Goal: Task Accomplishment & Management: Use online tool/utility

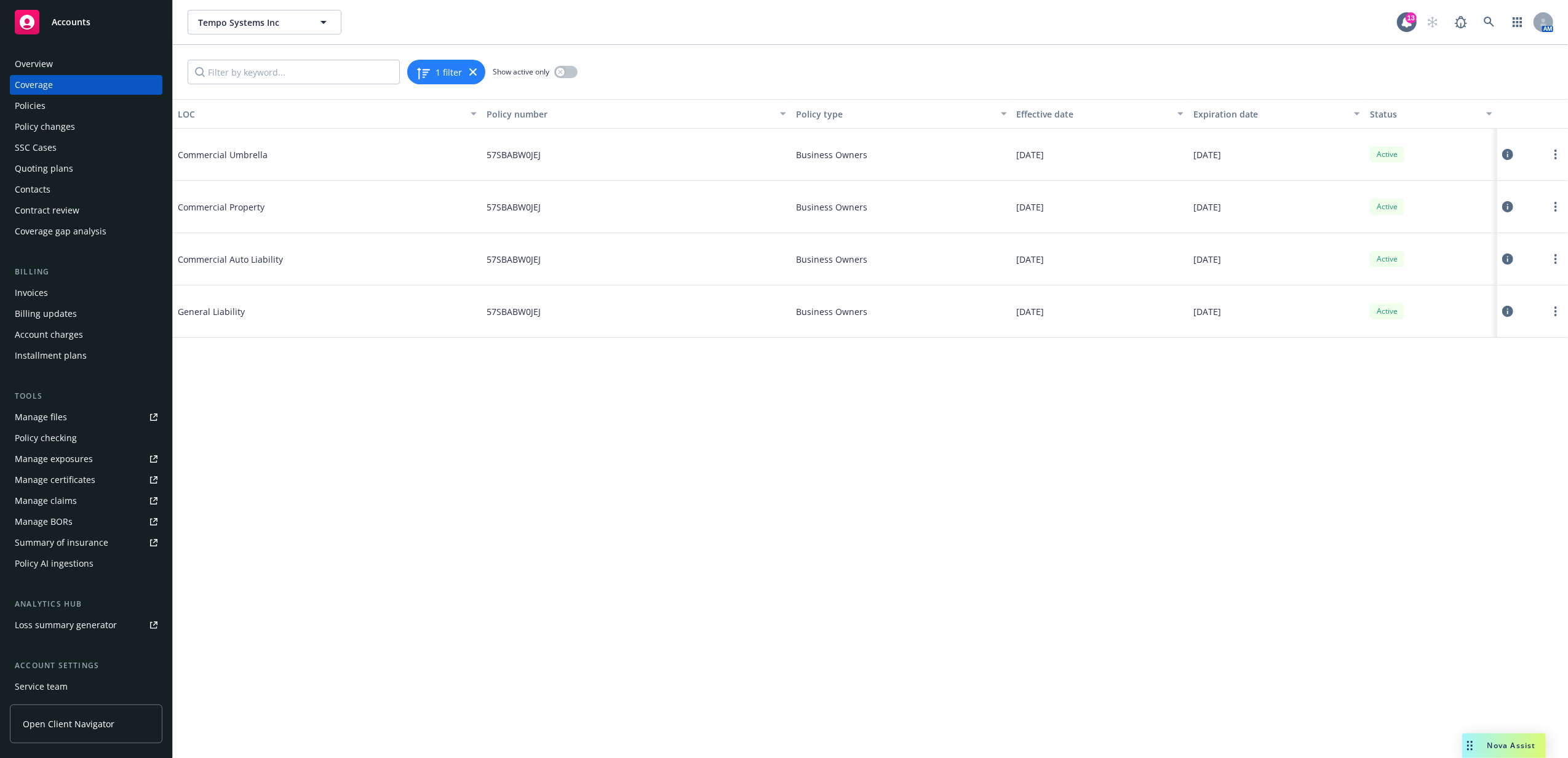
click at [57, 60] on div "Overview" at bounding box center [86, 63] width 142 height 19
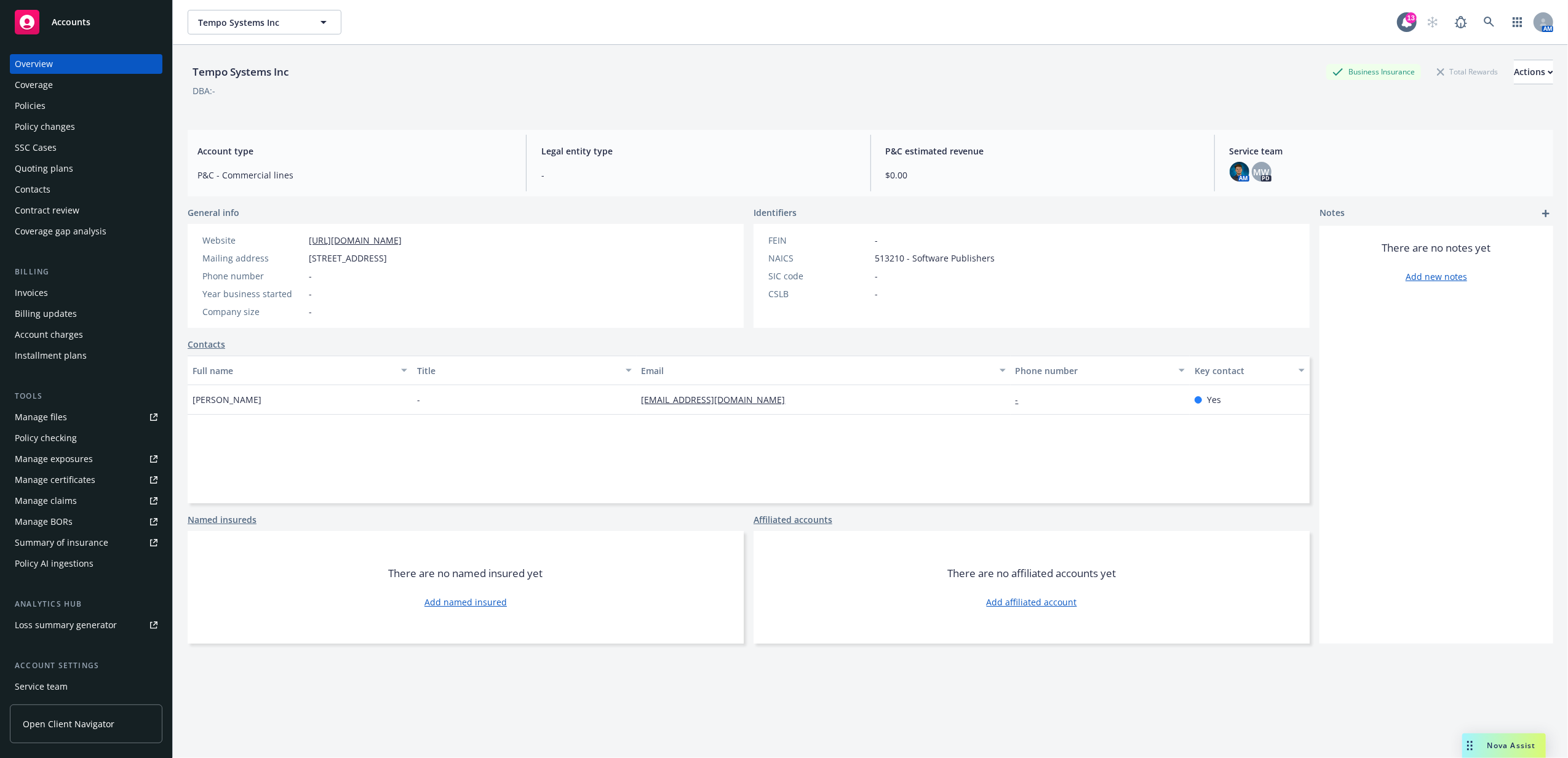
click at [73, 102] on div "Policies" at bounding box center [86, 105] width 142 height 19
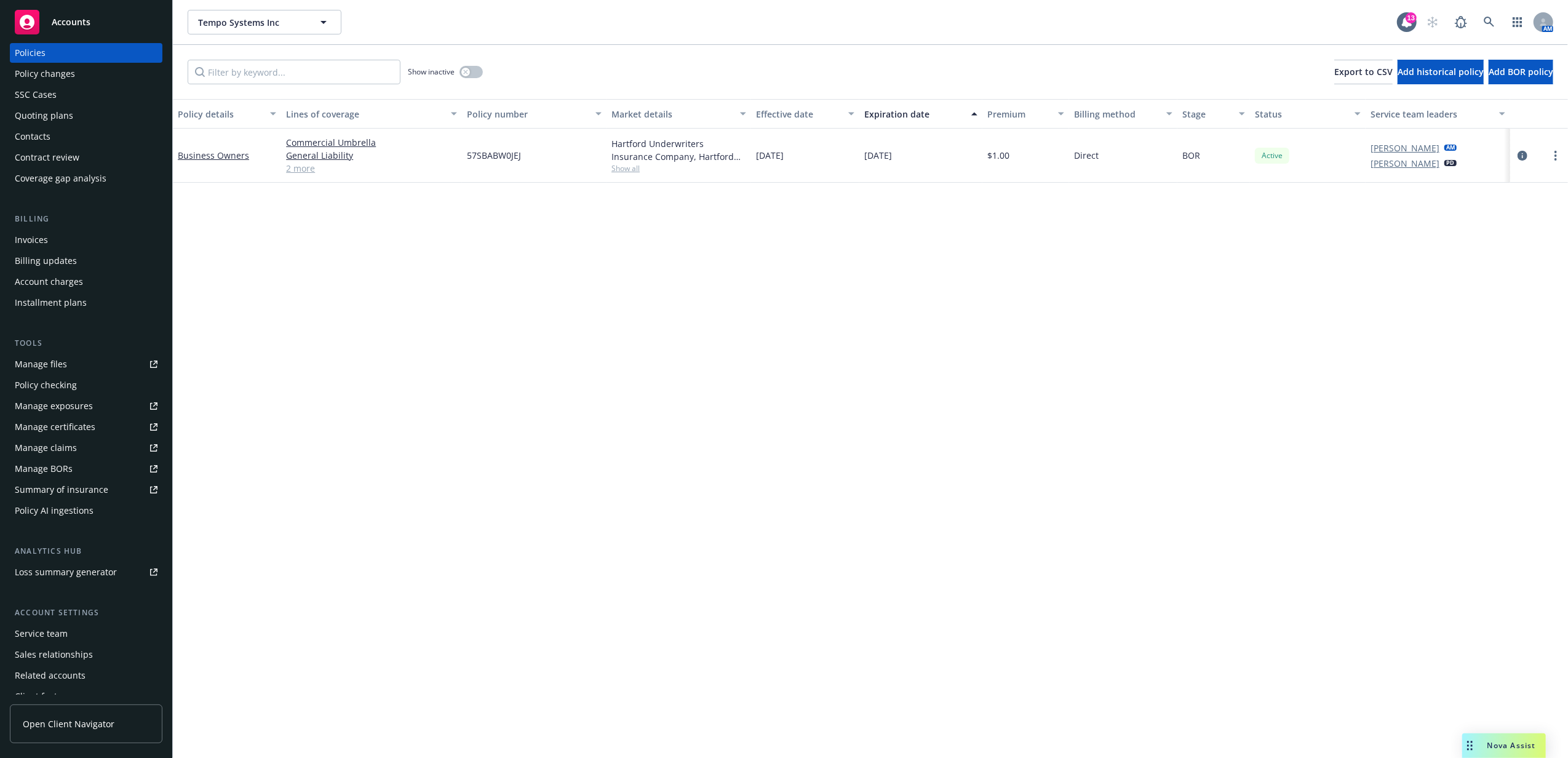
scroll to position [82, 0]
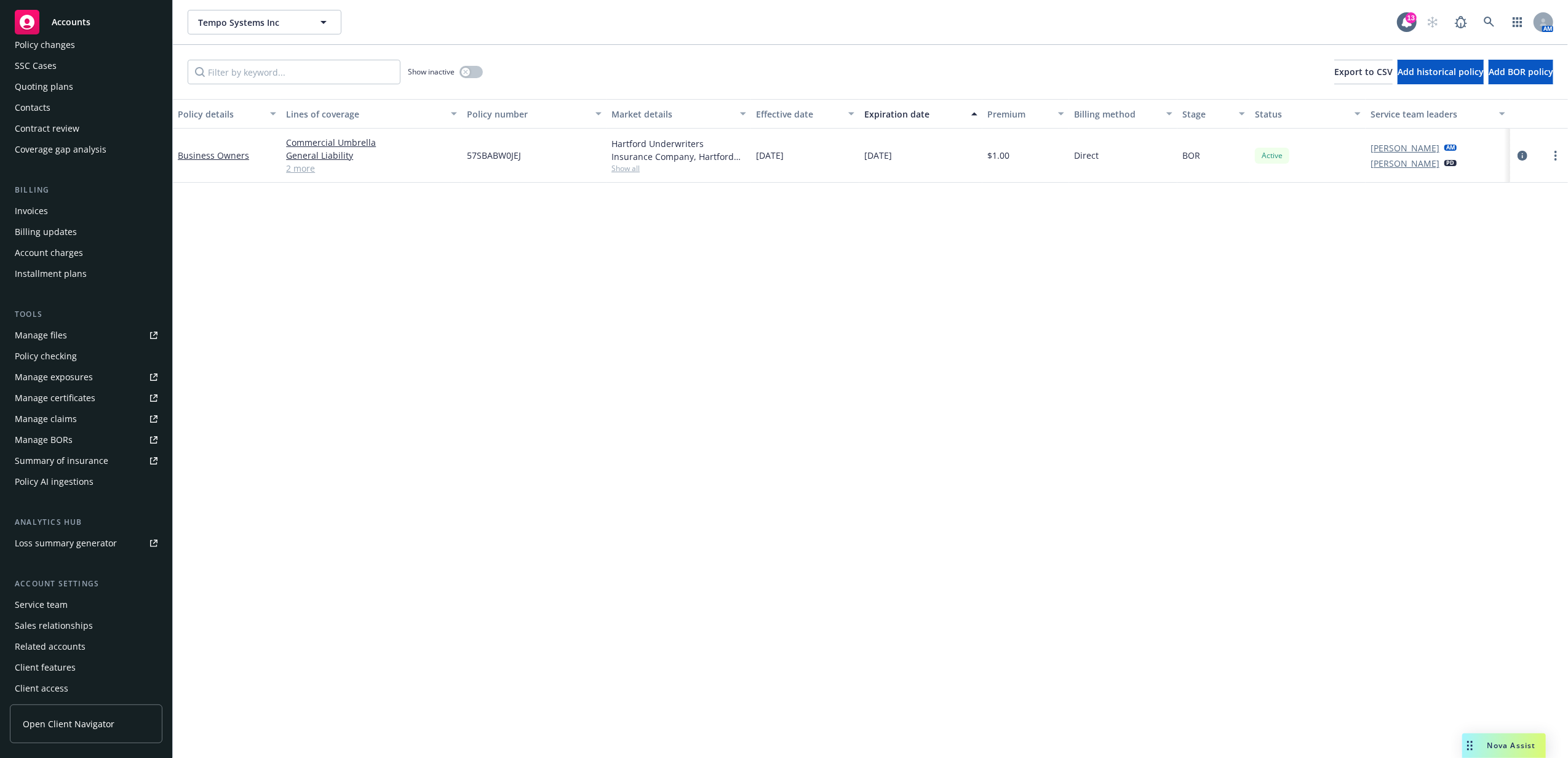
click at [63, 609] on div "Service team" at bounding box center [41, 604] width 53 height 19
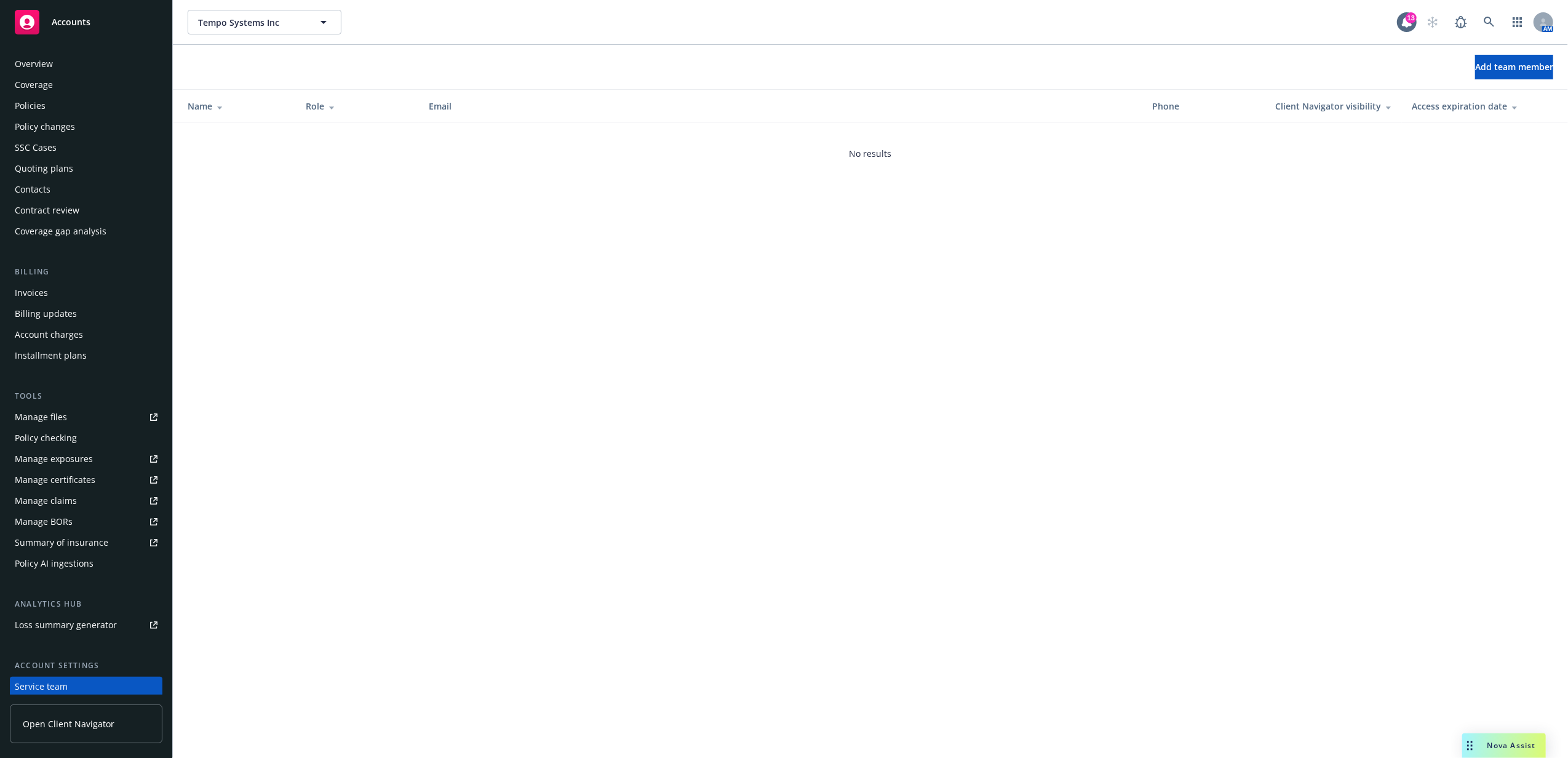
scroll to position [86, 0]
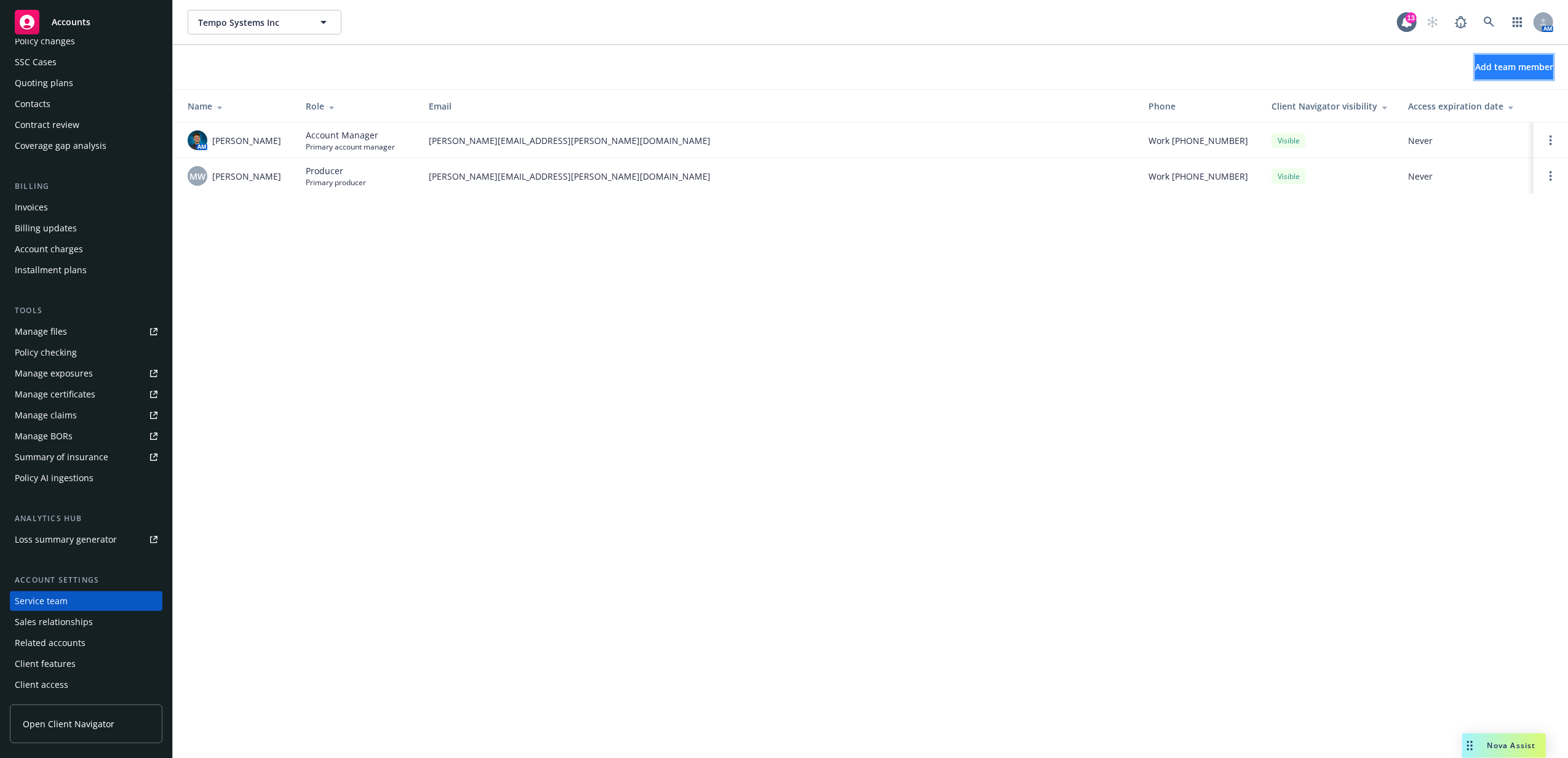
click at [1484, 60] on button "Add team member" at bounding box center [1514, 67] width 78 height 25
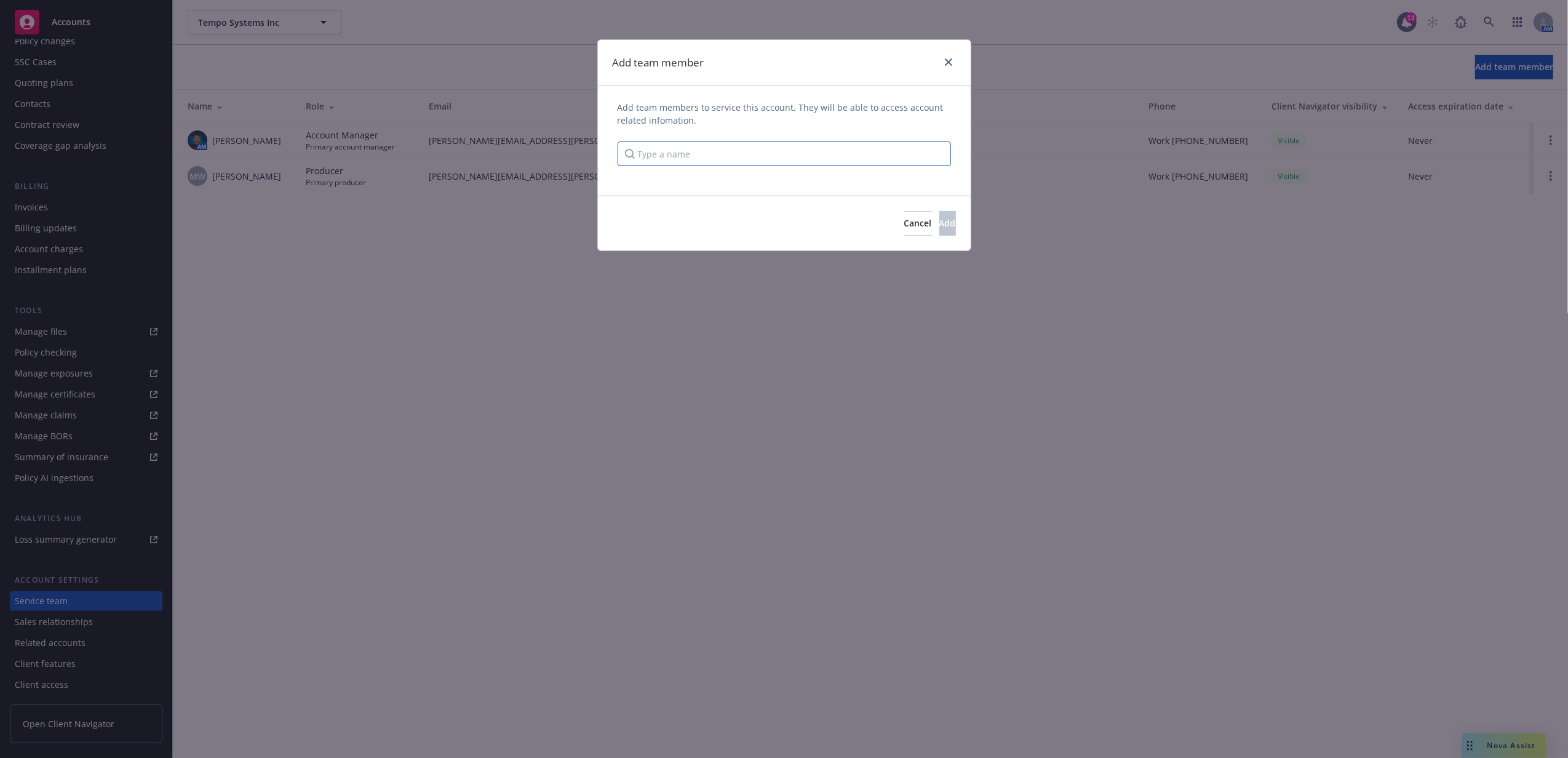
click at [767, 143] on input "Type a name" at bounding box center [784, 154] width 334 height 25
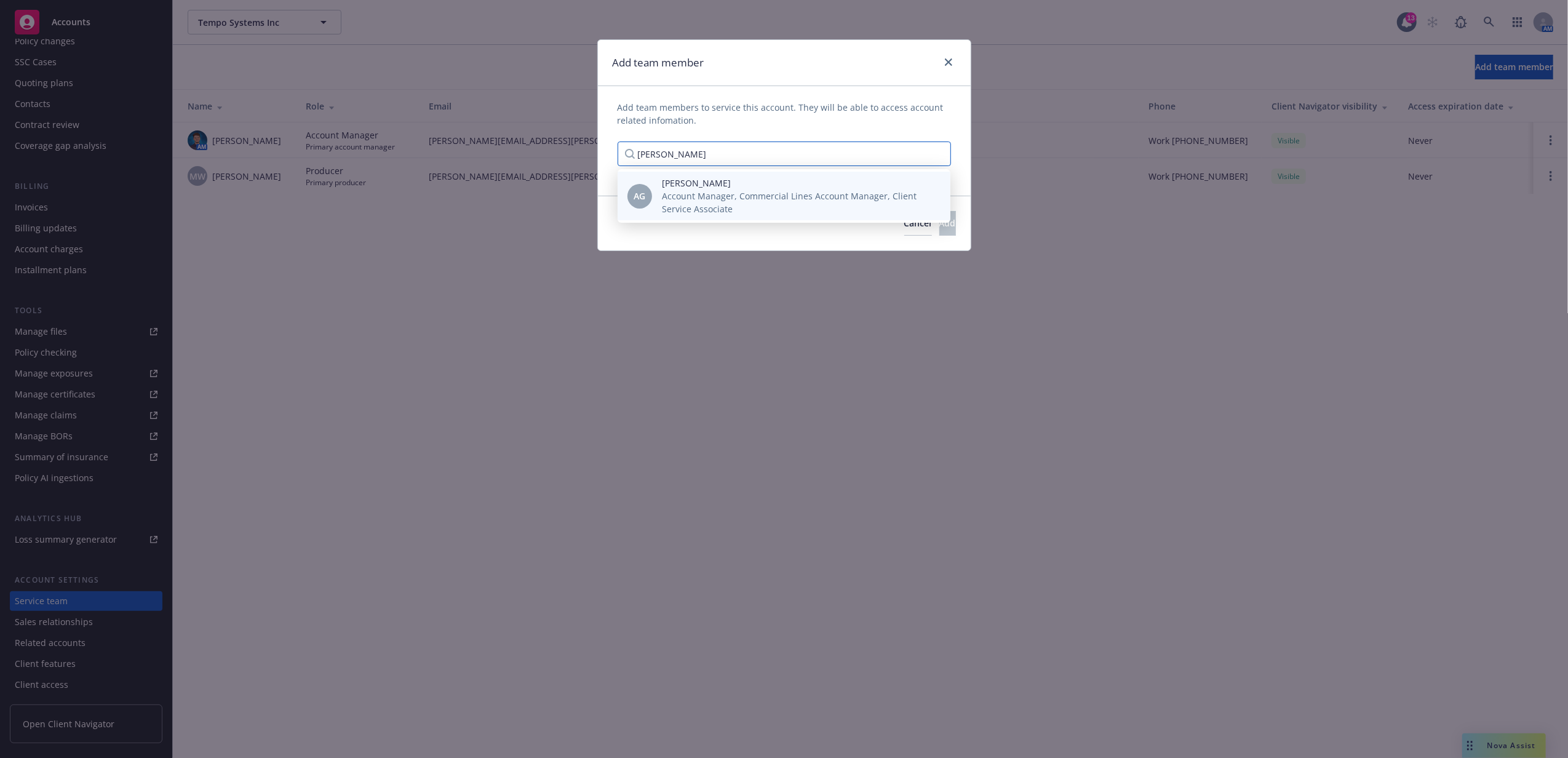
type input "anna gu"
click at [794, 197] on span "Account Manager, Commercial Lines Account Manager, Client Service Associate" at bounding box center [796, 202] width 269 height 26
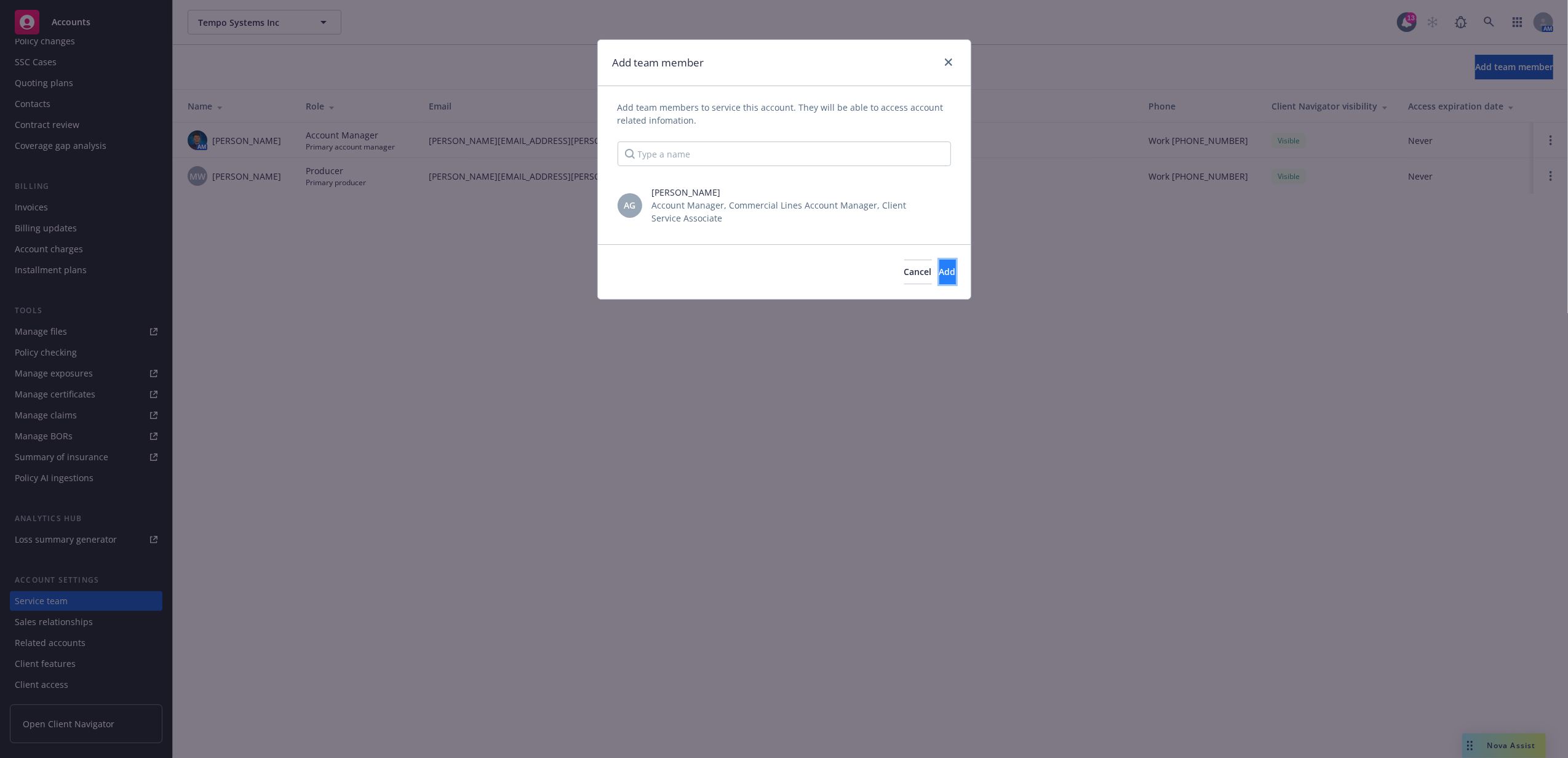
click at [943, 278] on button "Add" at bounding box center [947, 272] width 16 height 25
click at [650, 208] on input "checkbox" at bounding box center [648, 210] width 12 height 12
checkbox input "true"
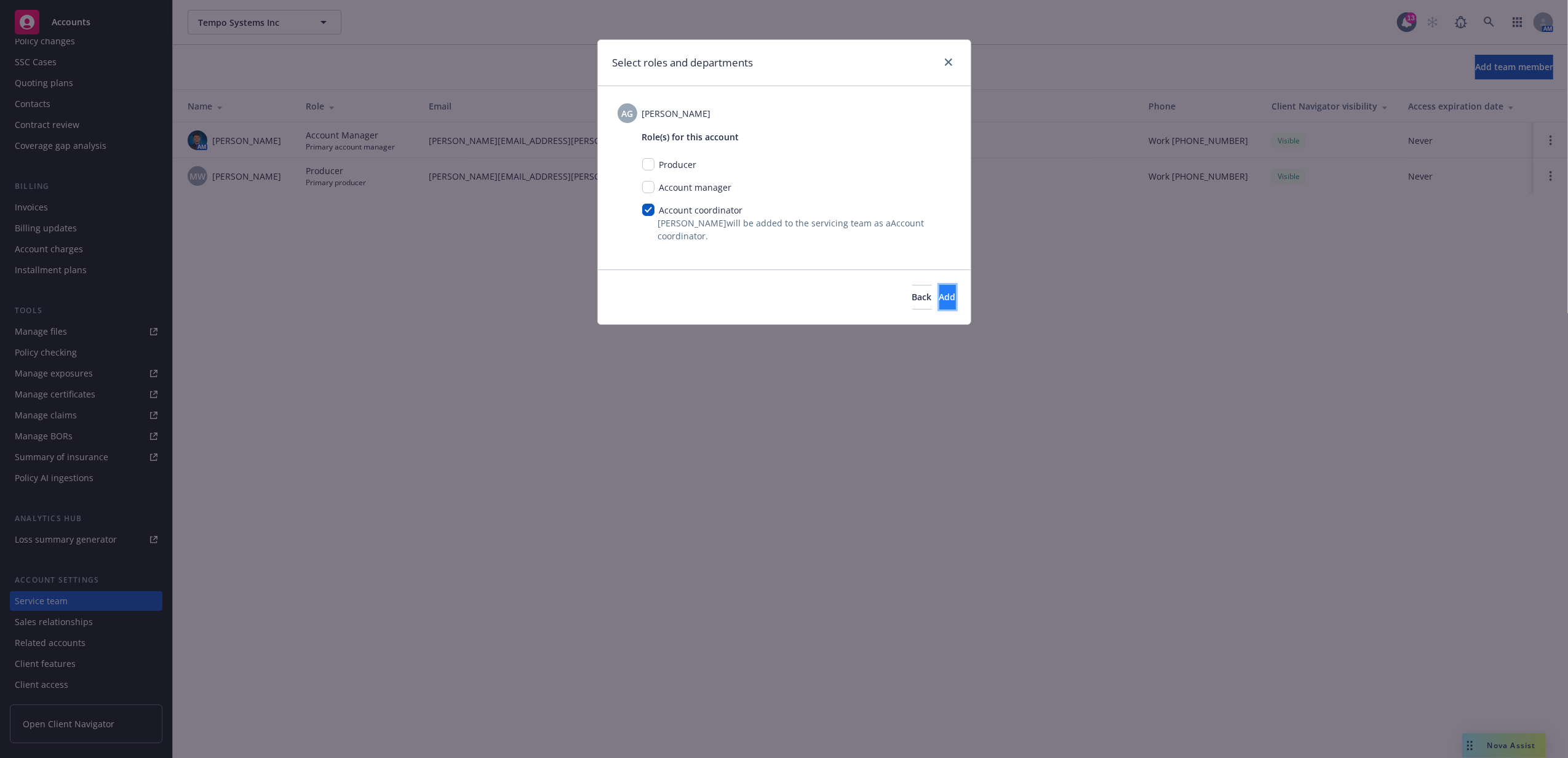
click at [948, 304] on button "Add" at bounding box center [947, 297] width 16 height 25
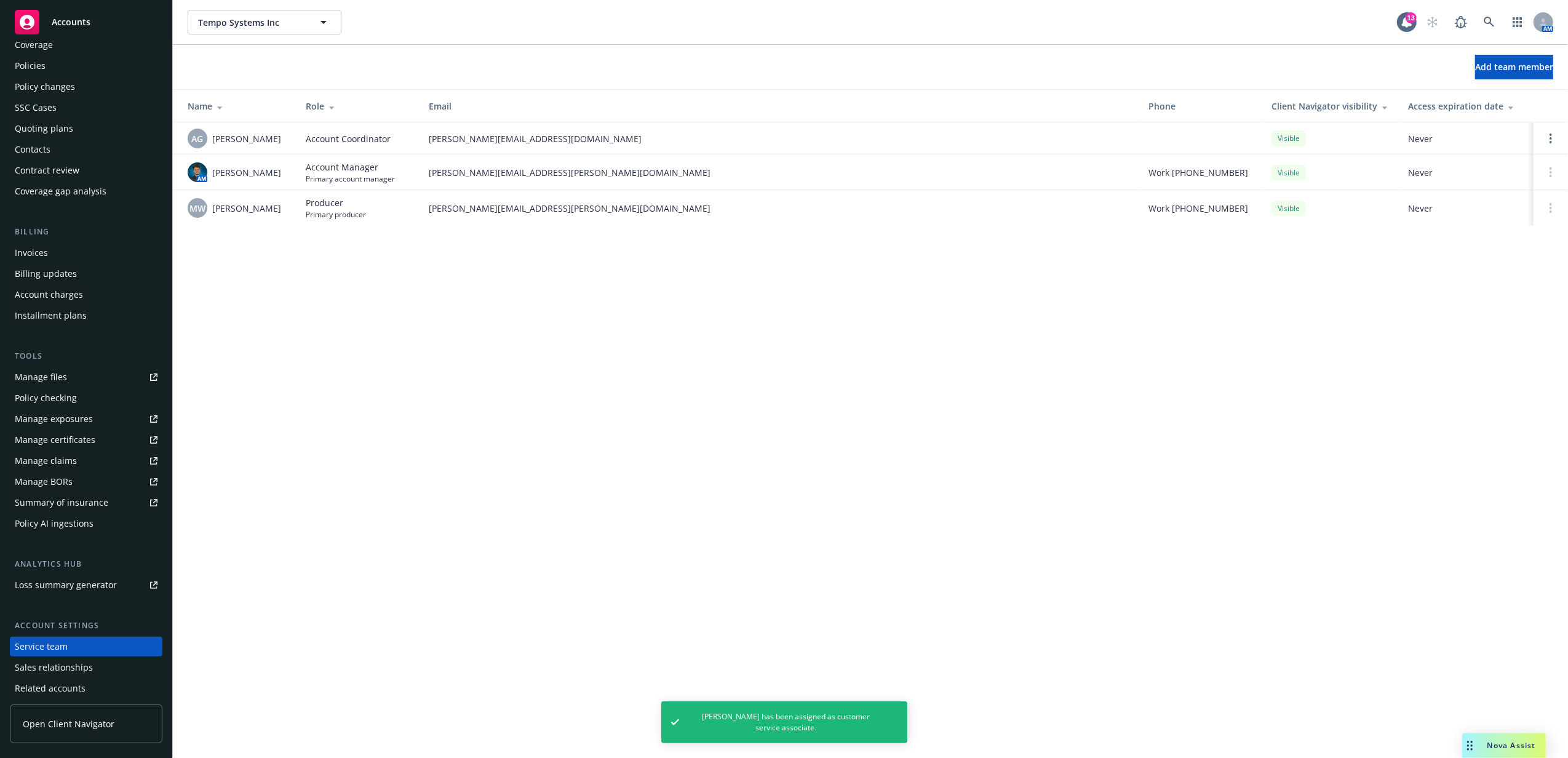
scroll to position [0, 0]
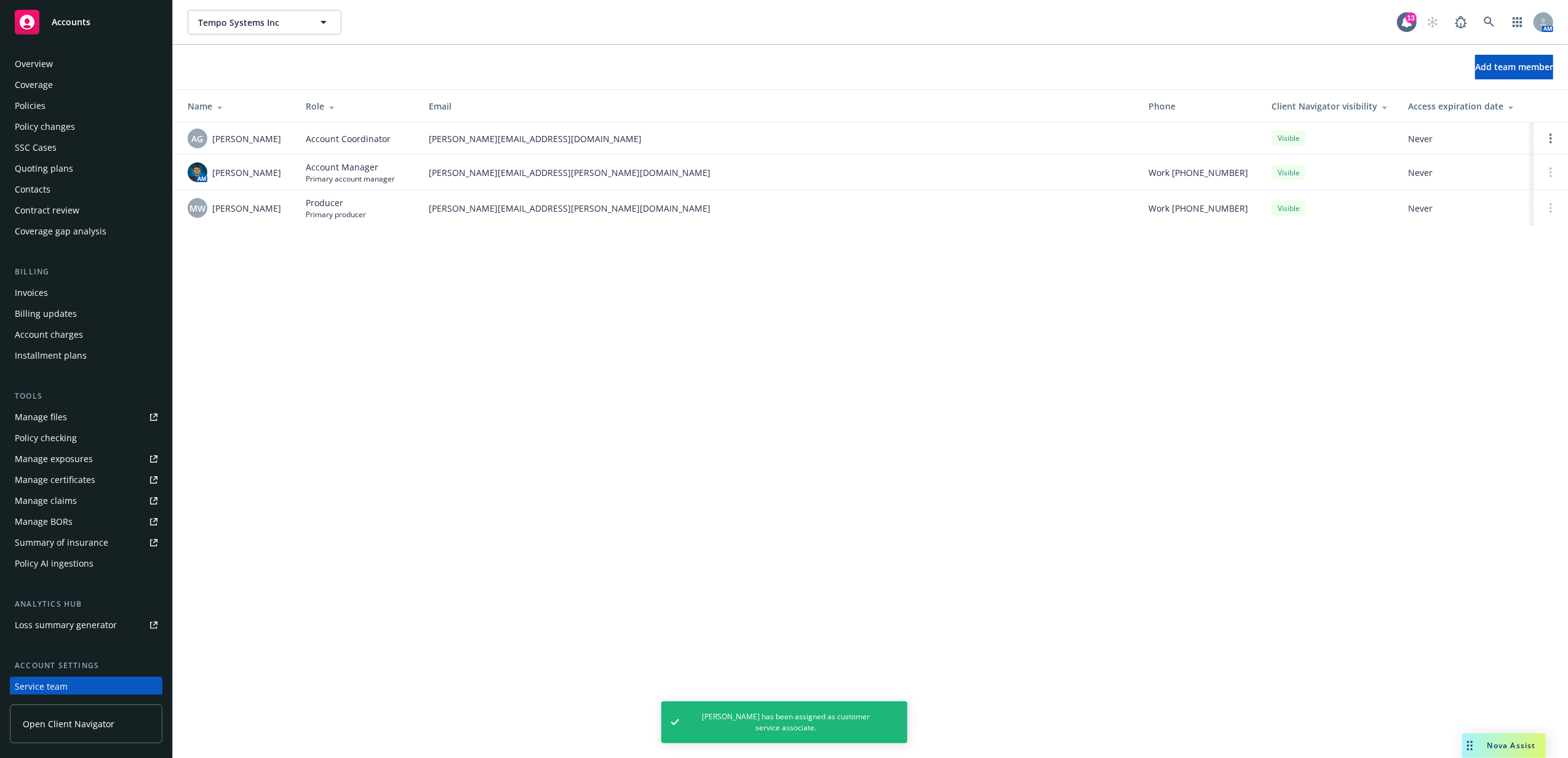
click at [59, 107] on div "Policies" at bounding box center [86, 105] width 142 height 19
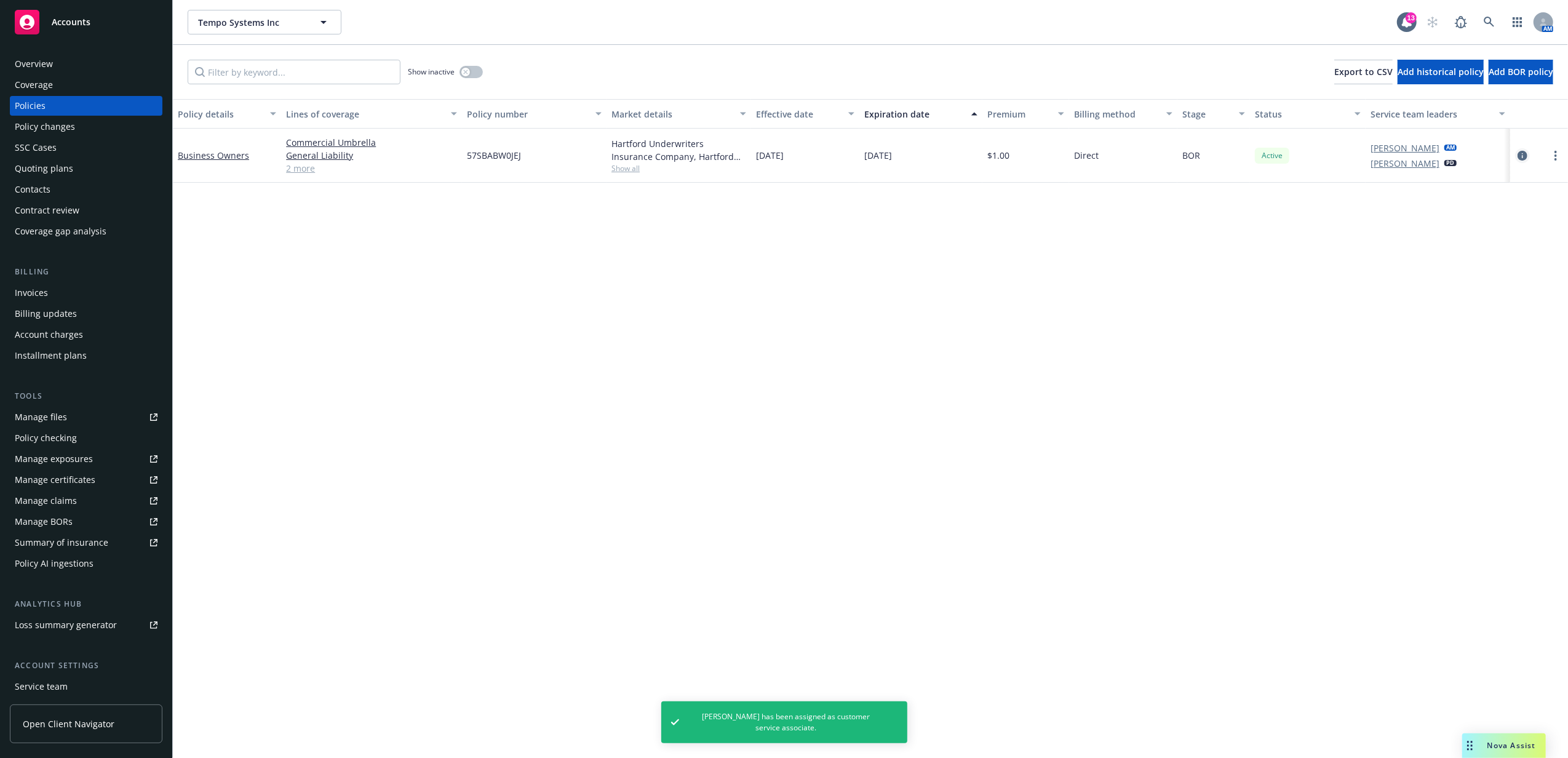
click at [1515, 159] on link "circleInformation" at bounding box center [1522, 155] width 15 height 15
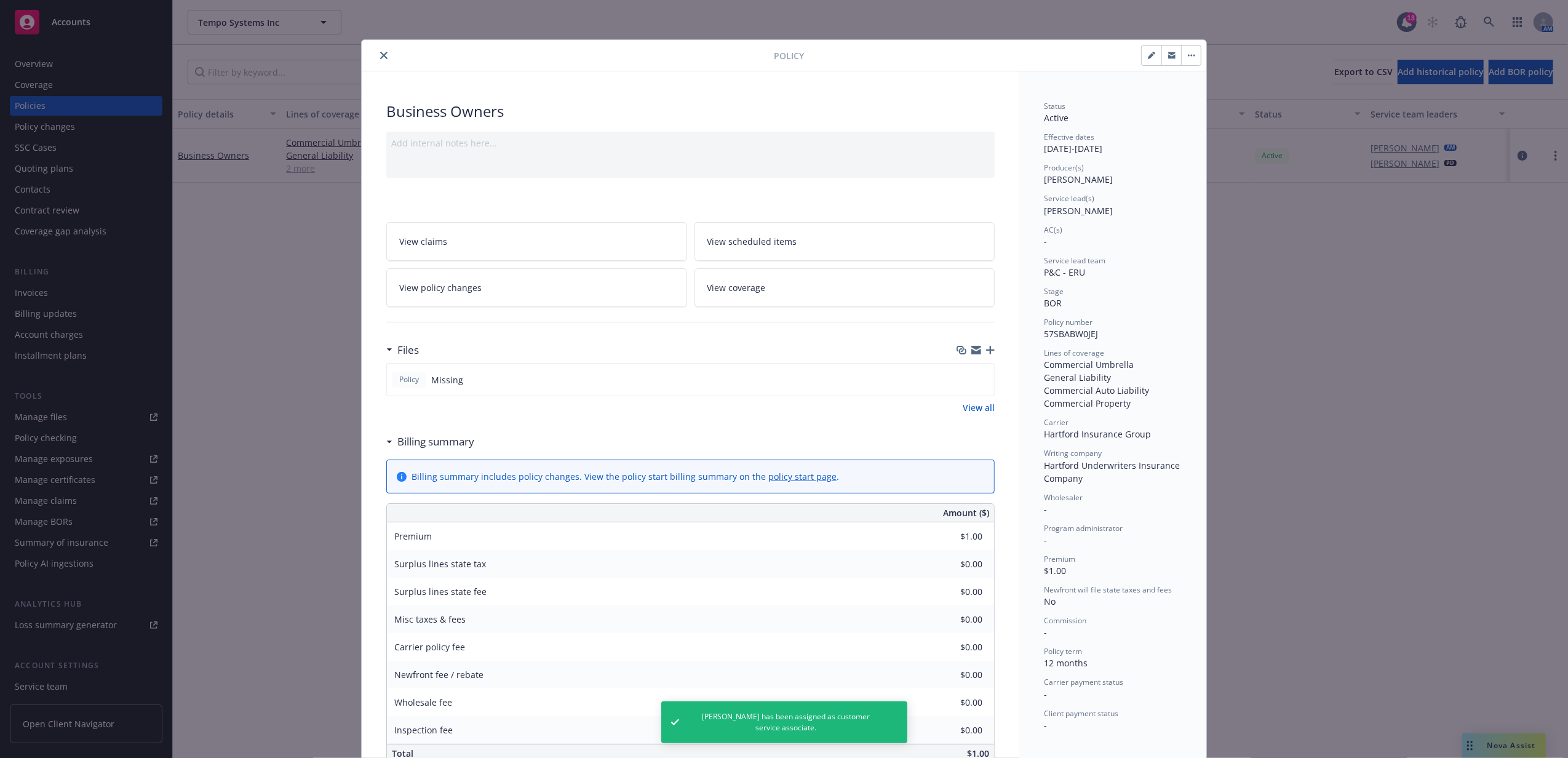
click at [1147, 64] on button "button" at bounding box center [1151, 55] width 19 height 19
select select "BOR"
select select "12"
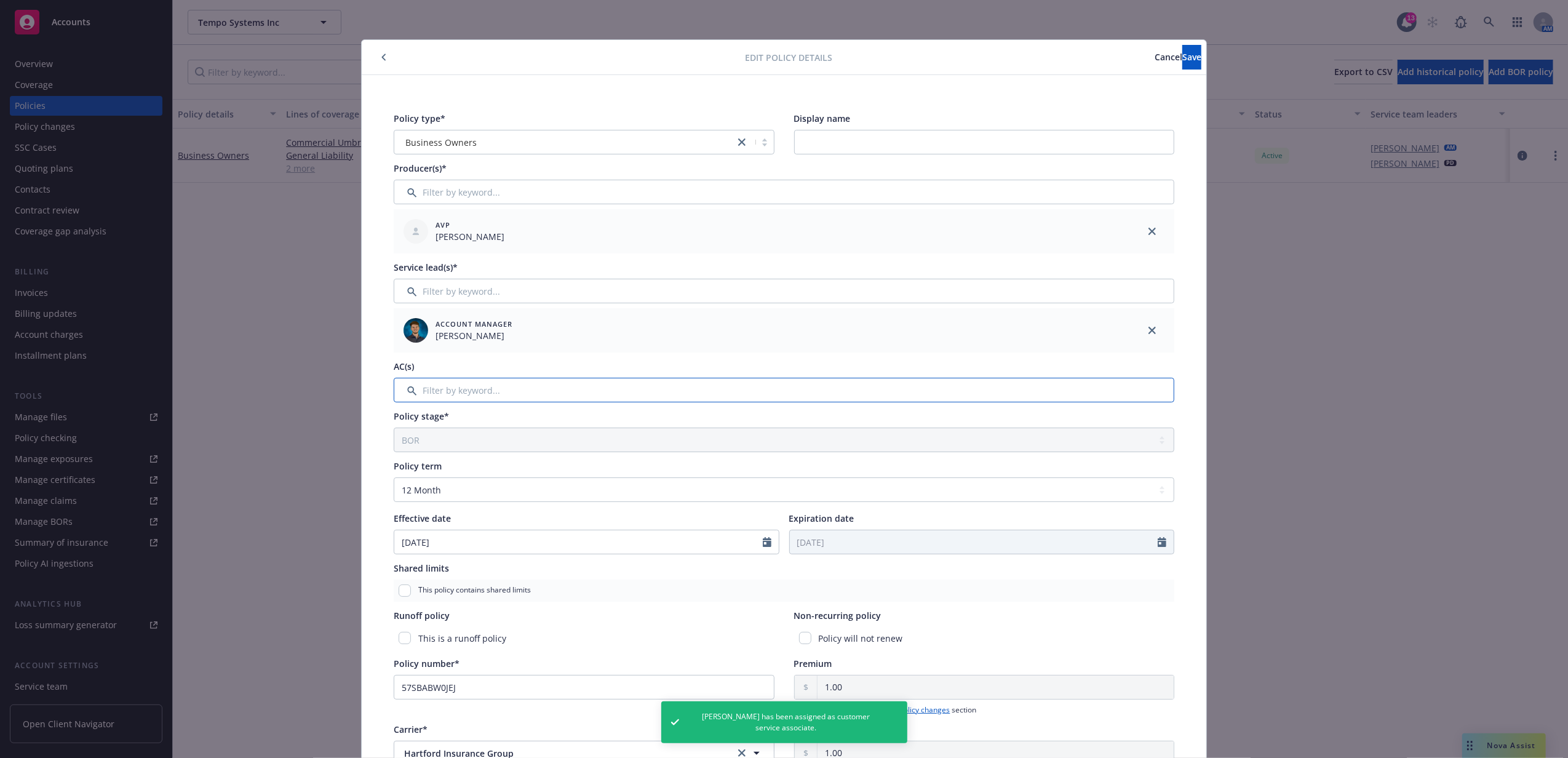
click at [546, 391] on input "Filter by keyword..." at bounding box center [784, 390] width 781 height 25
type input "a"
click at [404, 456] on input "checkbox" at bounding box center [410, 454] width 12 height 12
checkbox input "true"
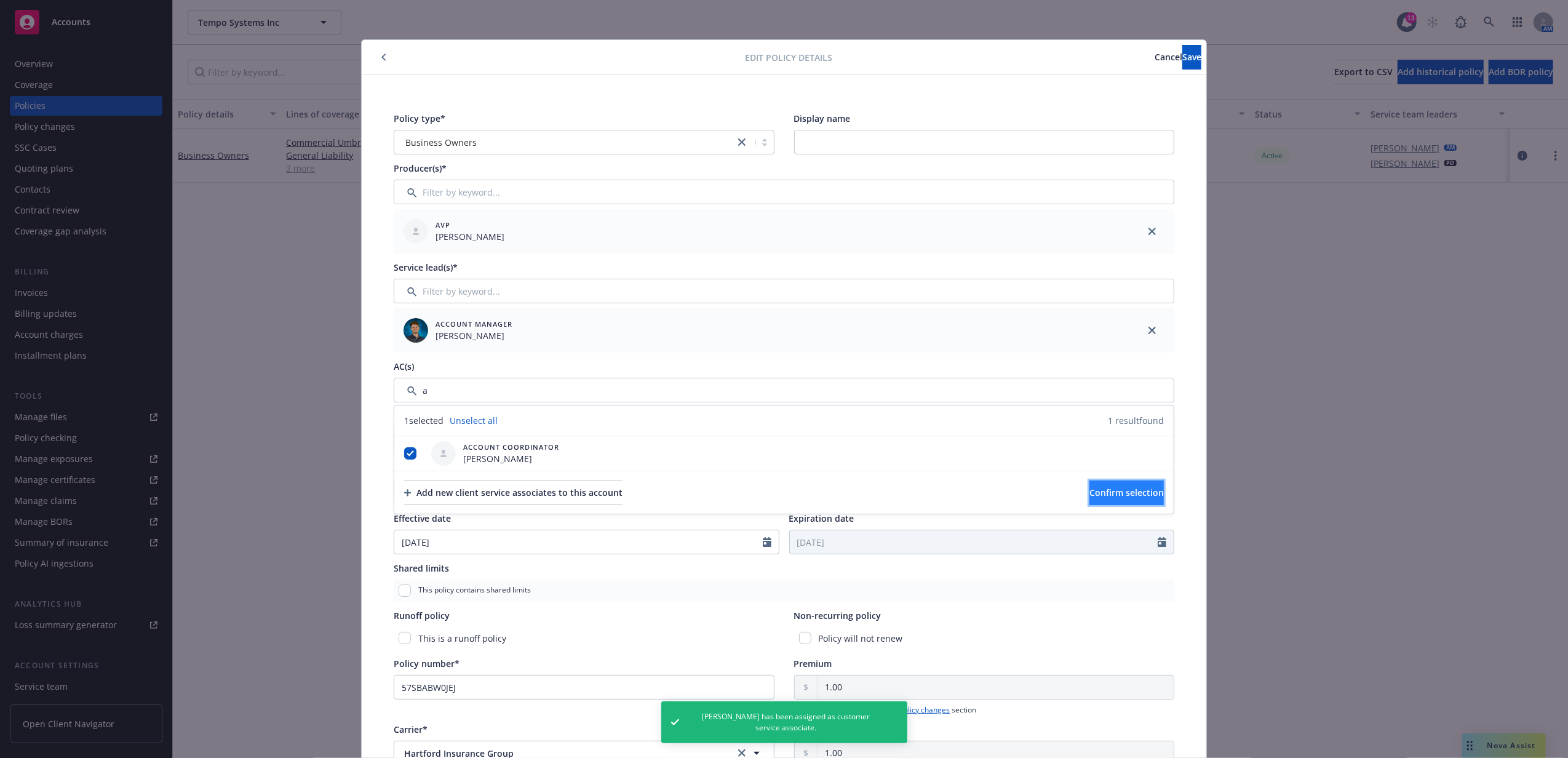
click at [1089, 496] on span "Confirm selection" at bounding box center [1127, 492] width 74 height 12
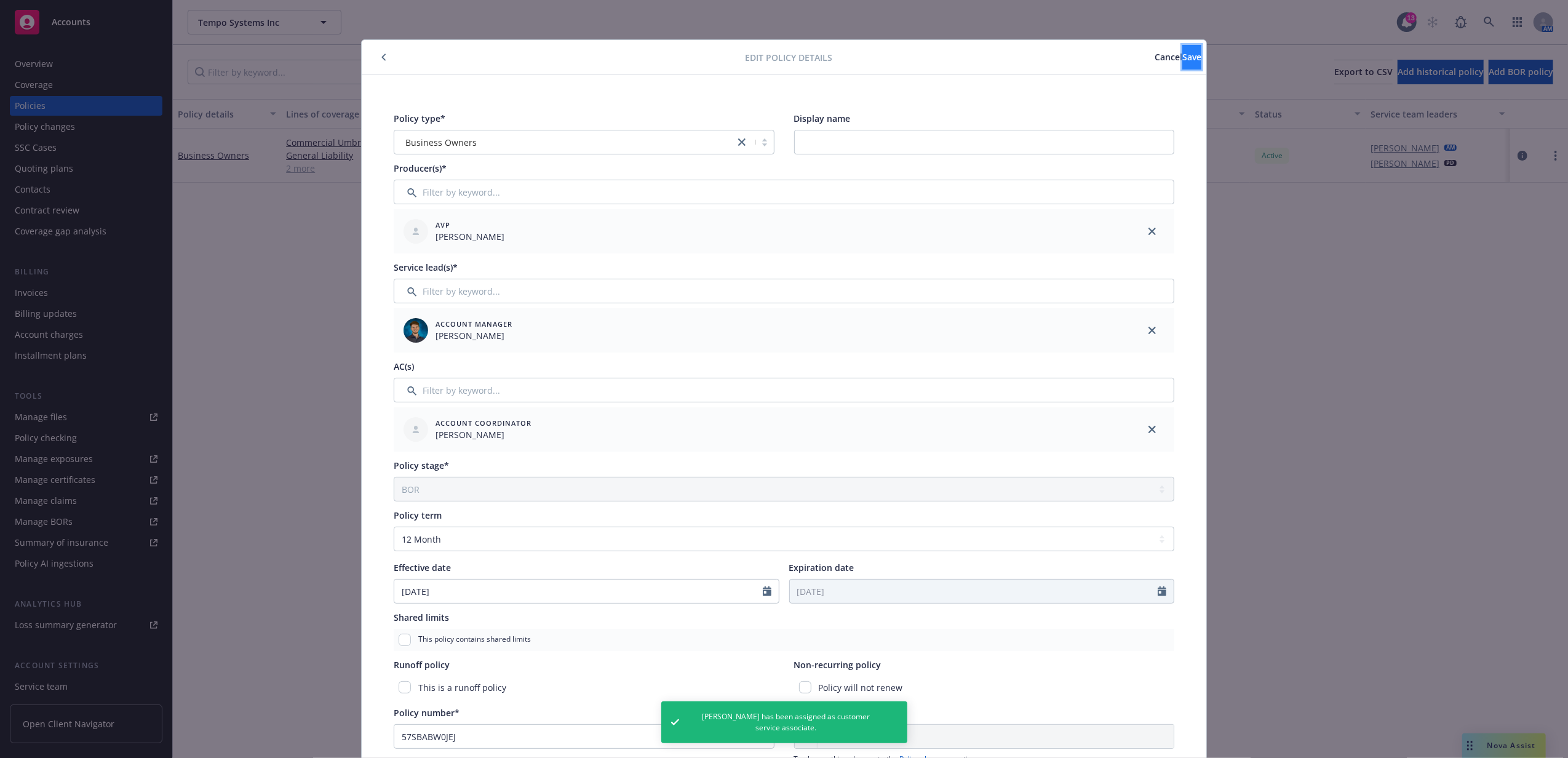
click at [1182, 59] on button "Save" at bounding box center [1192, 57] width 19 height 25
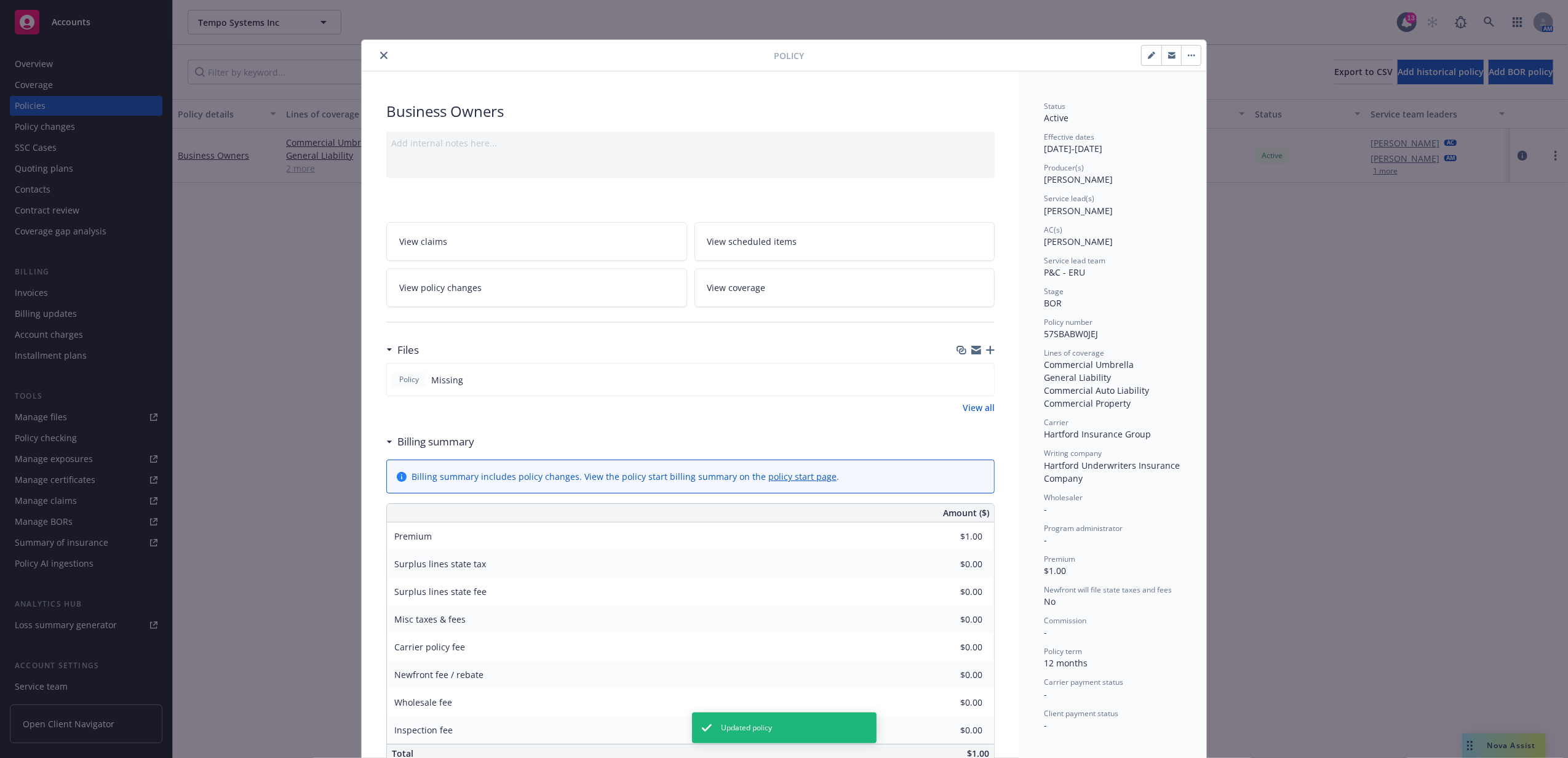
click at [380, 53] on icon "close" at bounding box center [384, 56] width 8 height 8
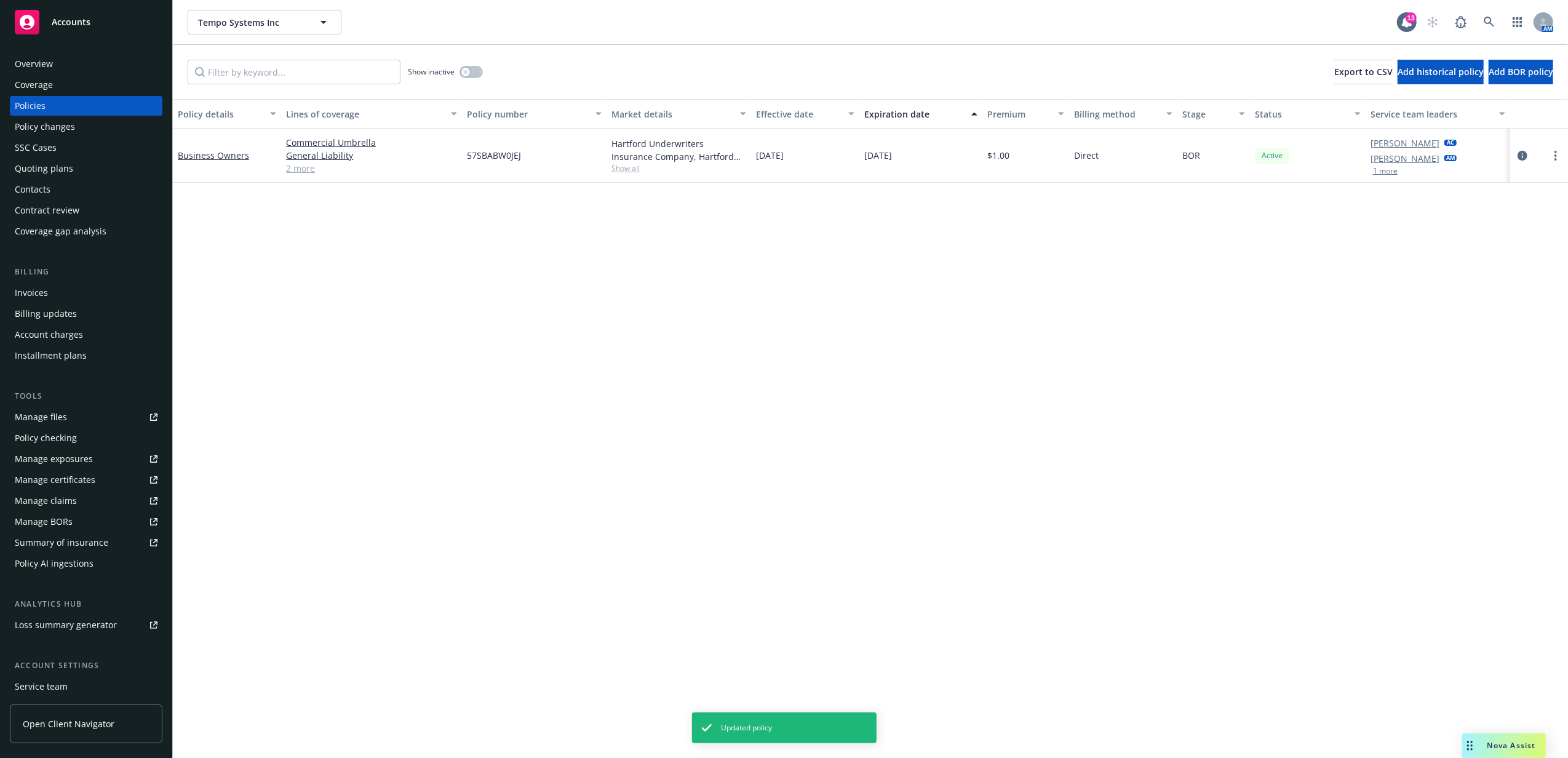
click at [52, 63] on div "Overview" at bounding box center [33, 63] width 38 height 19
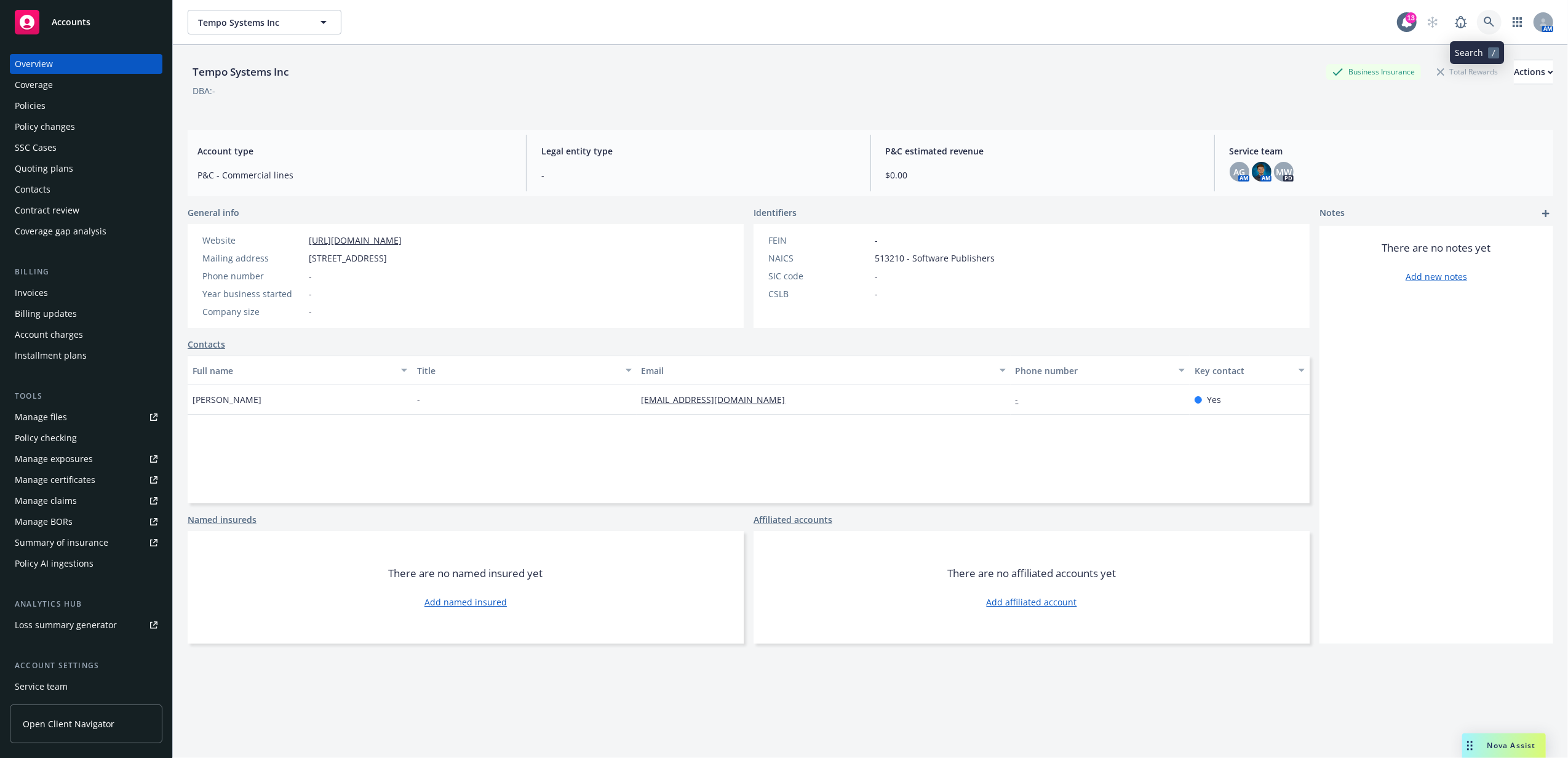
click at [1484, 19] on icon at bounding box center [1489, 22] width 11 height 11
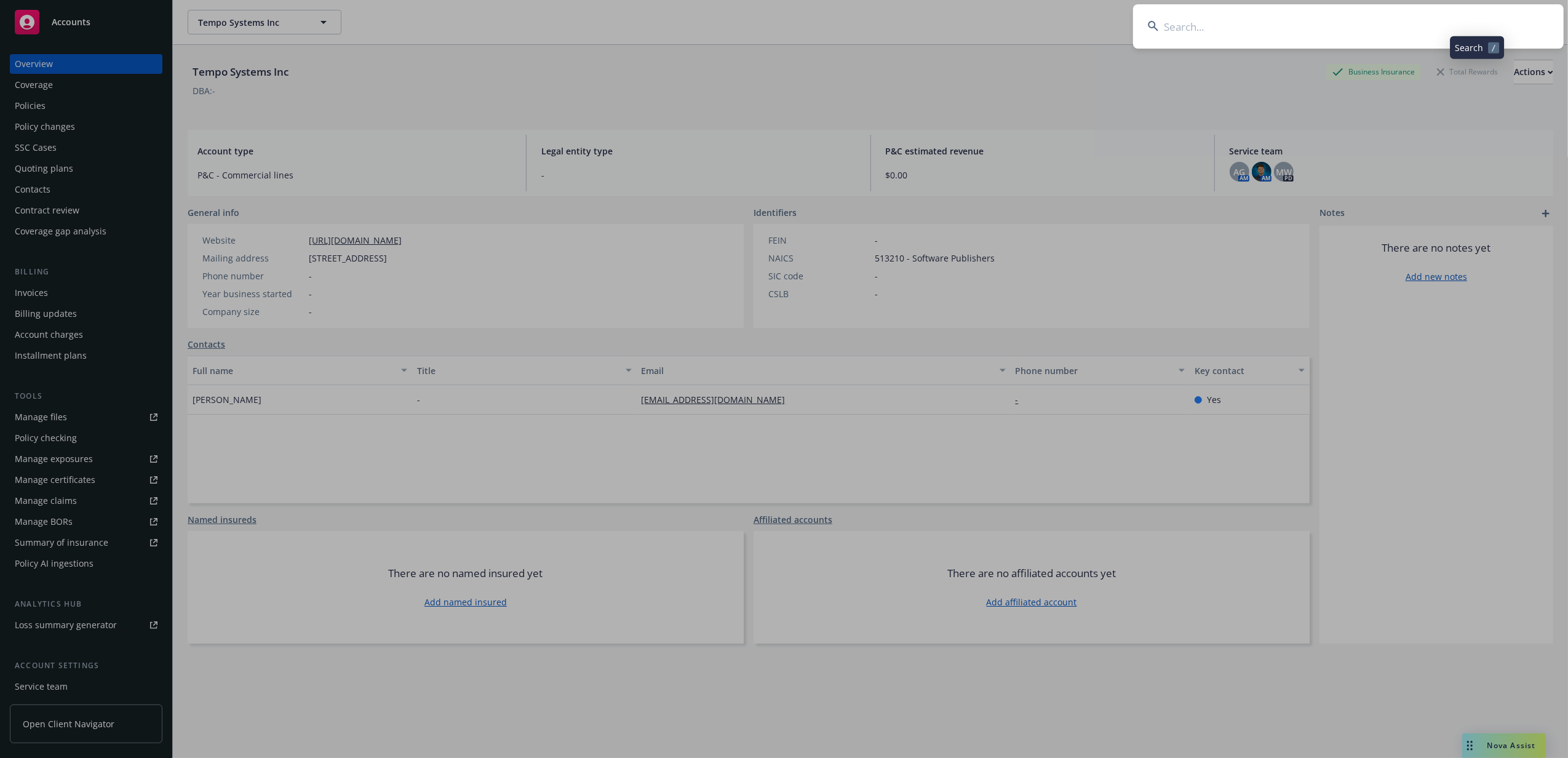
click at [1428, 19] on input at bounding box center [1348, 26] width 431 height 44
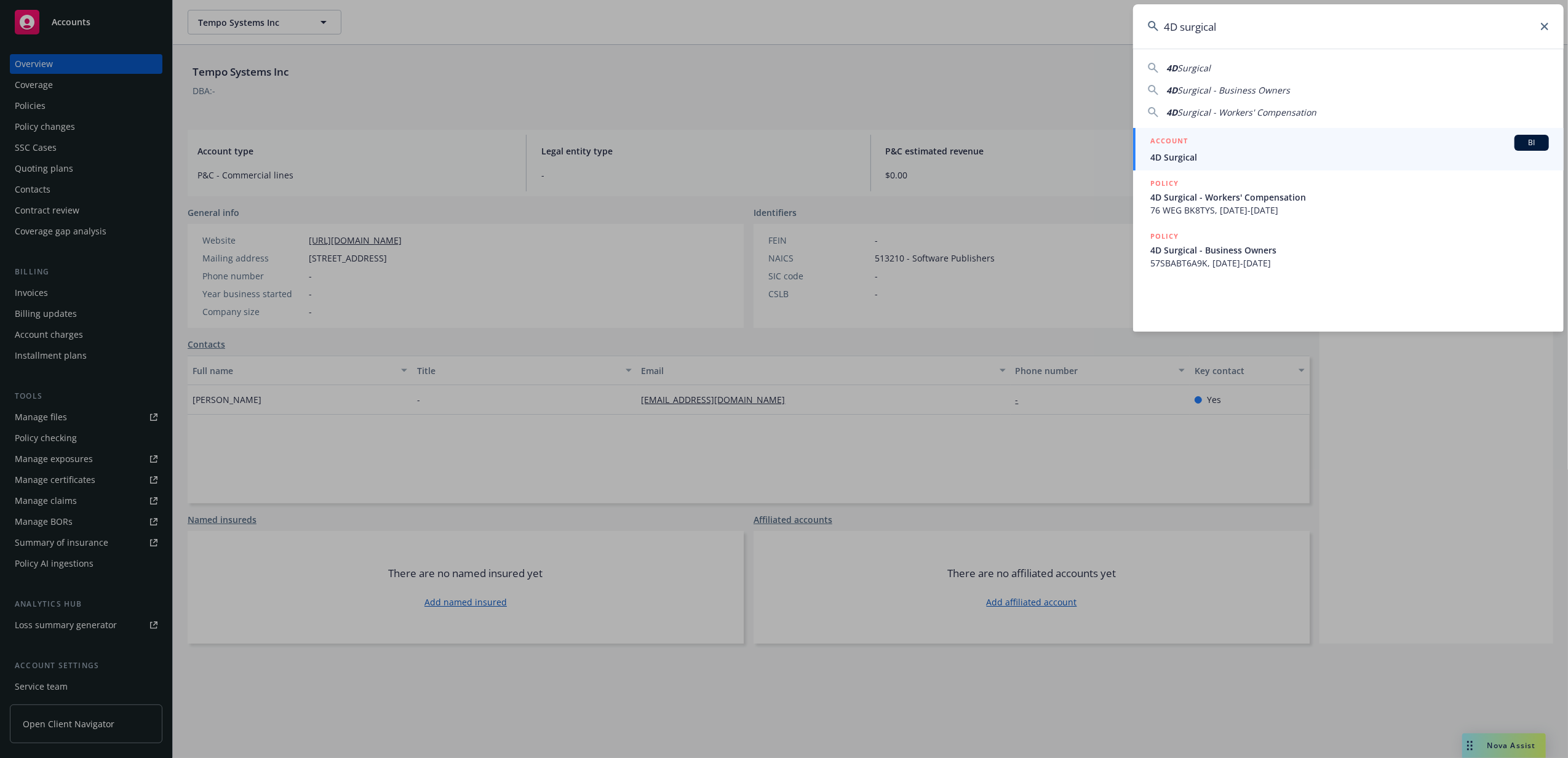
type input "4D surgical"
click at [1289, 149] on div "ACCOUNT BI" at bounding box center [1350, 142] width 399 height 16
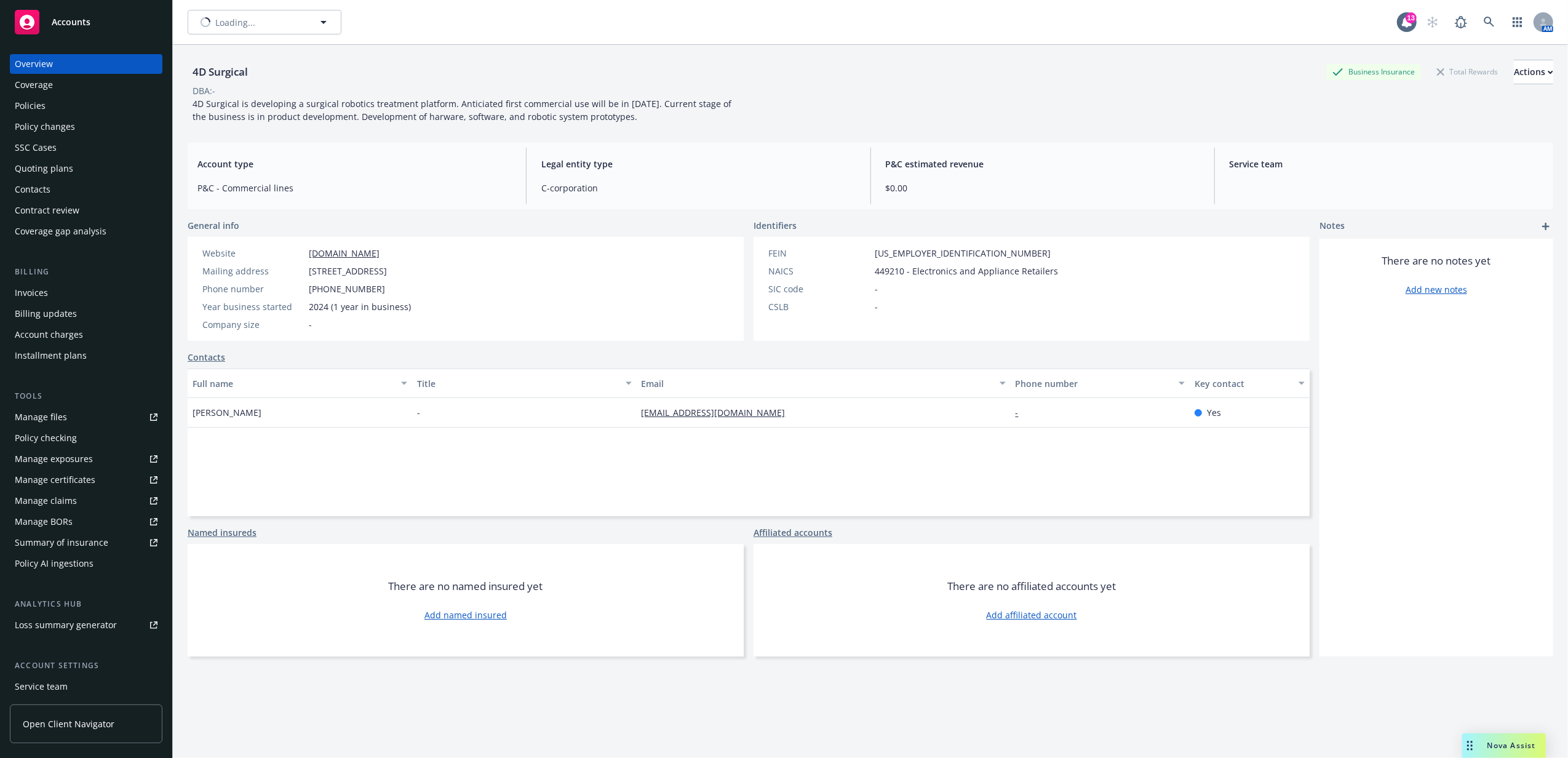
click at [62, 111] on div "Policies" at bounding box center [86, 105] width 142 height 19
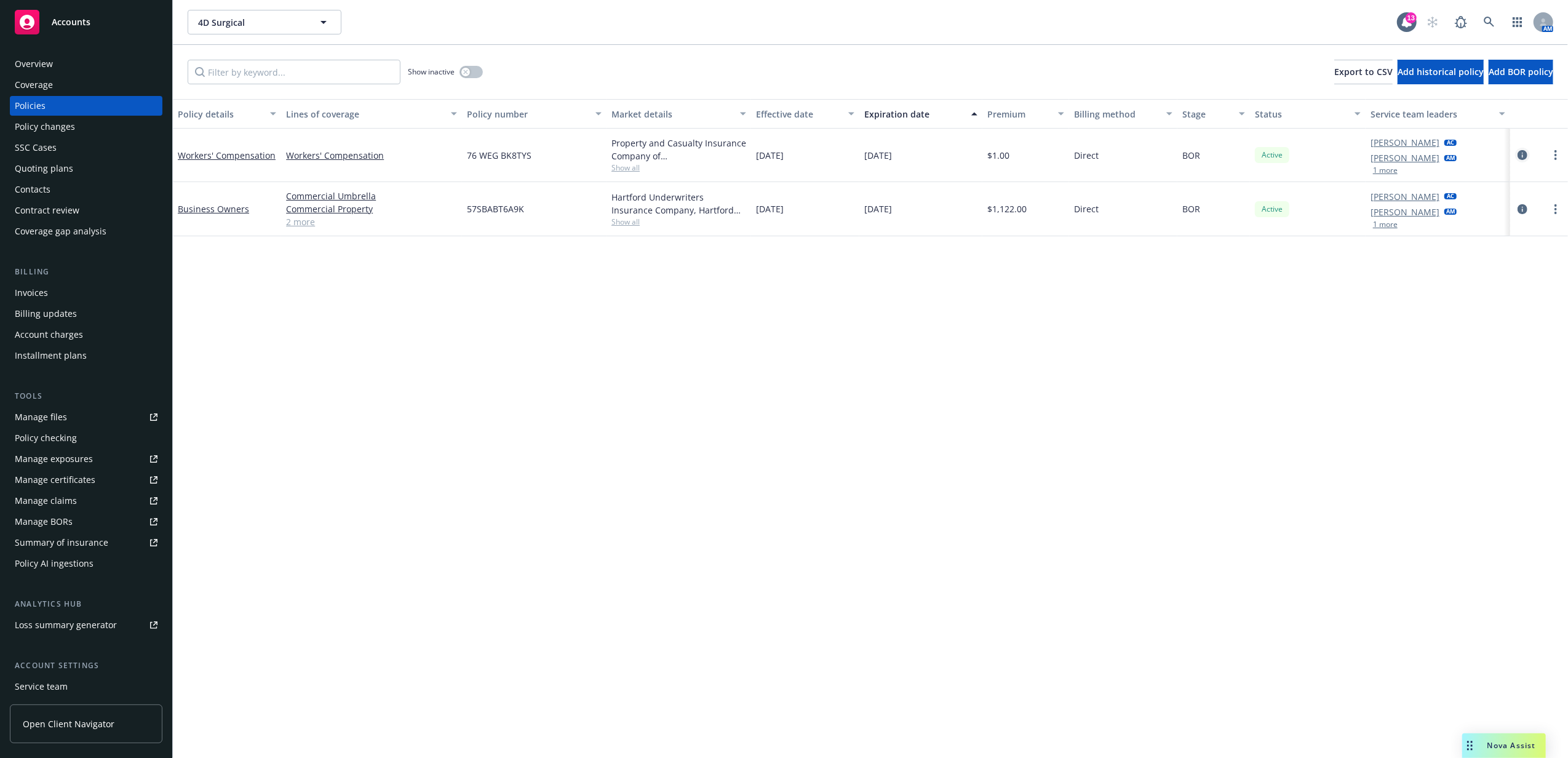
click at [1525, 151] on icon "circleInformation" at bounding box center [1522, 155] width 10 height 10
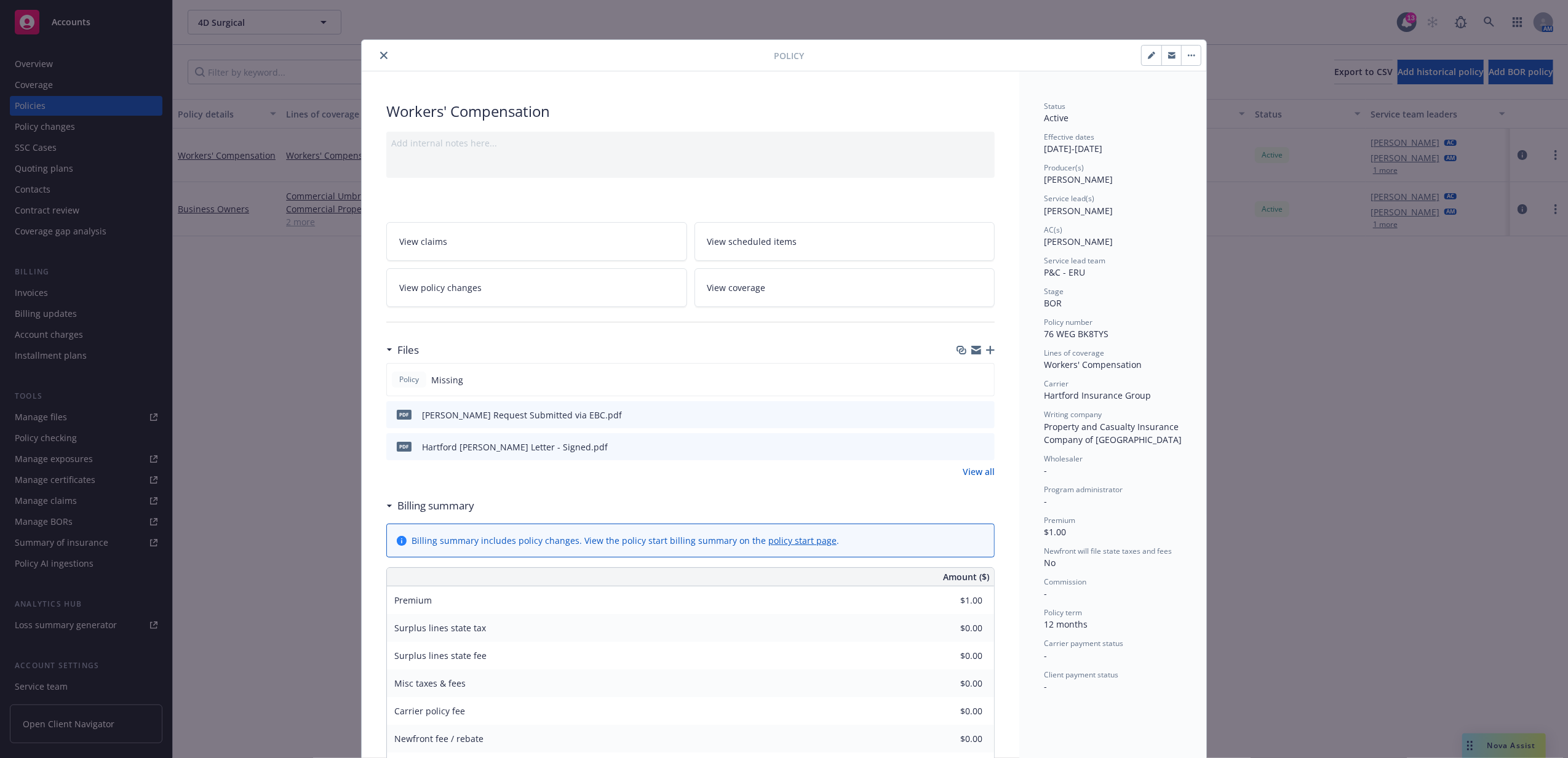
click at [986, 353] on icon "button" at bounding box center [990, 349] width 9 height 9
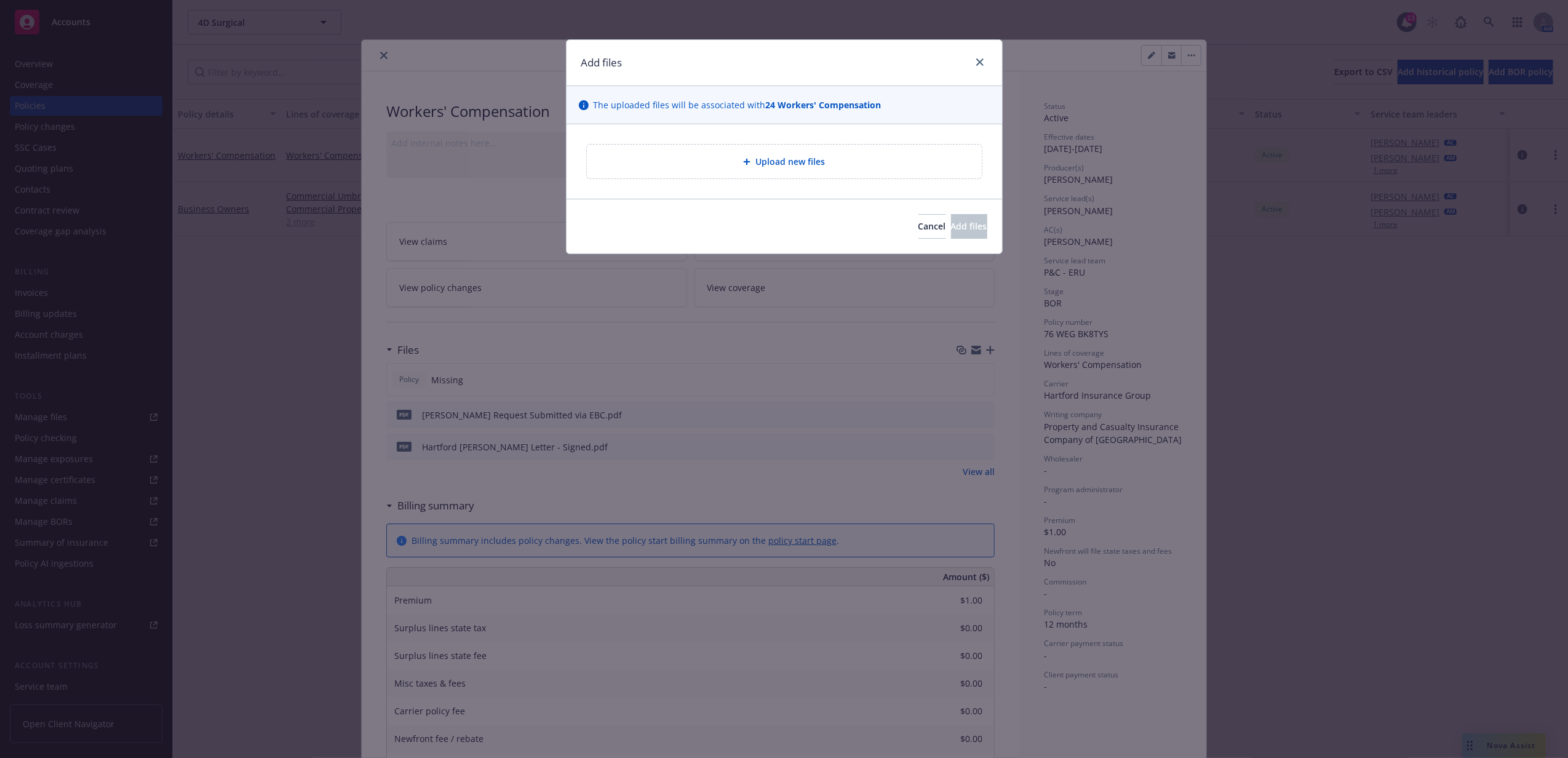
type textarea "x"
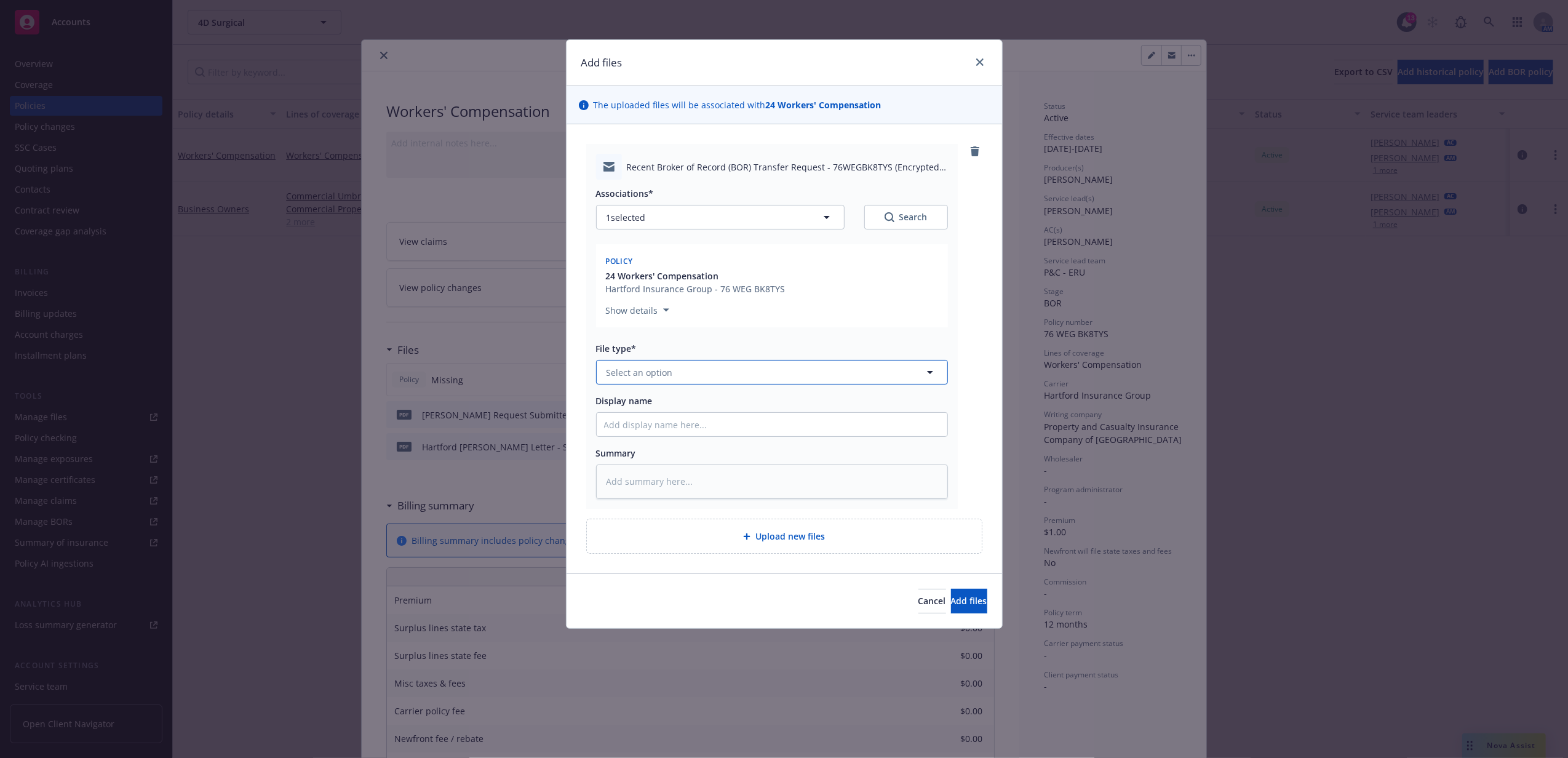
click at [636, 385] on button "Select an option" at bounding box center [772, 372] width 352 height 25
type input "brok"
click at [616, 404] on span "Broker of Record" at bounding box center [644, 406] width 71 height 13
type textarea "x"
click at [633, 419] on input "Display name" at bounding box center [772, 424] width 351 height 23
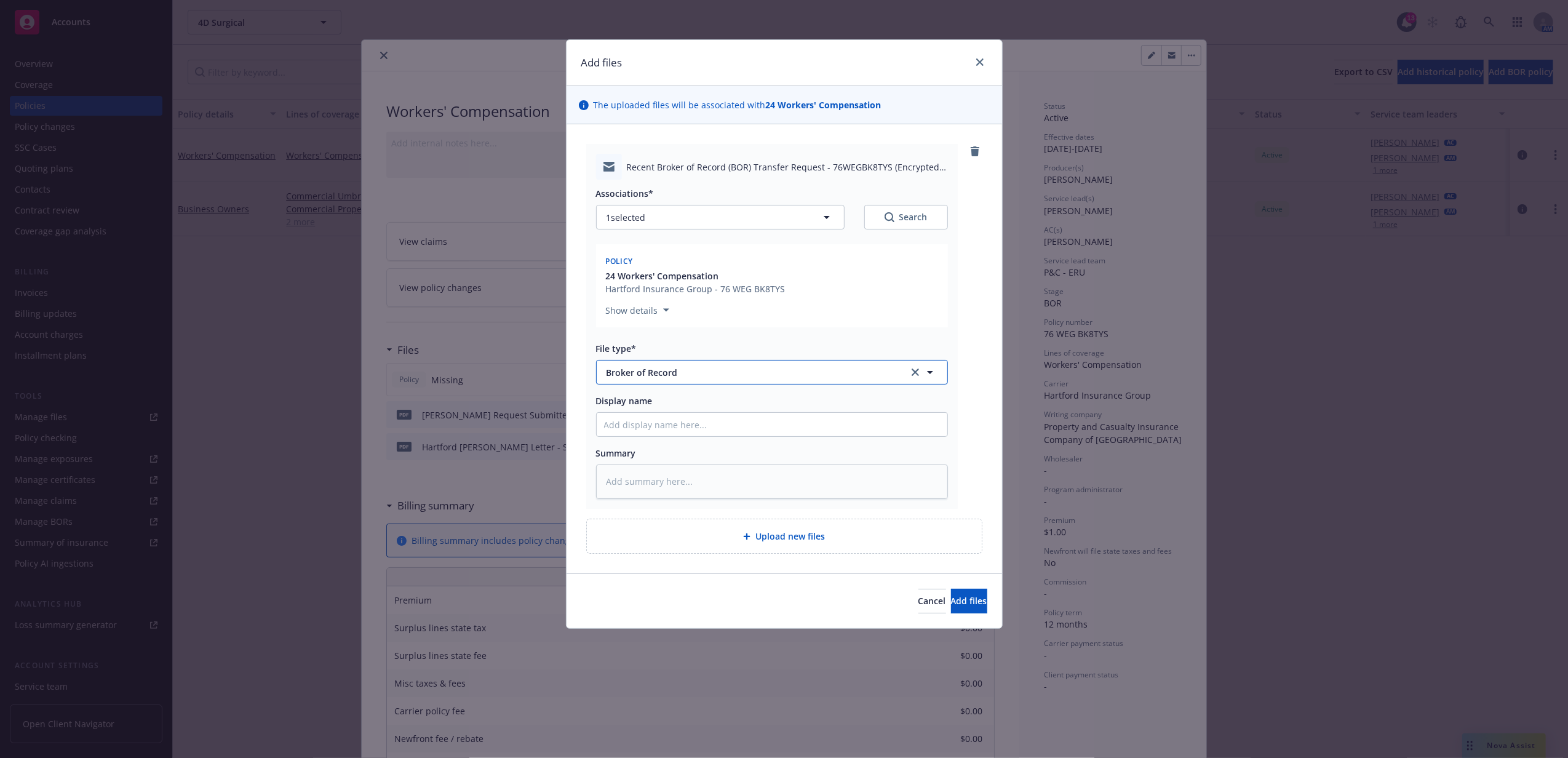
click at [674, 377] on span "Broker of Record" at bounding box center [749, 372] width 285 height 13
type input "BOR COnf"
click at [689, 397] on div "BOR Confirmation" at bounding box center [772, 406] width 336 height 18
click at [690, 419] on div "Associations* 1 selected Search Policy 24 Workers' Compensation Hartford Insura…" at bounding box center [772, 339] width 352 height 319
click at [690, 419] on input "Display name" at bounding box center [772, 424] width 351 height 23
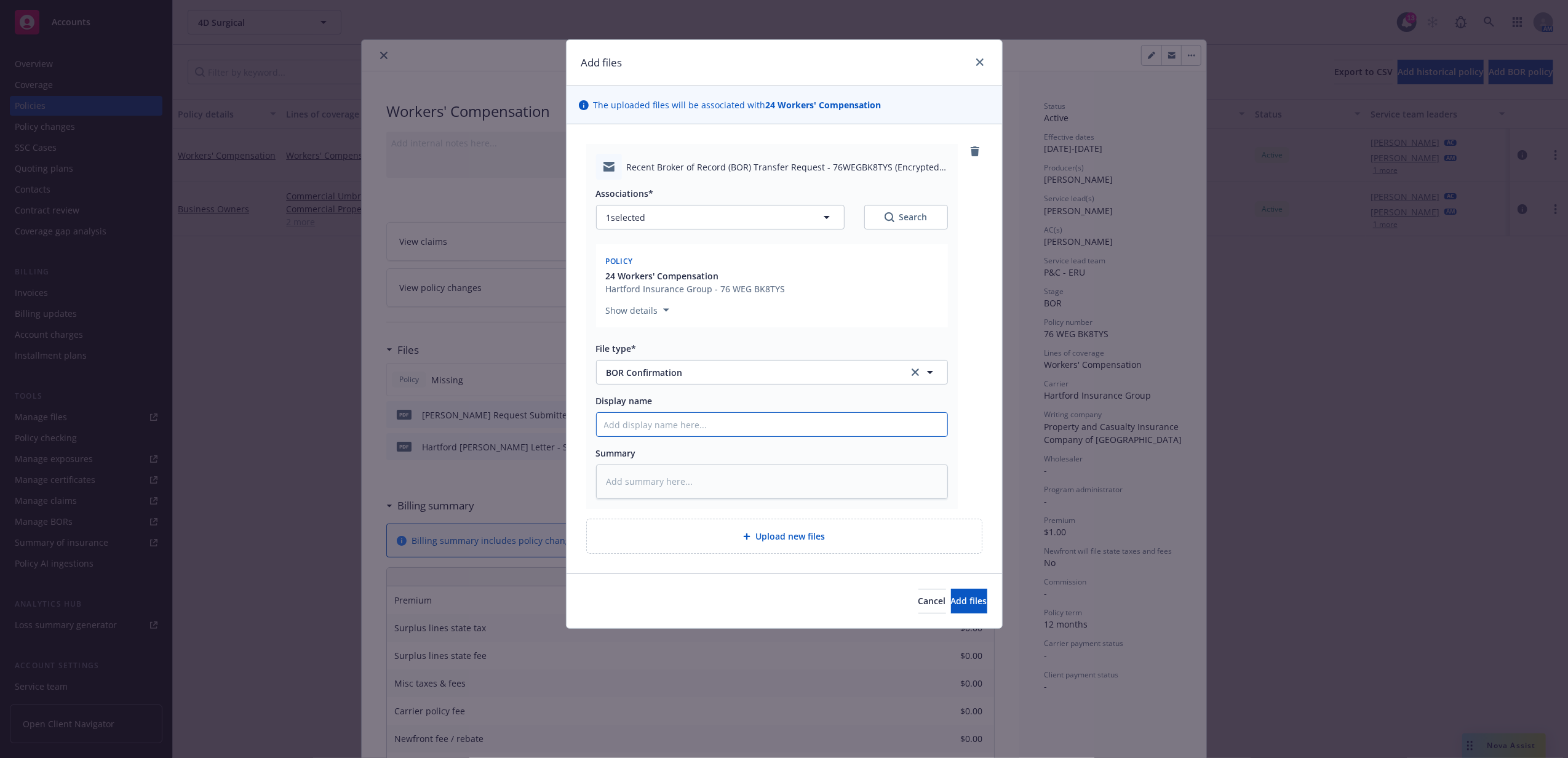
type textarea "x"
type input "W"
type textarea "x"
type input "WC"
type textarea "x"
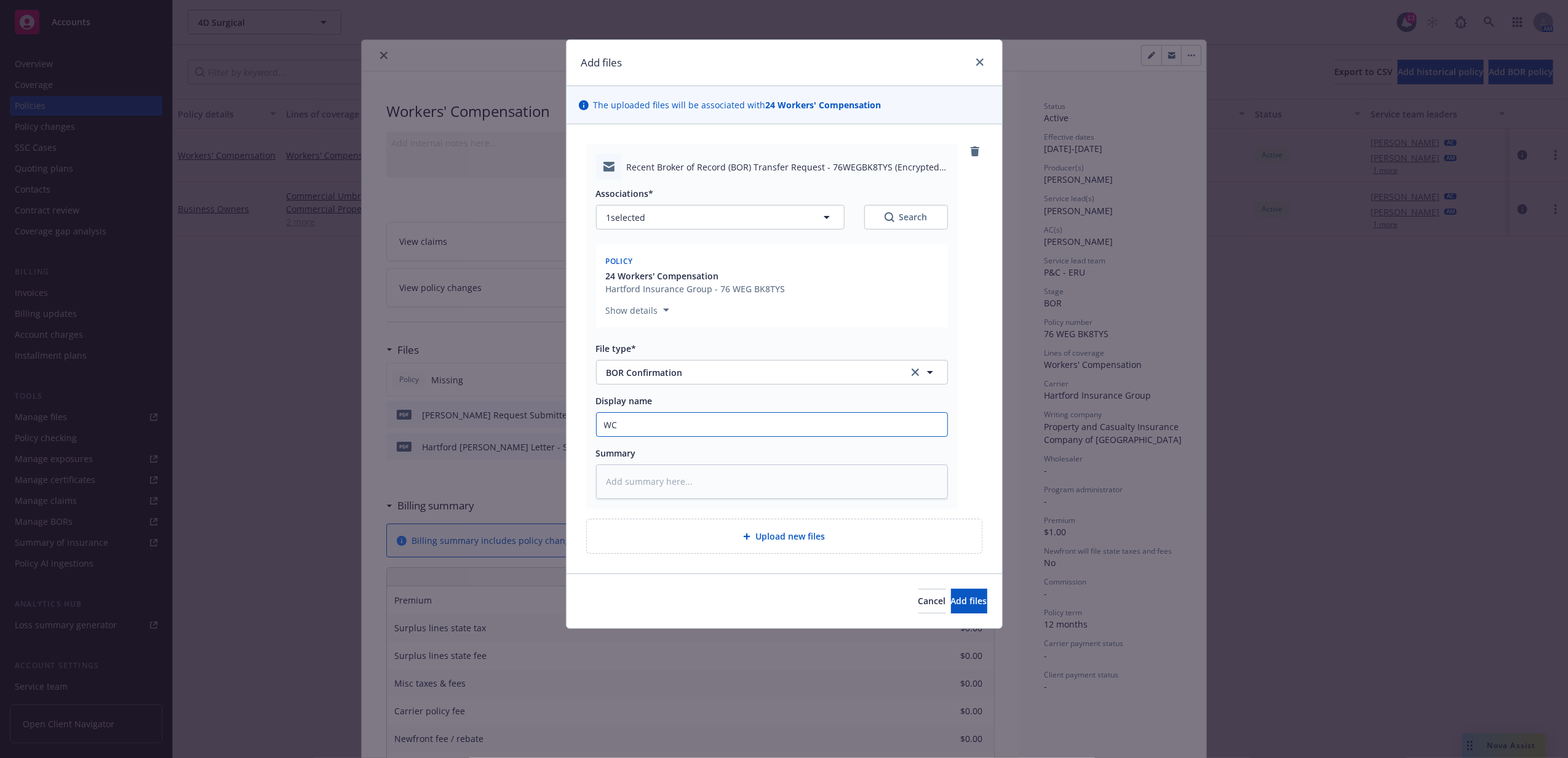
type input "WC B"
type textarea "x"
type input "WC BO"
type textarea "x"
type input "WC BOR"
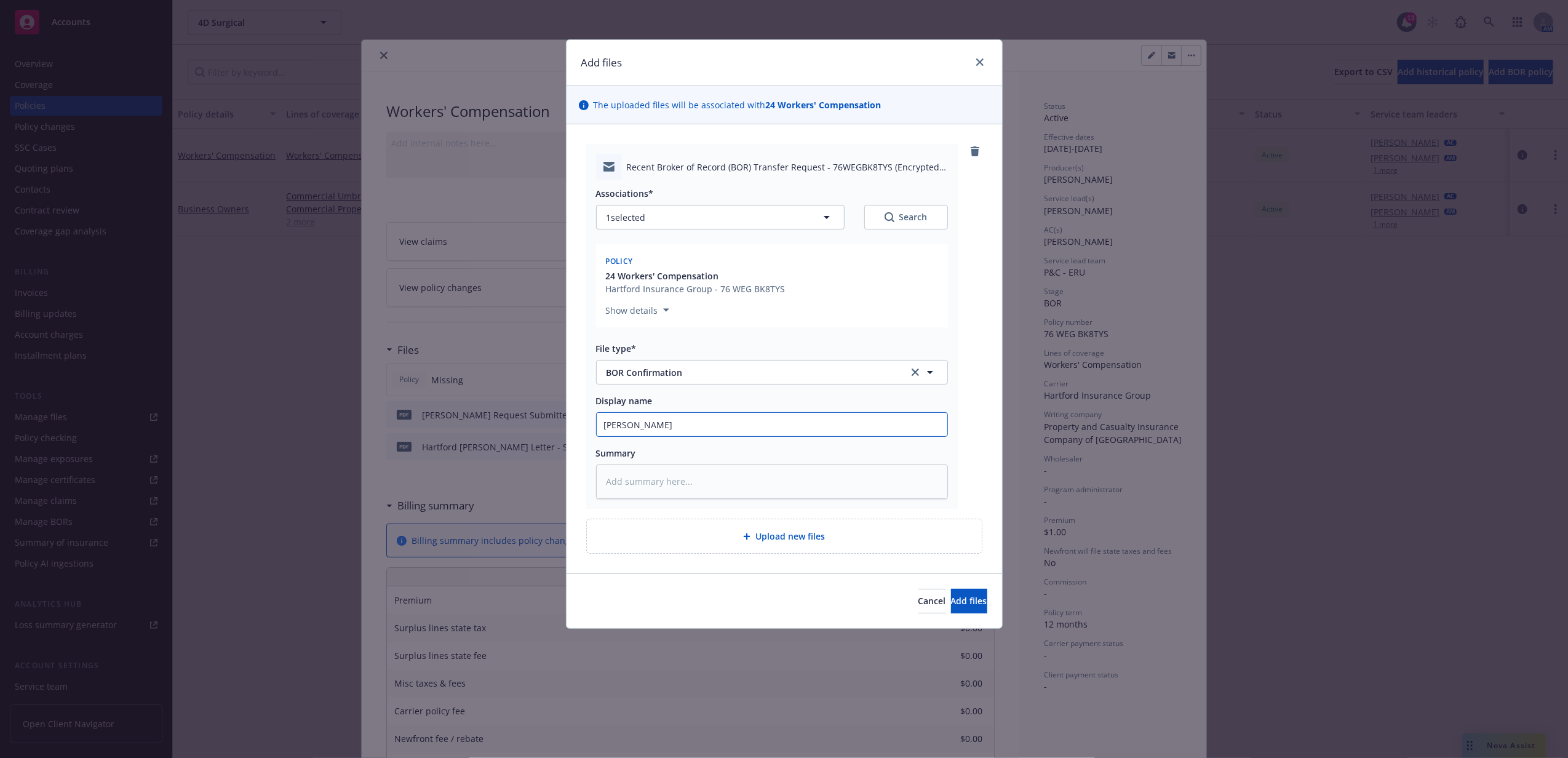
type textarea "x"
type input "WC BOR C"
type textarea "x"
type input "WC BOR Co"
type textarea "x"
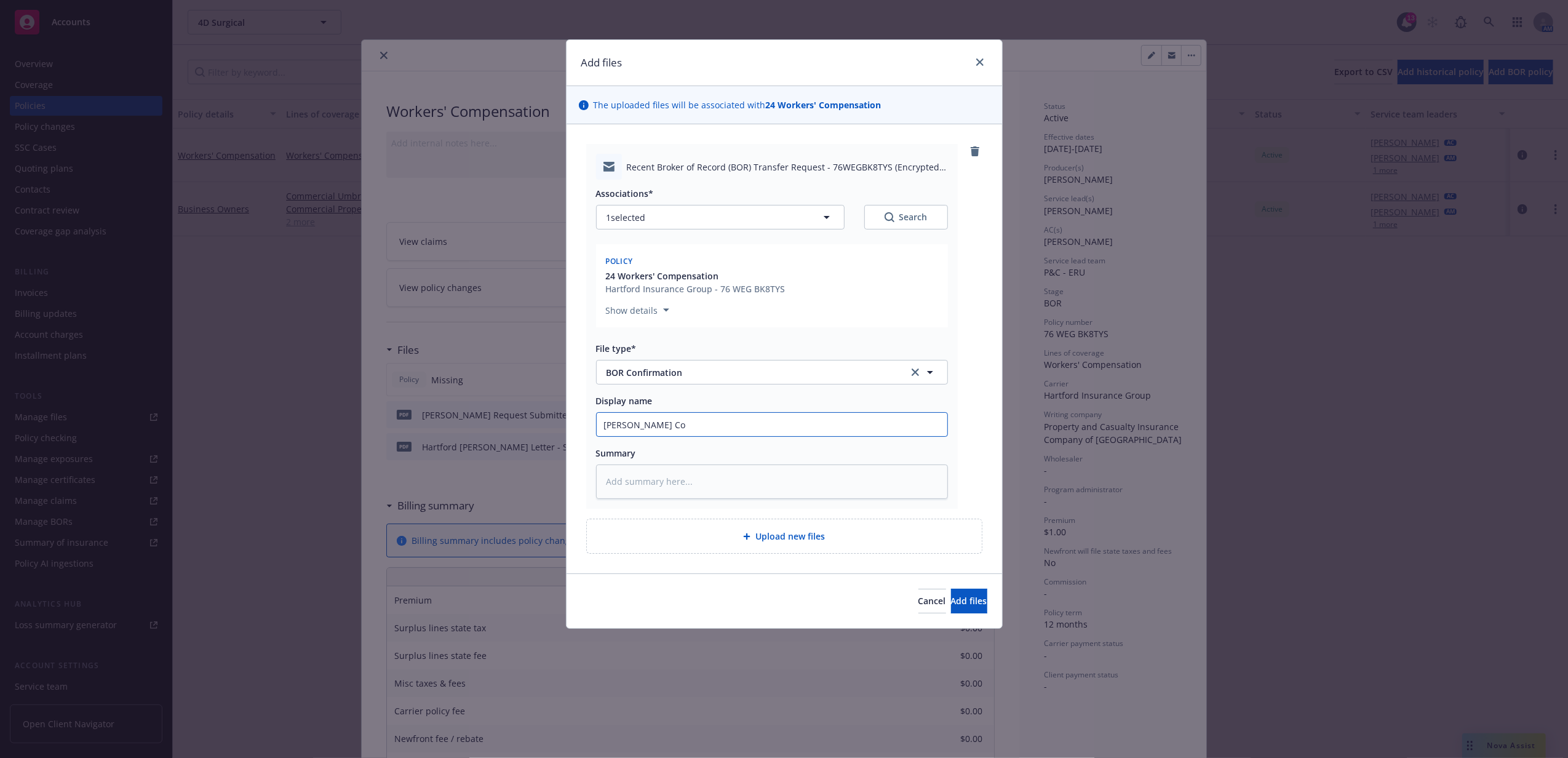
type input "WC BOR Con"
type textarea "x"
type input "WC BOR Conf"
type textarea "x"
type input "WC BOR Confi"
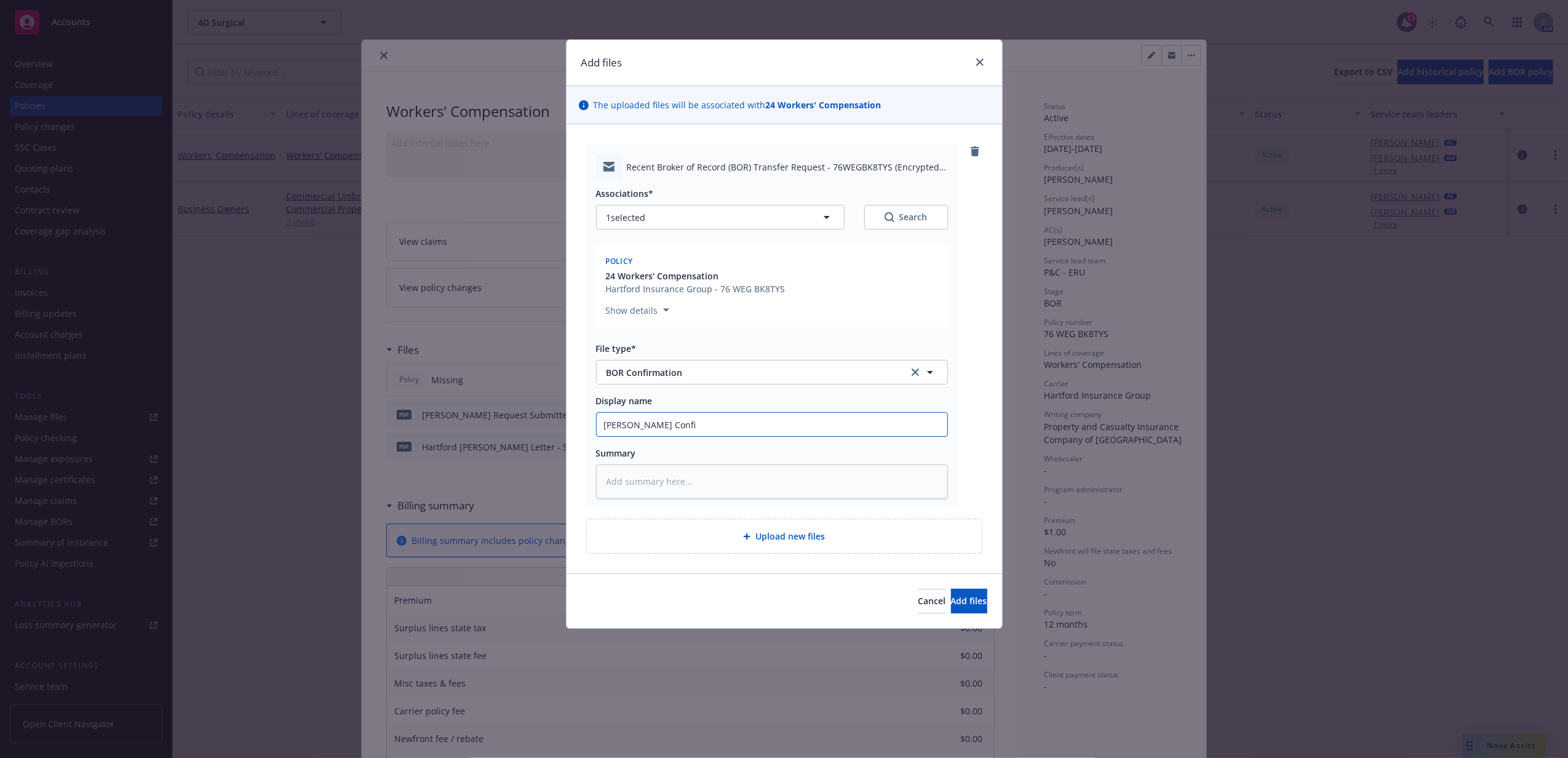
type textarea "x"
type input "WC BOR Confir"
type textarea "x"
type input "WC BOR Confirm"
type textarea "x"
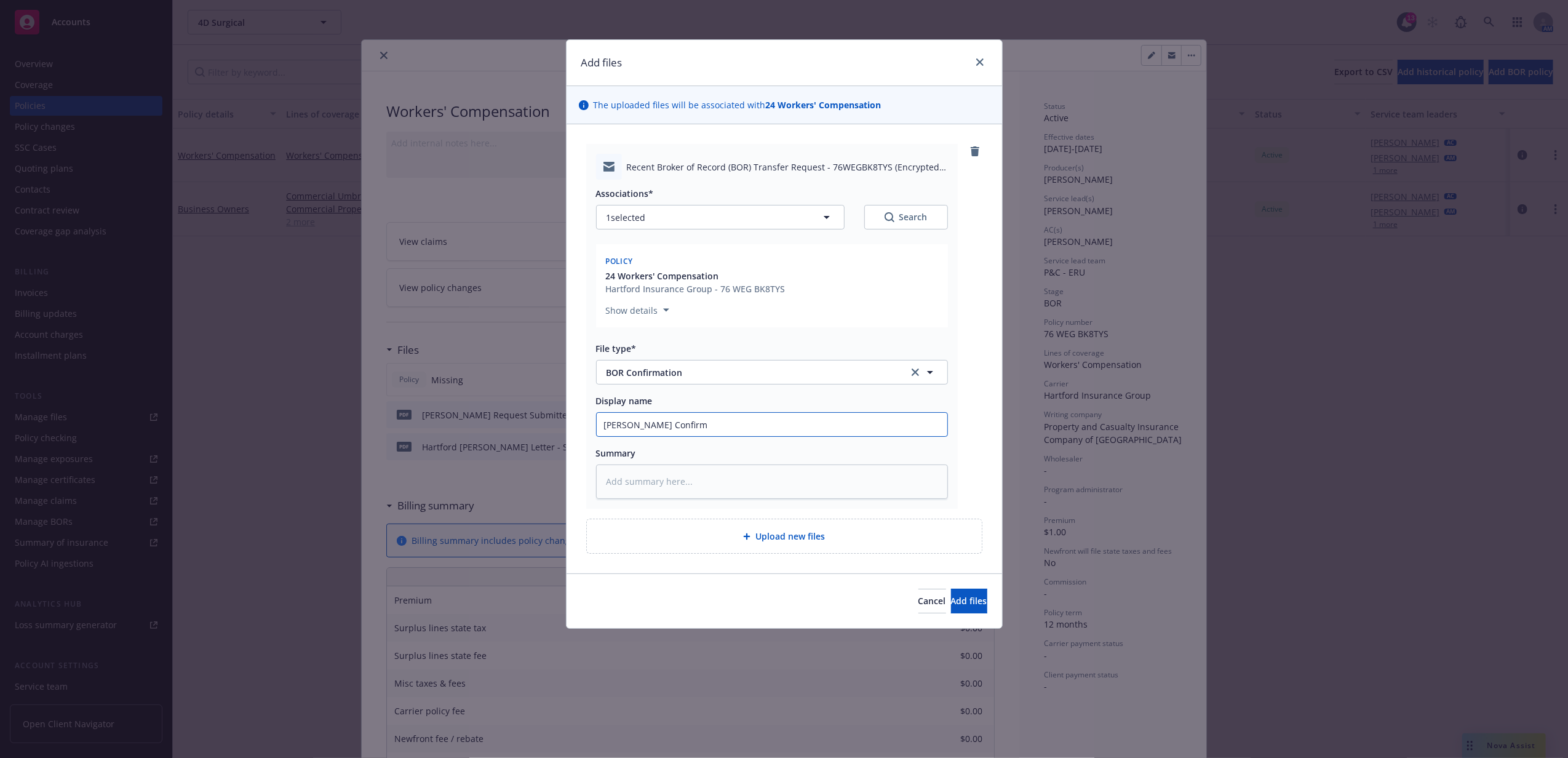
type input "WC BOR Confirma"
type textarea "x"
type input "WC BOR Confirmat"
type textarea "x"
type input "WC BOR Confirmati"
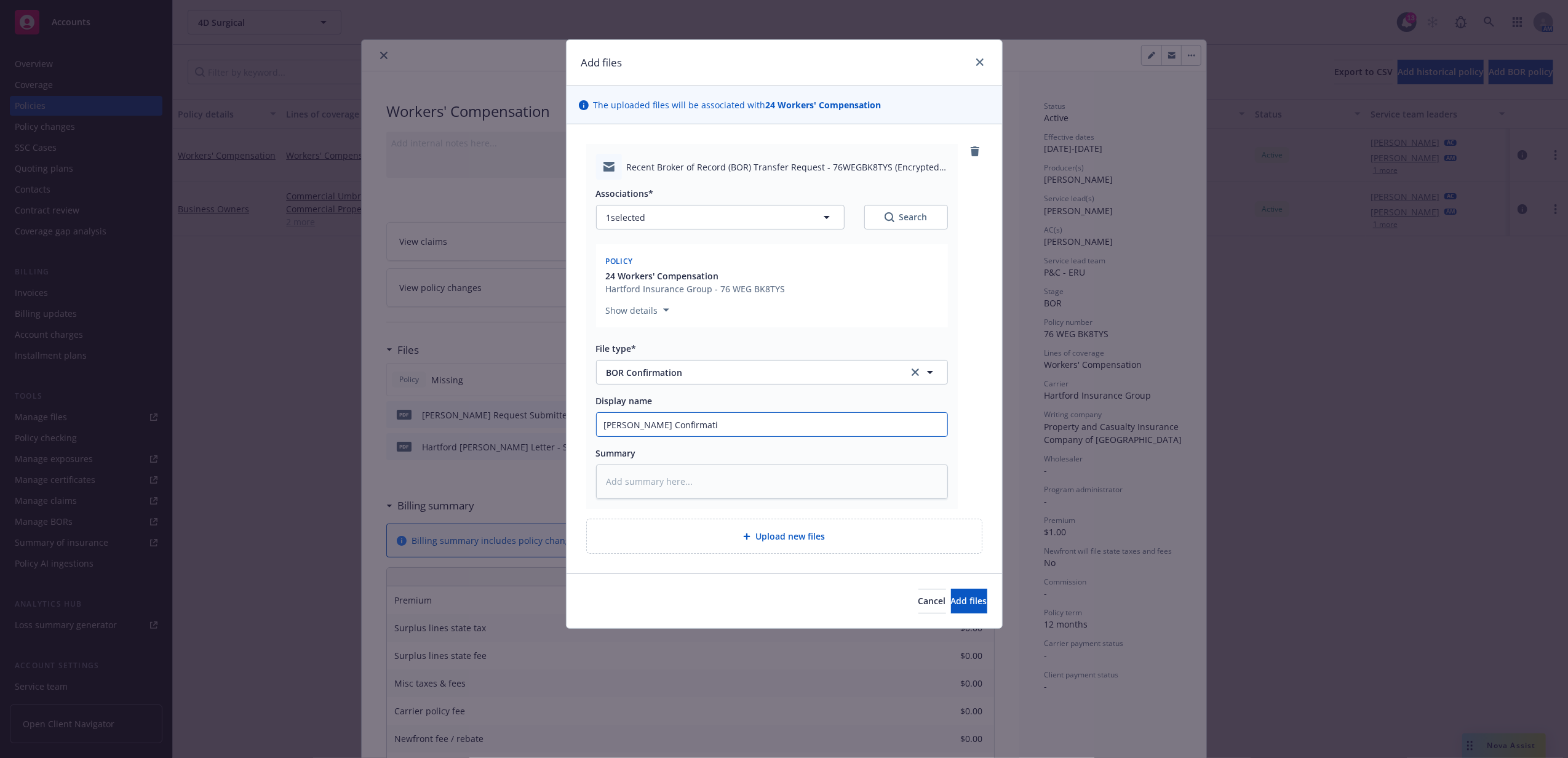
type textarea "x"
type input "WC BOR Confirmatio"
type textarea "x"
type input "WC BOR Confirmation"
type textarea "x"
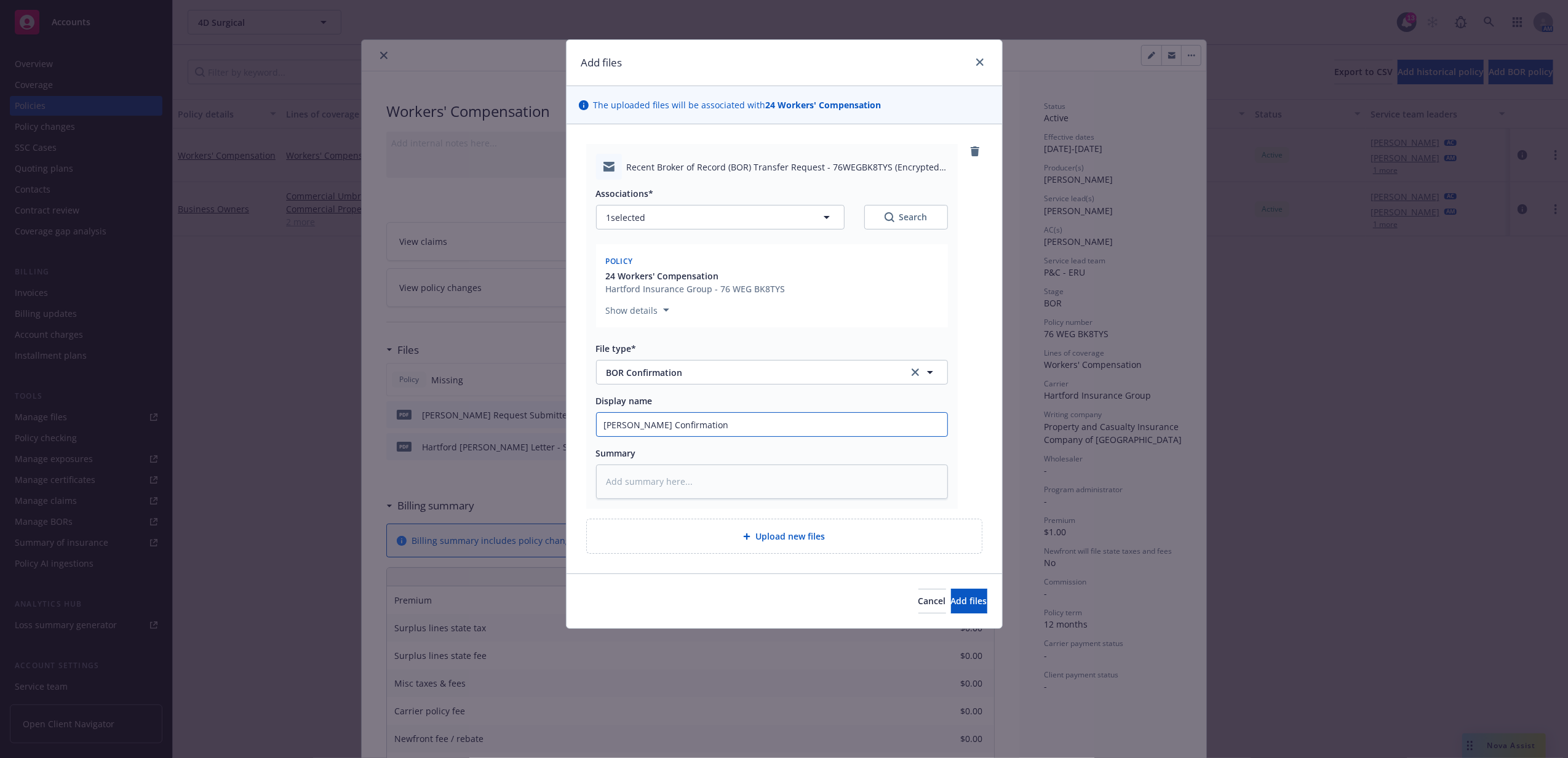
type input "WC BOR Confirmation"
type textarea "x"
type input "WC BOR Confirmation R"
type textarea "x"
type input "WC BOR Confirmation RC"
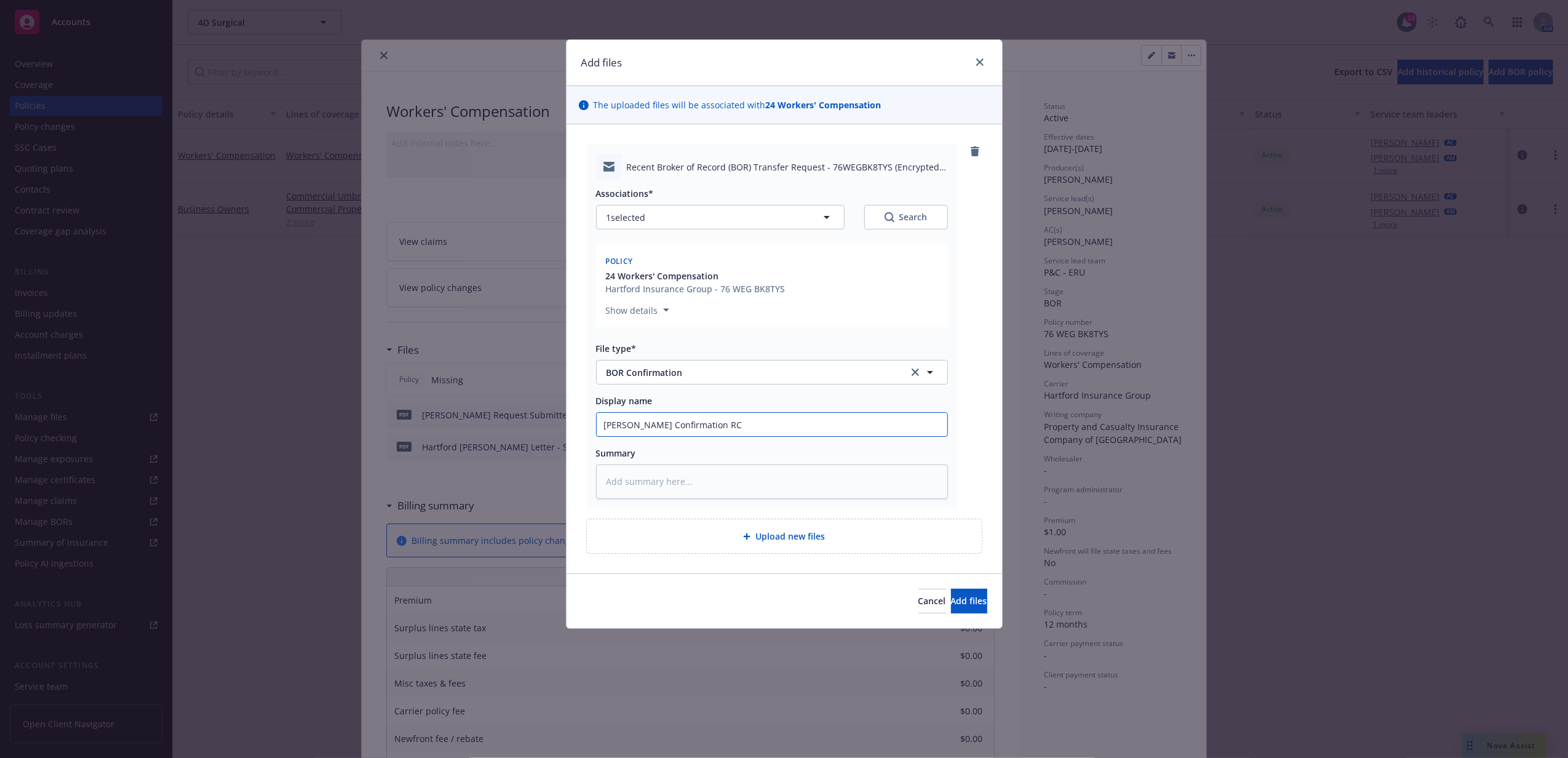
type textarea "x"
type input "WC BOR Confirmation RCV"
type textarea "x"
type input "WC BOR Confirmation RCVD"
type textarea "x"
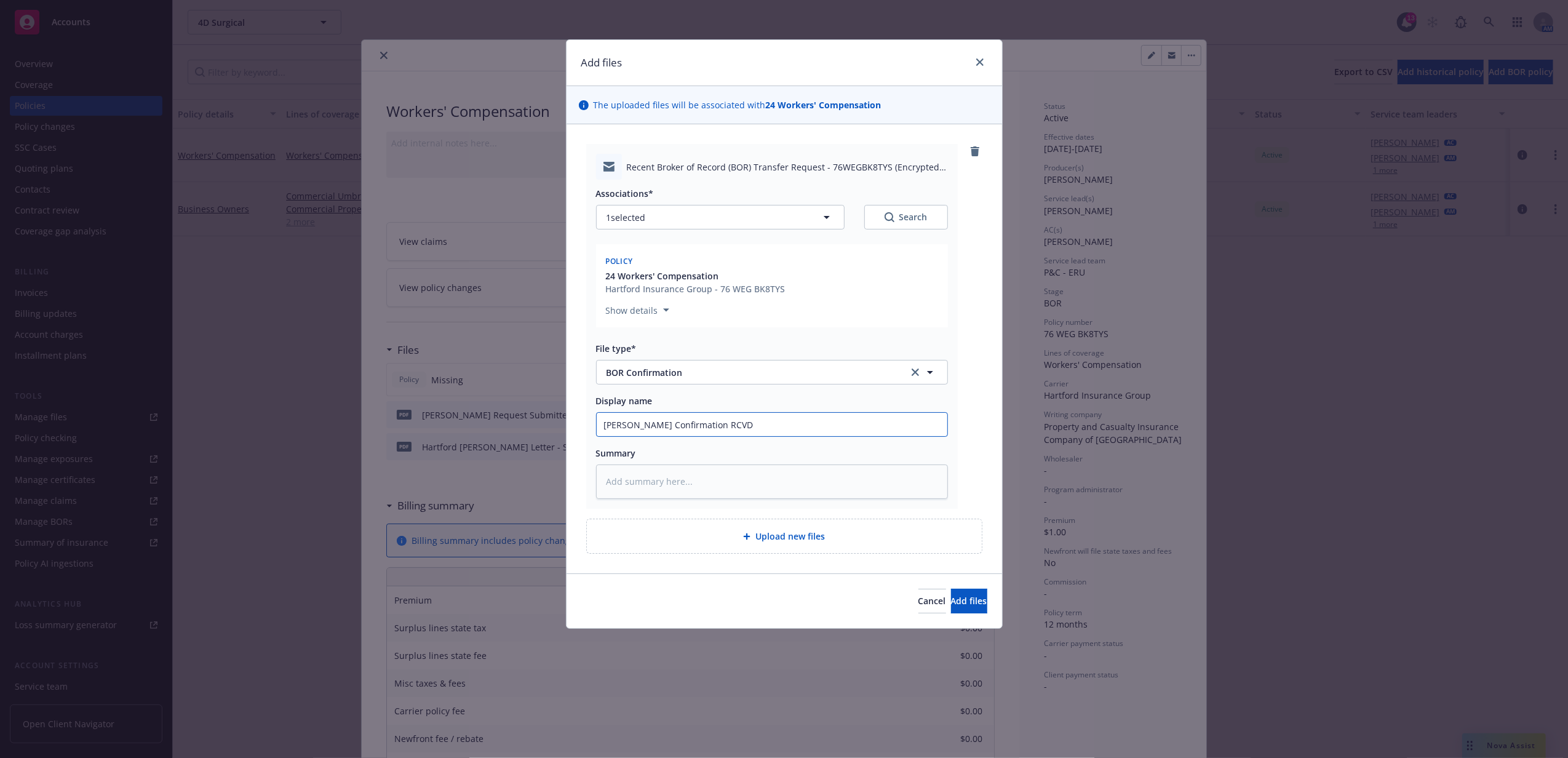
type input "WC BOR Confirmation RCVD f"
type textarea "x"
type input "WC BOR Confirmation RCVD fr"
type textarea "x"
type input "WC BOR Confirmation RCVD fro"
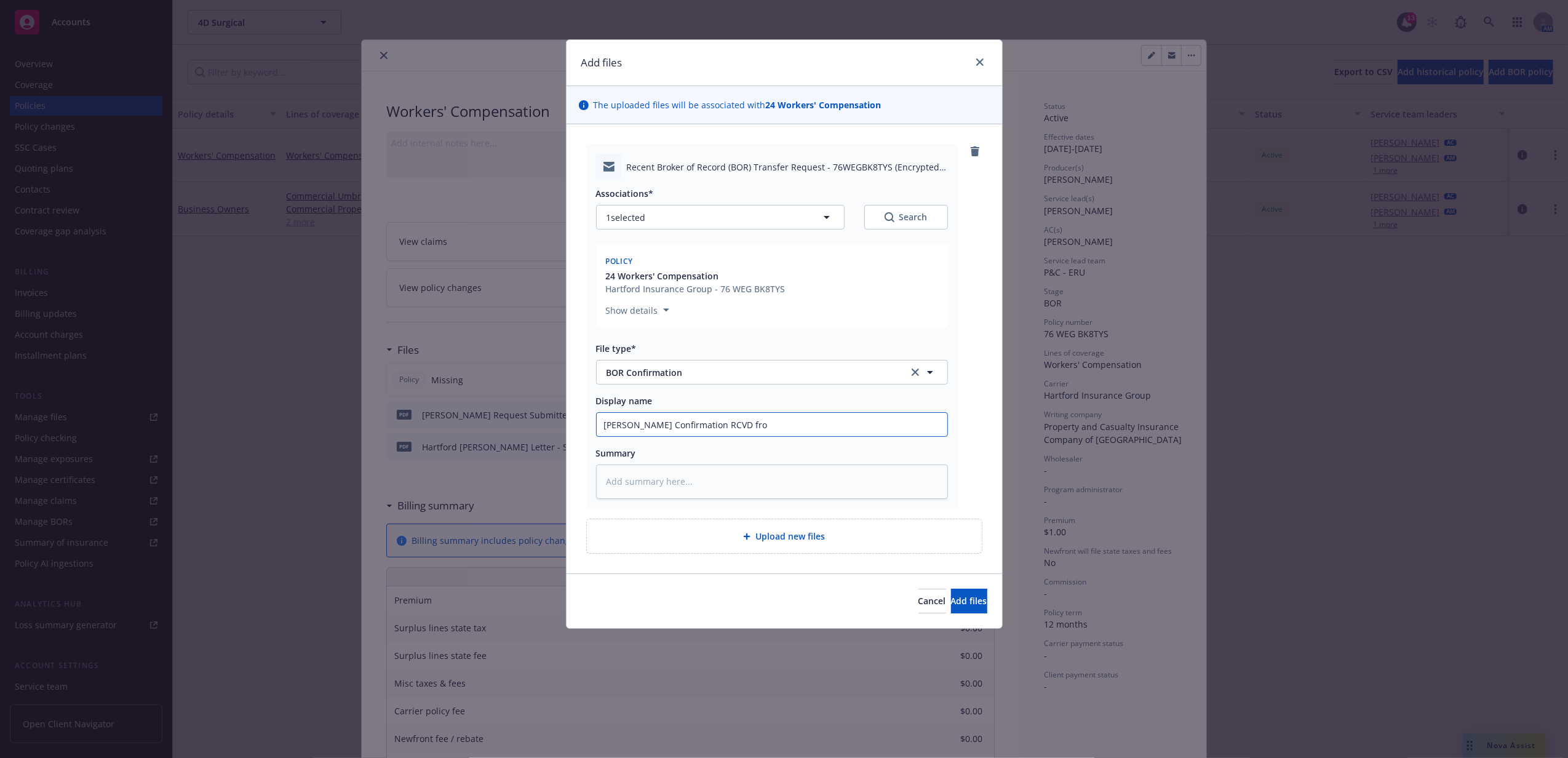
type textarea "x"
type input "WC BOR Confirmation RCVD from"
type textarea "x"
type input "WC BOR Confirmation RCVD from"
type textarea "x"
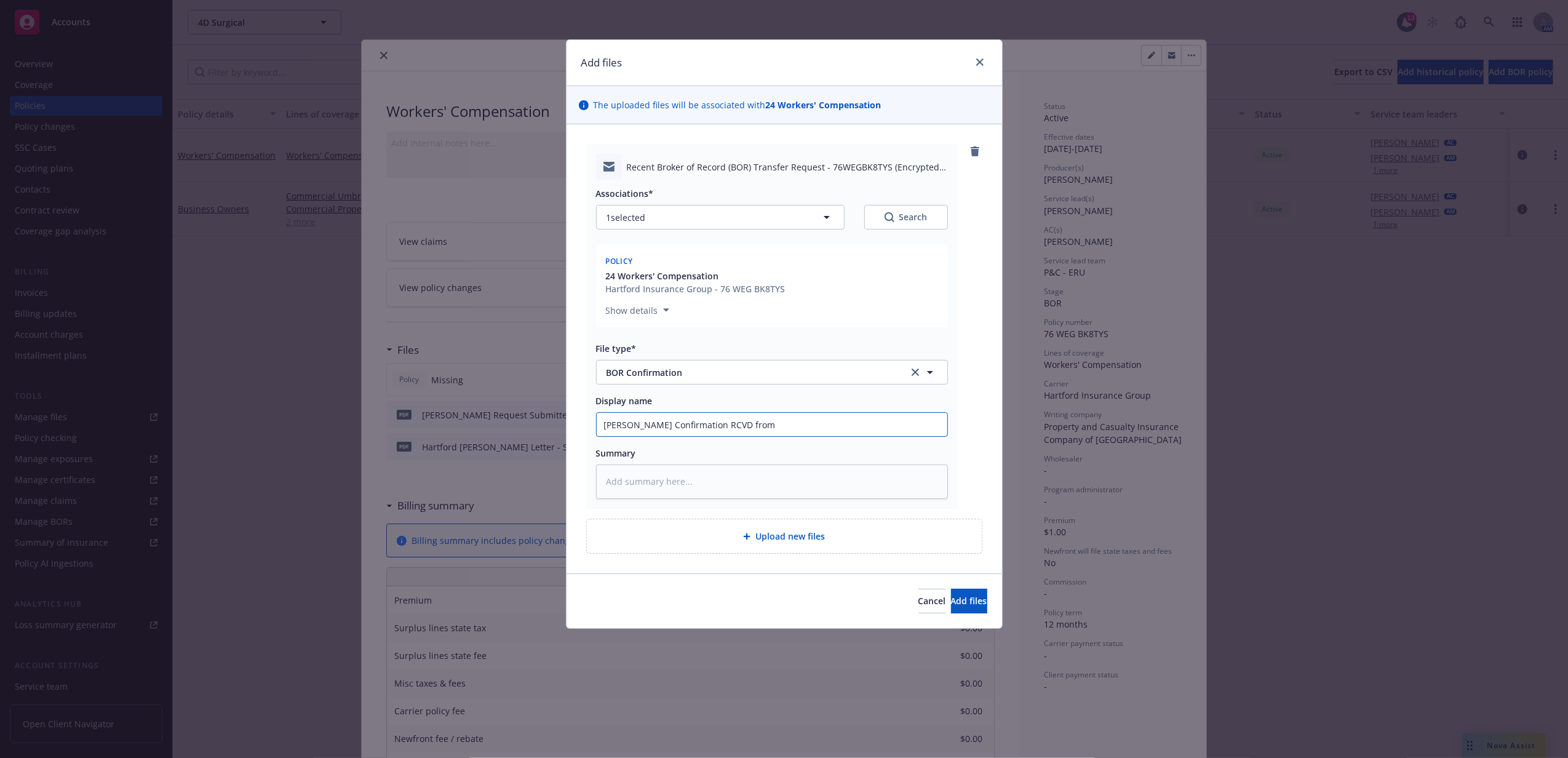
type input "WC BOR Confirmation RCVD from H"
type textarea "x"
type input "WC BOR Confirmation RCVD from Ha"
type textarea "x"
type input "WC BOR Confirmation RCVD from Har"
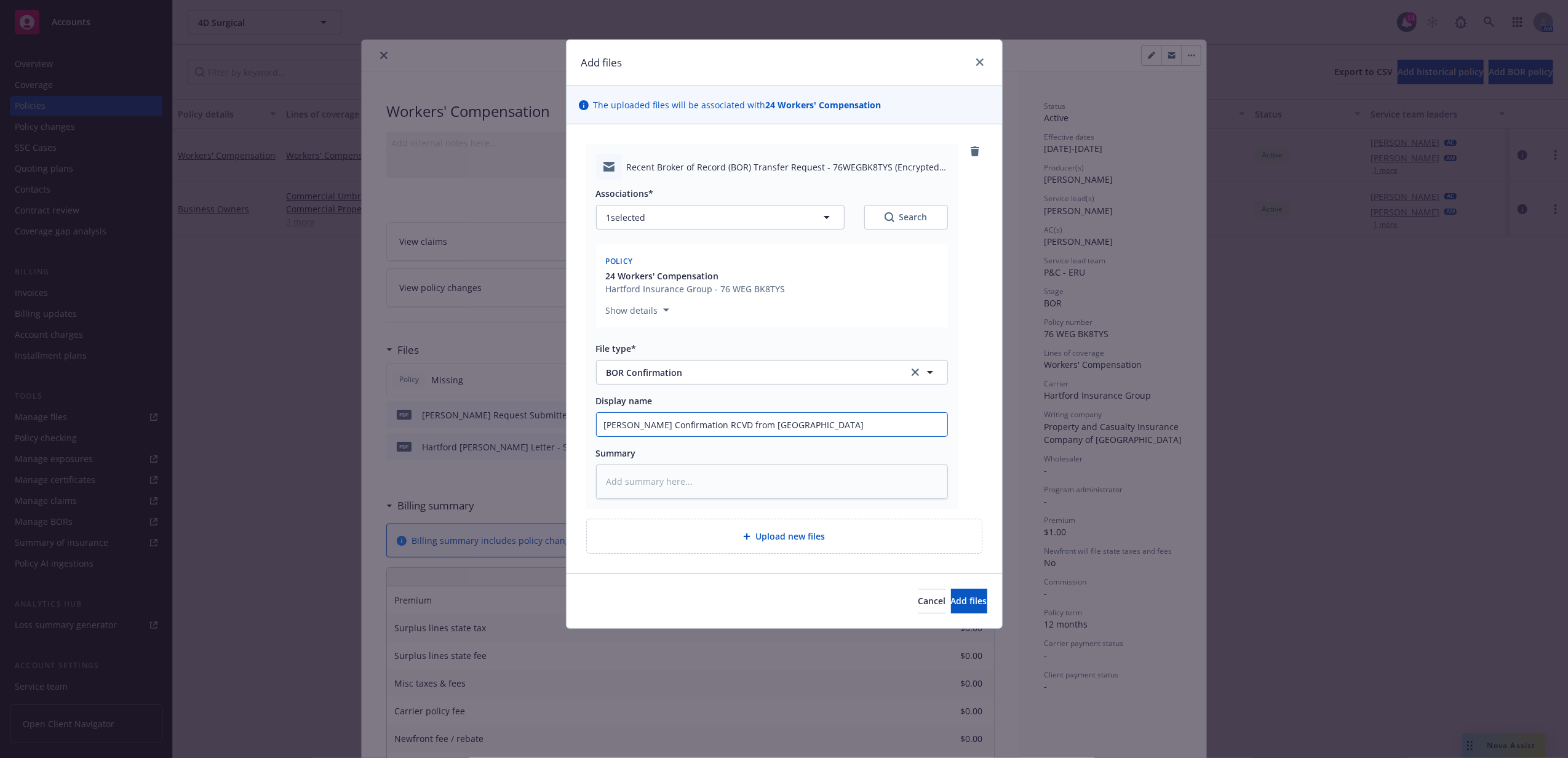
type textarea "x"
type input "WC BOR Confirmation RCVD from Hart"
type textarea "x"
type input "WC BOR Confirmation RCVD from Hartfo"
type textarea "x"
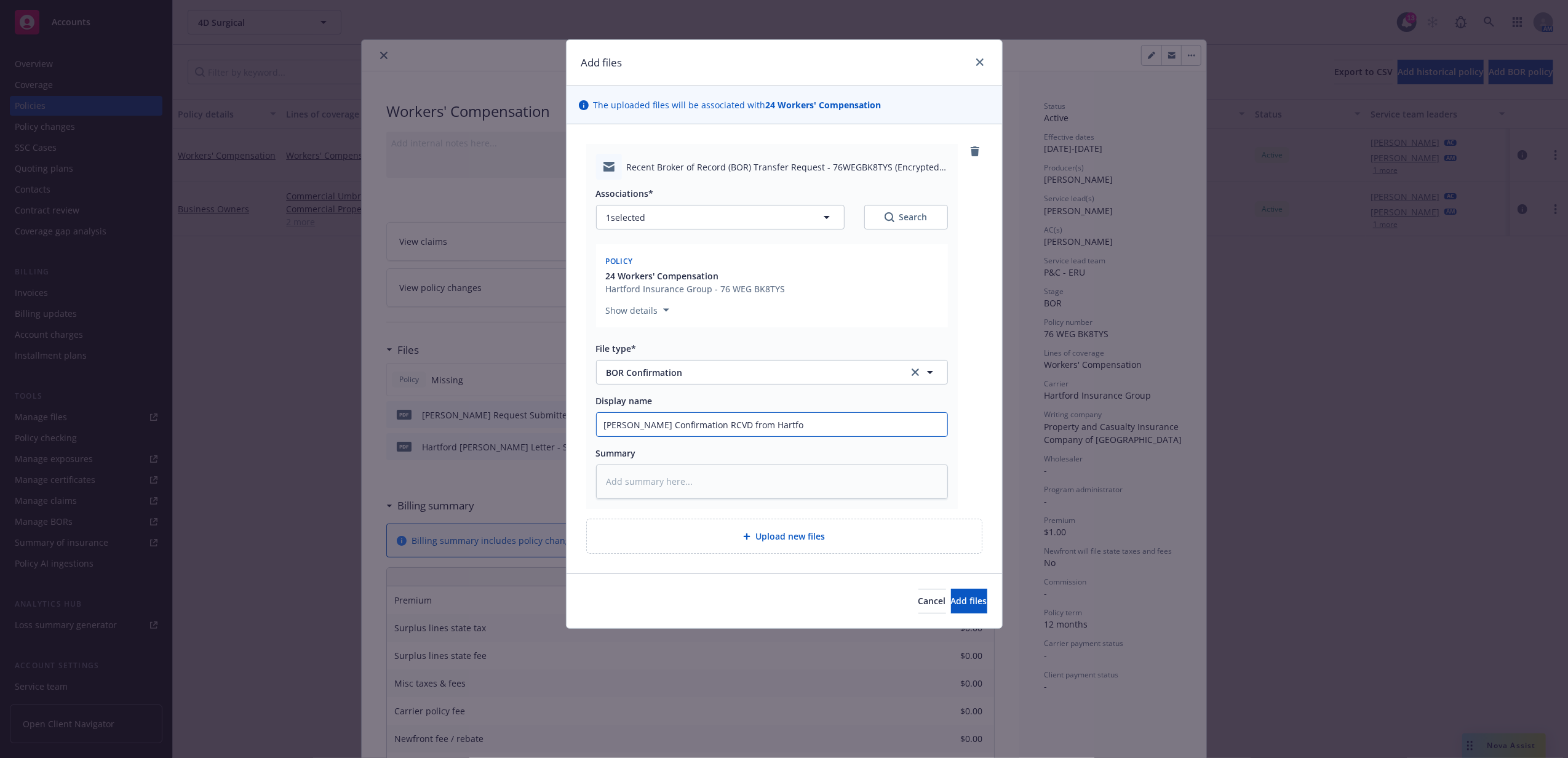
type input "WC BOR Confirmation RCVD from Hartfor"
type textarea "x"
type input "WC BOR Confirmation RCVD from Hartford"
click at [951, 588] on button "Add files" at bounding box center [969, 601] width 36 height 25
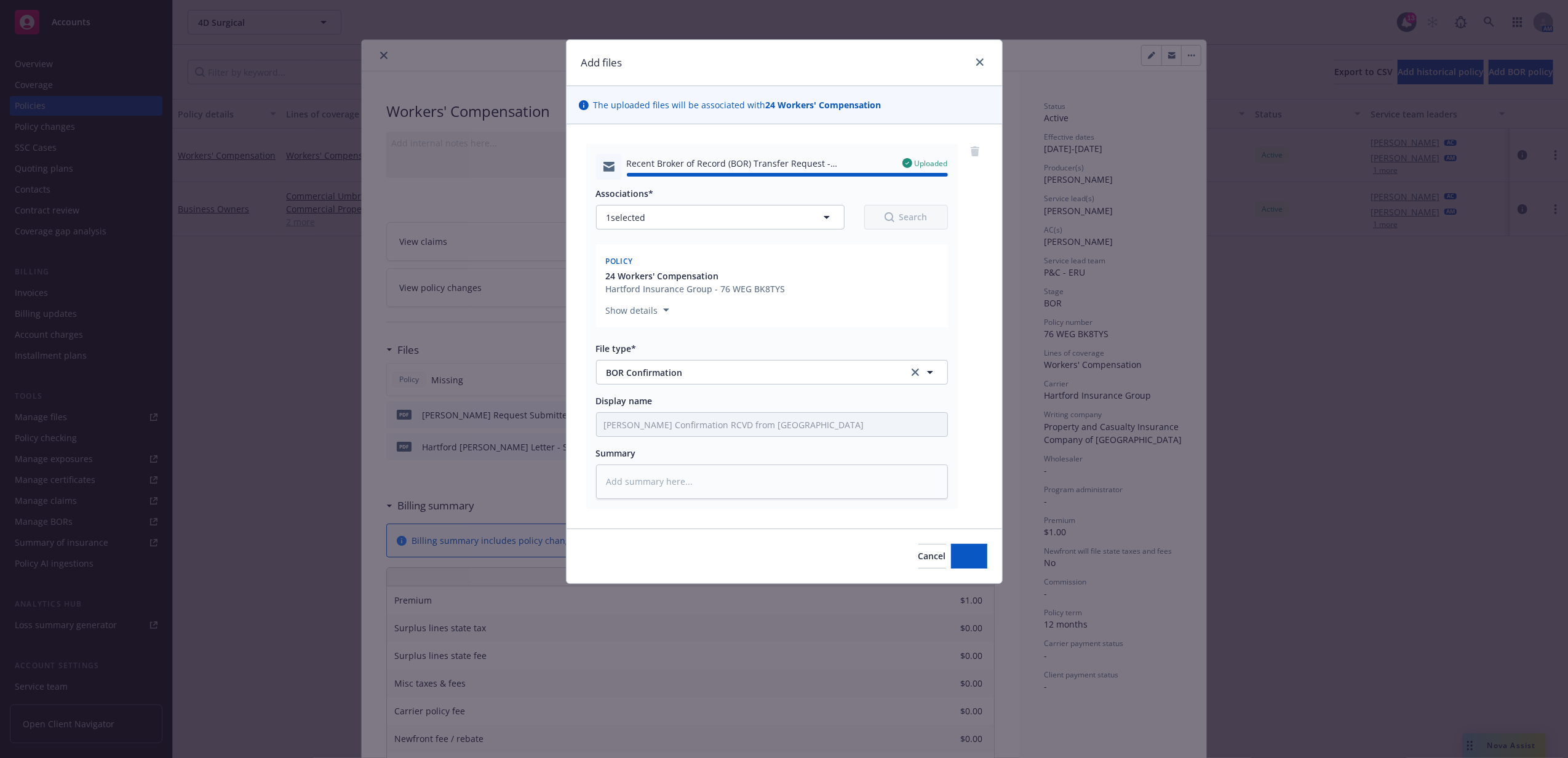
type textarea "x"
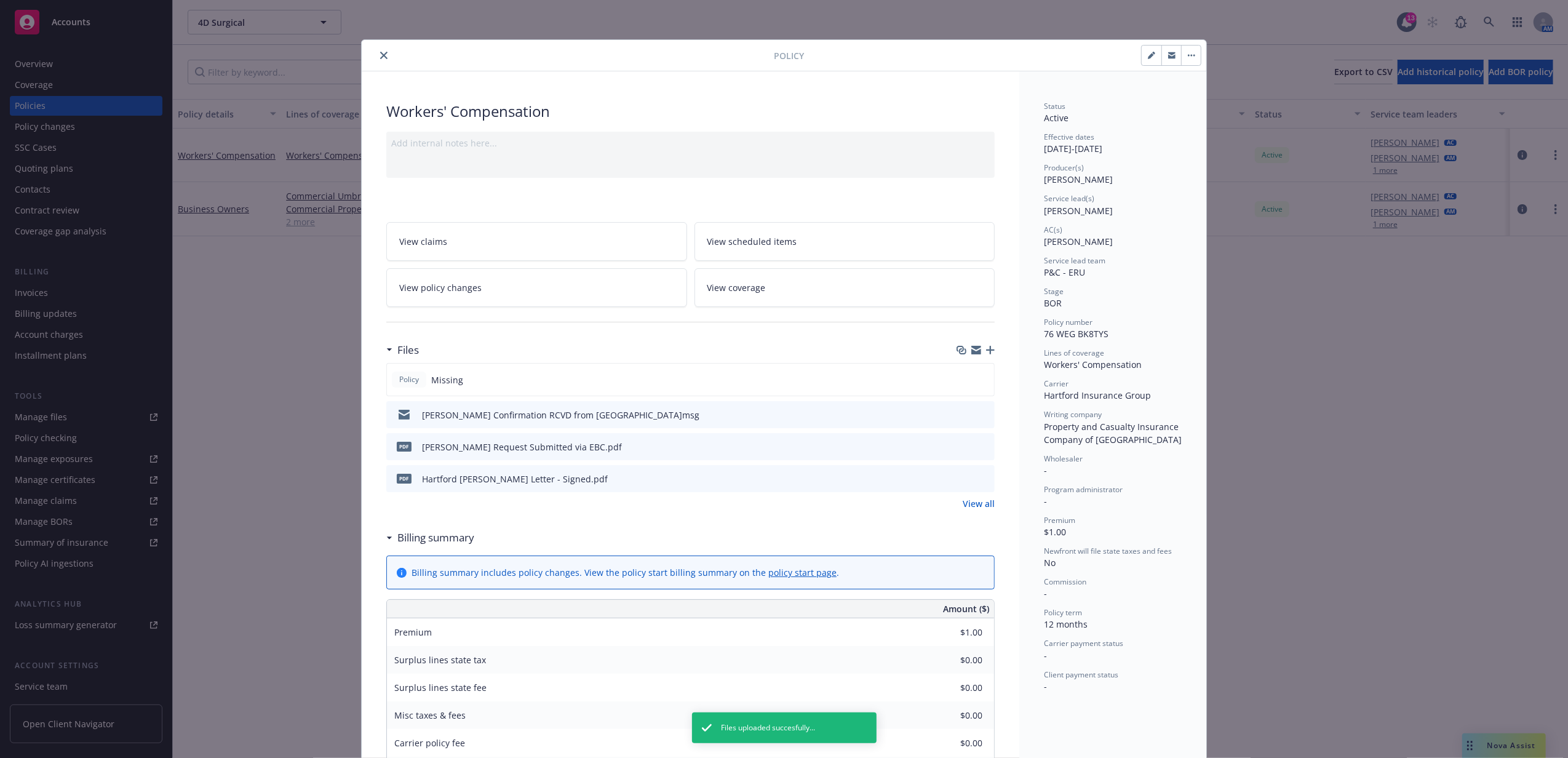
click at [1151, 57] on button "button" at bounding box center [1151, 55] width 19 height 19
select select "BOR"
select select "12"
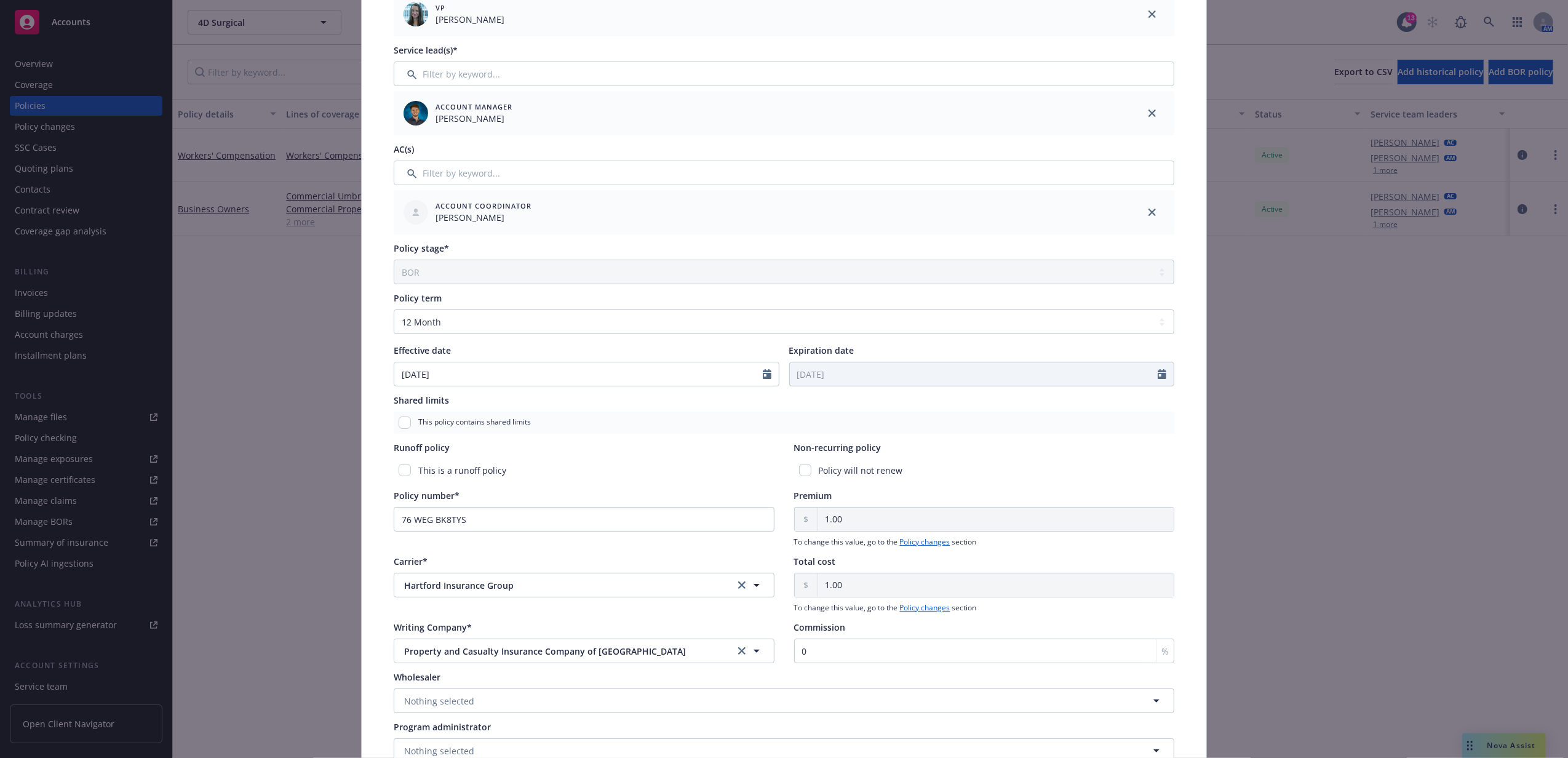
scroll to position [246, 0]
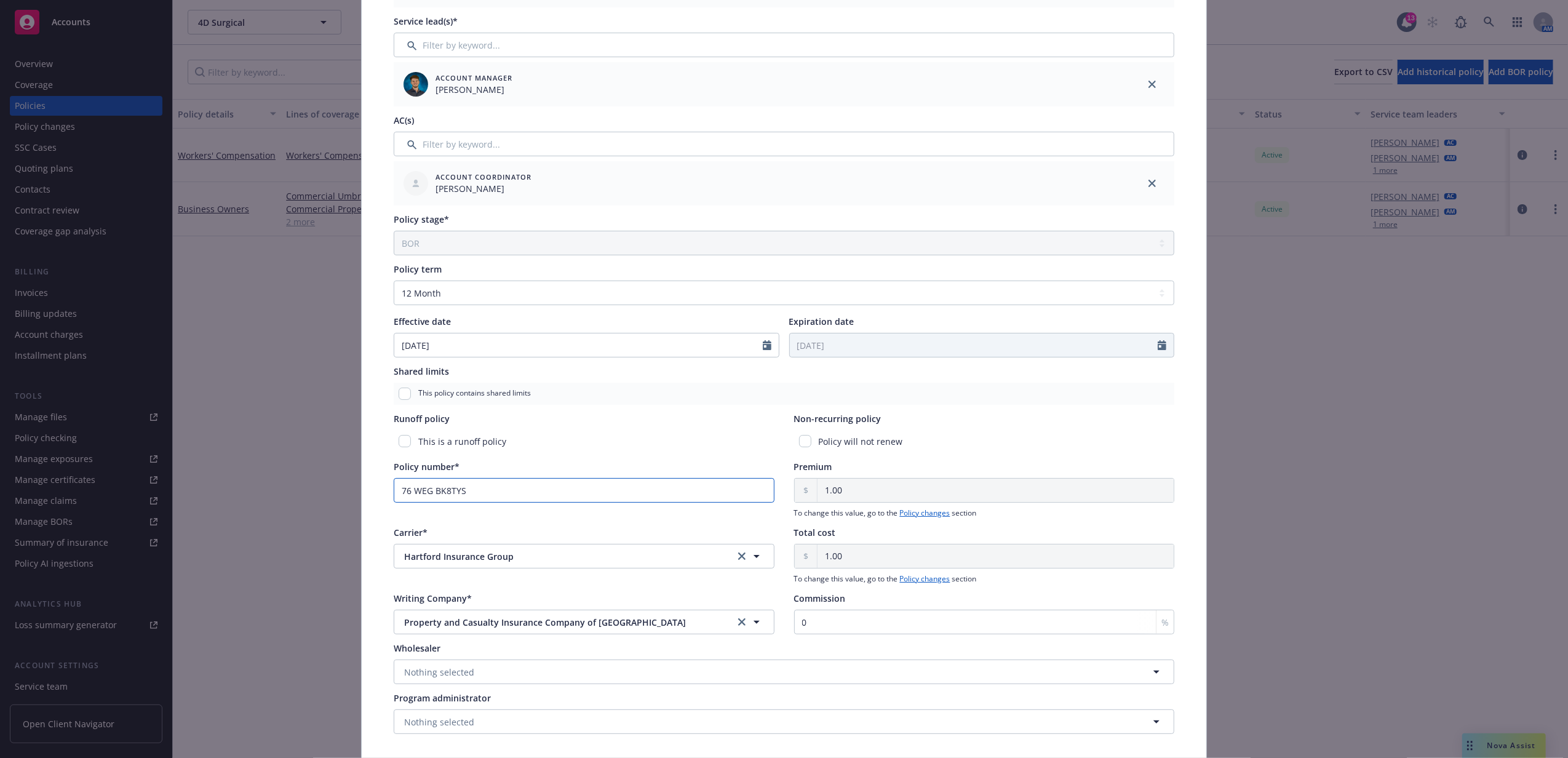
drag, startPoint x: 393, startPoint y: 486, endPoint x: 321, endPoint y: 485, distance: 72.0
click at [321, 485] on div "Edit policy details Cancel Save Policy type* Workers' Compensation Display name…" at bounding box center [784, 379] width 1568 height 758
paste input "57WECBW3WMP"
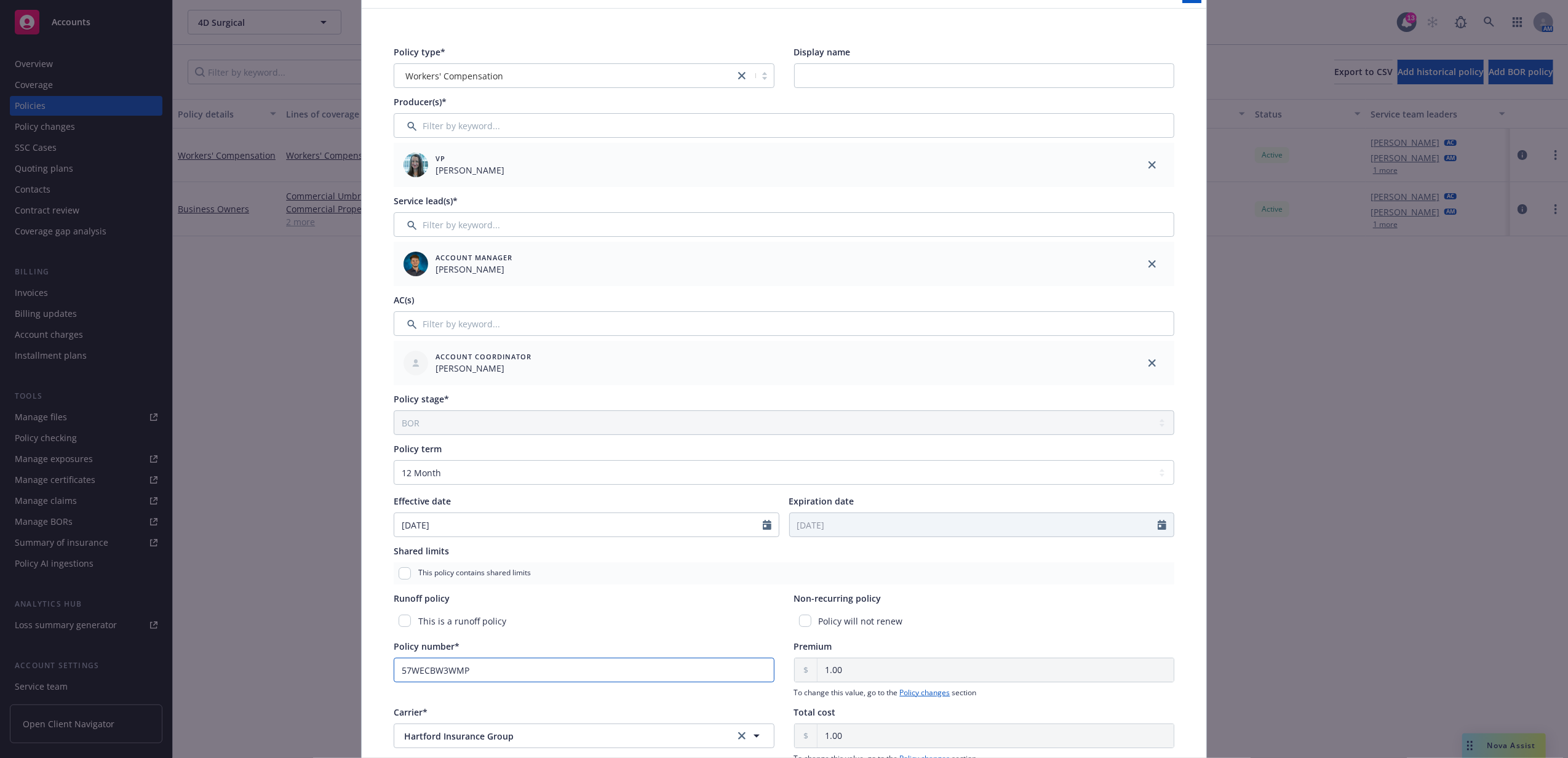
scroll to position [0, 0]
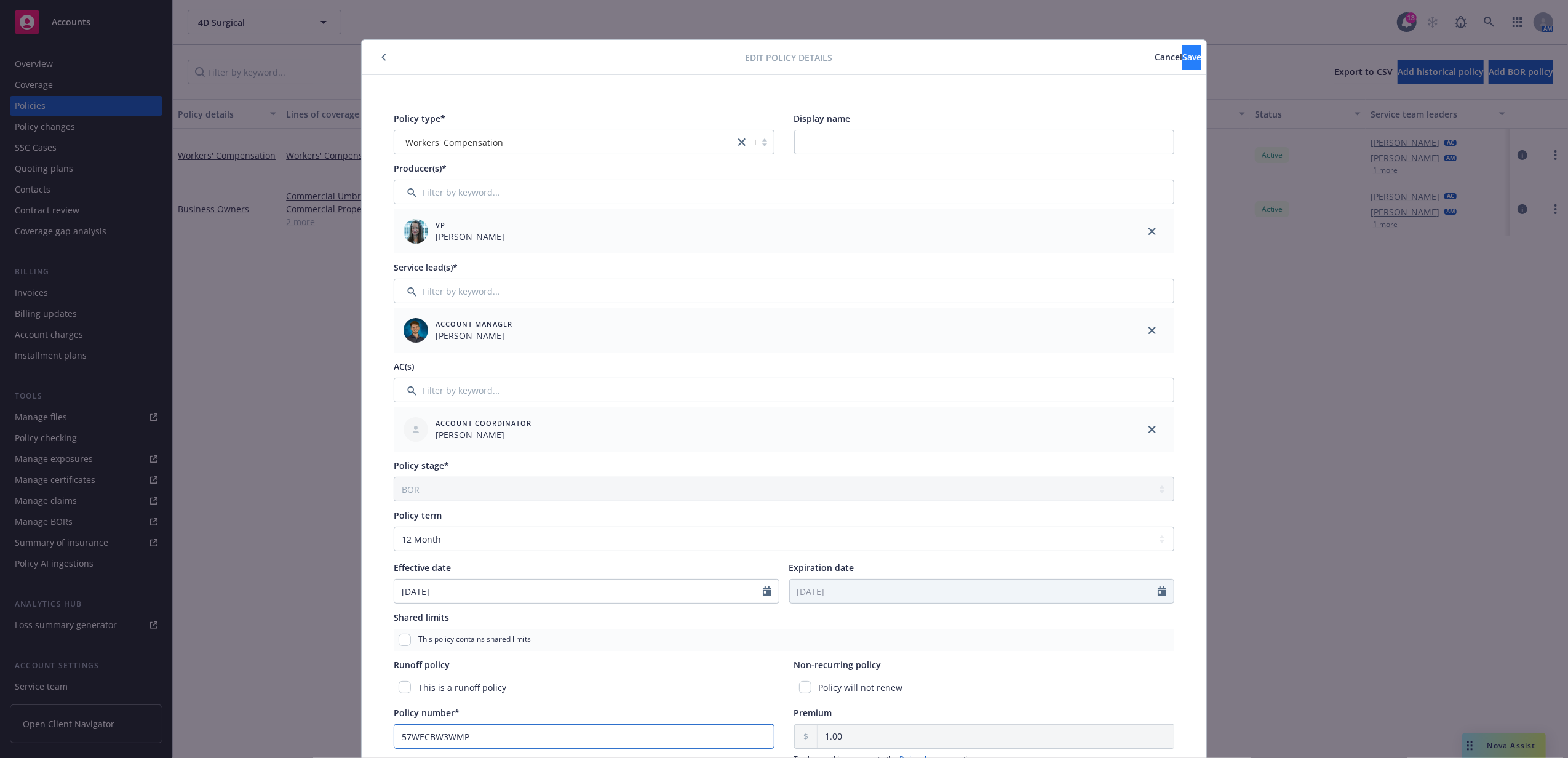
type input "57WECBW3WMP"
click at [1182, 62] on span "Save" at bounding box center [1192, 57] width 19 height 12
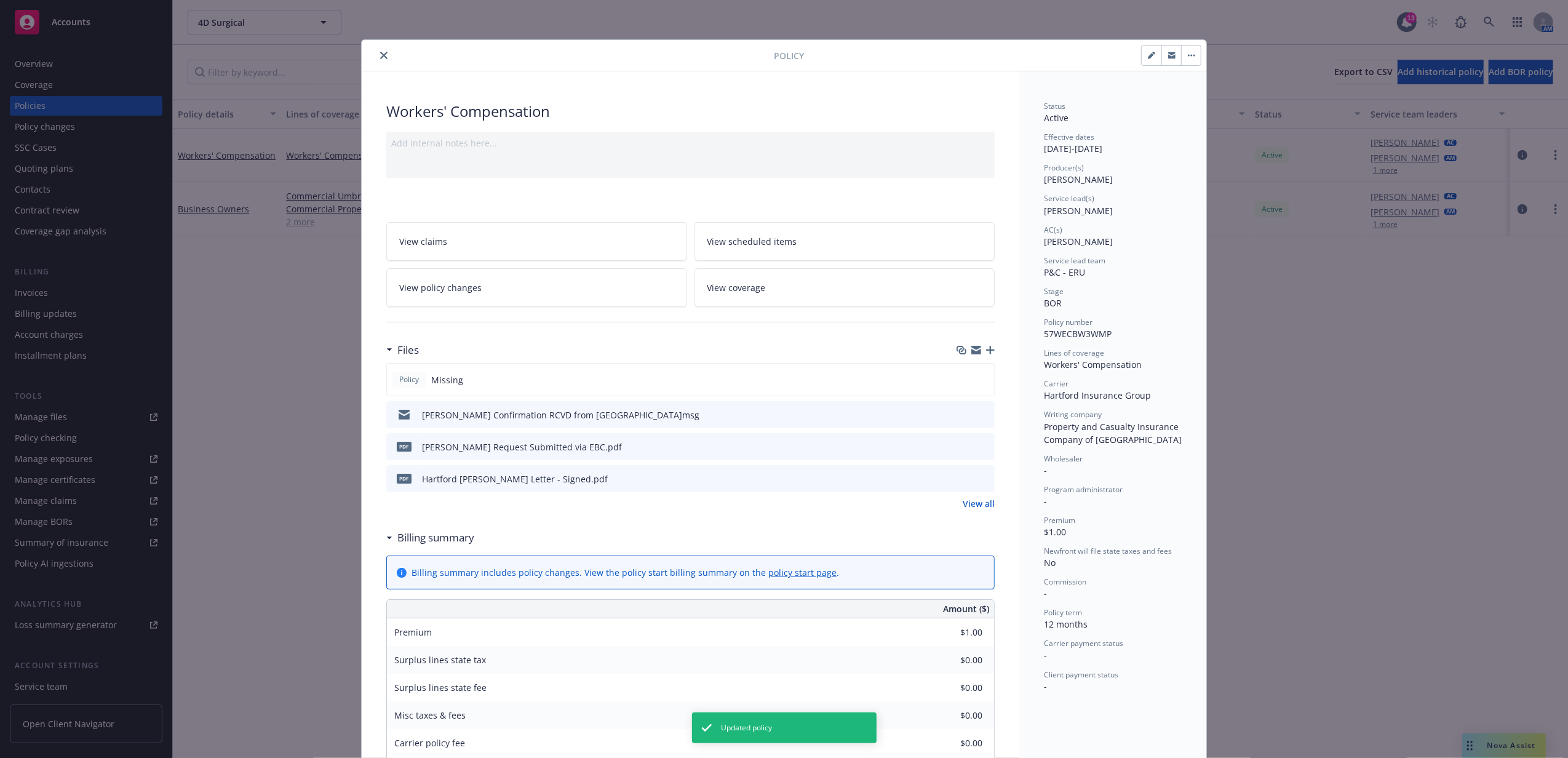
click at [380, 59] on icon "close" at bounding box center [384, 56] width 8 height 8
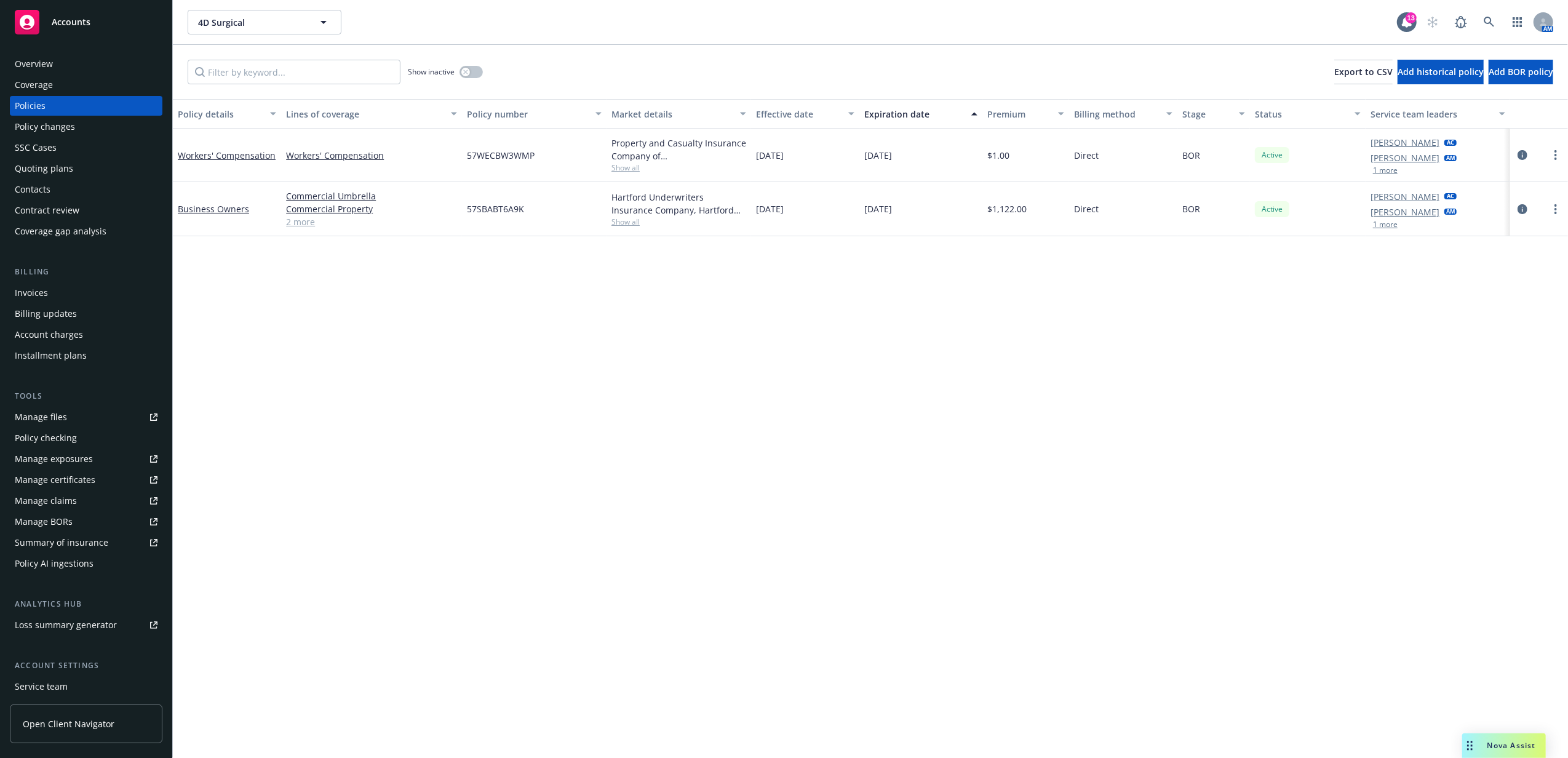
click at [1381, 170] on button "1 more" at bounding box center [1385, 170] width 25 height 8
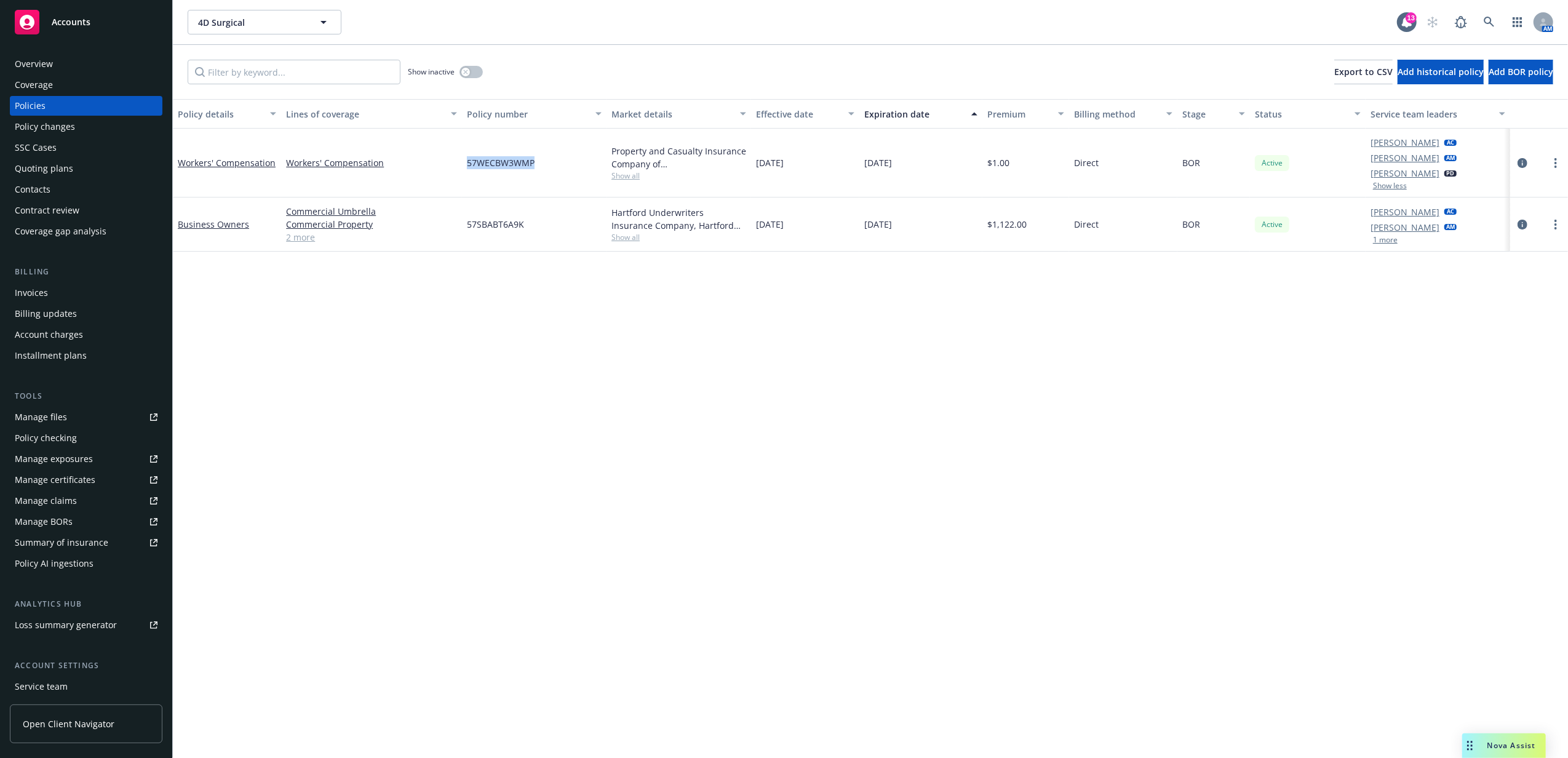
drag, startPoint x: 483, startPoint y: 163, endPoint x: 539, endPoint y: 163, distance: 56.0
click at [539, 163] on div "57WECBW3WMP" at bounding box center [534, 163] width 145 height 69
click at [1487, 22] on icon at bounding box center [1489, 22] width 11 height 11
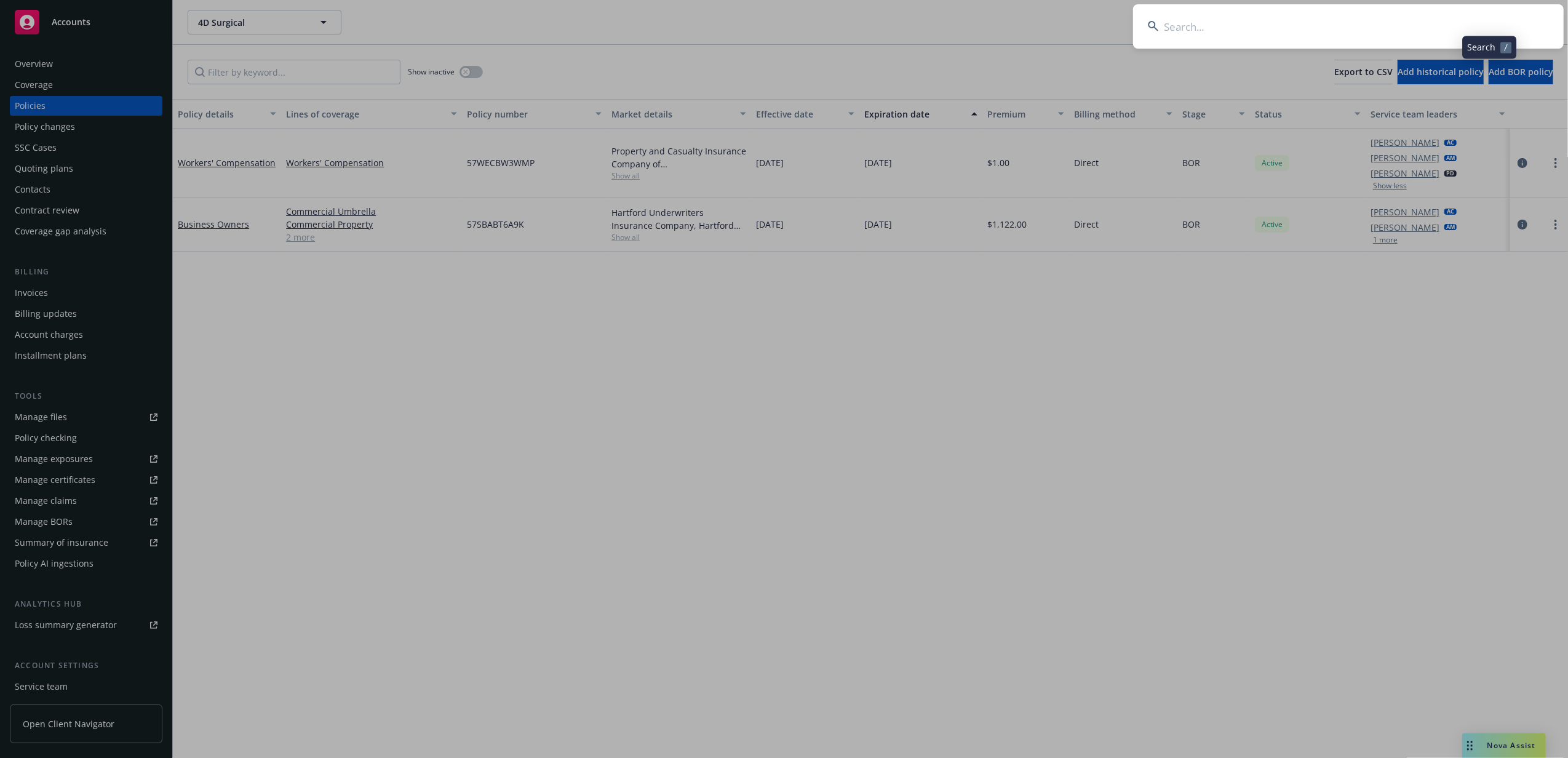
click at [1398, 22] on input at bounding box center [1348, 26] width 431 height 44
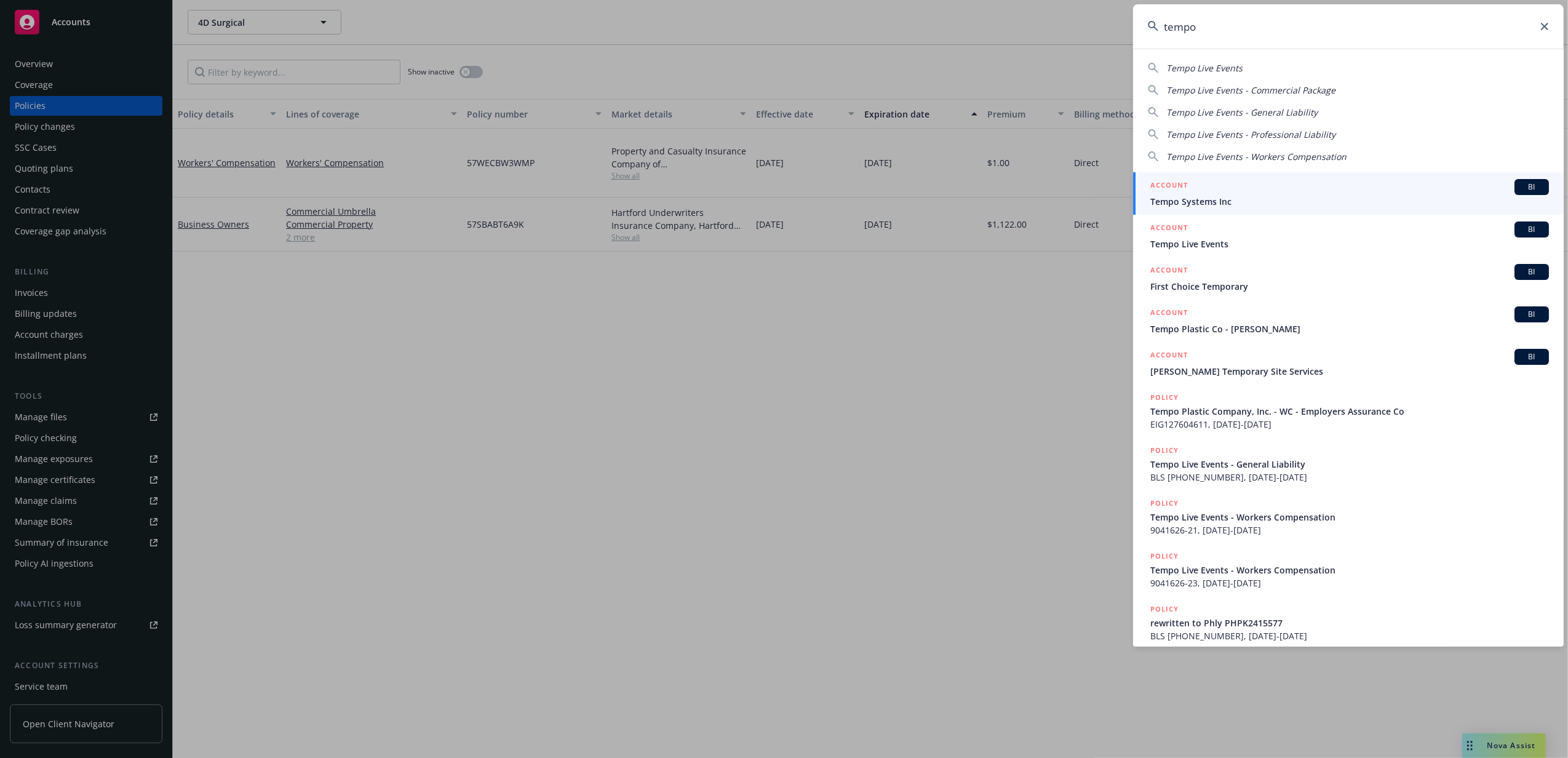
type input "tempo"
click at [1189, 201] on span "Tempo Systems Inc" at bounding box center [1350, 201] width 399 height 13
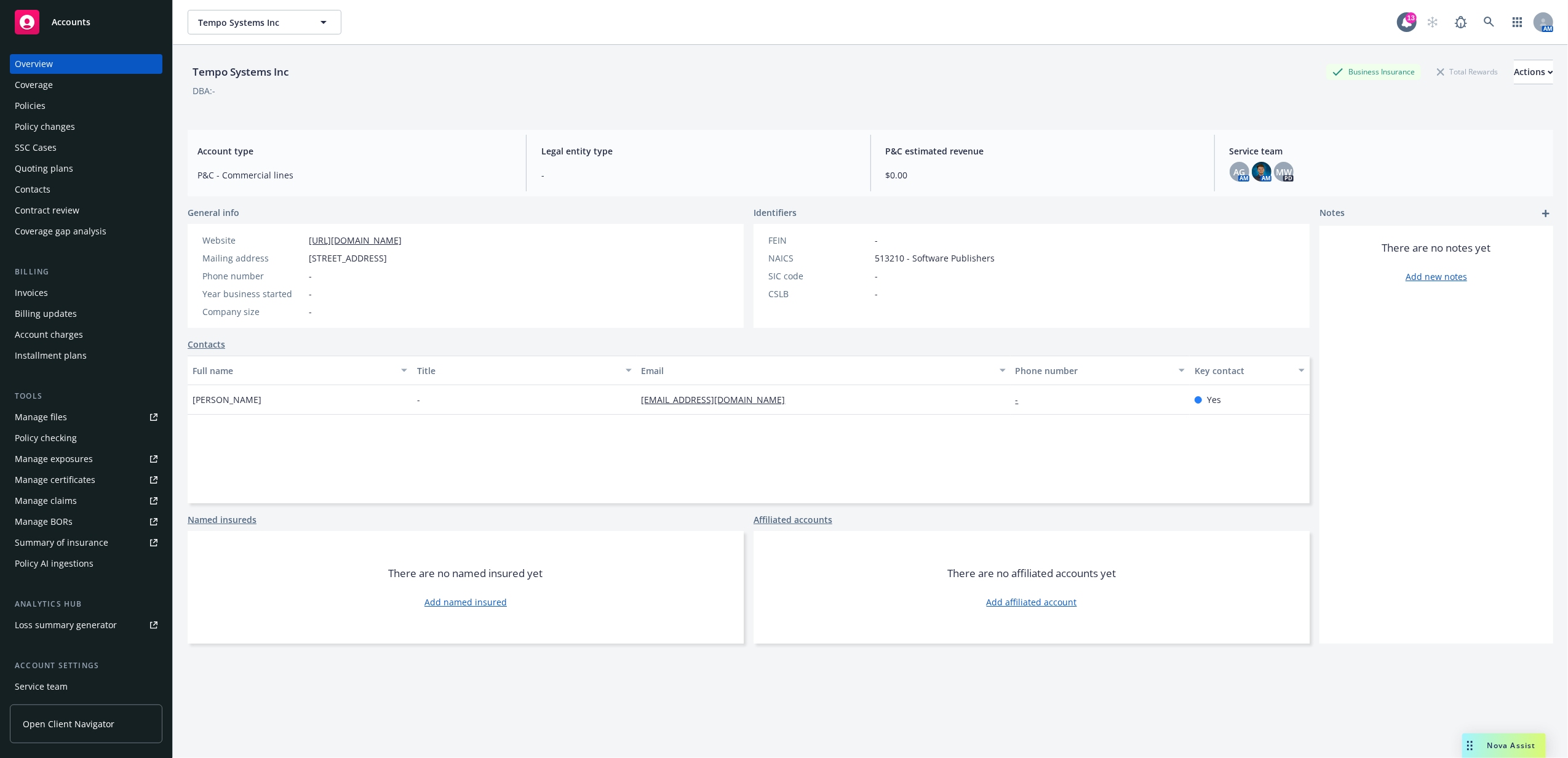
click at [98, 106] on div "Policies" at bounding box center [86, 105] width 142 height 19
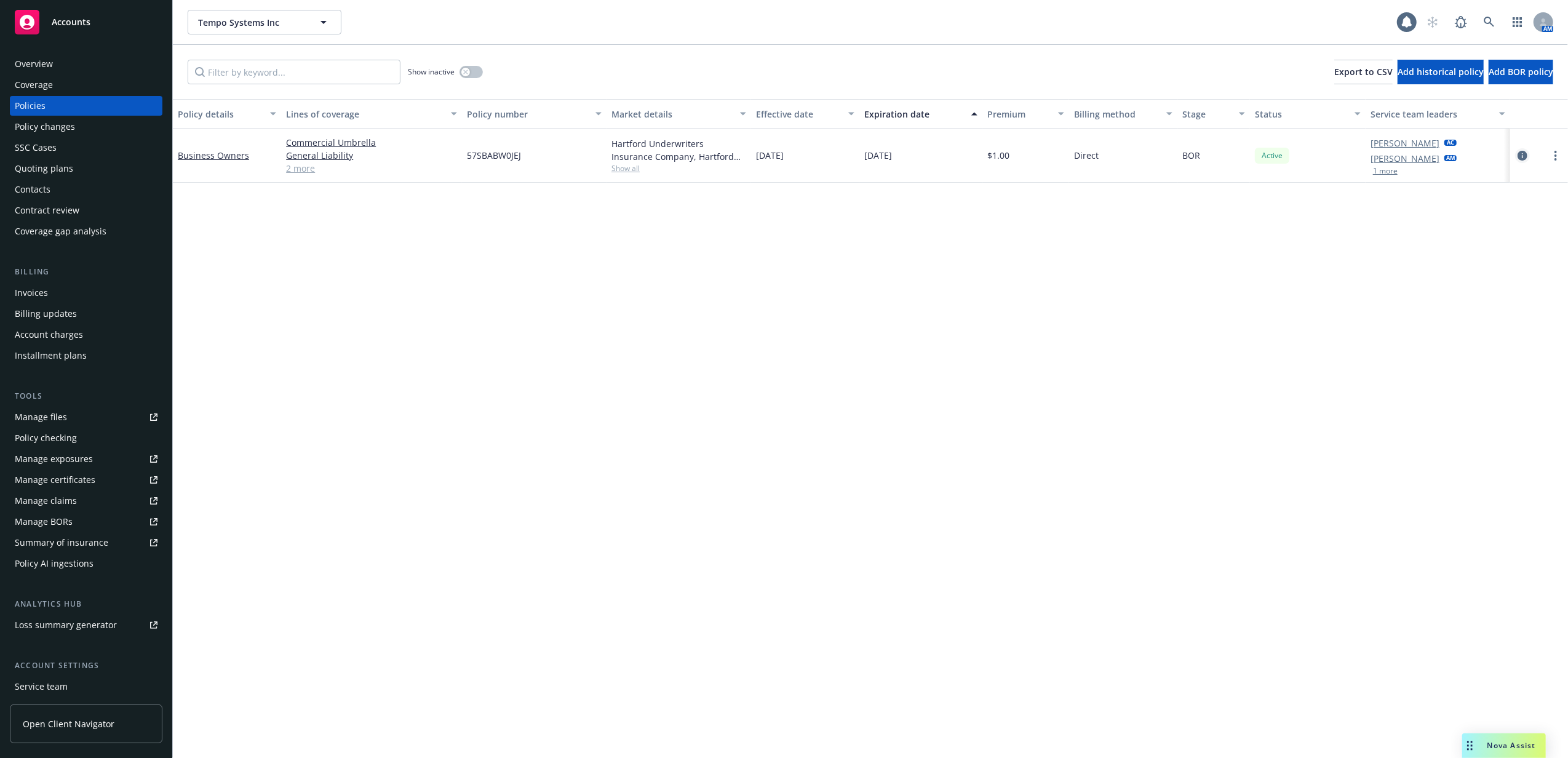
click at [1522, 157] on icon "circleInformation" at bounding box center [1522, 156] width 10 height 10
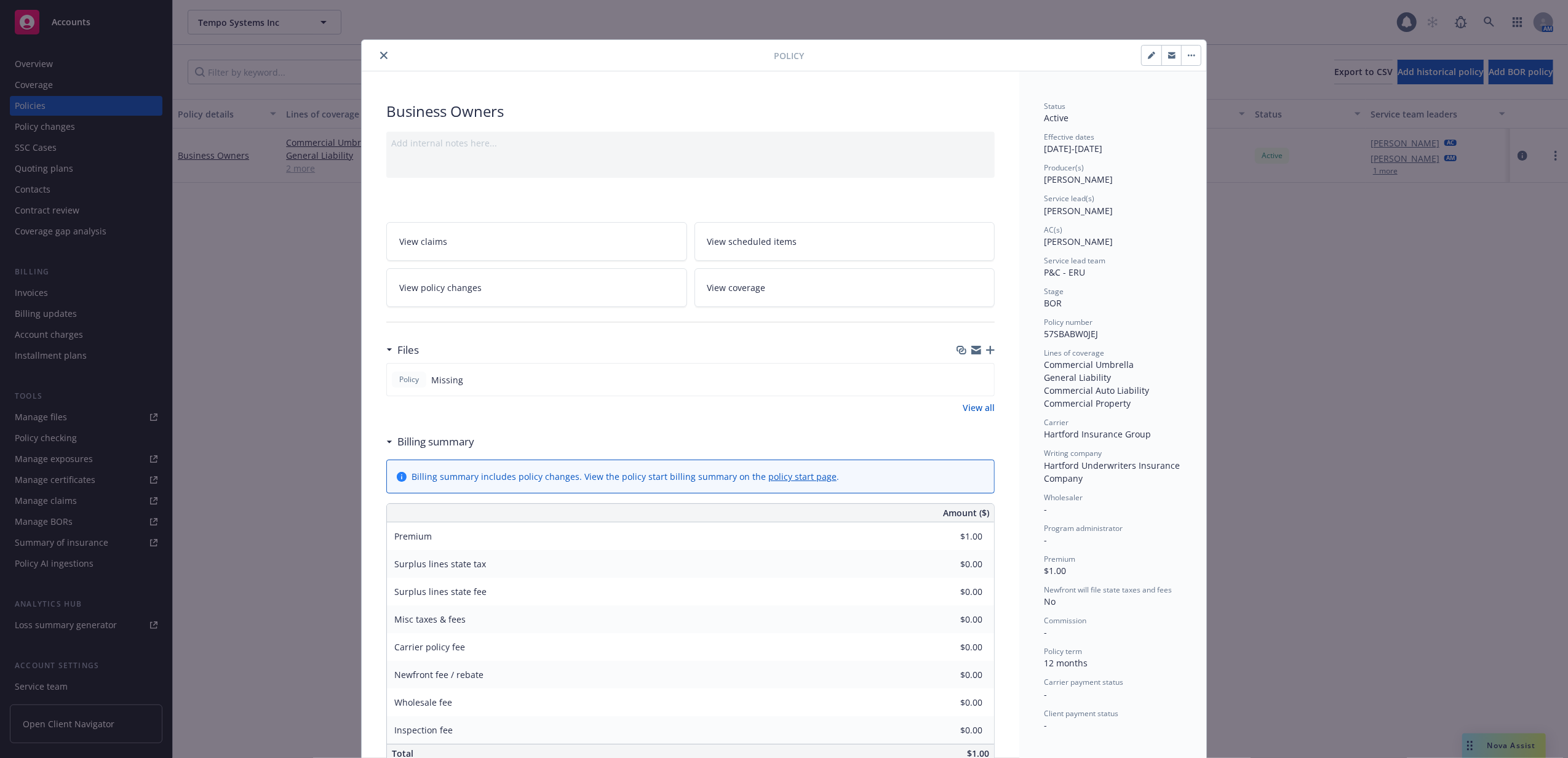
scroll to position [37, 0]
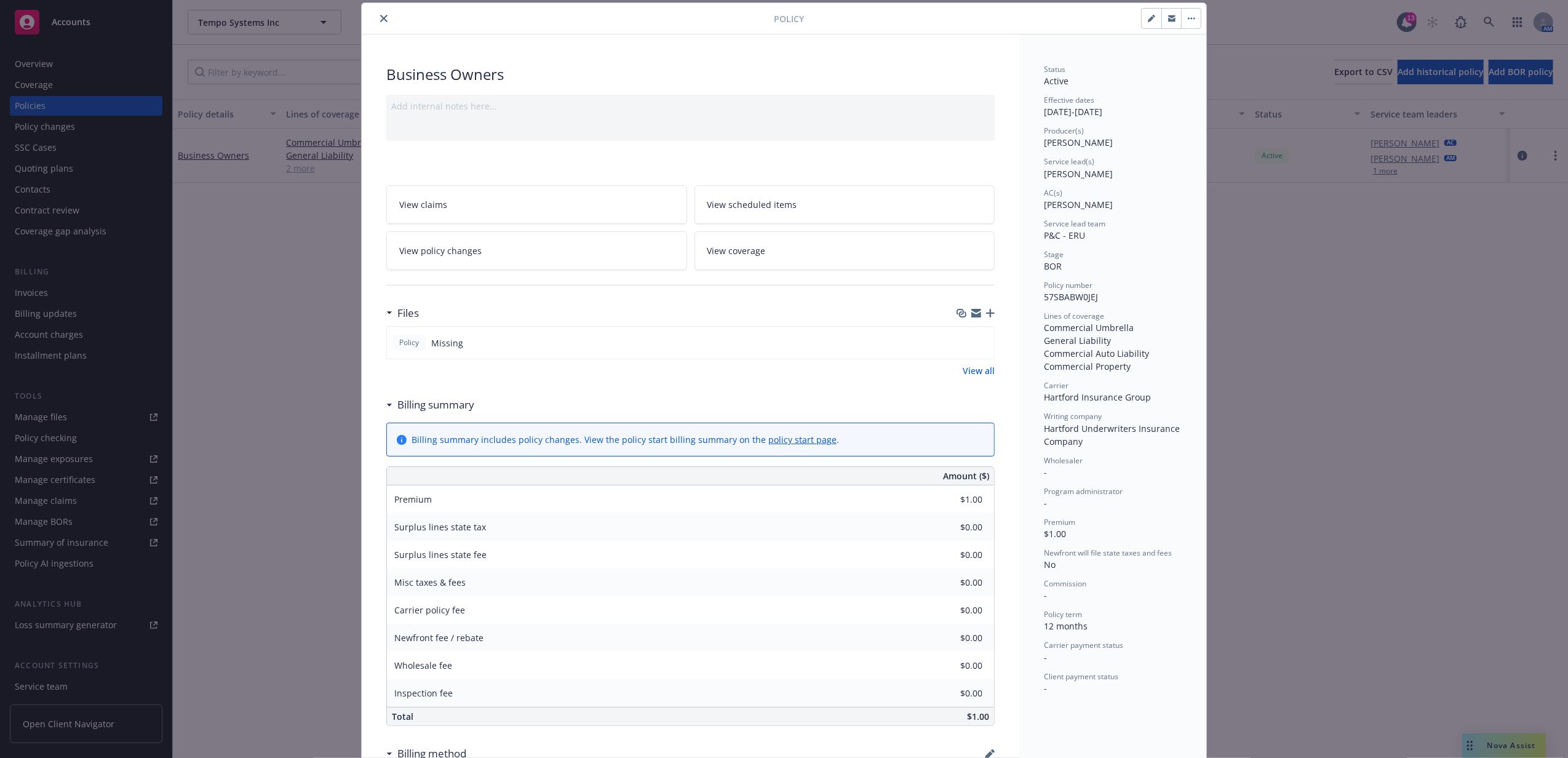
click at [986, 315] on icon "button" at bounding box center [990, 313] width 9 height 9
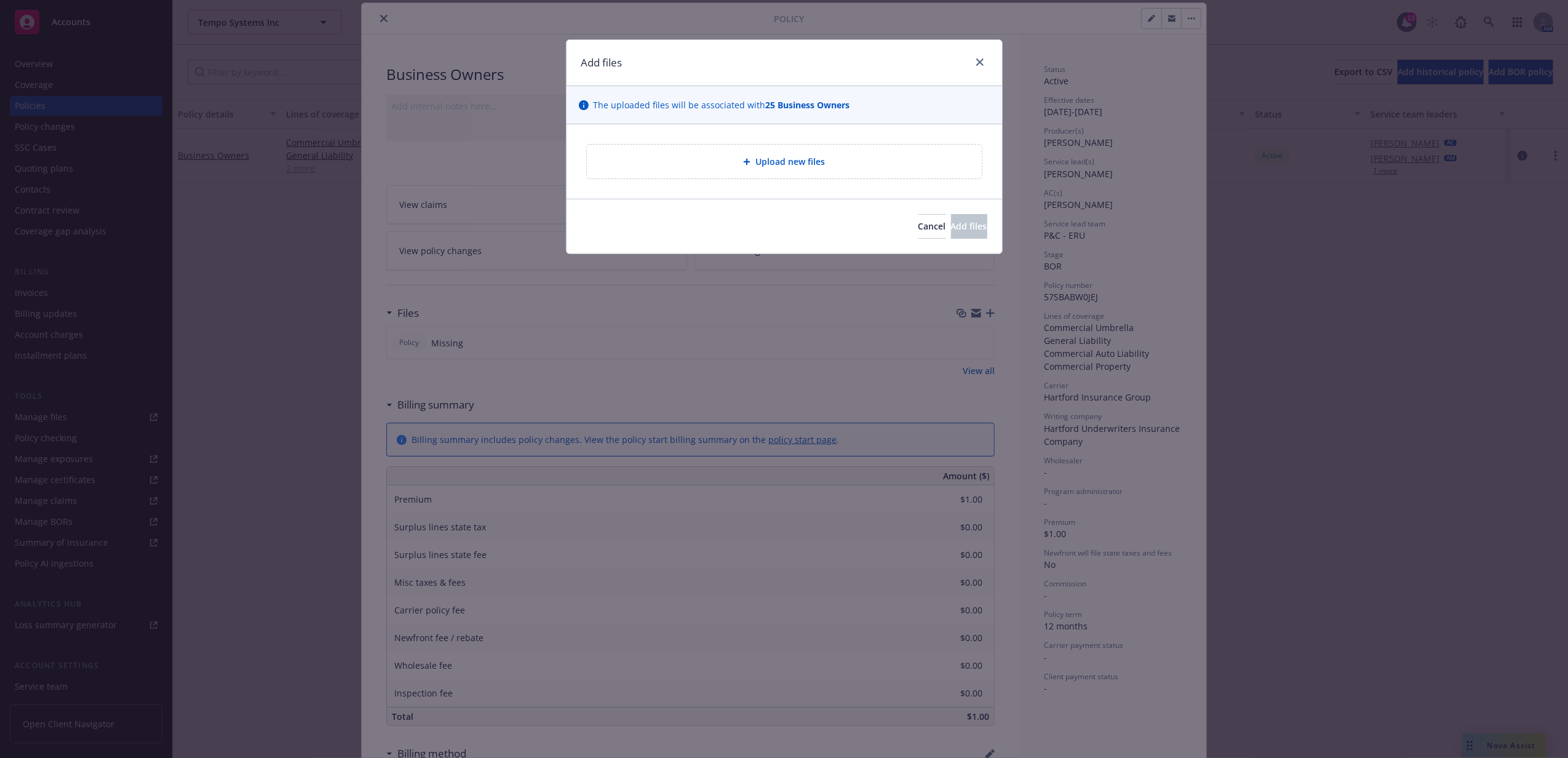
type textarea "x"
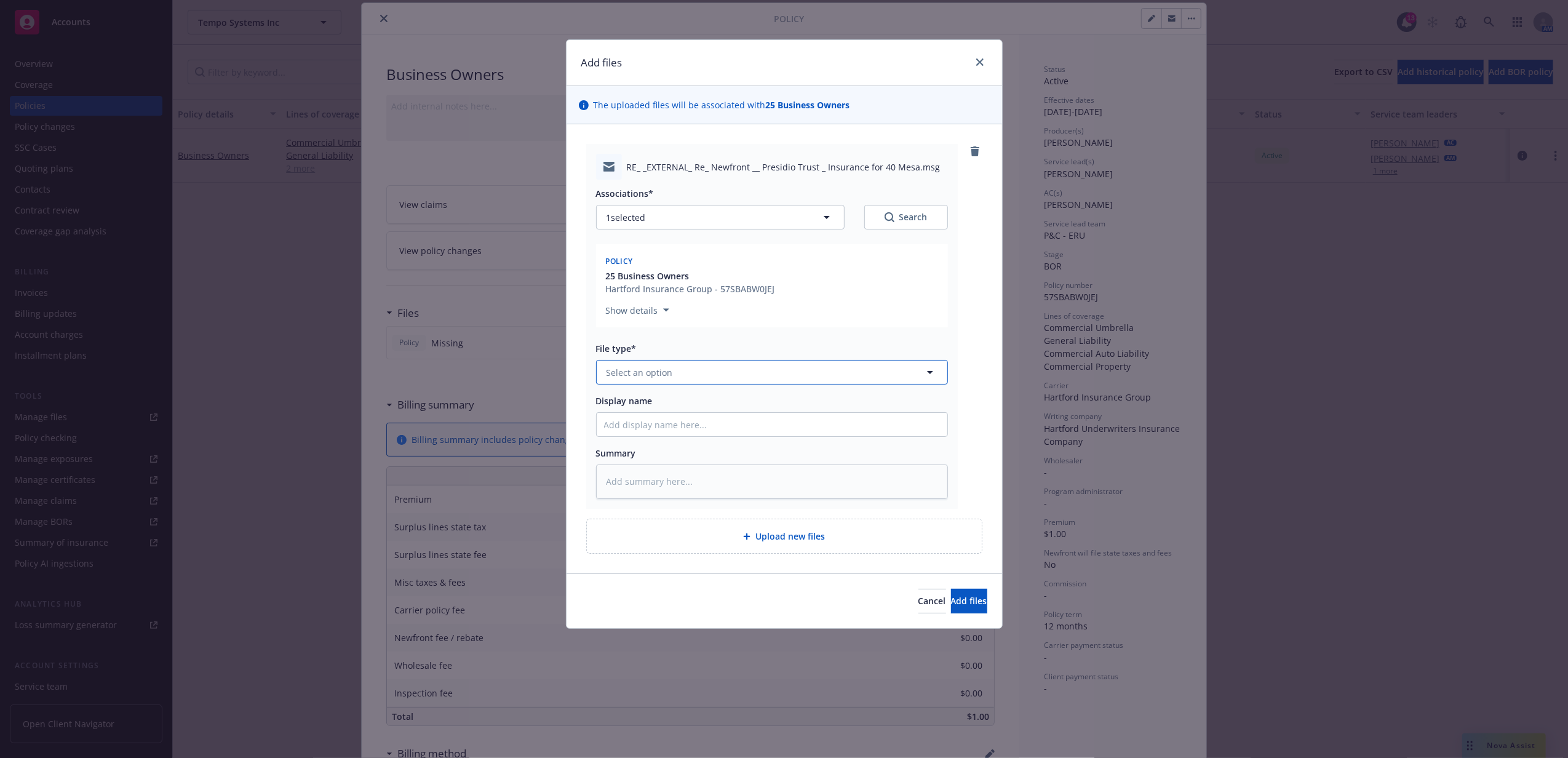
click at [660, 375] on span "Select an option" at bounding box center [640, 372] width 67 height 13
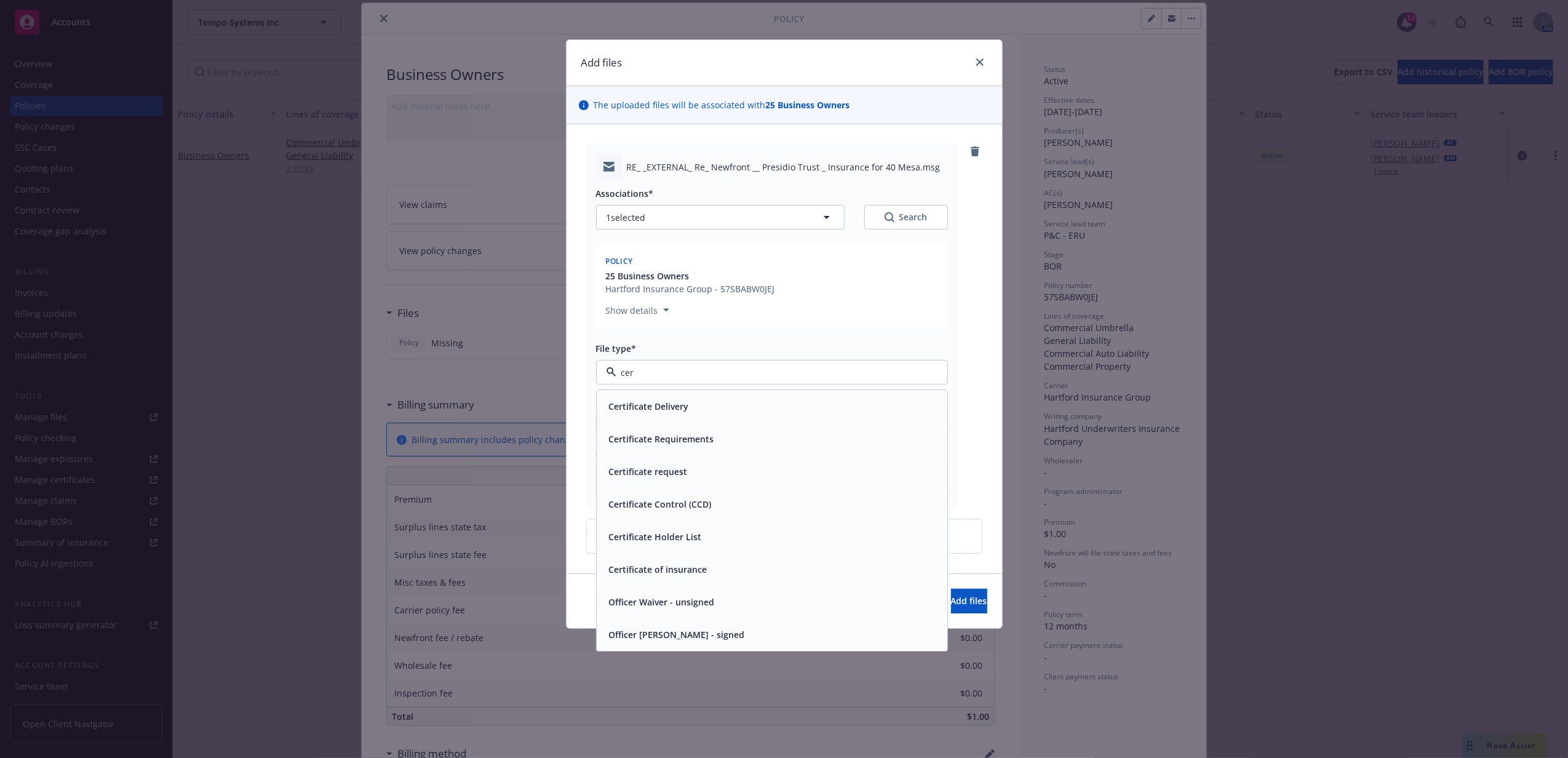
type input "cert"
click at [698, 415] on div "Certificate Delivery" at bounding box center [772, 406] width 336 height 18
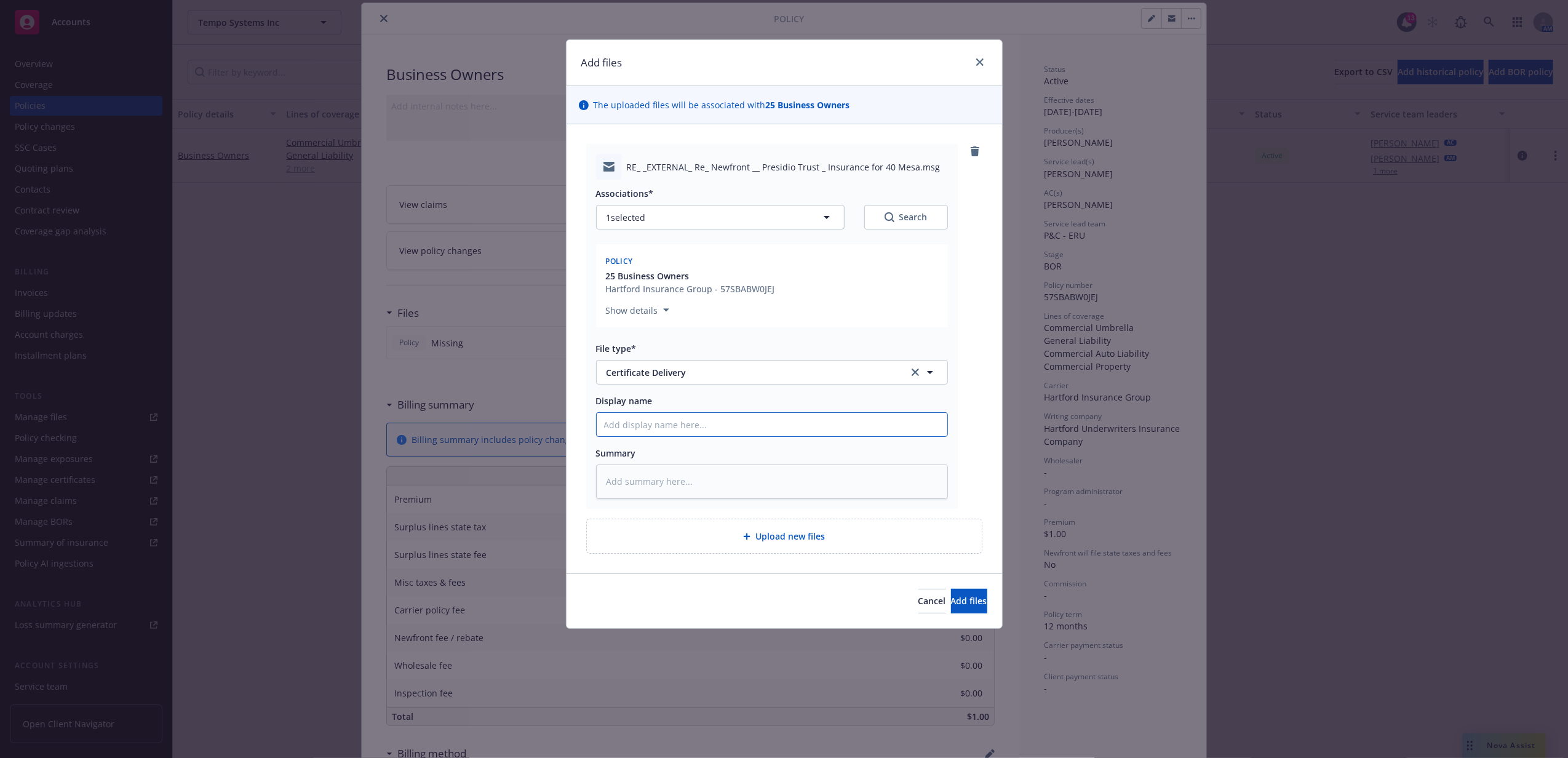
click at [697, 428] on input "Display name" at bounding box center [772, 424] width 351 height 23
click at [746, 424] on input "Display name" at bounding box center [772, 424] width 351 height 23
type textarea "x"
type input "C"
type textarea "x"
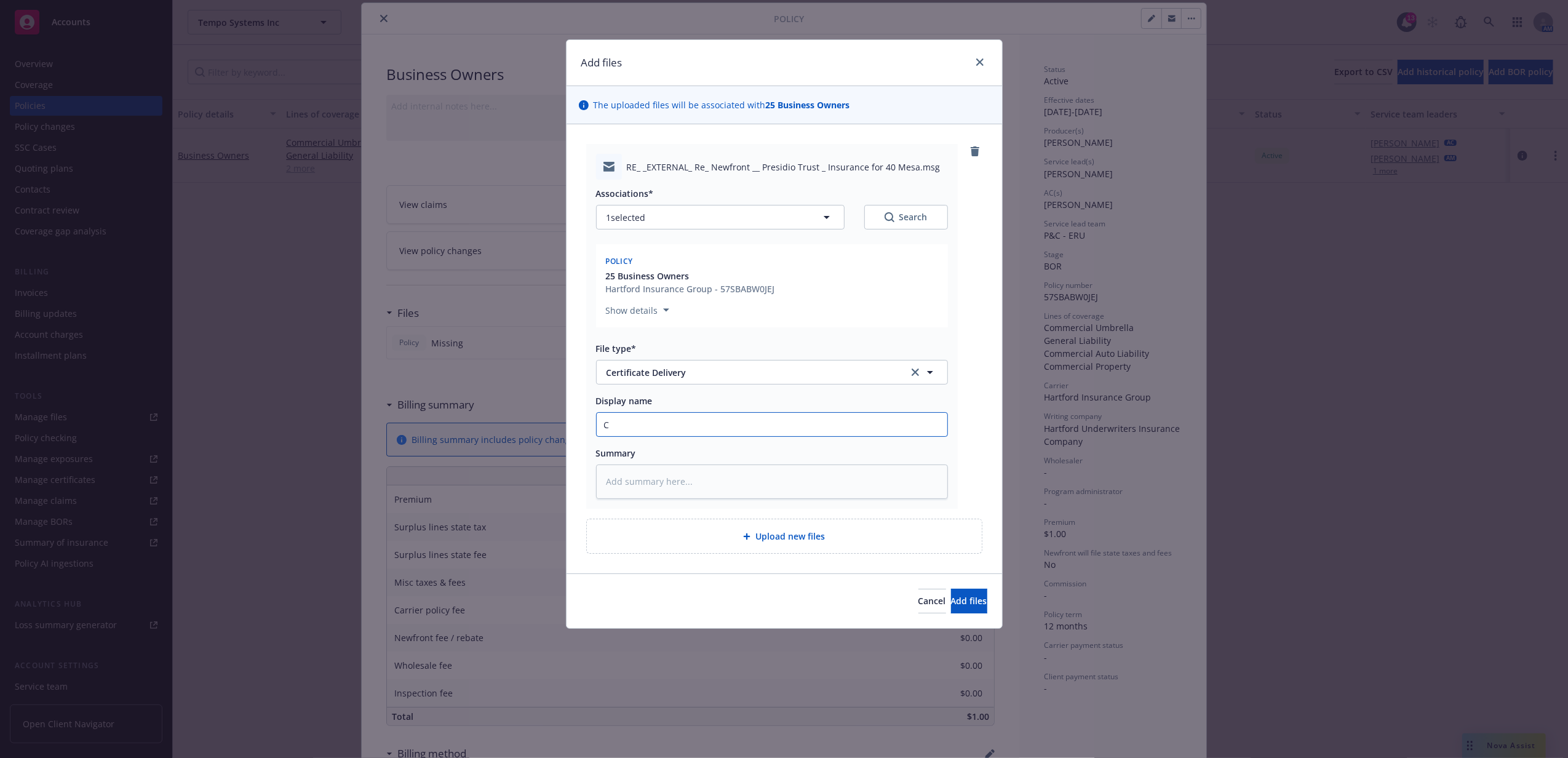
type input "CO"
type textarea "x"
type input "COI"
type textarea "x"
type input "COI"
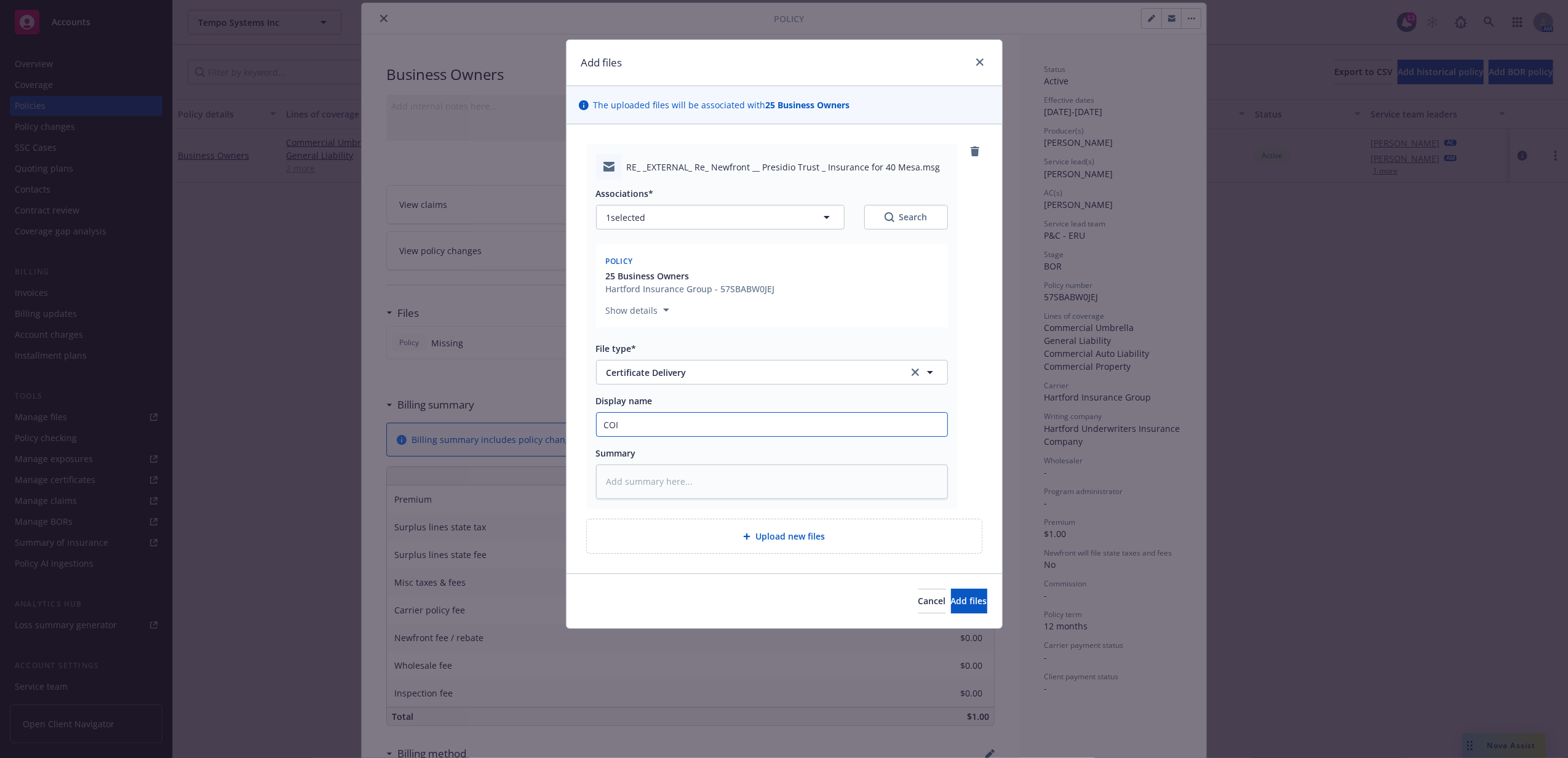
type textarea "x"
type input "COI t"
type textarea "x"
type input "COI to"
type textarea "x"
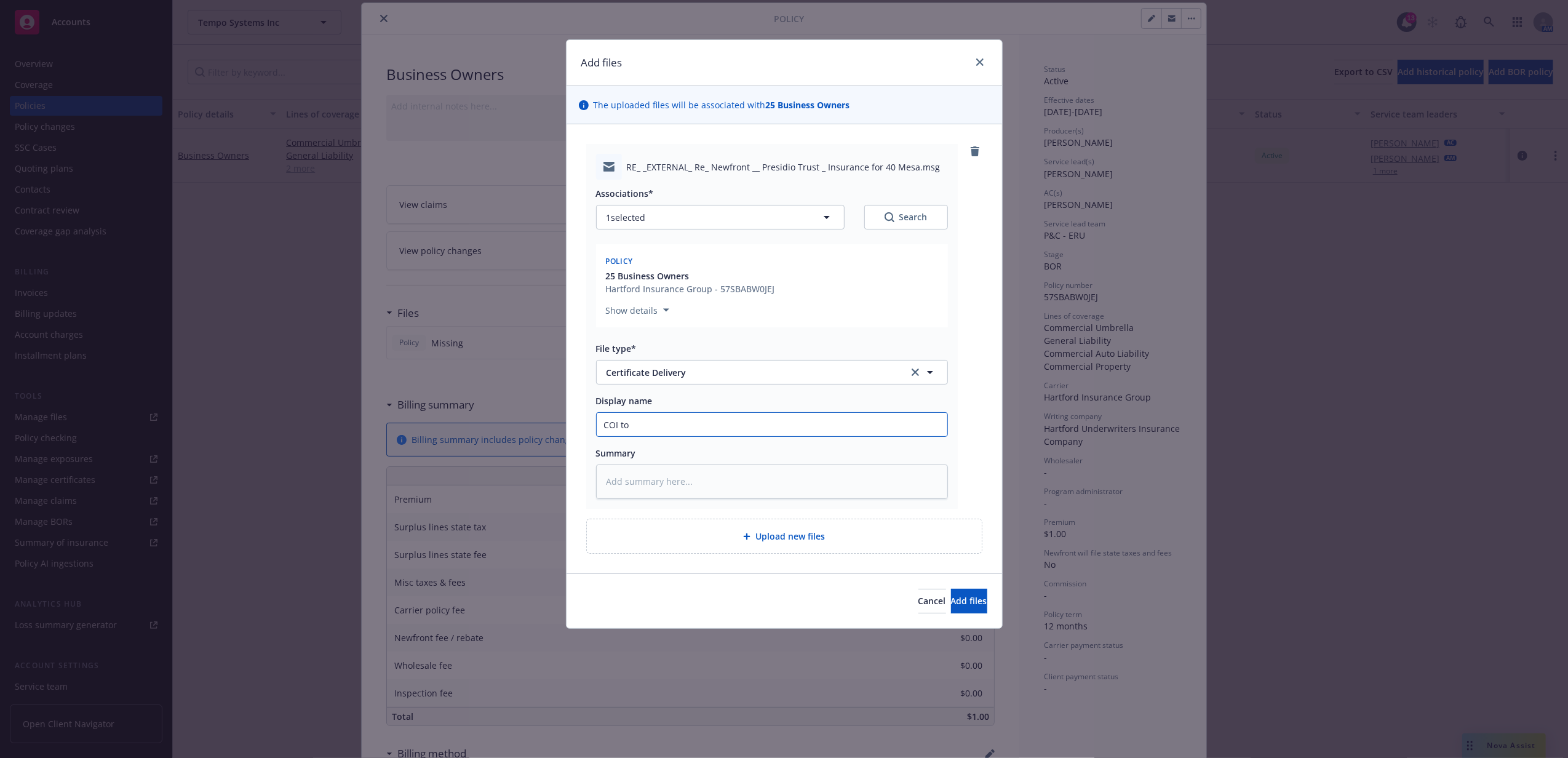
type input "COI to"
type textarea "x"
type input "COI to I"
type textarea "x"
type input "COI to IN"
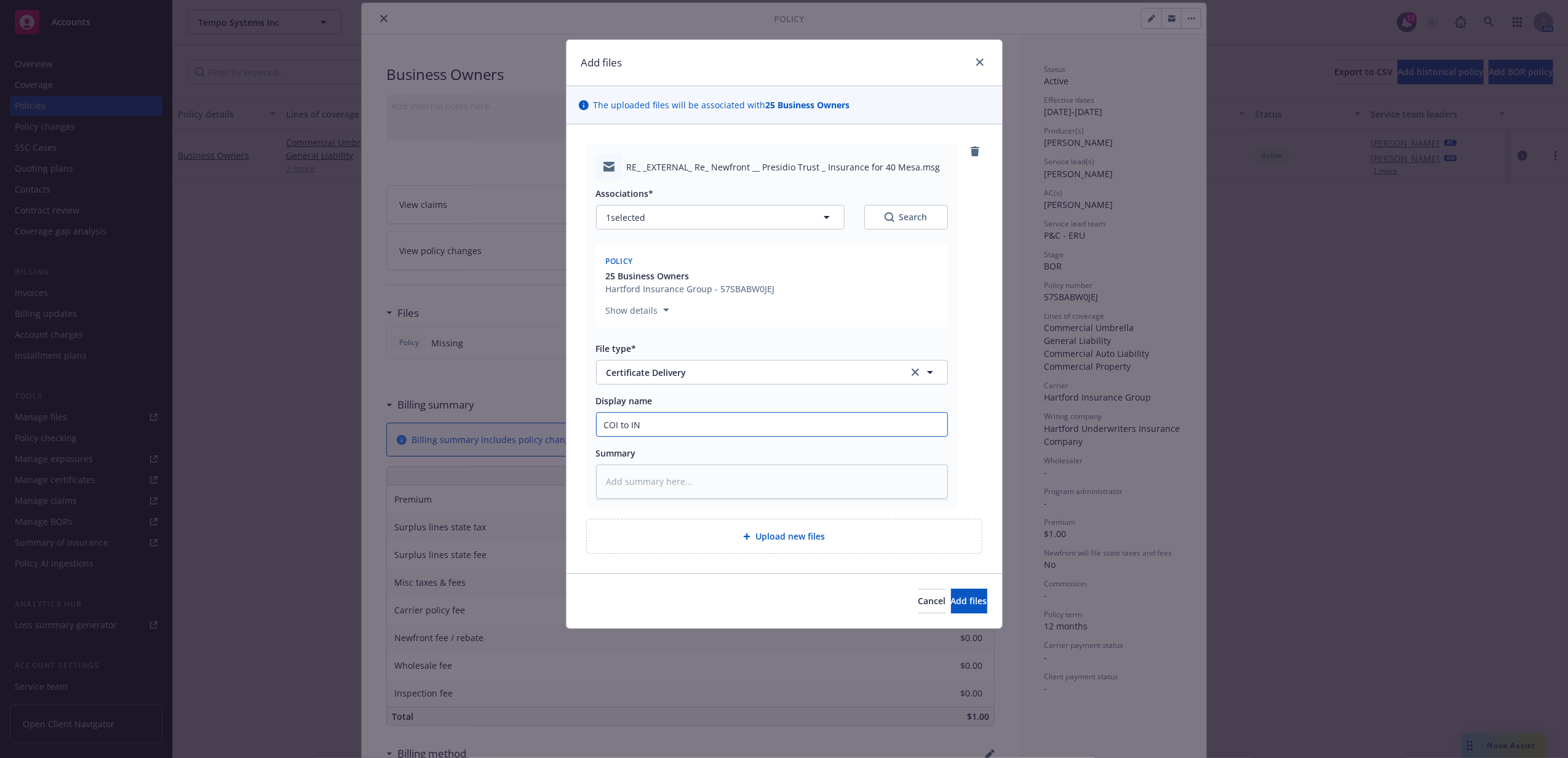
type textarea "x"
type input "COI to INS"
type textarea "x"
type input "COI to INSD"
click at [951, 588] on button "Add files" at bounding box center [969, 601] width 36 height 25
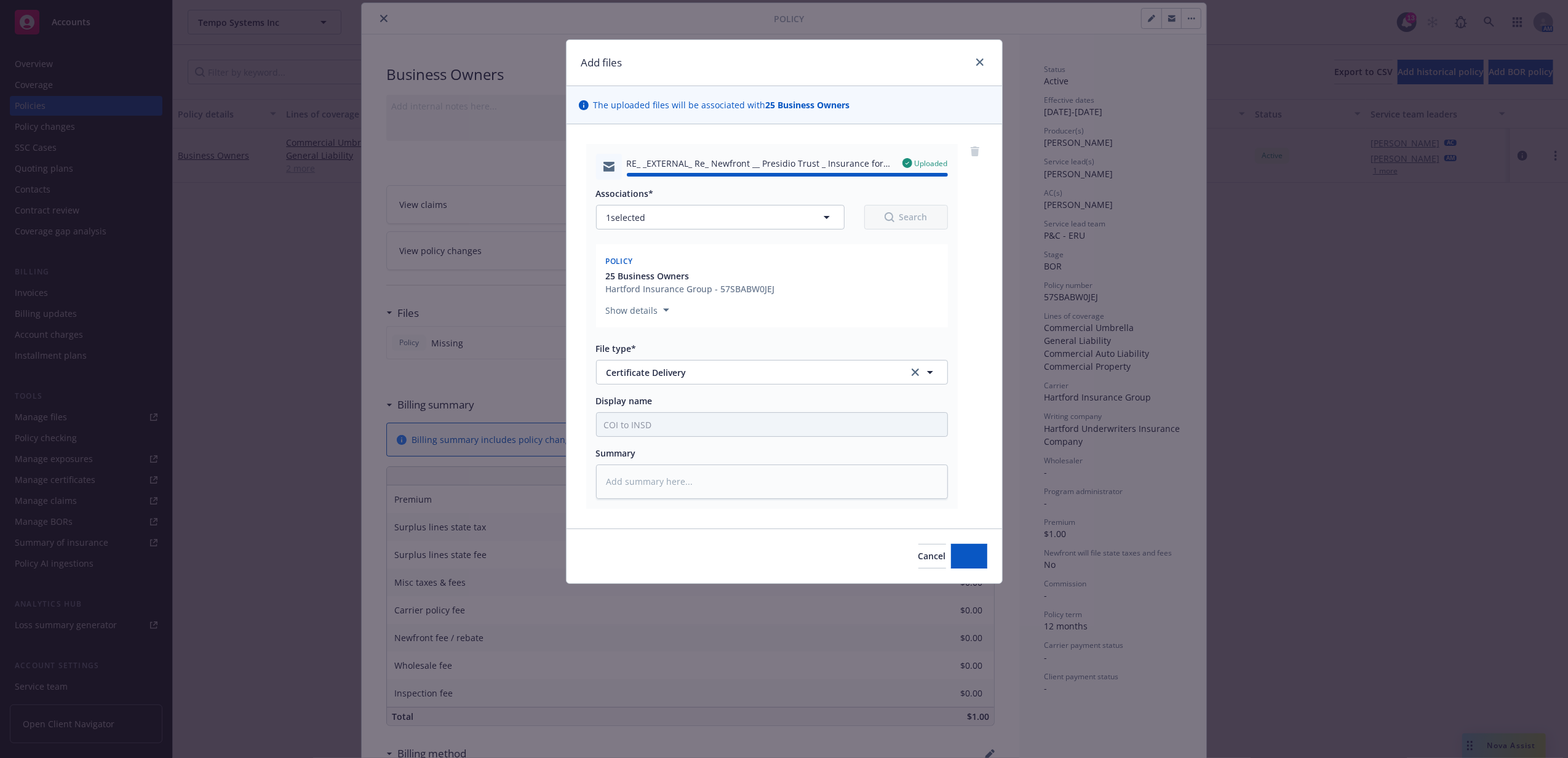
type textarea "x"
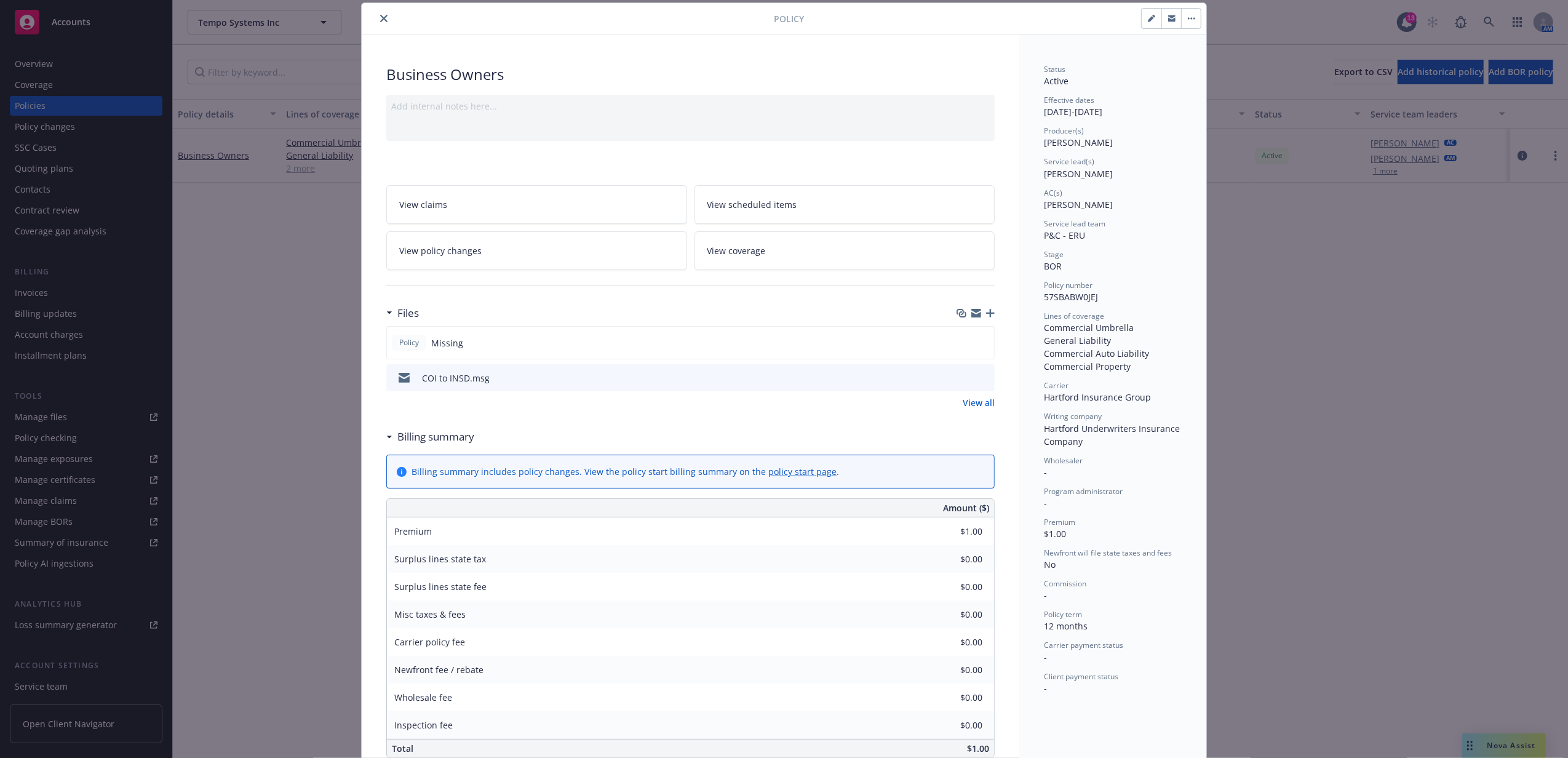
click at [382, 18] on icon "close" at bounding box center [384, 19] width 8 height 8
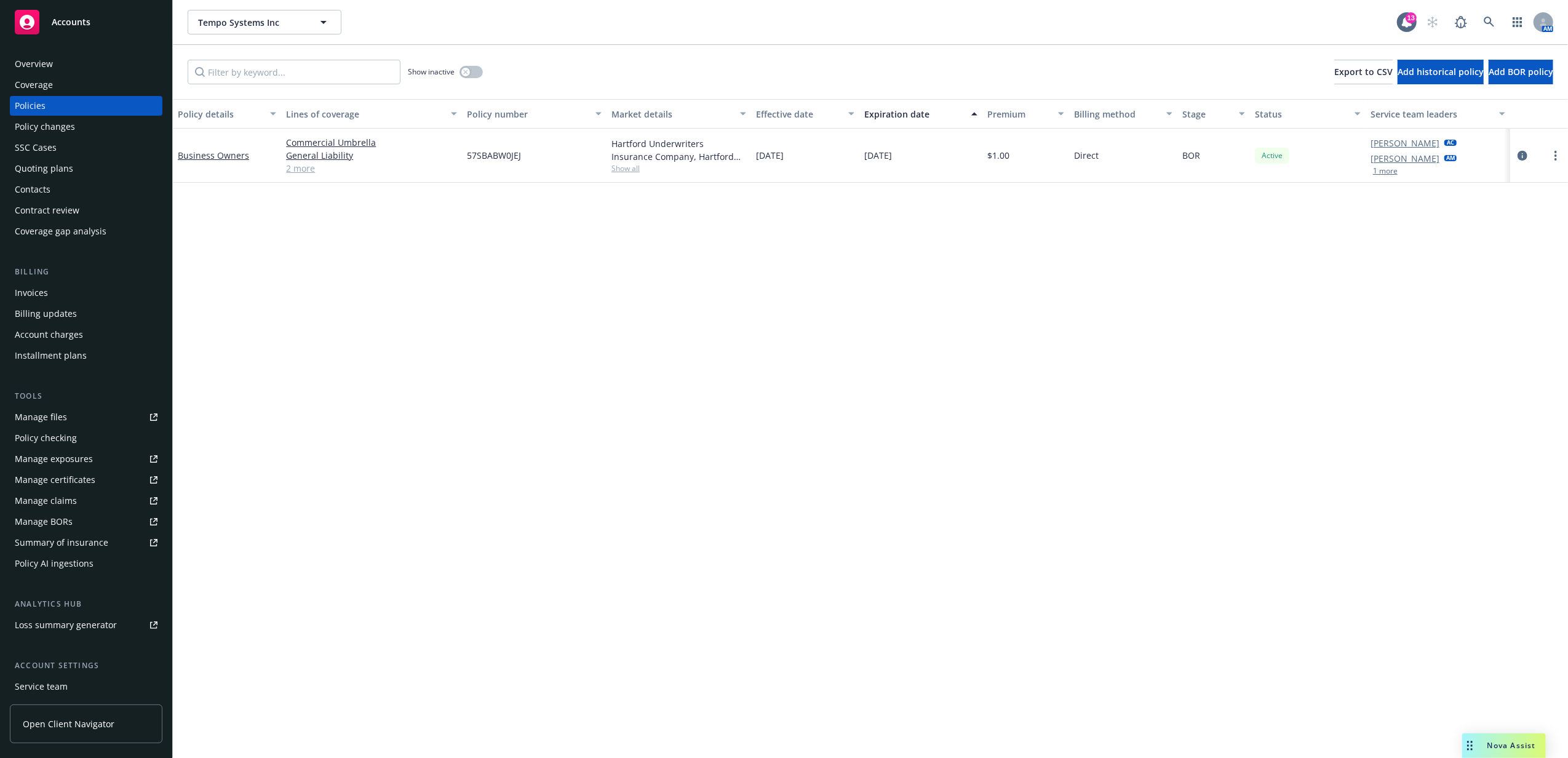
click at [82, 59] on div "Overview" at bounding box center [86, 63] width 142 height 19
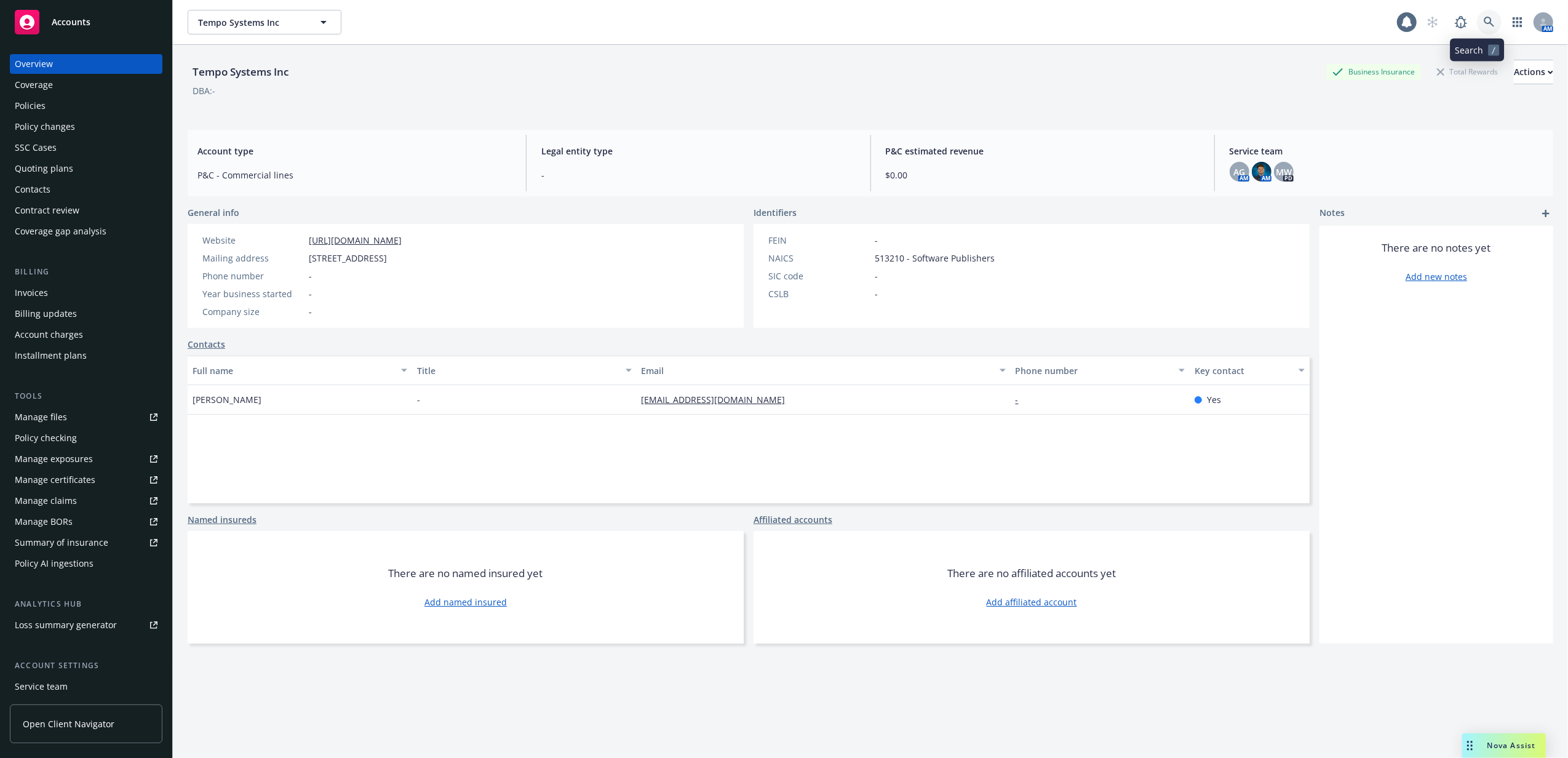
click at [1484, 20] on icon at bounding box center [1489, 22] width 11 height 11
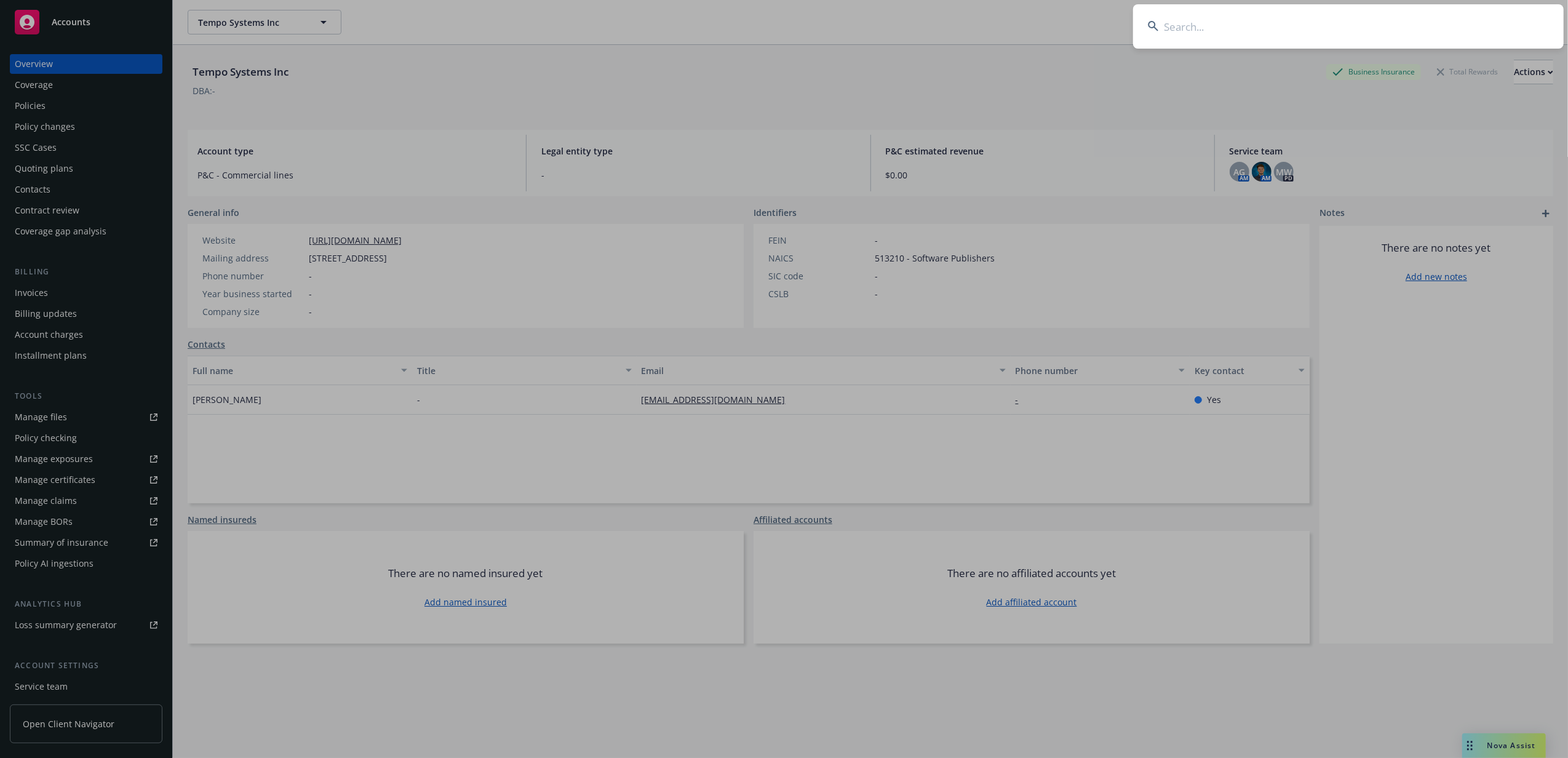
click at [1435, 22] on input at bounding box center [1348, 26] width 431 height 44
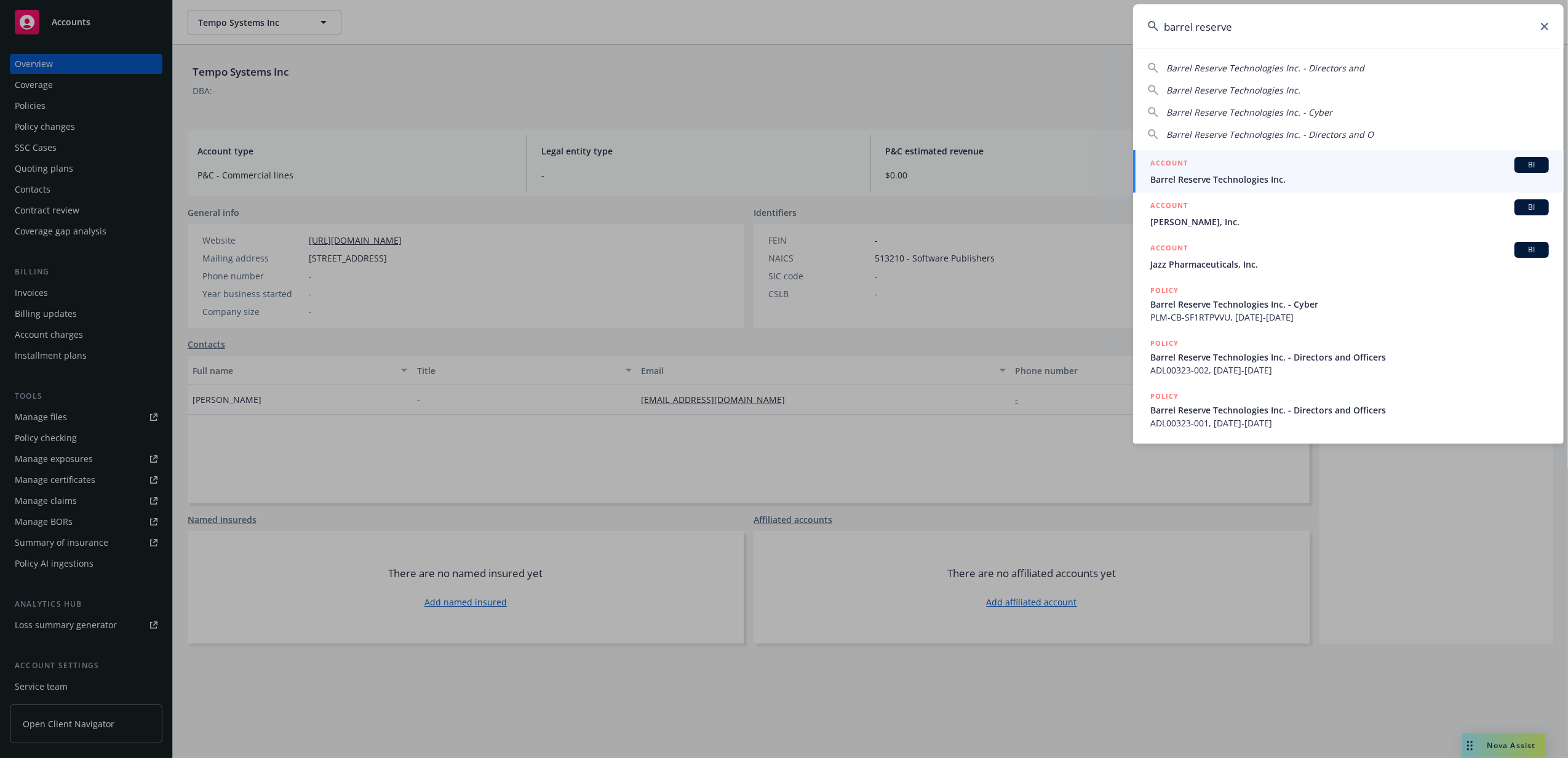
type input "barrel reserve"
click at [1235, 166] on div "ACCOUNT BI" at bounding box center [1350, 165] width 399 height 16
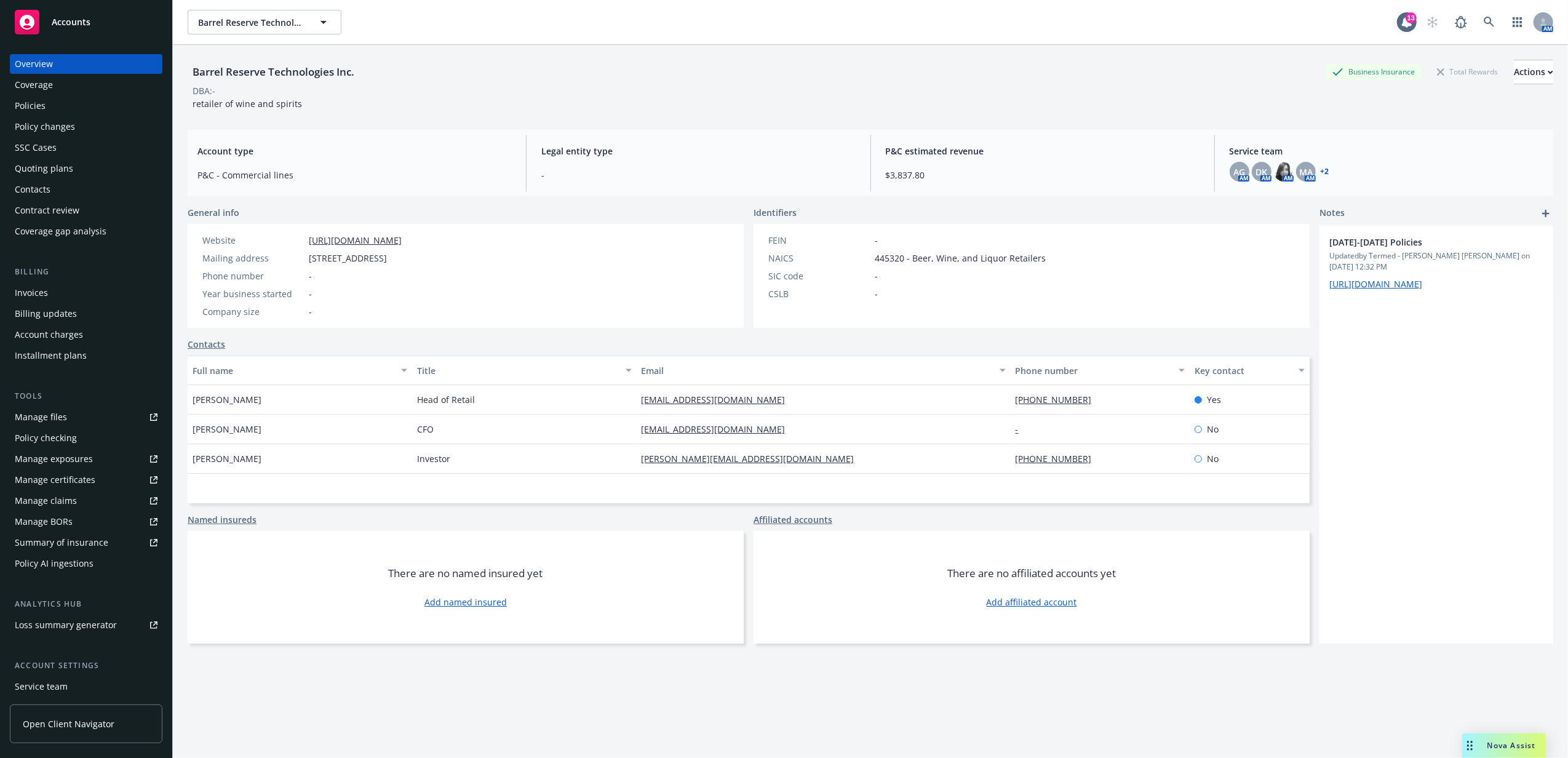
click at [60, 109] on div "Policies" at bounding box center [86, 105] width 142 height 19
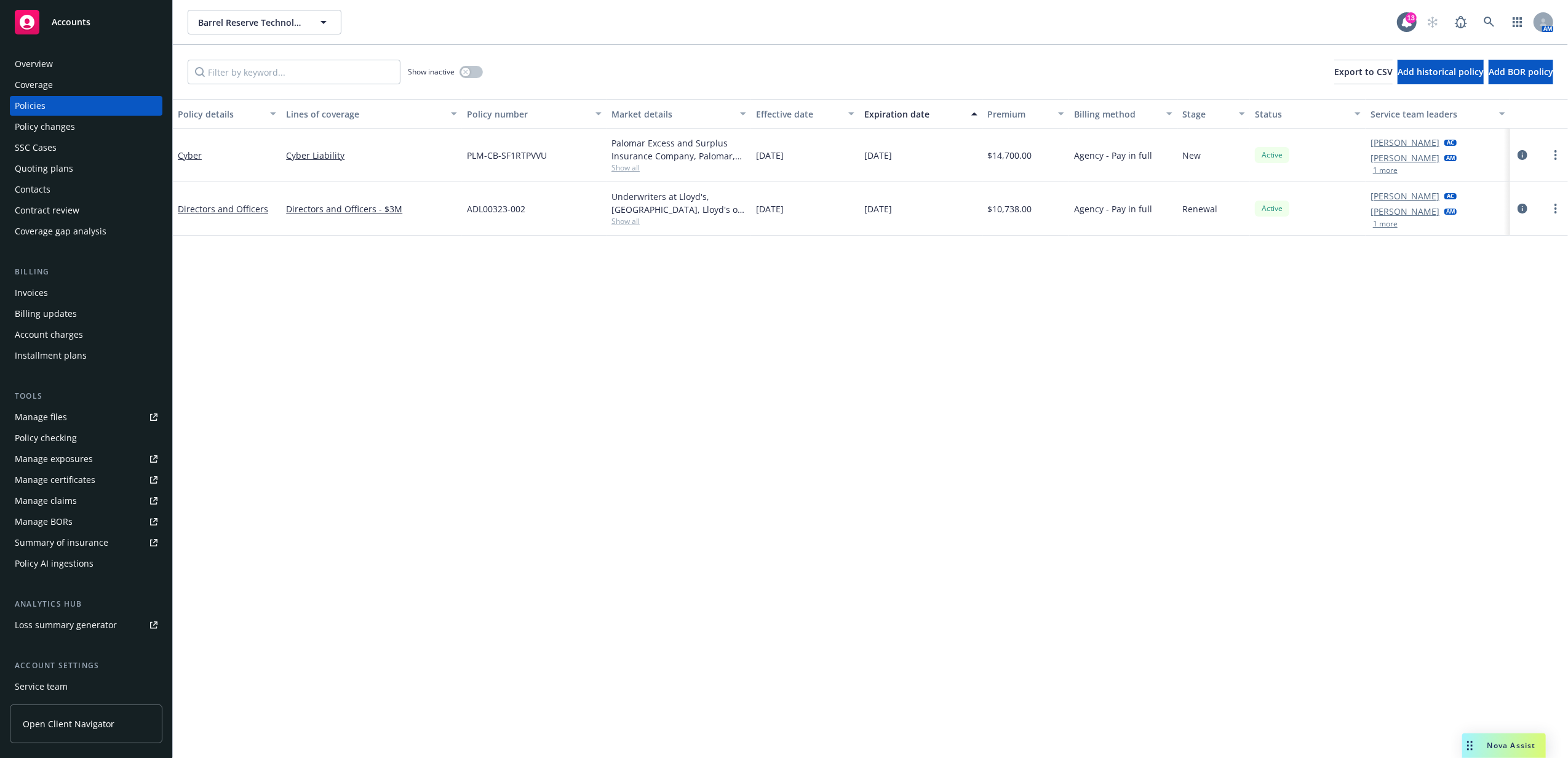
click at [69, 180] on div "Contacts" at bounding box center [86, 189] width 142 height 19
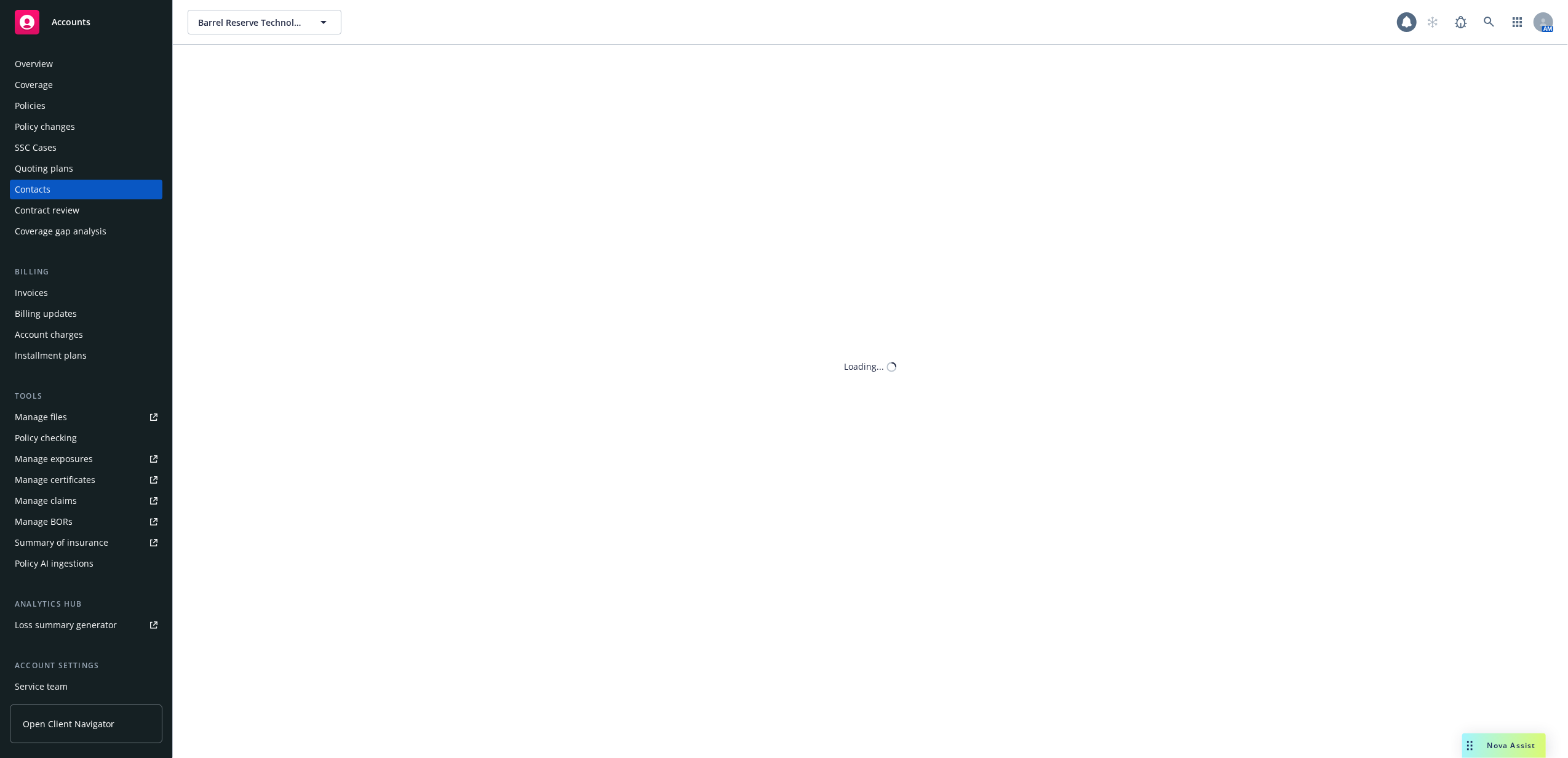
click at [70, 170] on div "Quoting plans" at bounding box center [43, 168] width 58 height 19
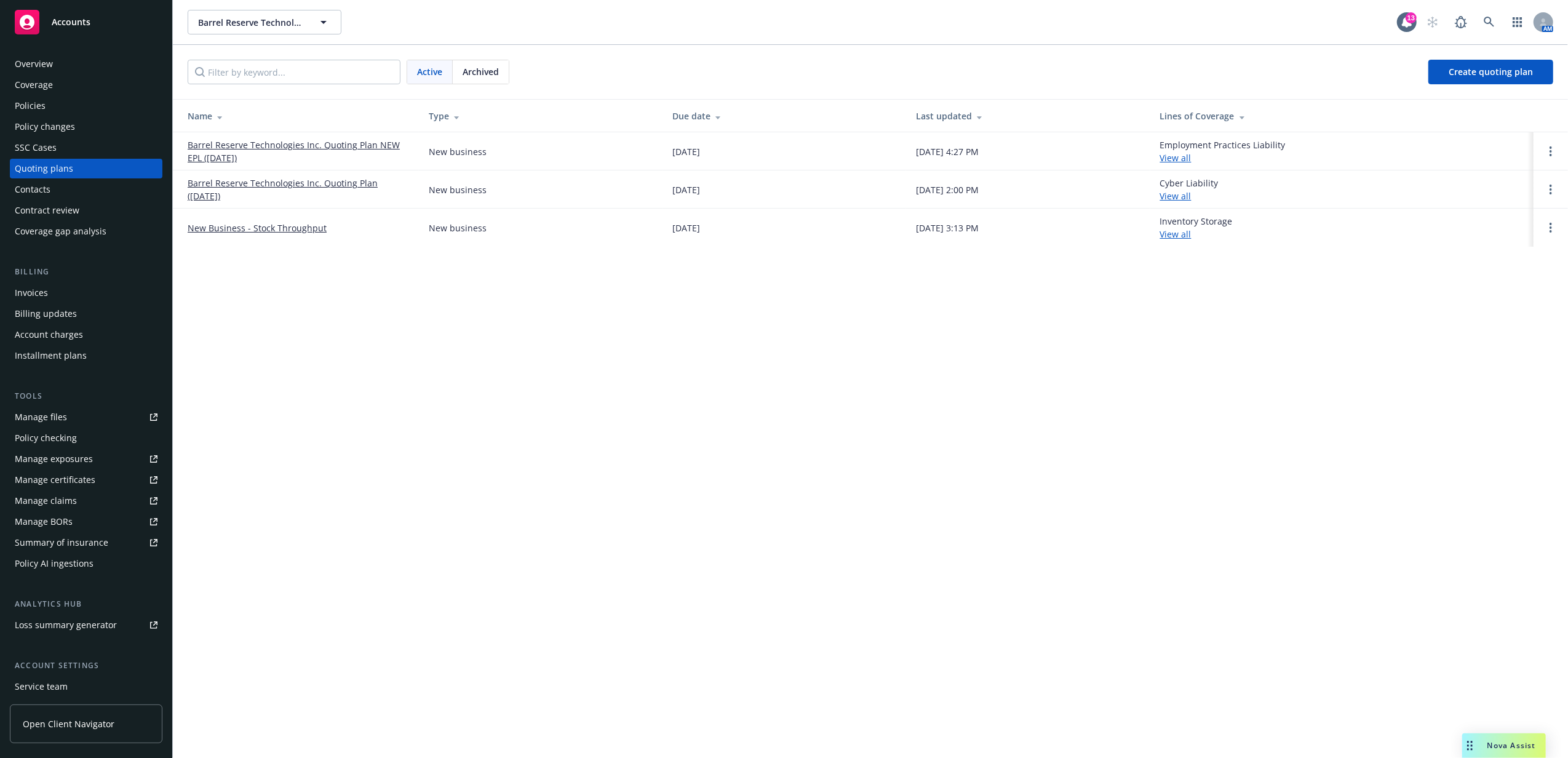
click at [264, 144] on link "Barrel Reserve Technologies Inc. Quoting Plan NEW EPL (2025-09-11)" at bounding box center [298, 151] width 221 height 26
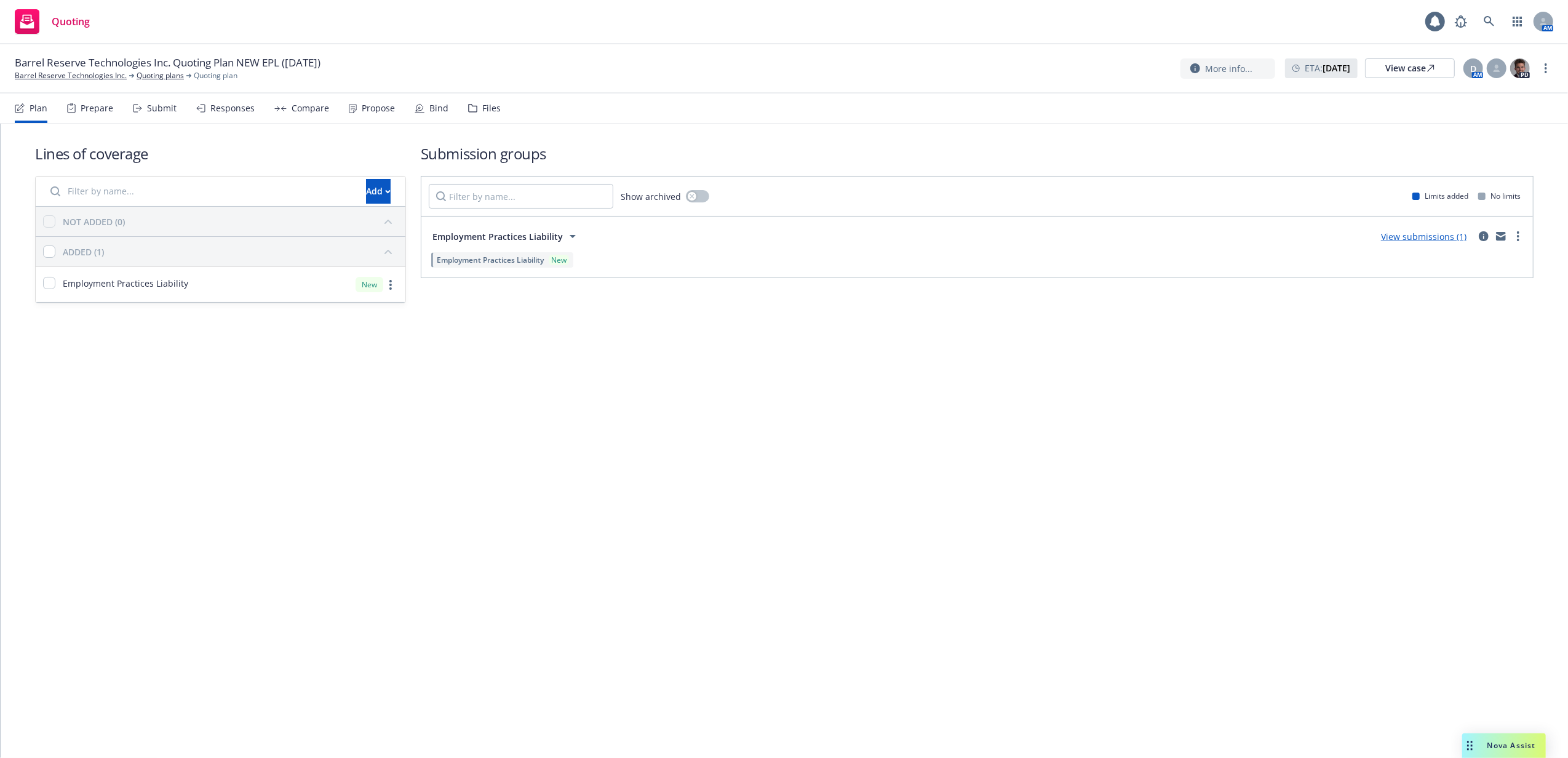
click at [498, 107] on nav "Plan Prepare Submit Responses Compare Propose Bind Files" at bounding box center [784, 108] width 1539 height 29
click at [493, 107] on div "Files" at bounding box center [492, 108] width 19 height 10
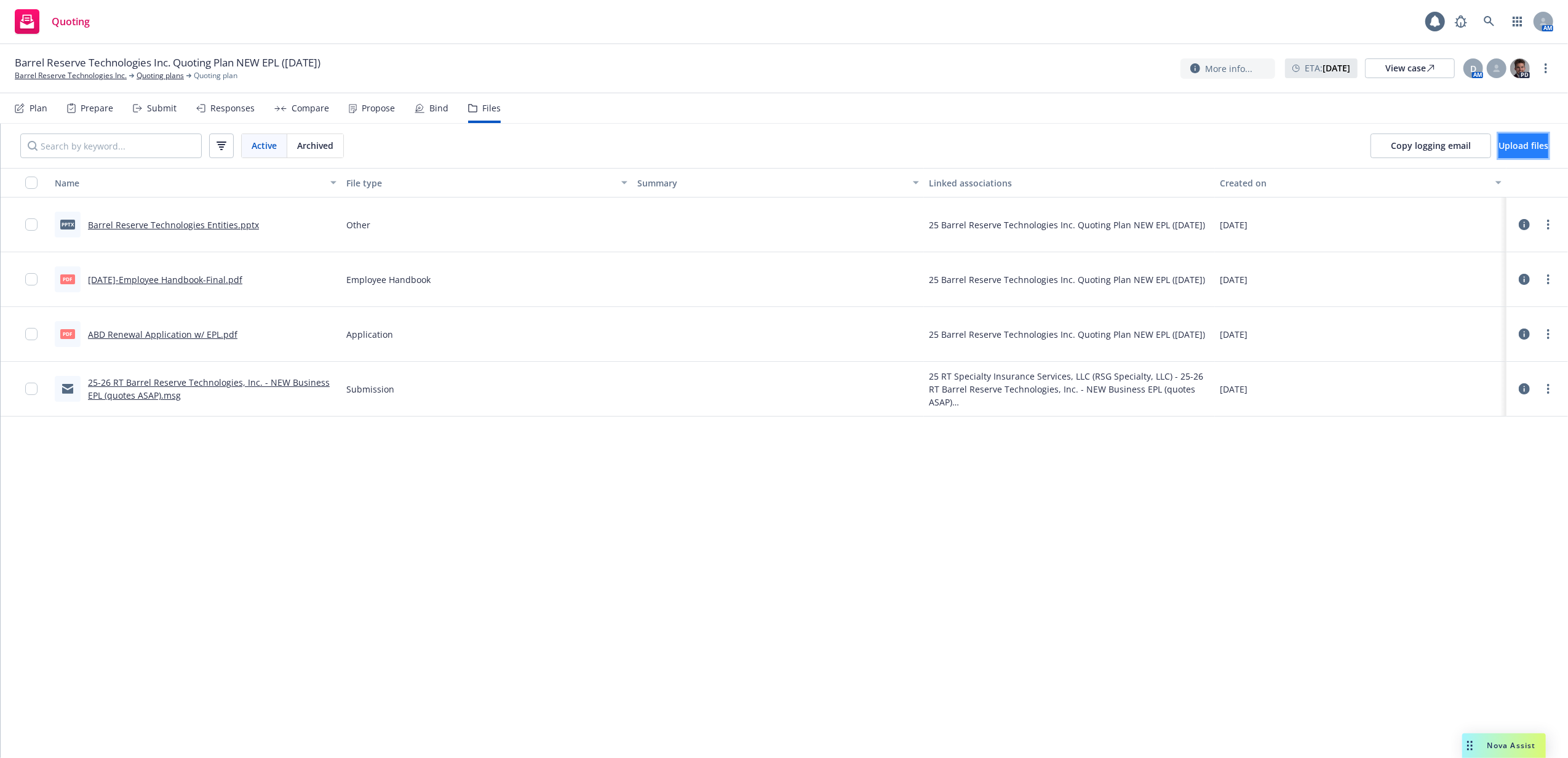
click at [1498, 141] on span "Upload files" at bounding box center [1523, 145] width 50 height 12
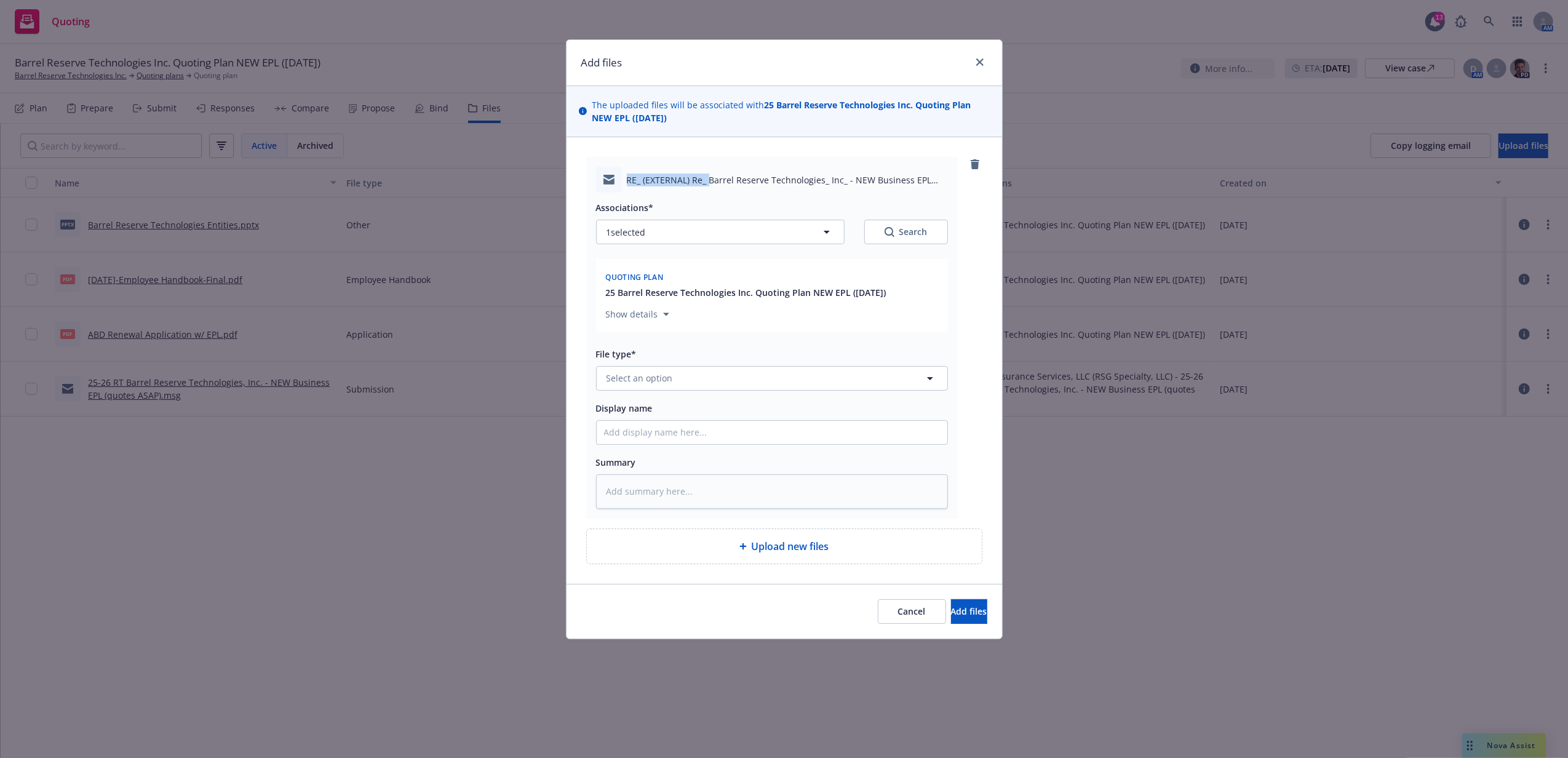
drag, startPoint x: 625, startPoint y: 180, endPoint x: 707, endPoint y: 180, distance: 82.0
click at [707, 180] on div "RE_ (EXTERNAL) Re_ Barrel Reserve Technologies_ Inc_ - NEW Business EPL (quotes…" at bounding box center [772, 179] width 352 height 26
click at [806, 436] on input "Display name" at bounding box center [772, 432] width 351 height 23
paste input "RE: (EXTERNAL) Re: Barrel Reserve Technologies, Inc. - NEW Business EPL (quotes…"
type textarea "x"
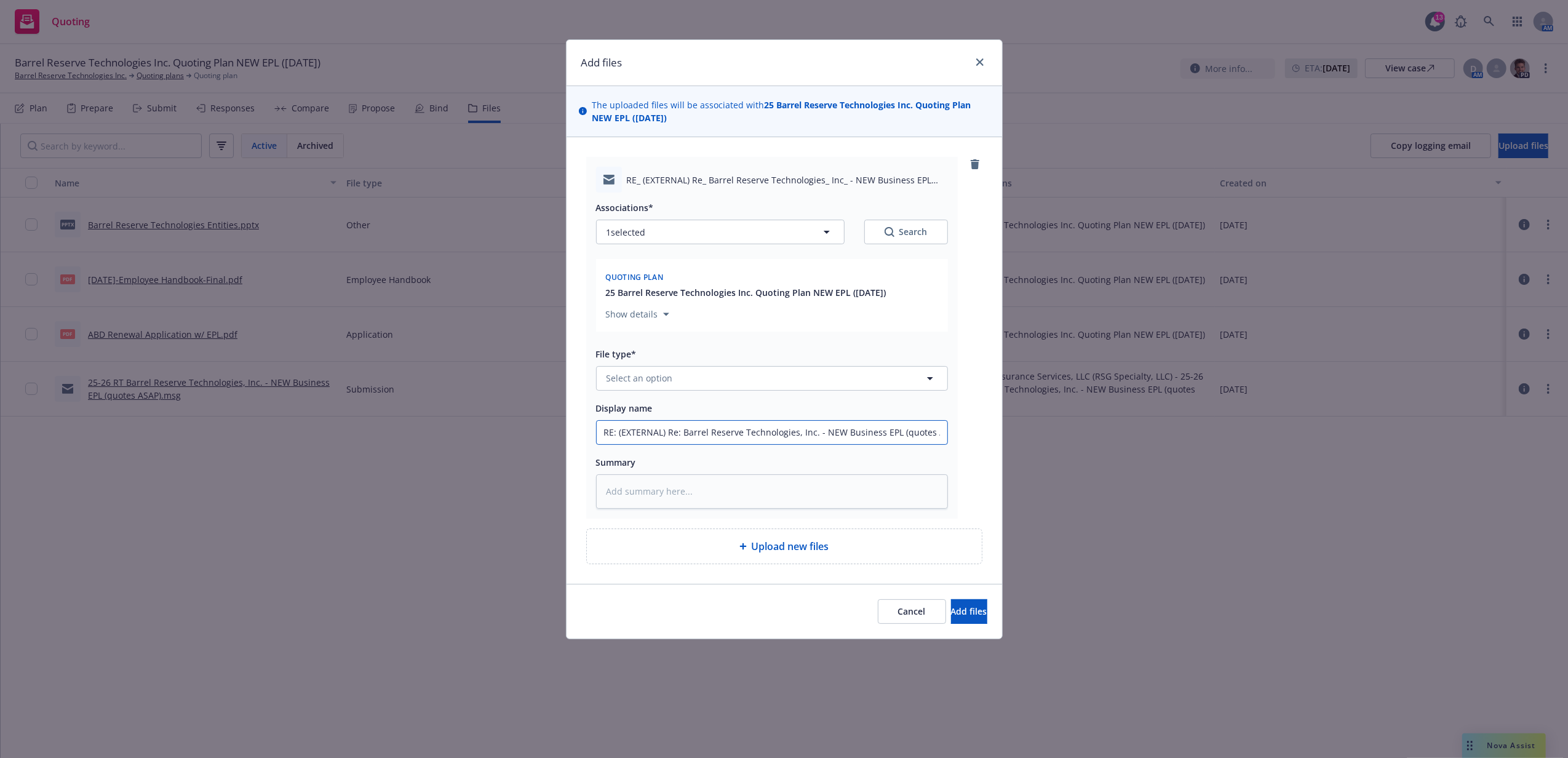
scroll to position [0, 13]
type input "RE: (EXTERNAL) Re: Barrel Reserve Technologies, Inc. - NEW Business EPL (quotes…"
click at [802, 379] on button "Select an option" at bounding box center [772, 379] width 352 height 25
type input "email"
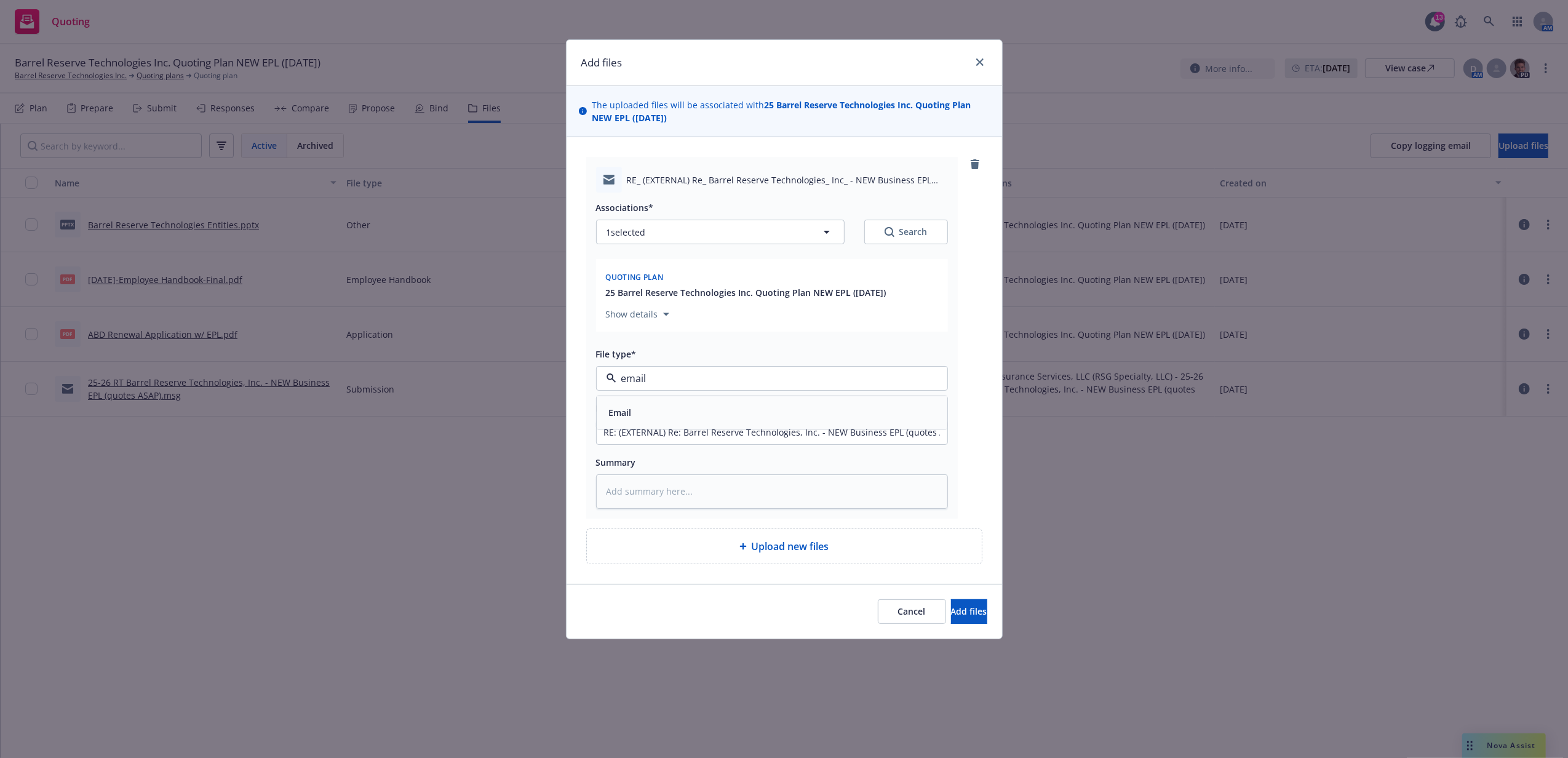
click at [805, 406] on div "Email" at bounding box center [772, 412] width 336 height 18
click at [963, 624] on button "Add files" at bounding box center [969, 612] width 36 height 25
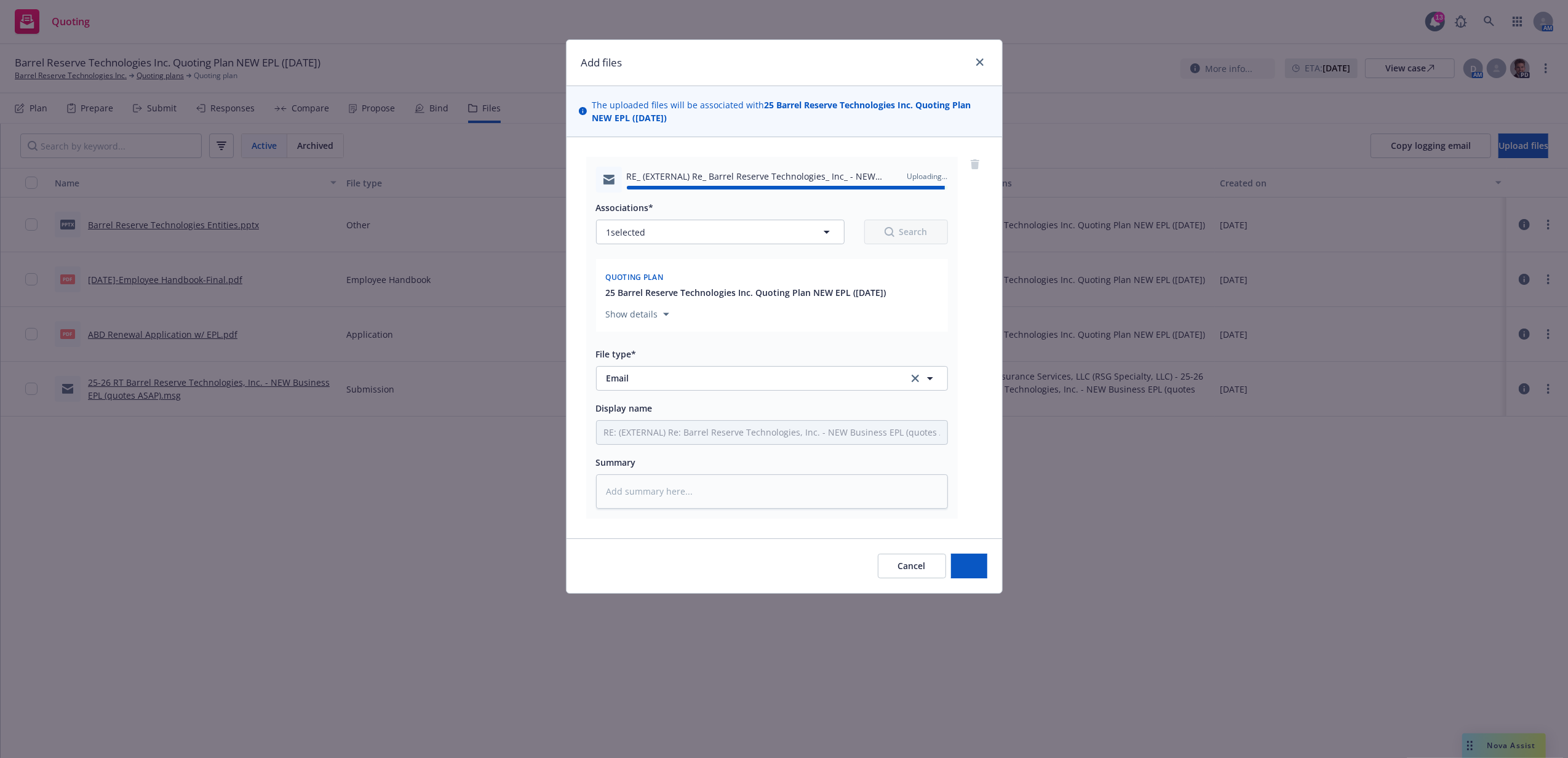
type textarea "x"
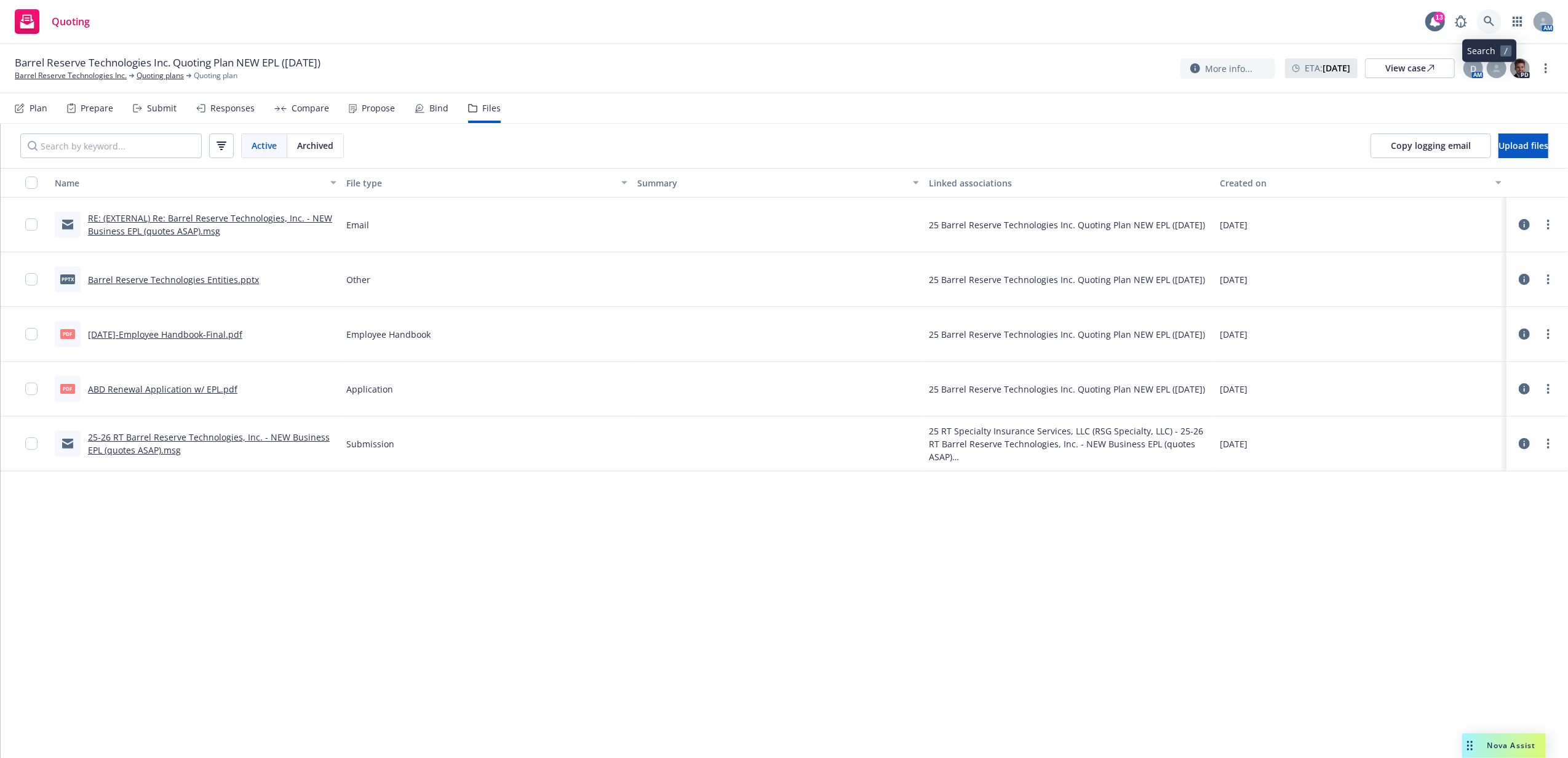
click at [1487, 13] on link at bounding box center [1489, 22] width 25 height 25
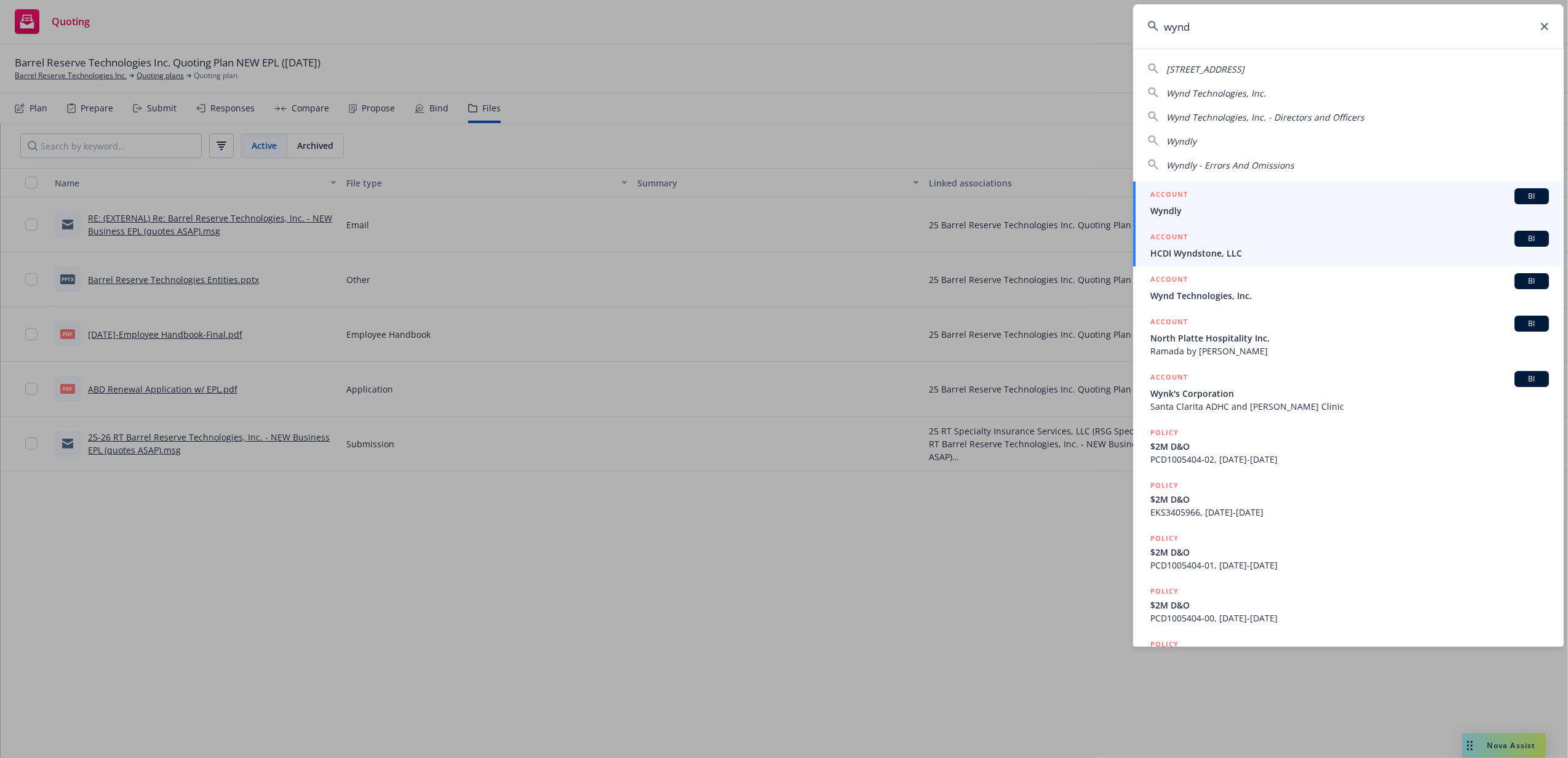
type input "wynd"
click at [1247, 220] on link "ACCOUNT BI Wyndly" at bounding box center [1348, 202] width 431 height 43
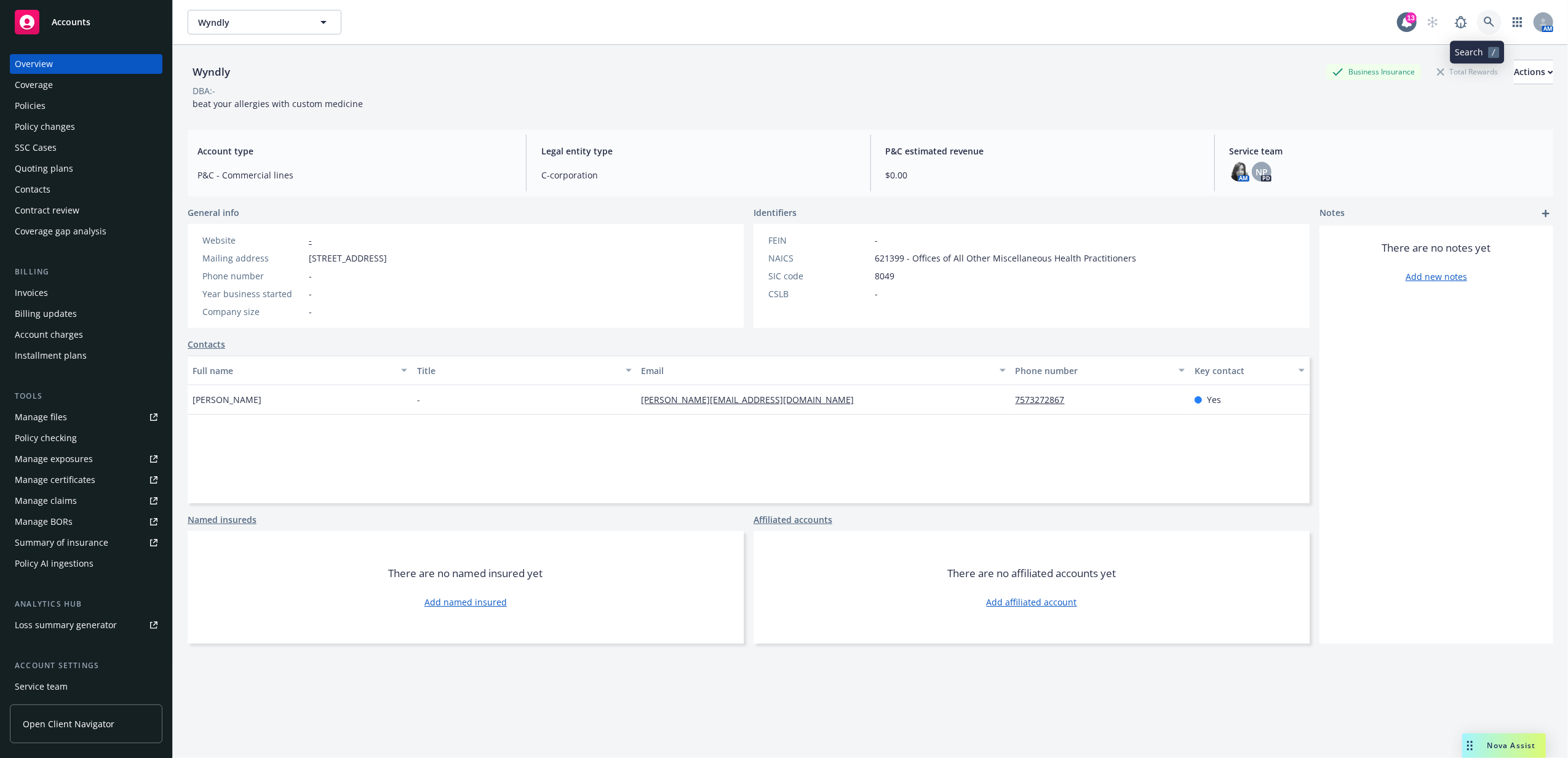
click at [1484, 20] on icon at bounding box center [1489, 22] width 11 height 11
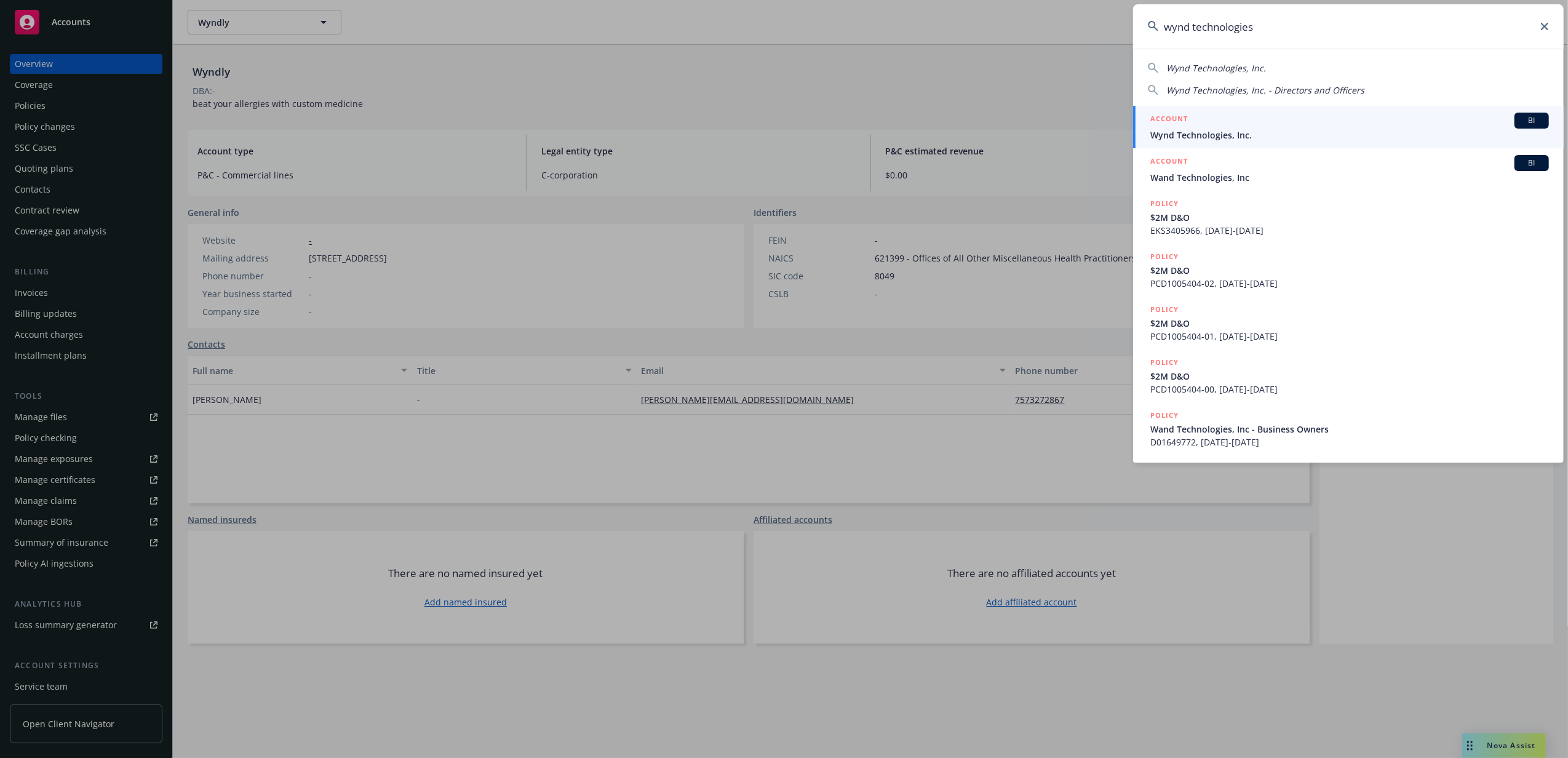
type input "wynd technologies"
click at [1228, 124] on div "ACCOUNT BI" at bounding box center [1350, 120] width 399 height 16
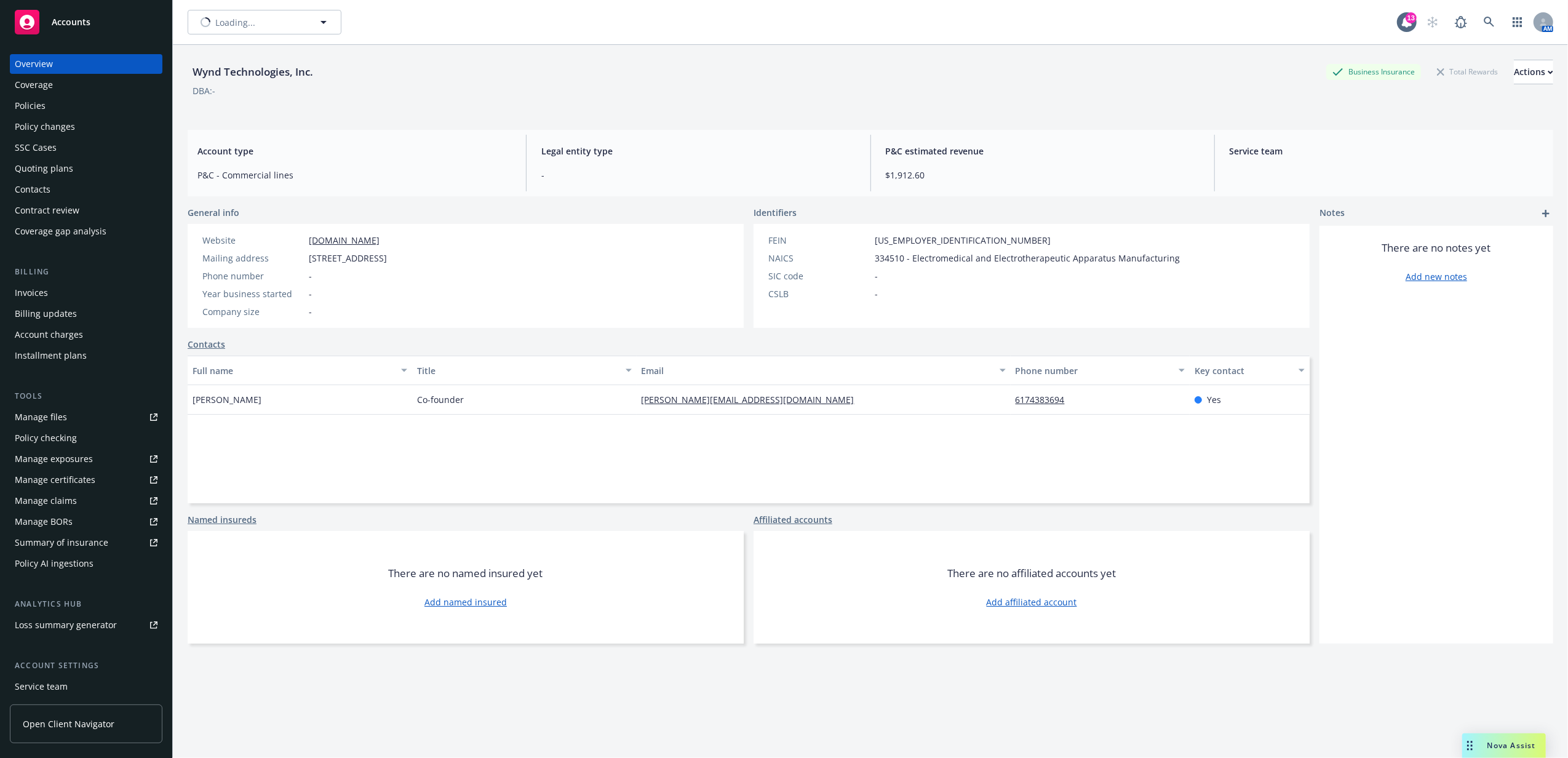
click at [82, 160] on div "Quoting plans" at bounding box center [86, 168] width 142 height 19
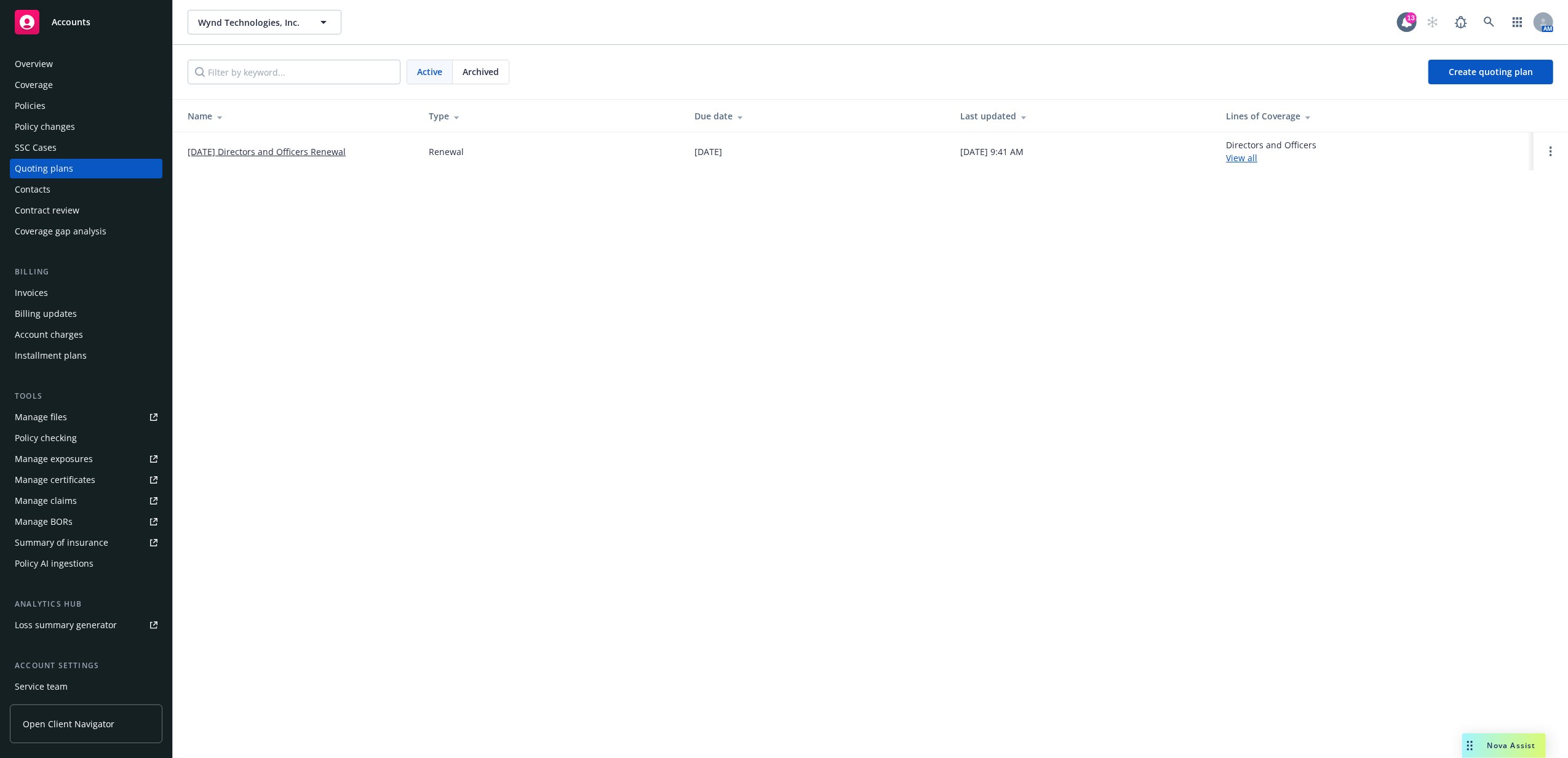
click at [269, 151] on link "11/11/25 Directors and Officers Renewal" at bounding box center [266, 151] width 158 height 13
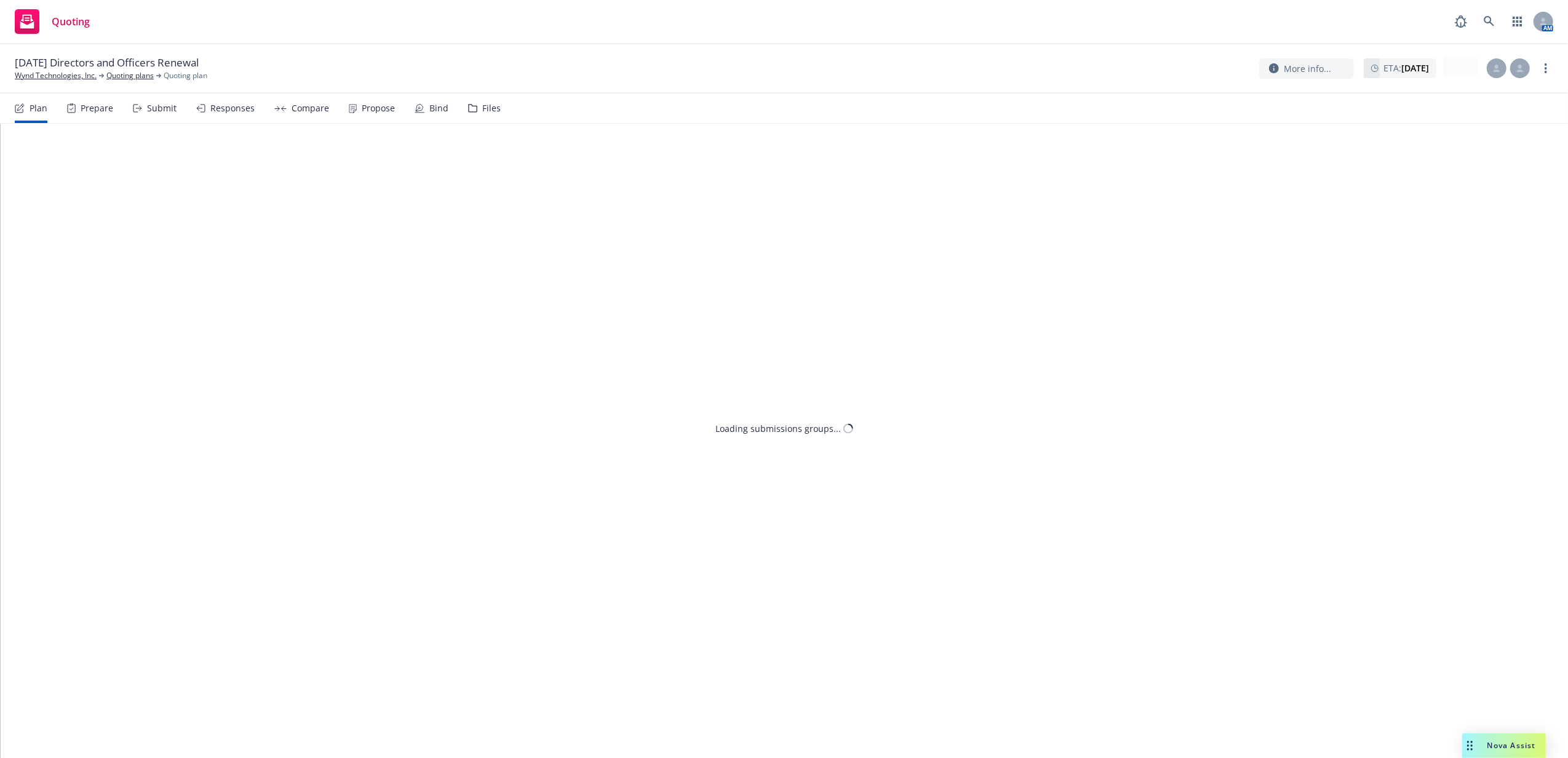
click at [485, 114] on div "Files" at bounding box center [485, 108] width 33 height 29
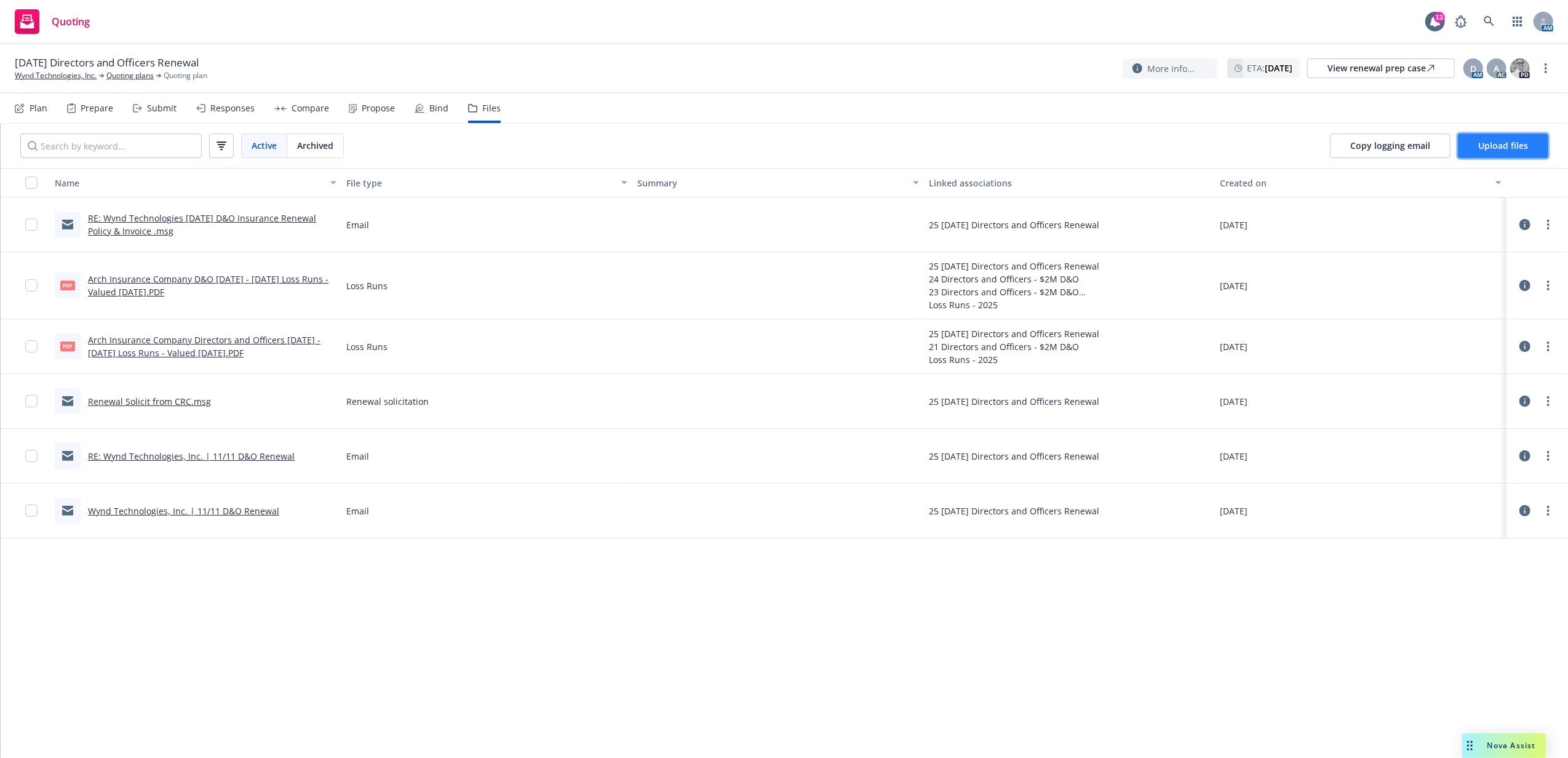
click at [1494, 148] on span "Upload files" at bounding box center [1503, 145] width 50 height 12
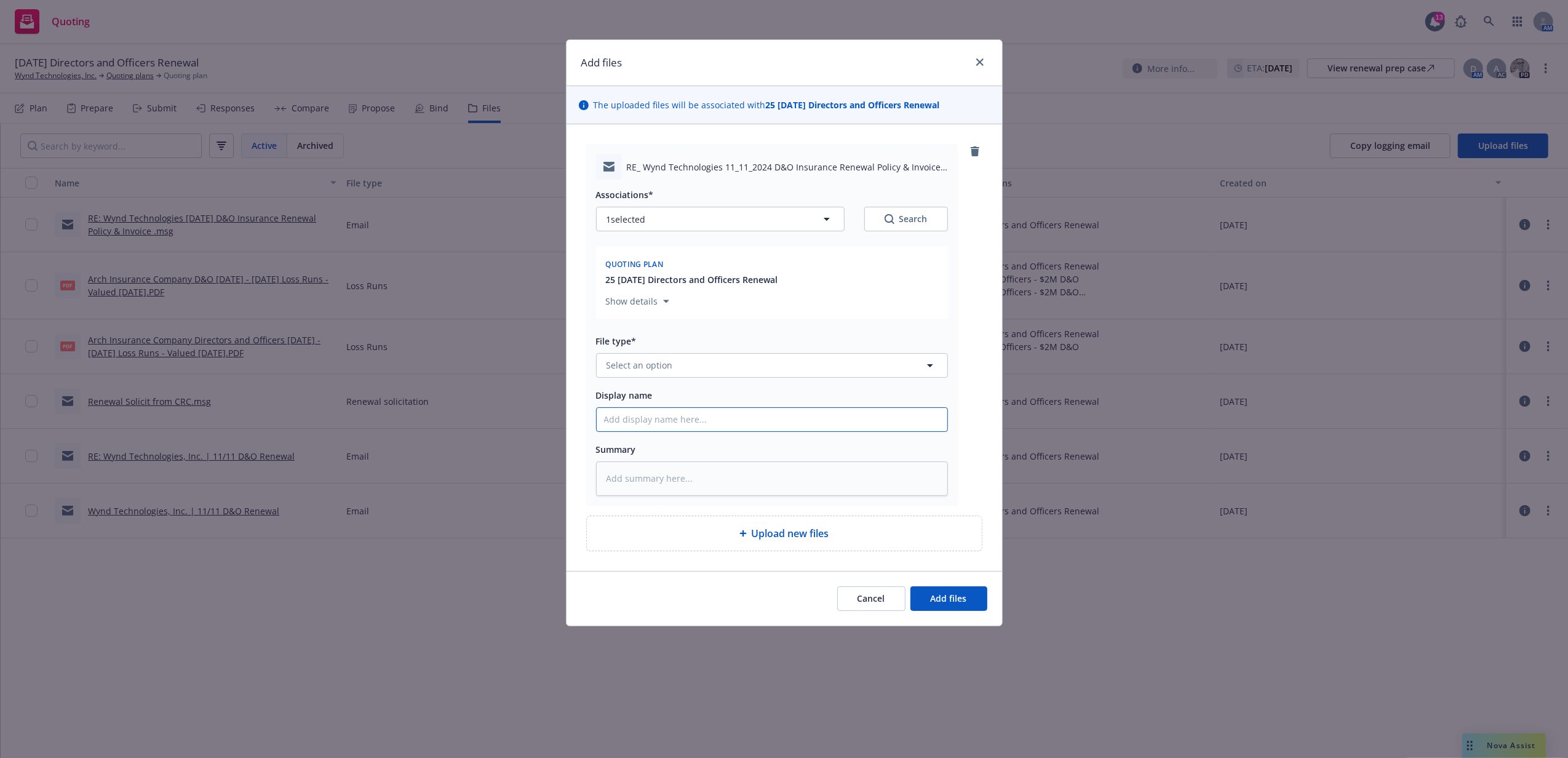
drag, startPoint x: 722, startPoint y: 408, endPoint x: 725, endPoint y: 418, distance: 10.4
click at [725, 418] on input "Display name" at bounding box center [772, 420] width 351 height 23
paste input "RE: Wynd Technologies 11/11/2024 D&O Insurance Renewal Policy & Invoice"
type textarea "x"
type input "RE: Wynd Technologies 11/11/2024 D&O Insurance Renewal Policy & Invoice"
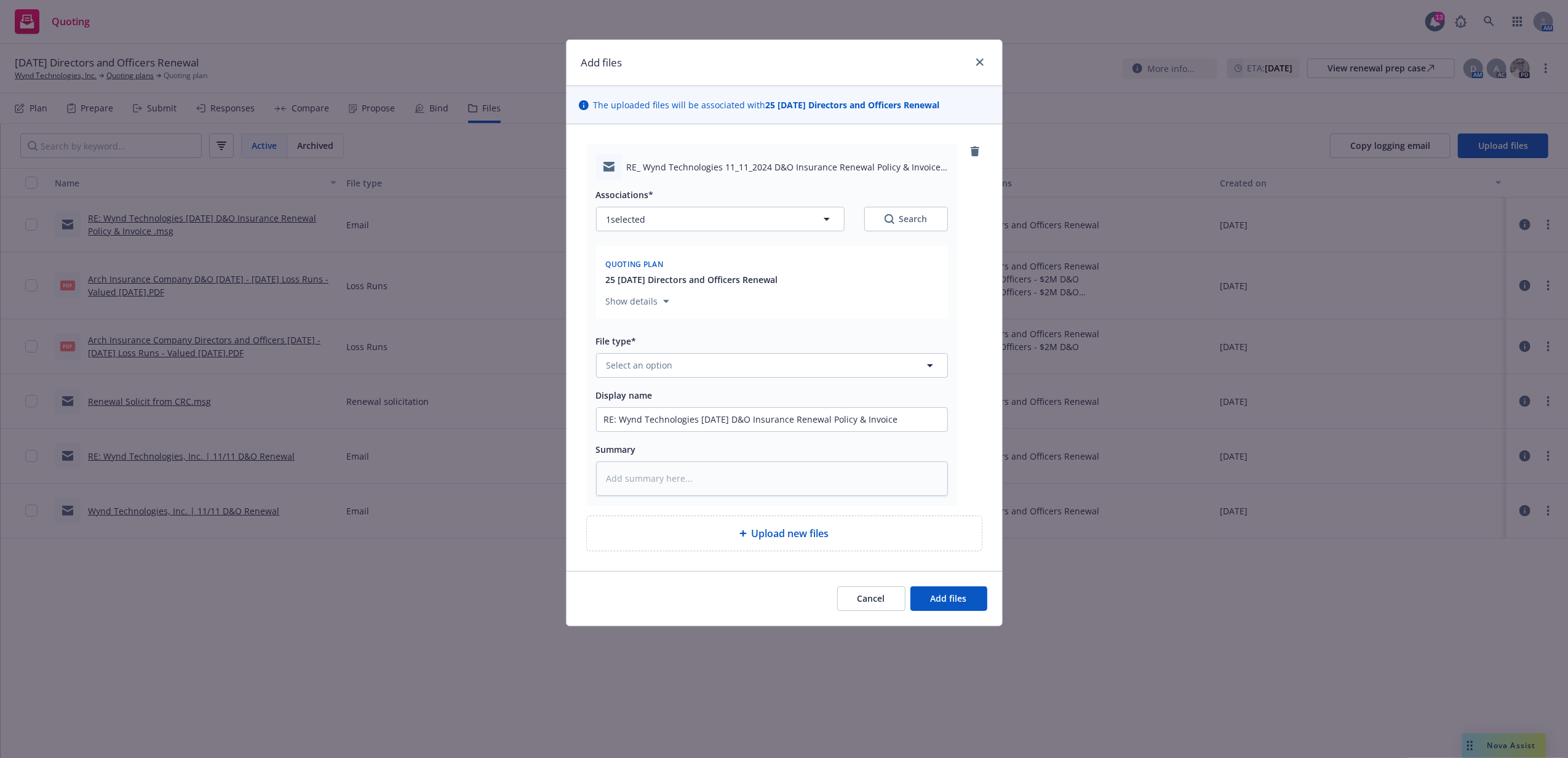
click at [726, 379] on div "Associations* 1 selected Search Quoting plan 25 11/11/25 Directors and Officers…" at bounding box center [772, 338] width 352 height 316
click at [722, 367] on button "Select an option" at bounding box center [772, 365] width 352 height 25
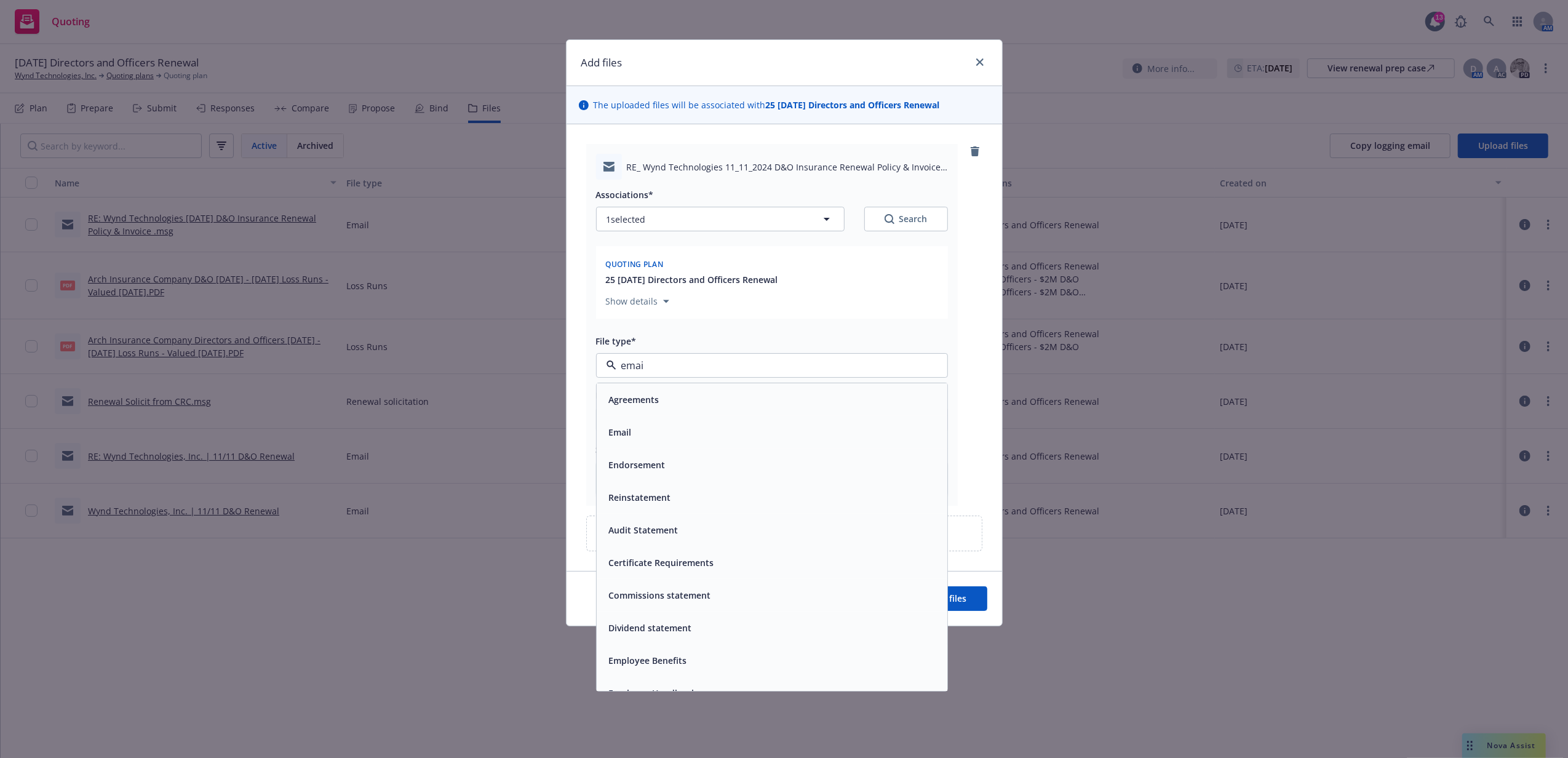
type input "email"
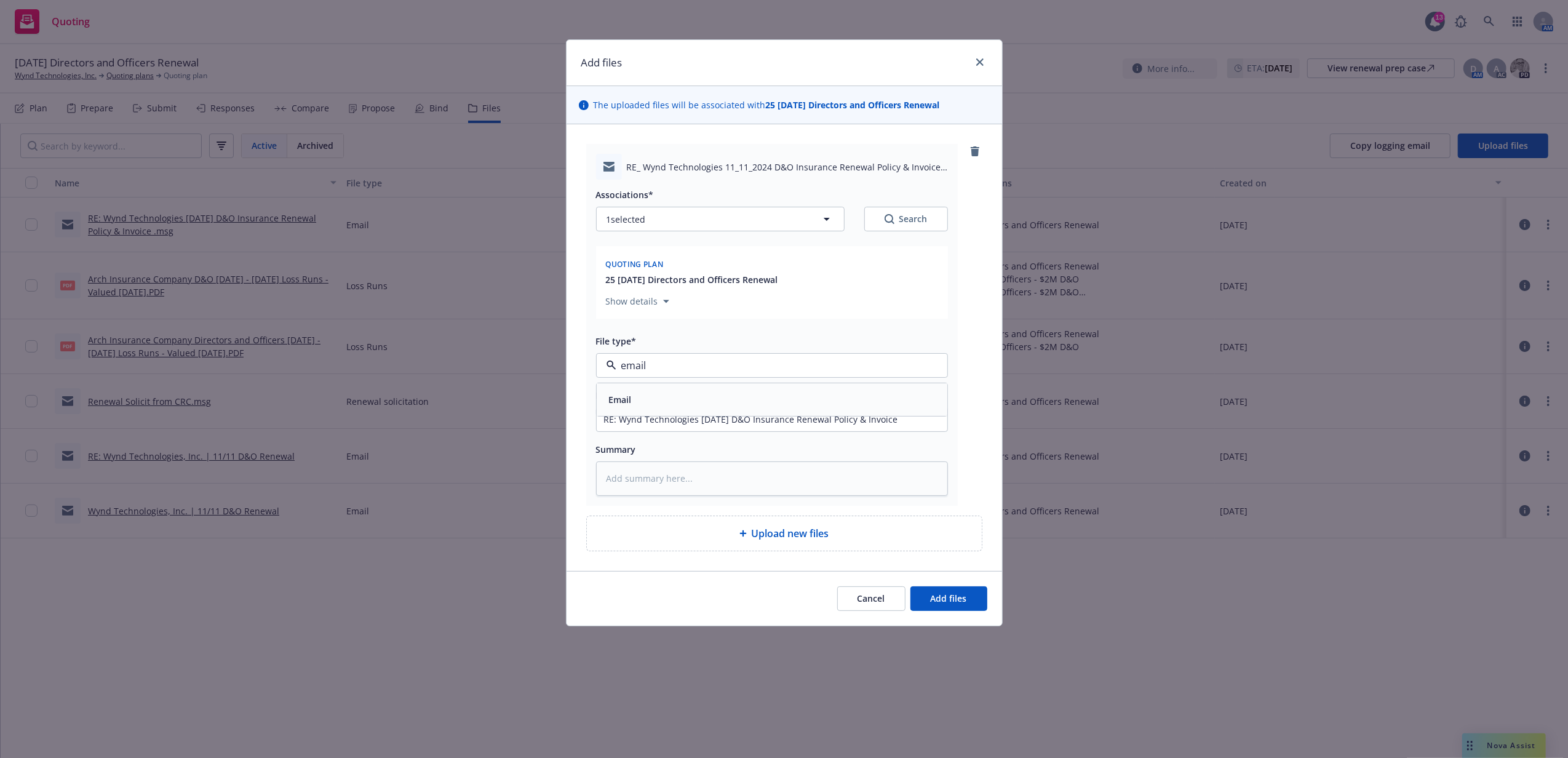
click at [736, 389] on div "Email" at bounding box center [772, 400] width 351 height 33
click at [938, 594] on span "Add files" at bounding box center [949, 598] width 36 height 12
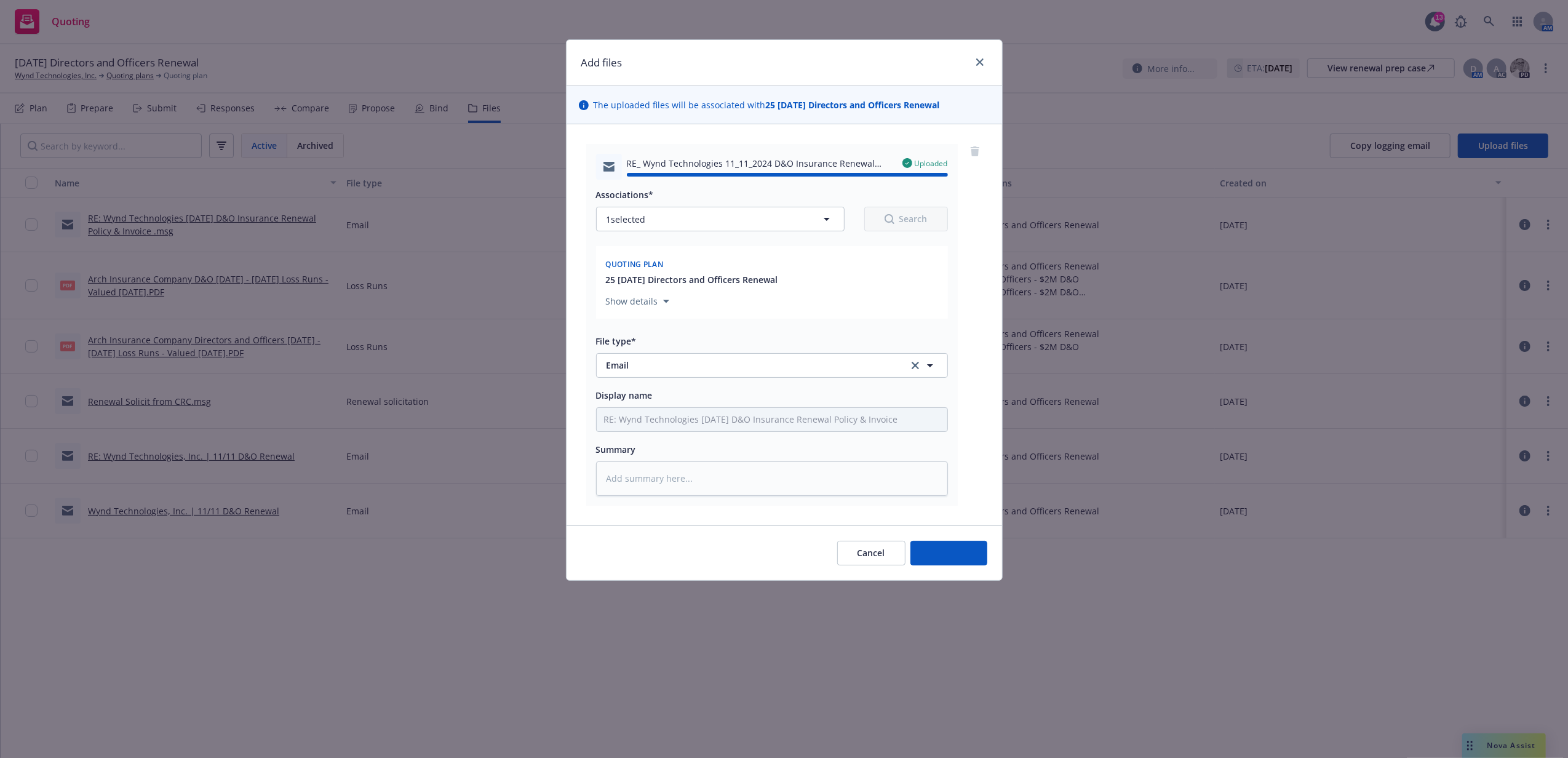
type textarea "x"
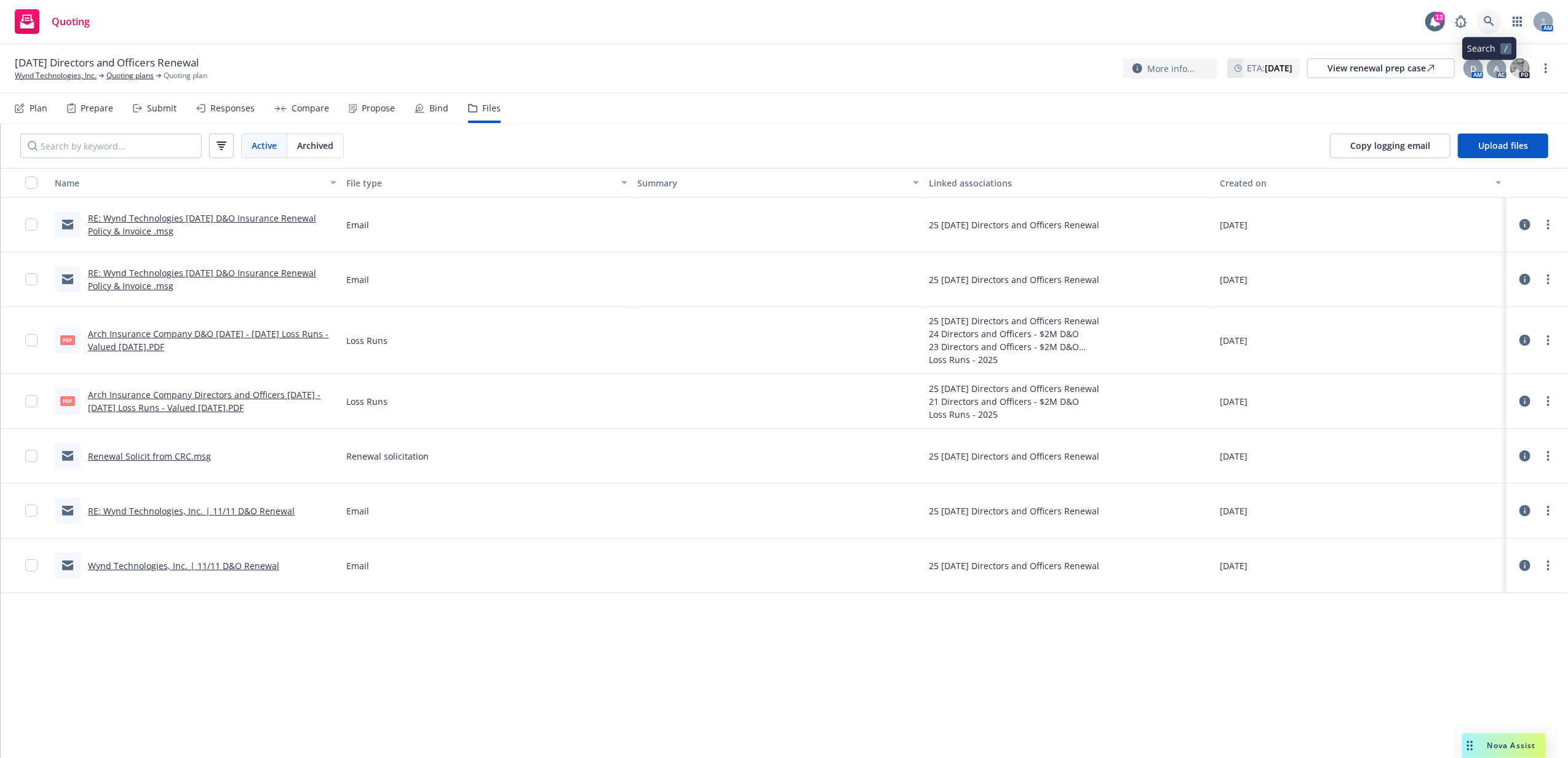
click at [1487, 19] on icon at bounding box center [1489, 22] width 11 height 11
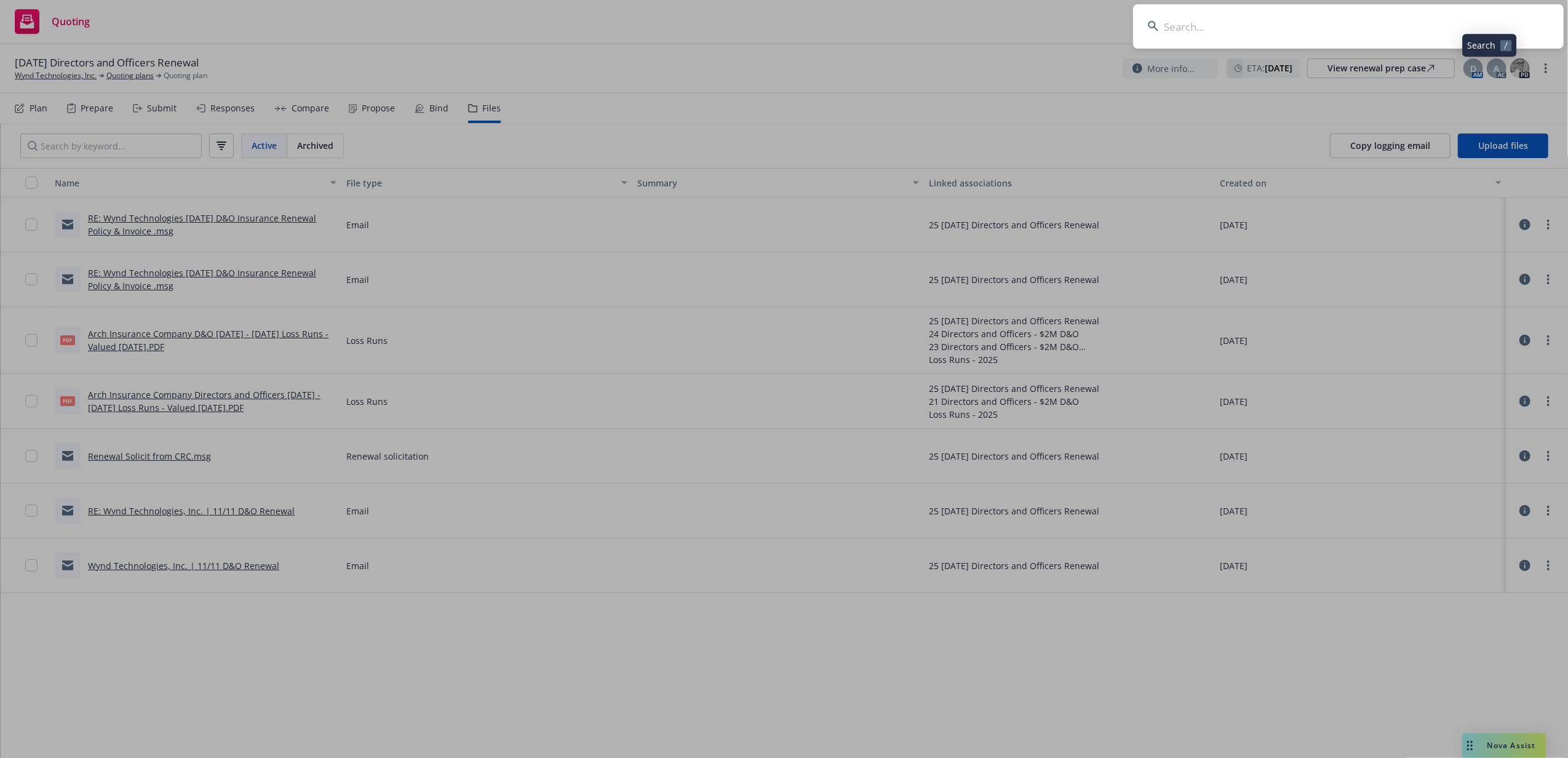
click at [1427, 19] on input at bounding box center [1348, 26] width 431 height 44
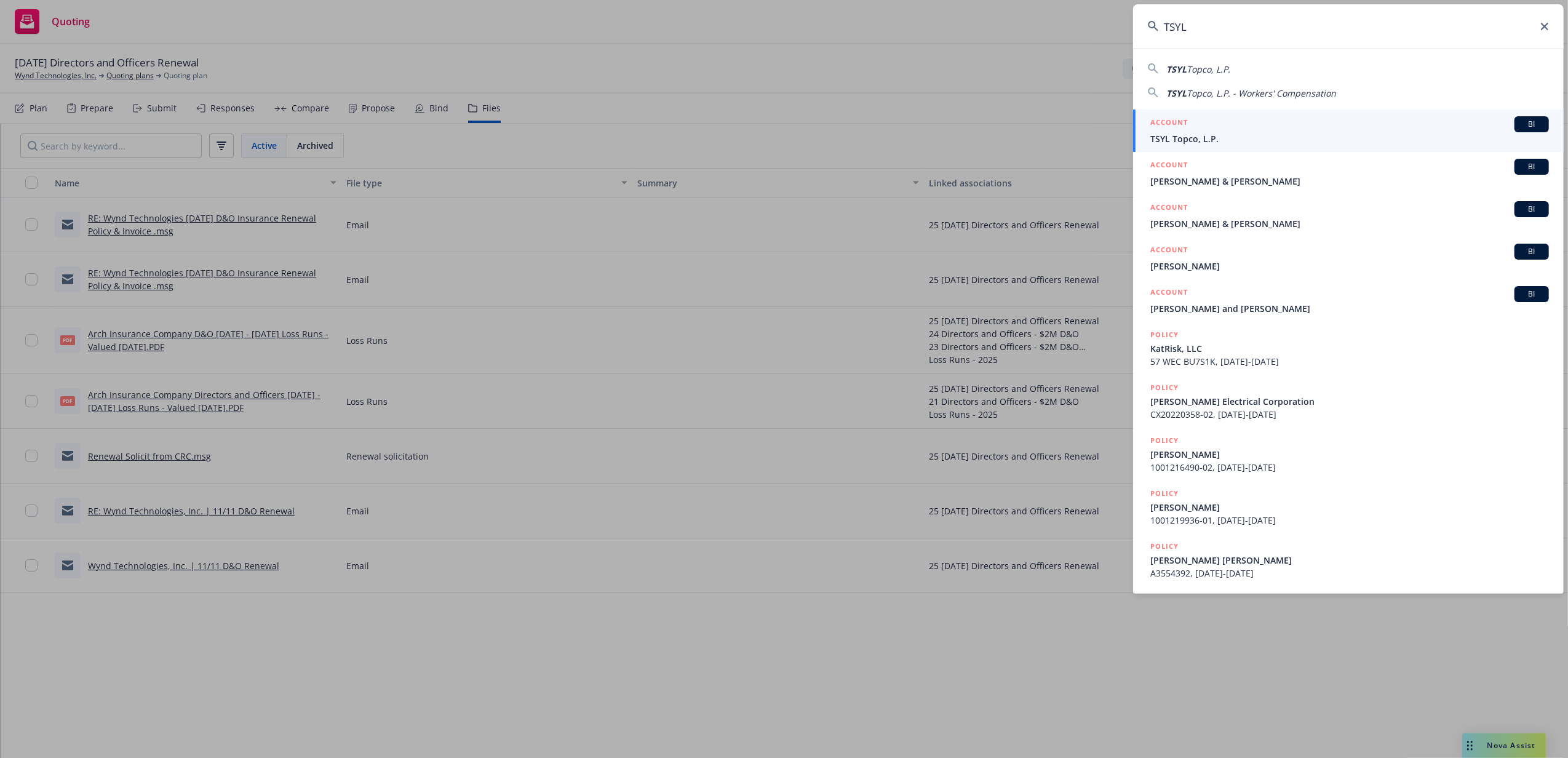
type input "TSYL"
click at [1277, 141] on span "TSYL Topco, L.P." at bounding box center [1350, 139] width 399 height 13
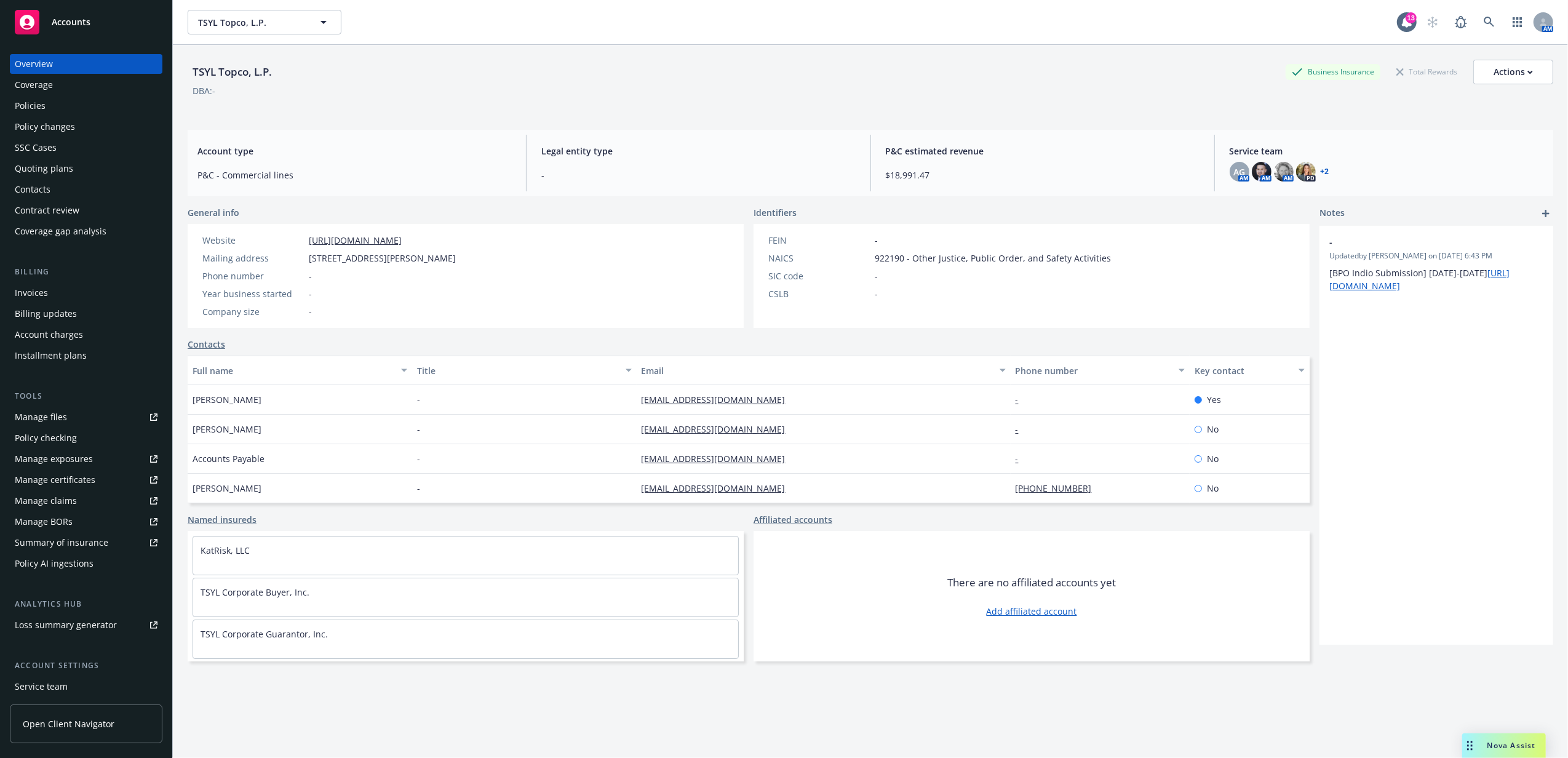
click at [61, 111] on div "Policies" at bounding box center [86, 105] width 142 height 19
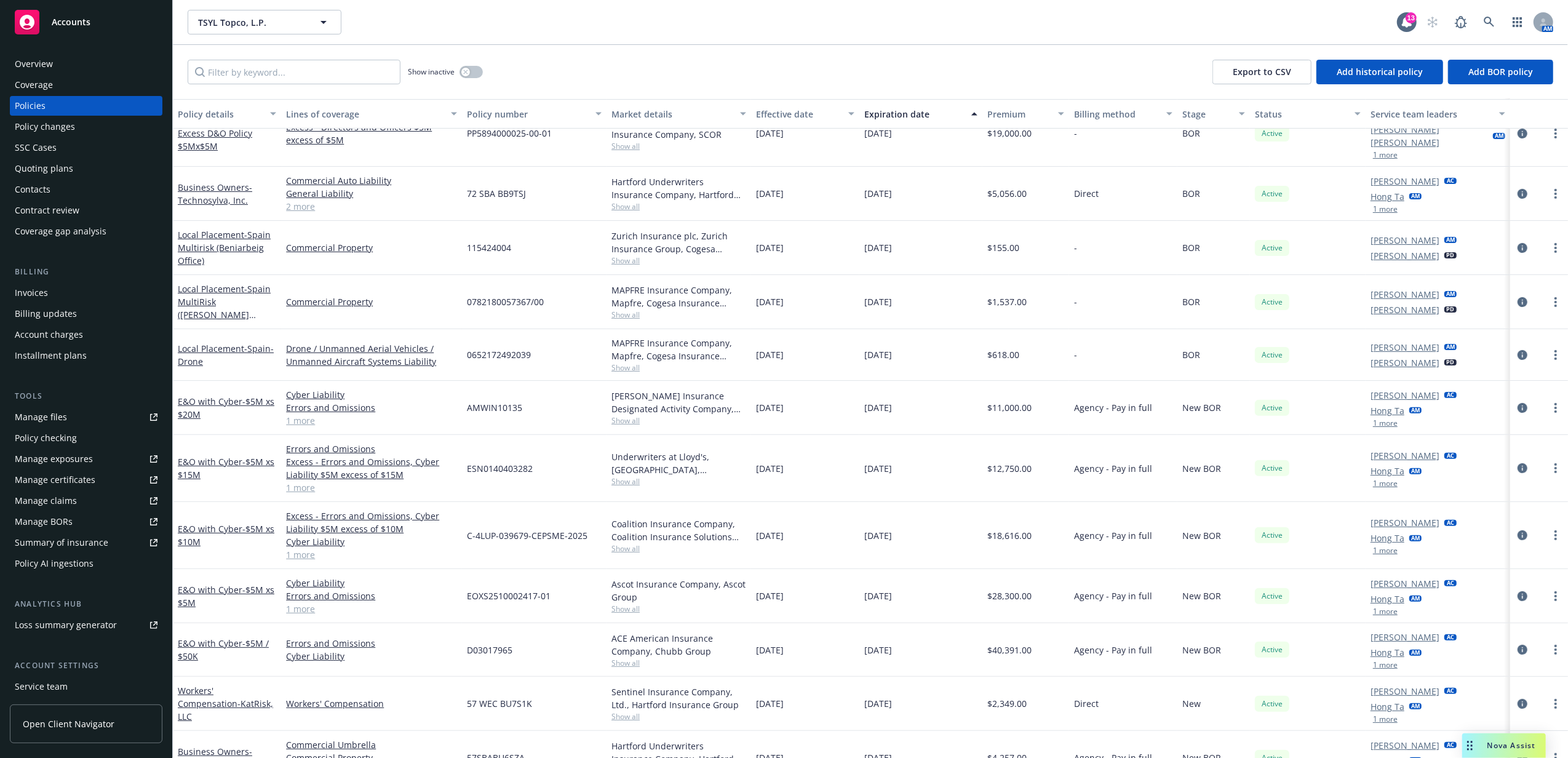
scroll to position [293, 0]
click at [276, 71] on input "Filter by keyword..." at bounding box center [293, 72] width 213 height 25
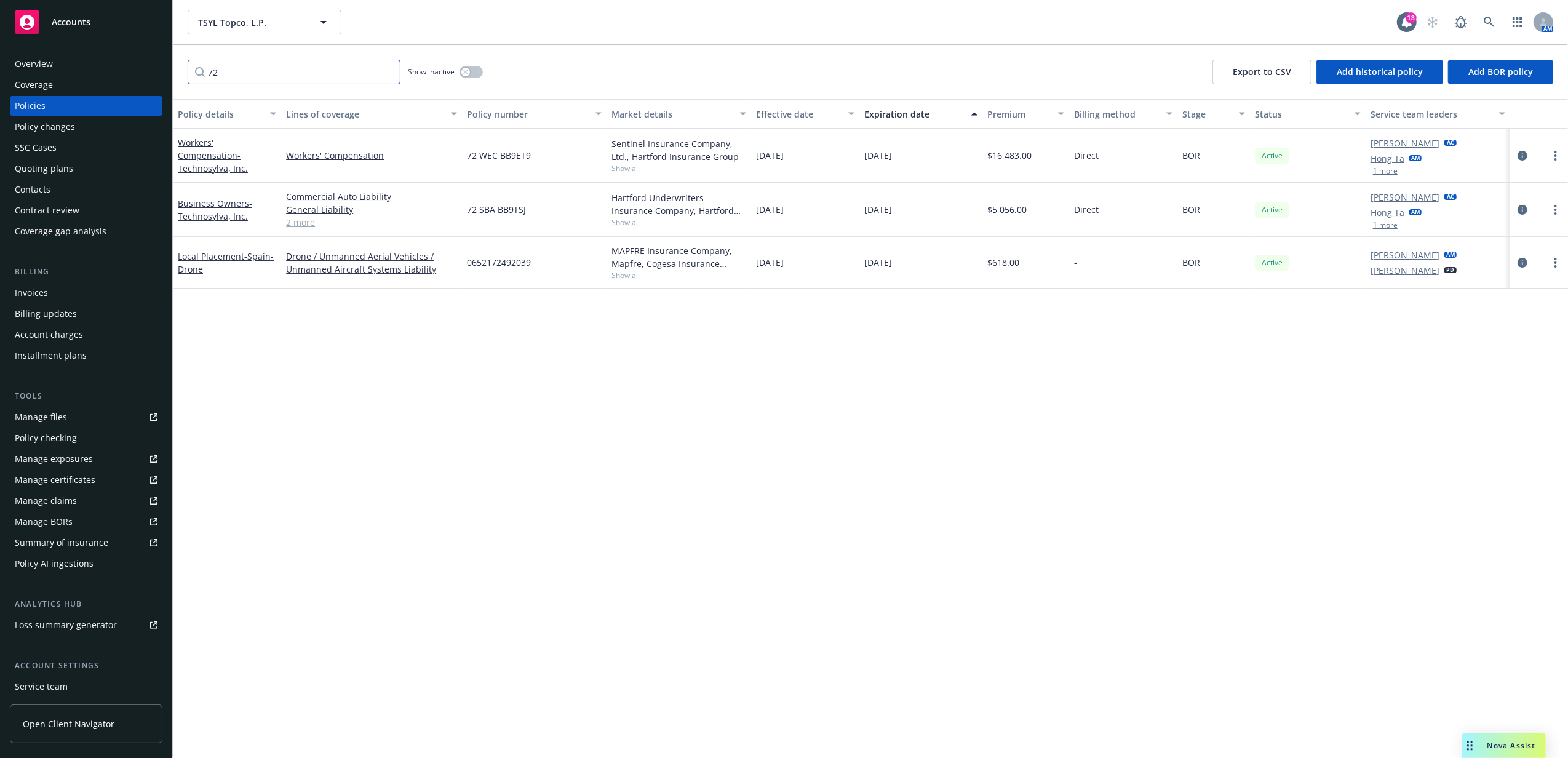
scroll to position [0, 0]
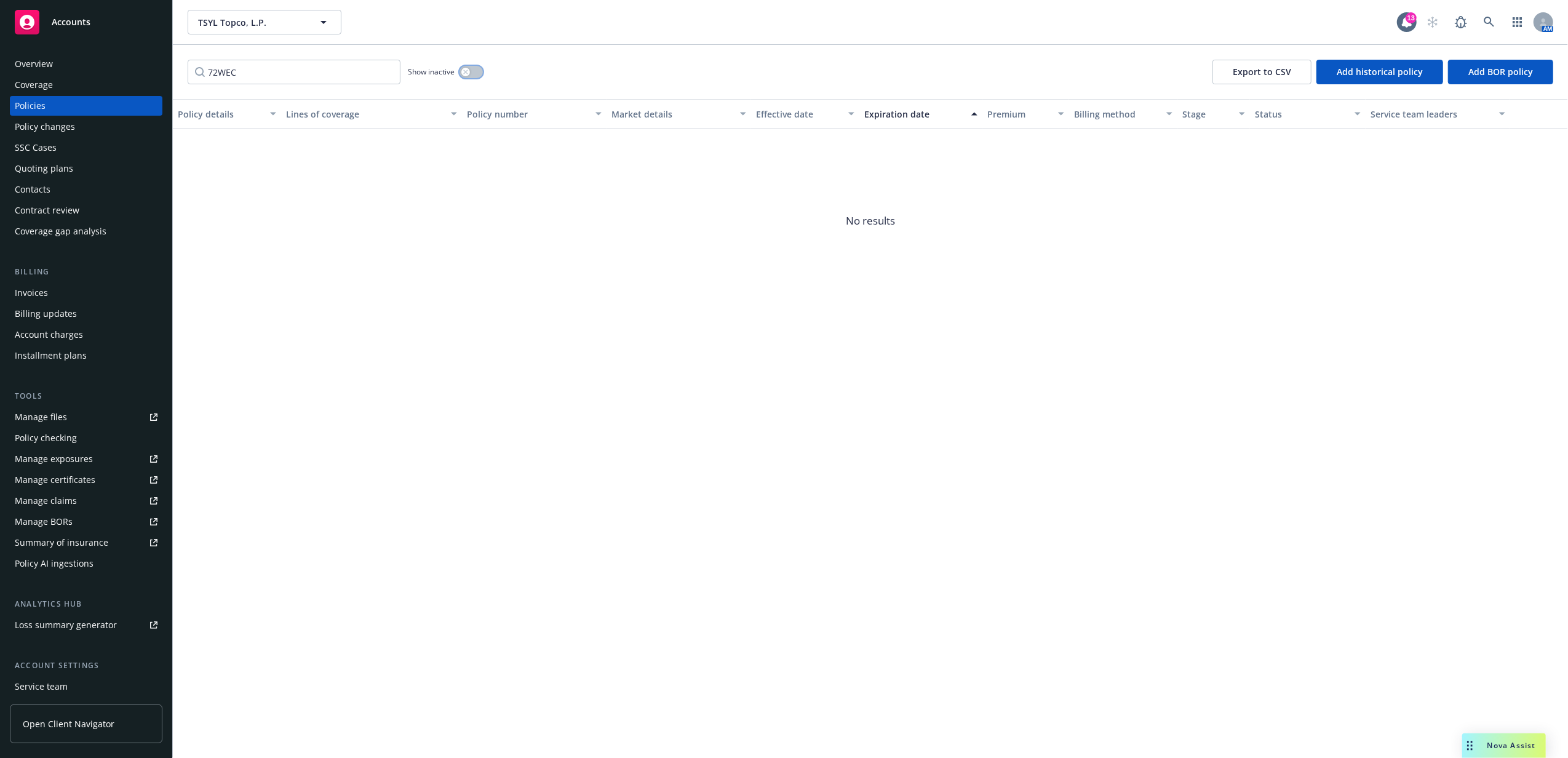
click at [461, 74] on button "button" at bounding box center [471, 72] width 23 height 12
click at [241, 74] on input "72WEC" at bounding box center [293, 72] width 213 height 25
click at [220, 70] on input "72WECBB9ET(" at bounding box center [293, 72] width 213 height 25
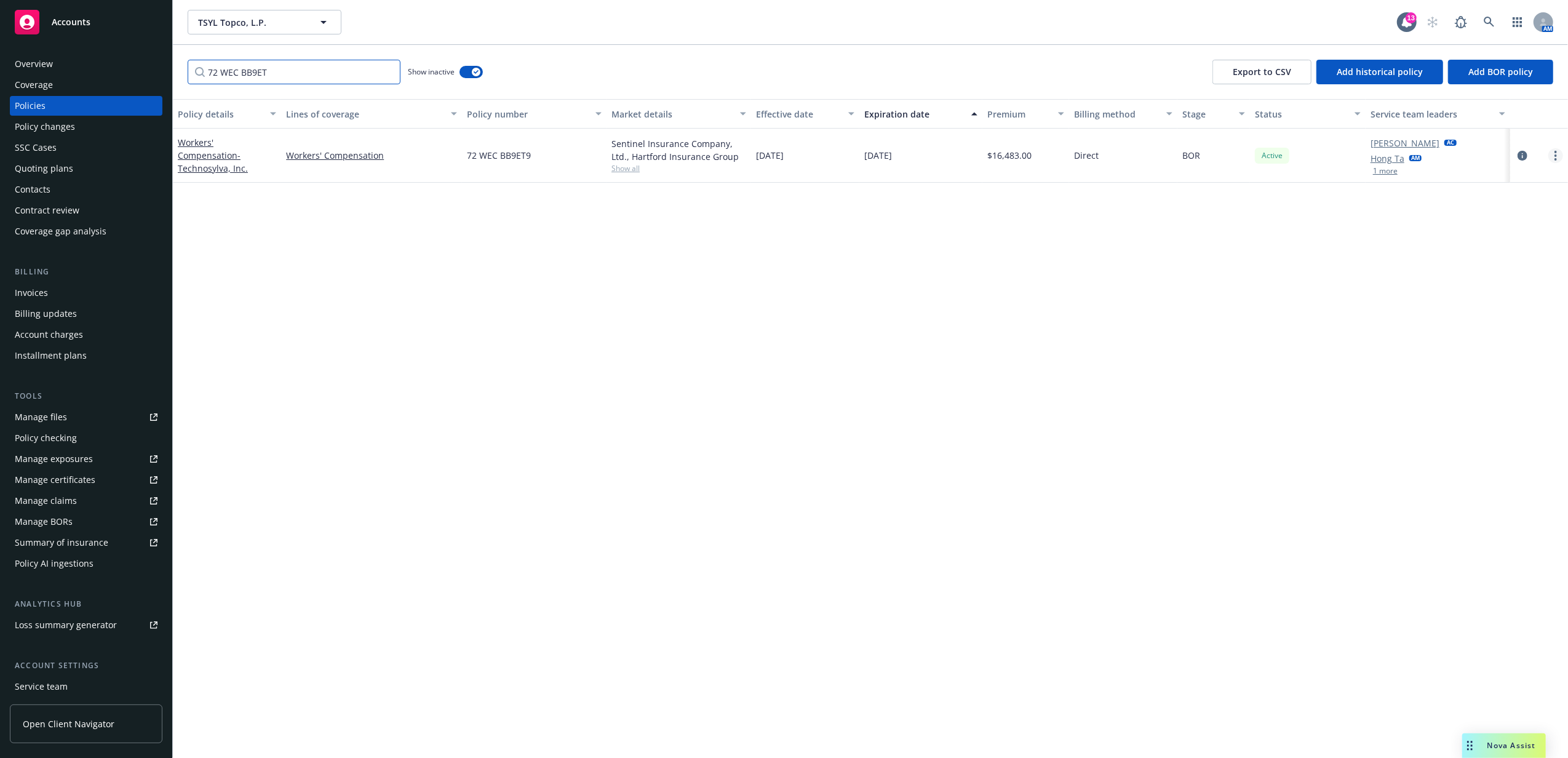
type input "72 WEC BB9ET"
click at [1555, 156] on icon "more" at bounding box center [1556, 156] width 2 height 10
click at [1508, 208] on link "Renew with incumbent" at bounding box center [1490, 205] width 145 height 25
select select "12"
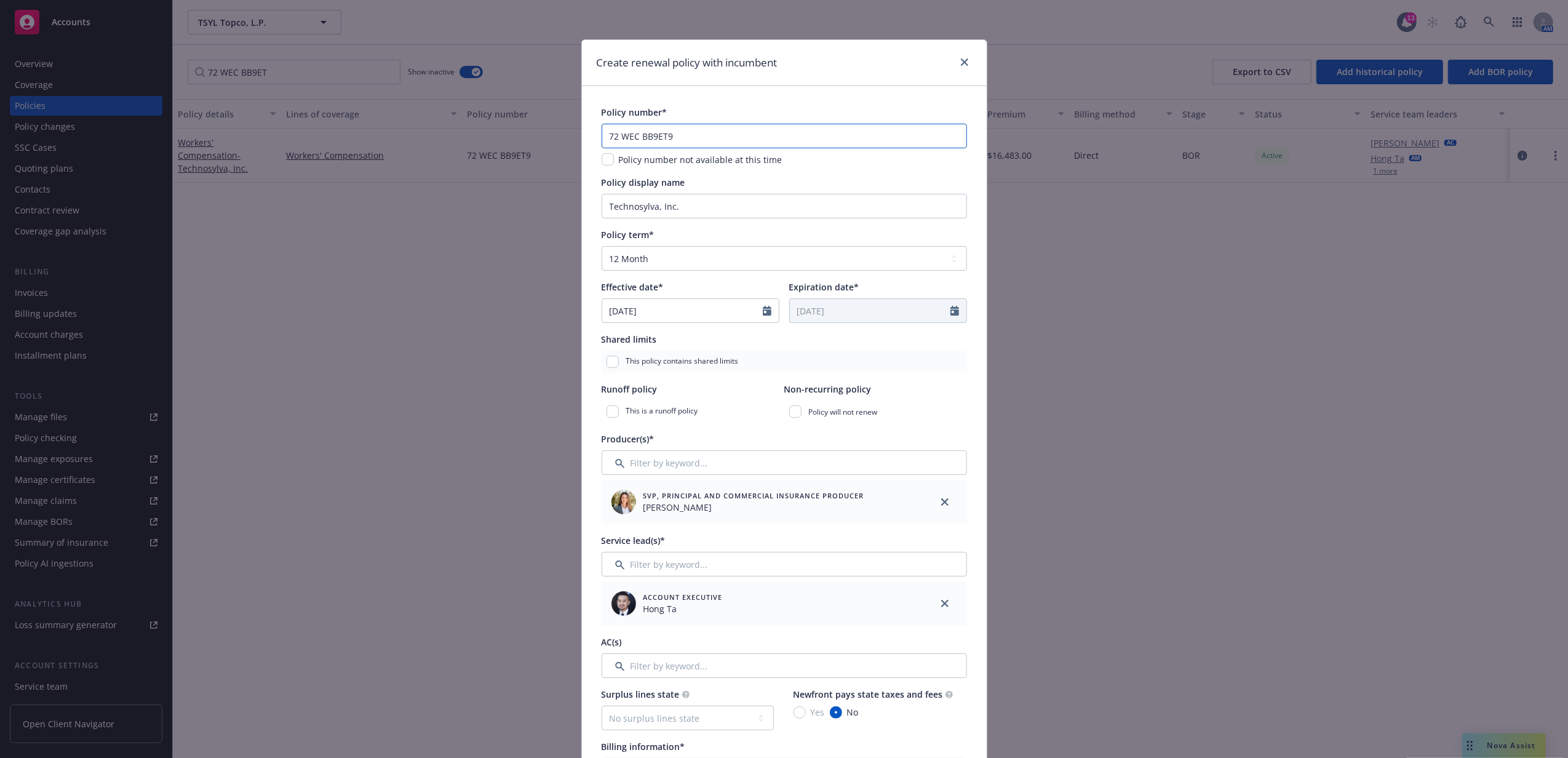
drag, startPoint x: 705, startPoint y: 136, endPoint x: 502, endPoint y: 134, distance: 203.0
click at [502, 134] on div "Create renewal policy with incumbent Policy number* 72 WEC BB9ET9 Policy number…" at bounding box center [784, 379] width 1568 height 758
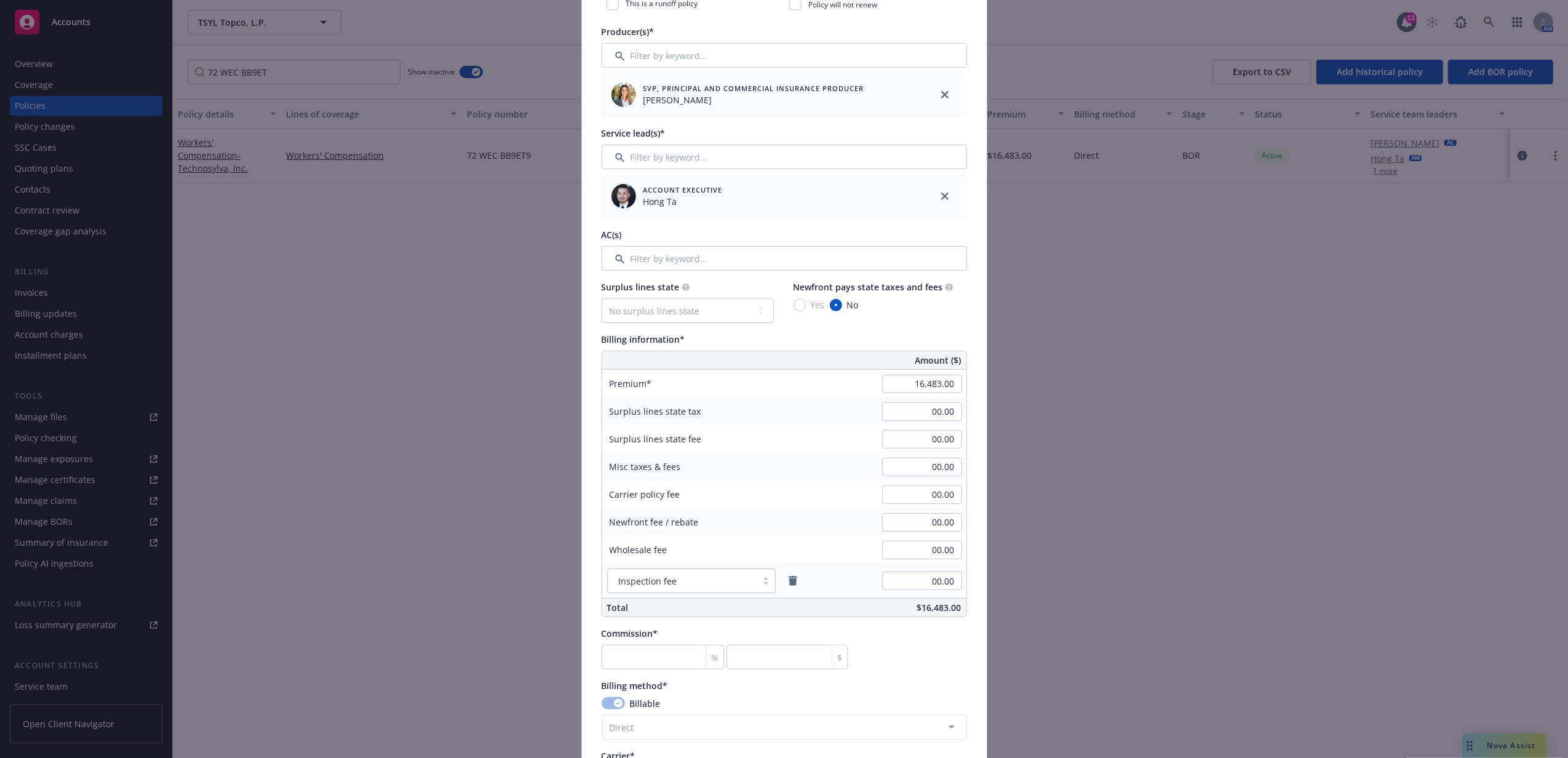
scroll to position [410, 0]
type input "57 WEC BB9ET9"
click at [901, 380] on input "16,483.00" at bounding box center [921, 382] width 80 height 19
type input "14,652.00"
click at [842, 441] on div "Surplus lines state fee 00.00" at bounding box center [784, 437] width 364 height 28
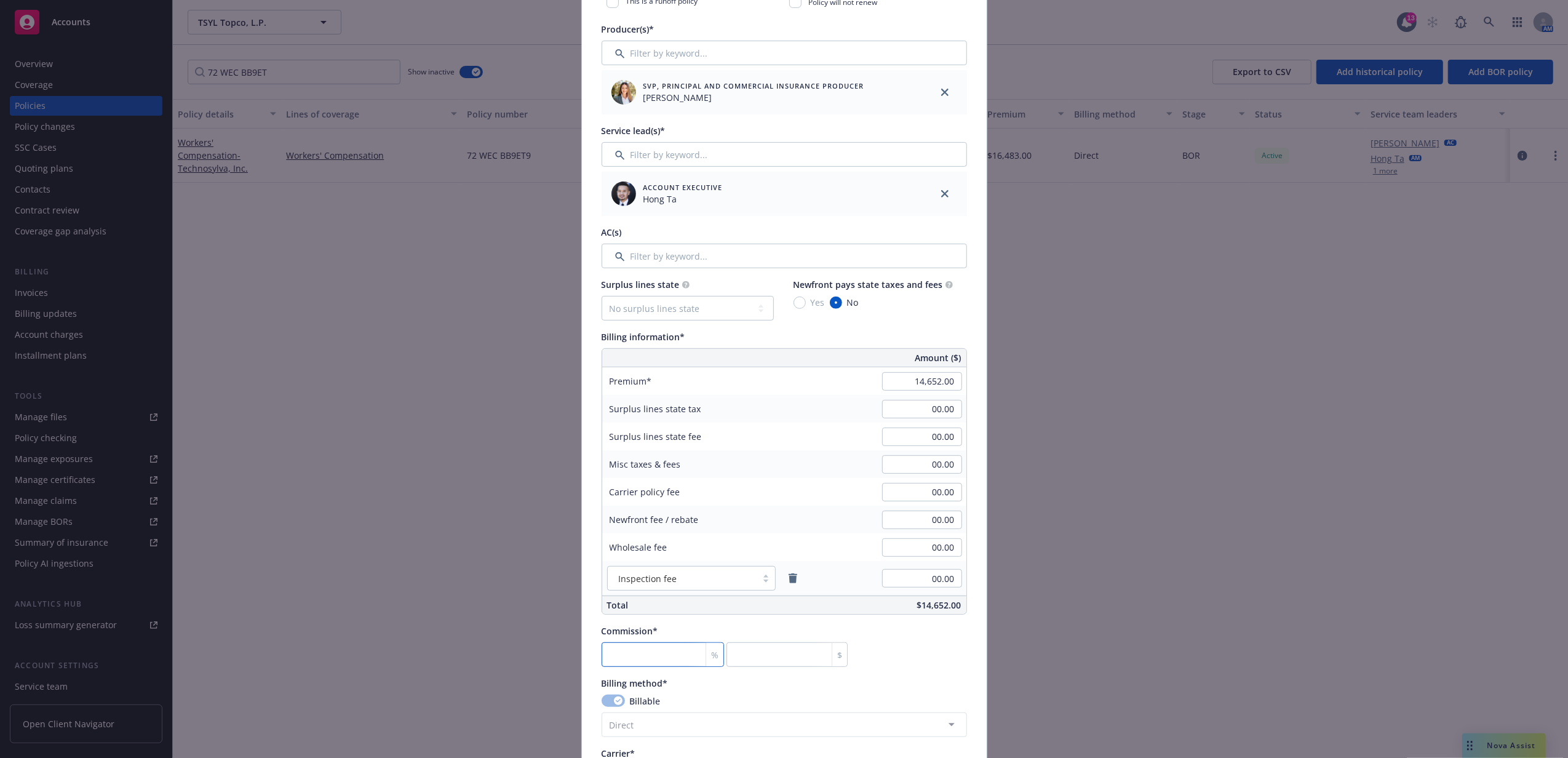
click at [673, 657] on input "number" at bounding box center [663, 654] width 123 height 25
type input "1"
type input "146.52"
type input "12"
type input "1758.24"
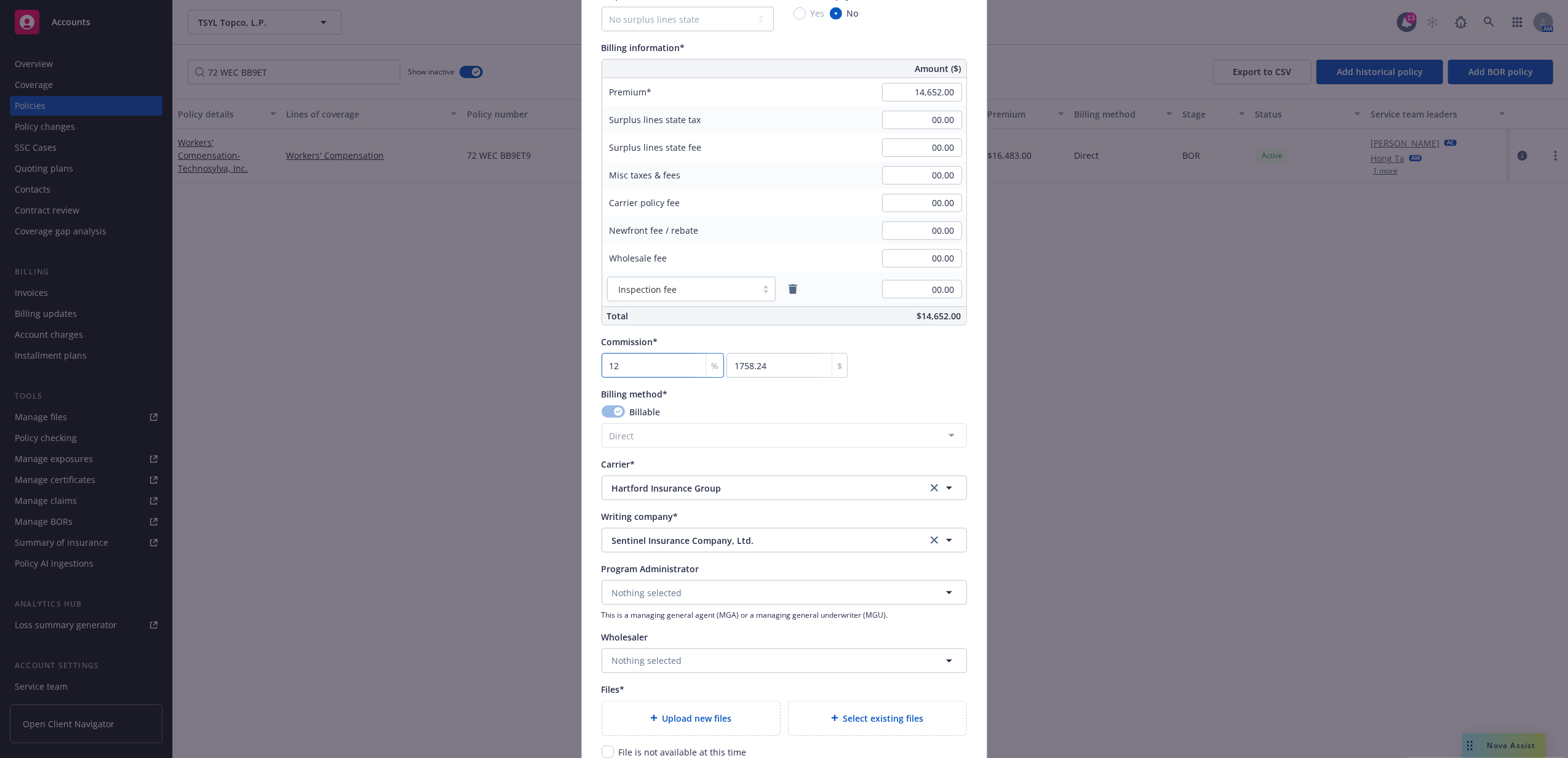
scroll to position [738, 0]
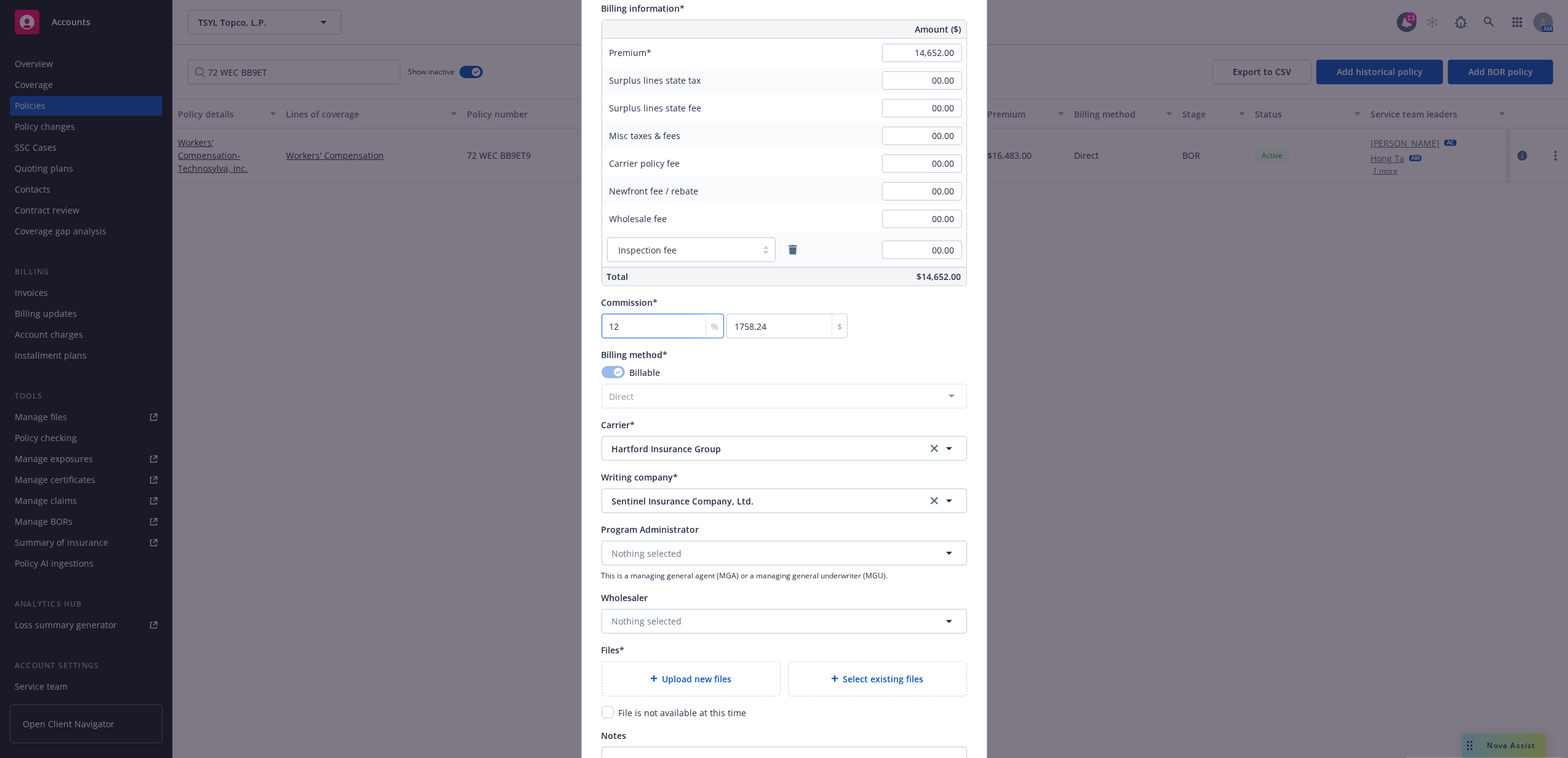
type input "12"
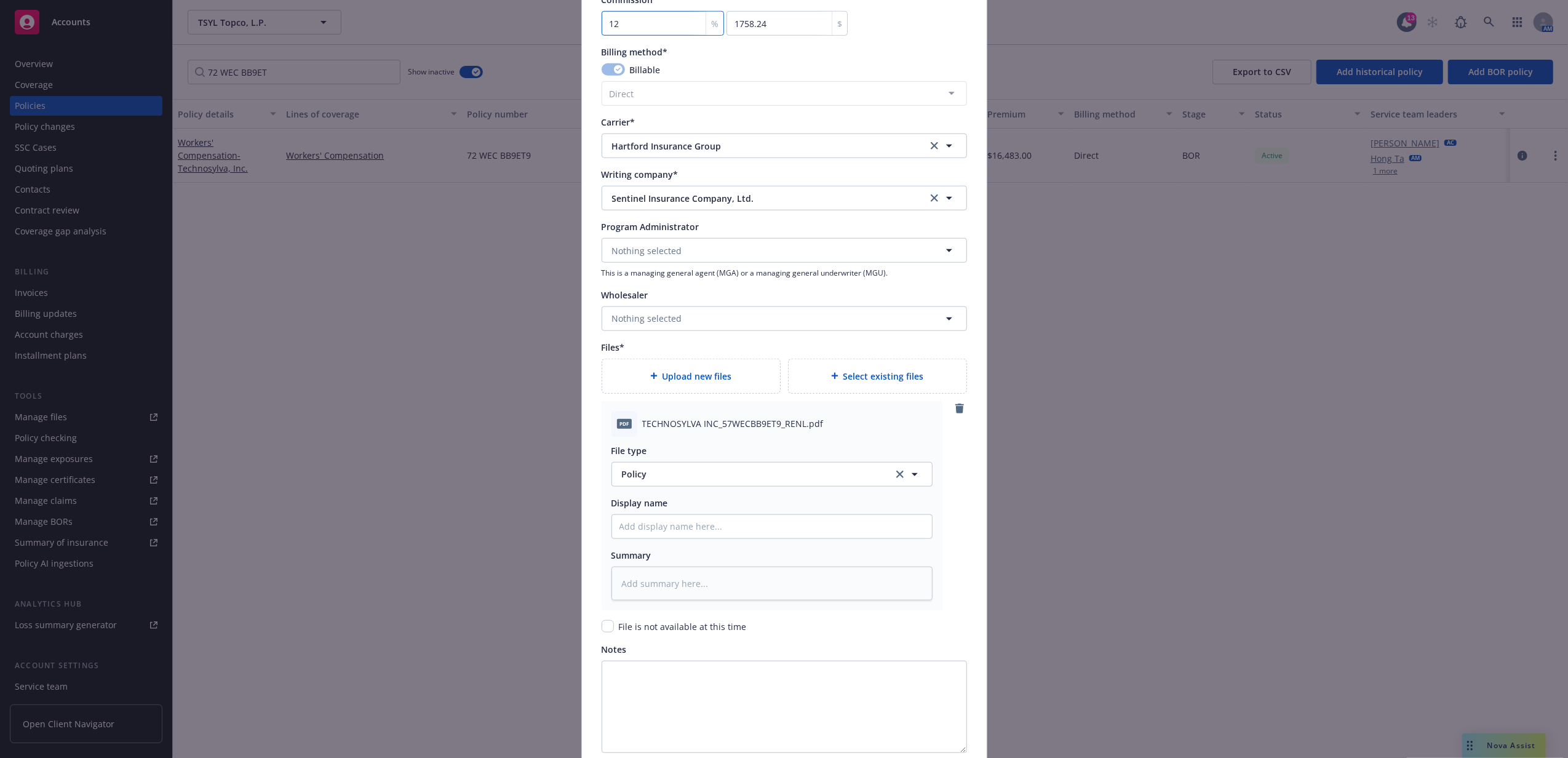
scroll to position [1066, 0]
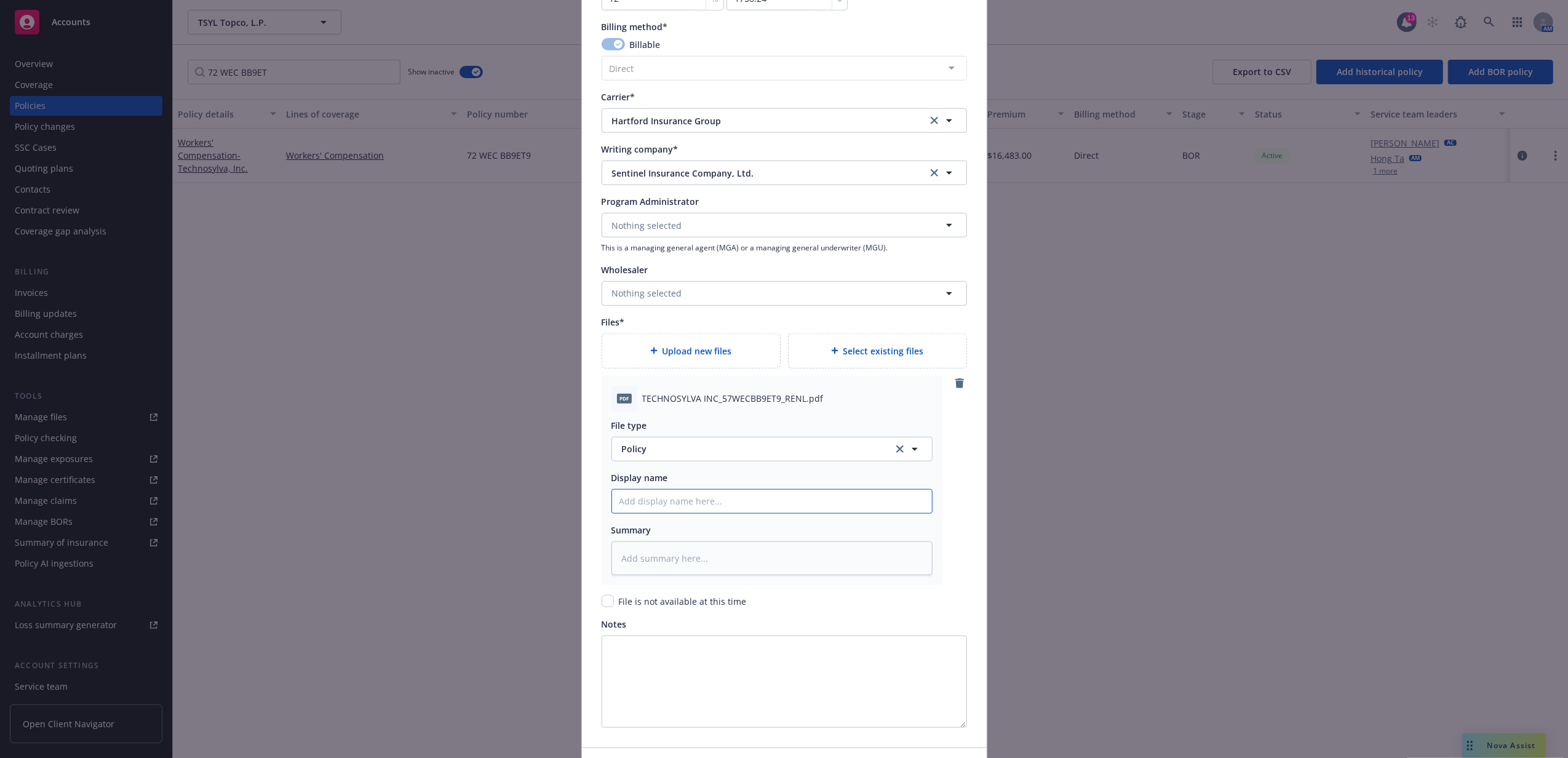
click at [663, 507] on input "Policy display name" at bounding box center [771, 501] width 320 height 23
type textarea "x"
type input "2"
type textarea "x"
type input "25"
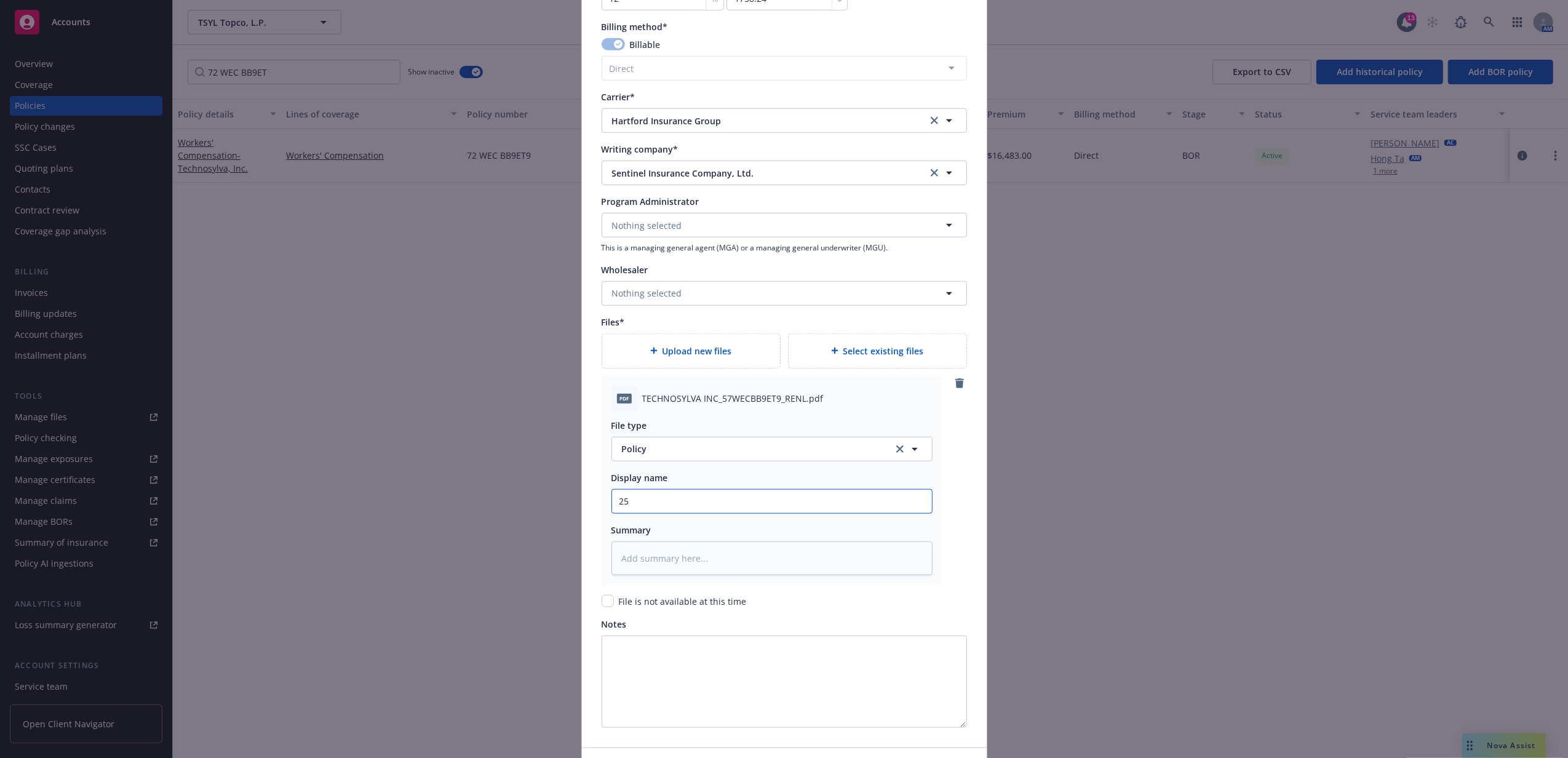
type textarea "x"
type input "25-"
type textarea "x"
type input "25-2"
type textarea "x"
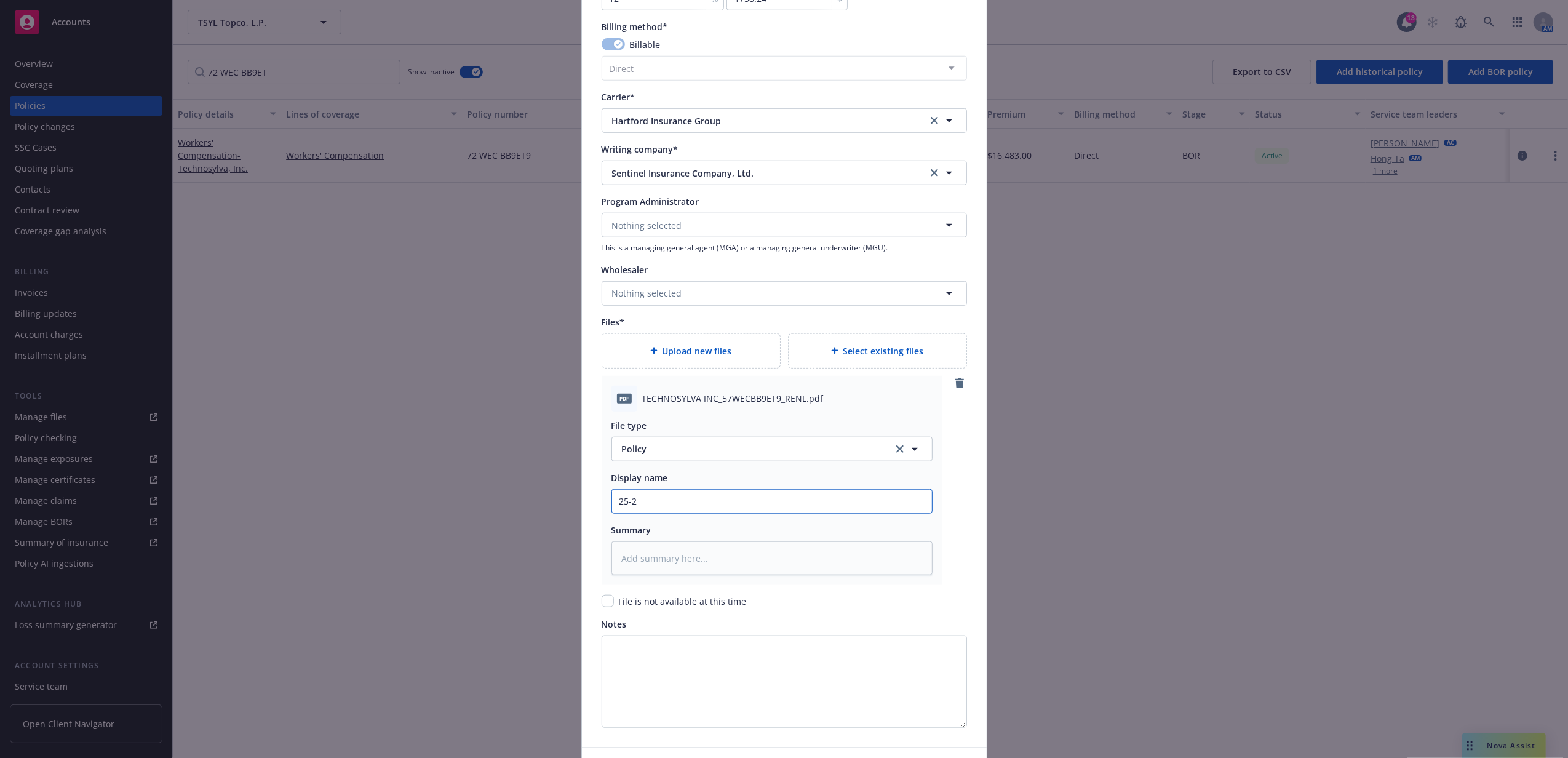
type input "25-26"
type textarea "x"
type input "25-26"
type textarea "x"
type input "25-26 W"
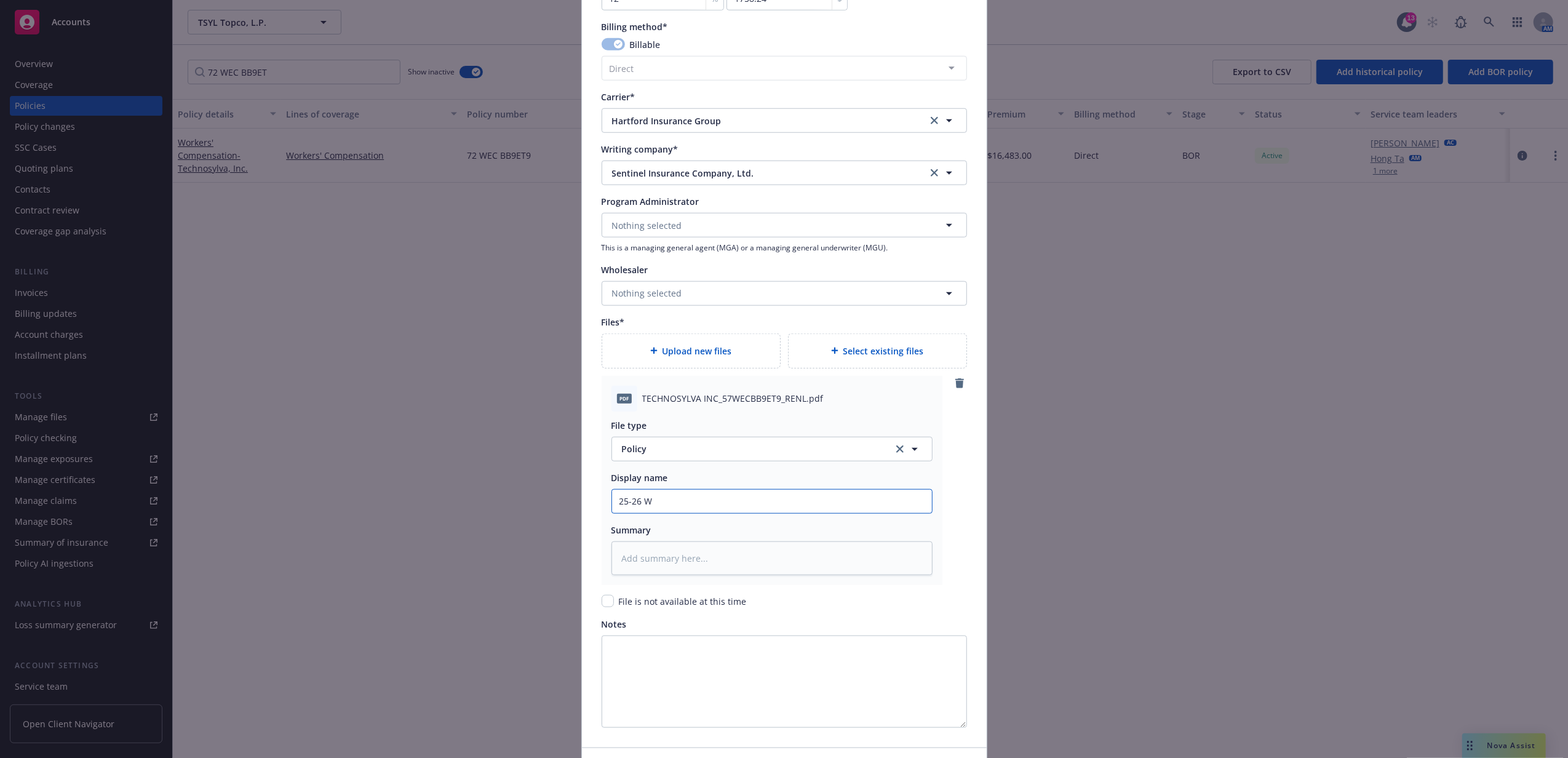
type textarea "x"
type input "25-26 WC"
type textarea "x"
type input "25-26 WC P"
type textarea "x"
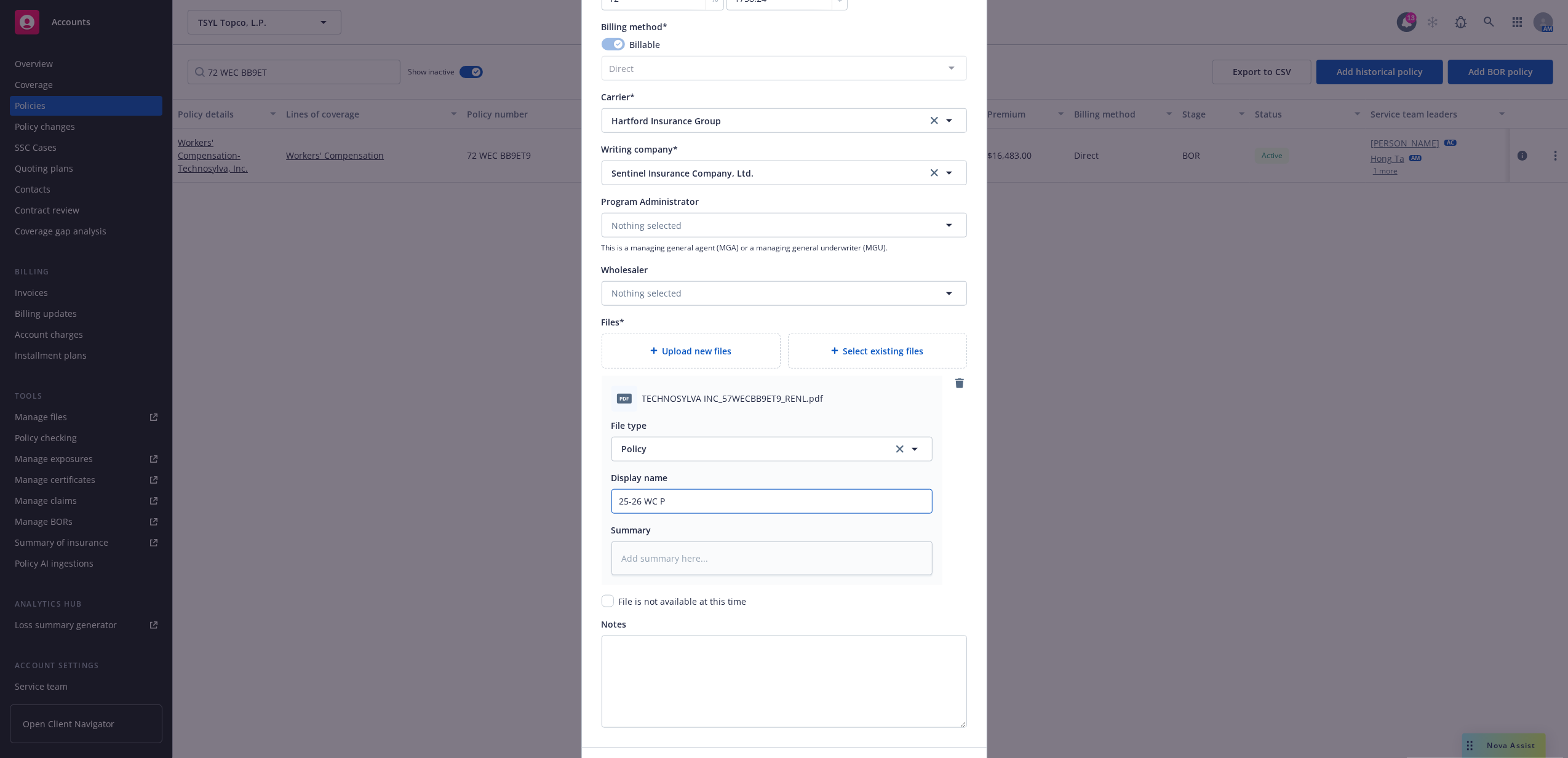
type input "25-26 WC Po"
type textarea "x"
type input "25-26 WC Pol"
type textarea "x"
type input "25-26 WC Poli"
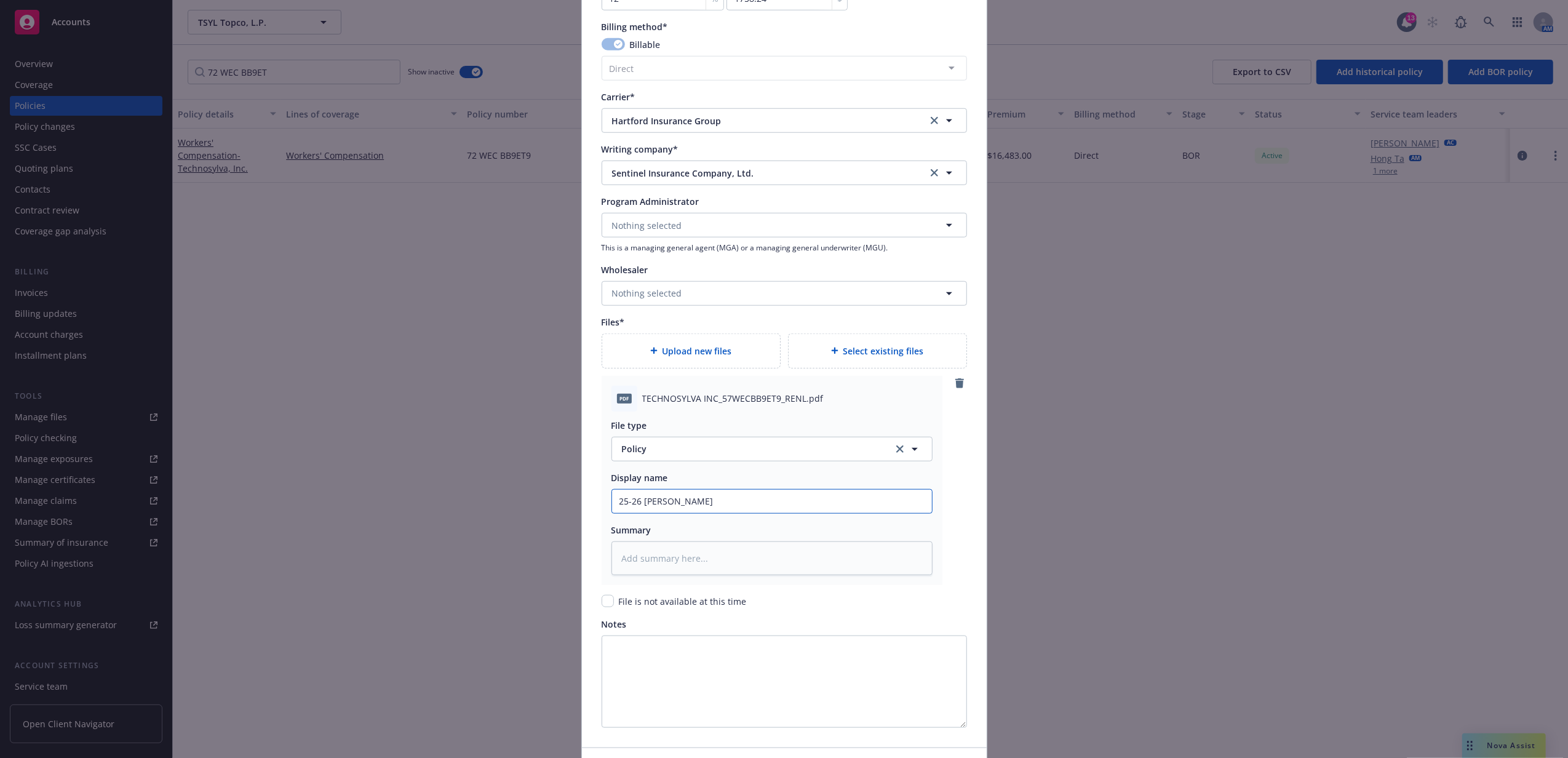
type textarea "x"
type input "25-26 WC Polic"
type textarea "x"
type input "25-26 WC Policy"
type textarea "x"
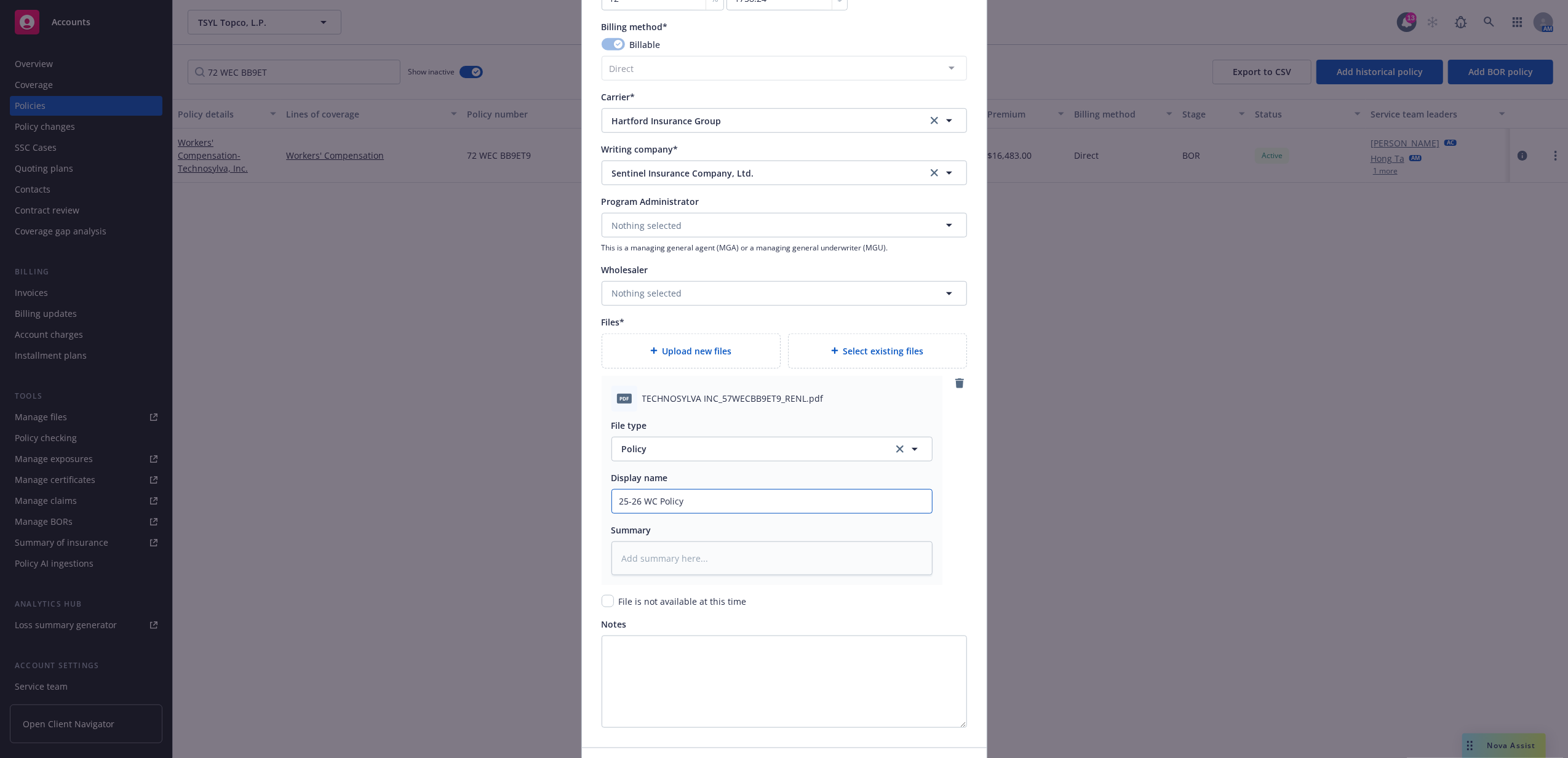
type input "25-26 WC Policy"
type textarea "x"
type input "25-26 WC Policy -"
type textarea "x"
type input "25-26 WC Policy - H"
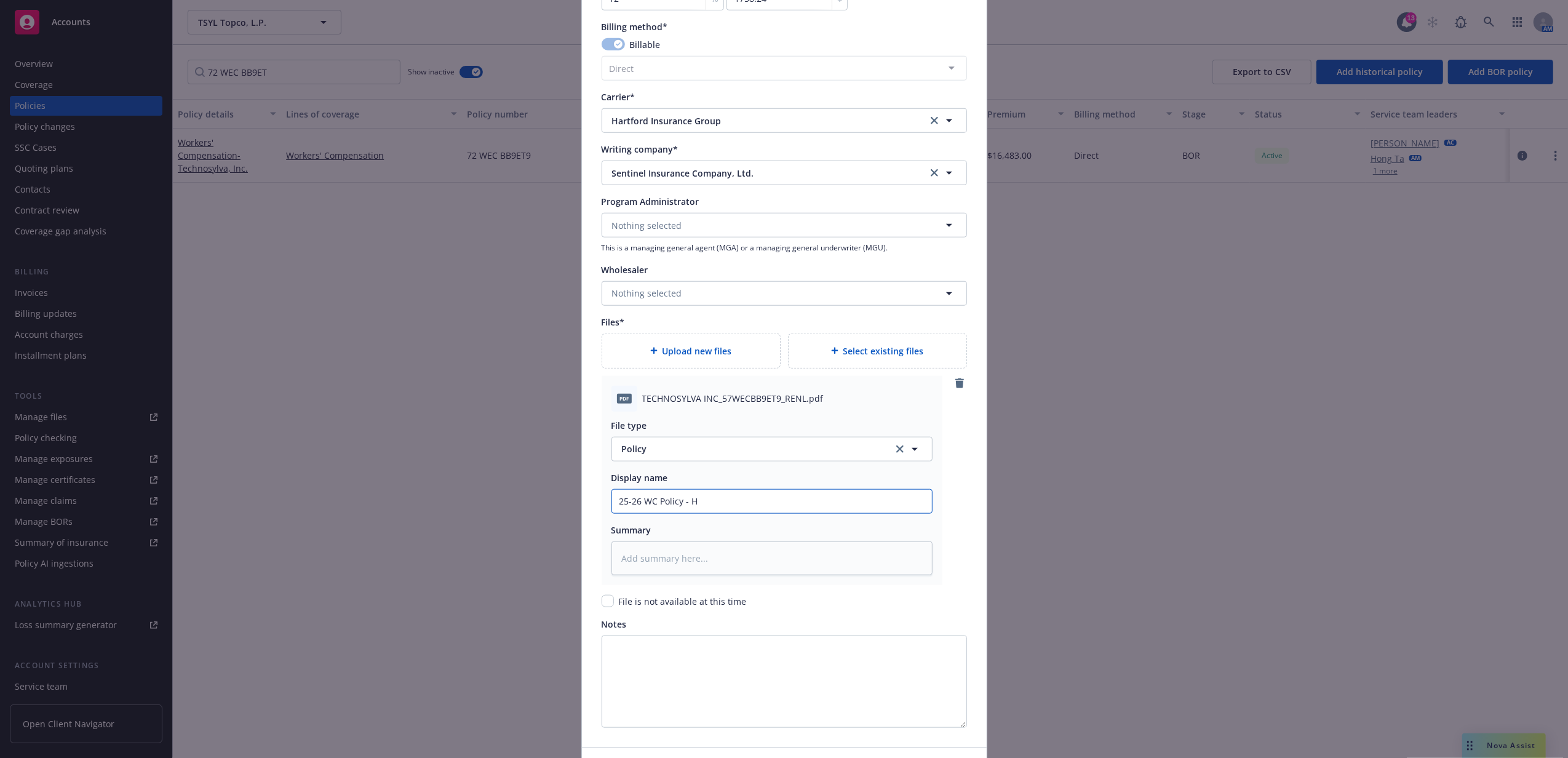
type textarea "x"
type input "25-26 WC Policy - Ha"
type textarea "x"
type input "25-26 WC Policy - Har"
type textarea "x"
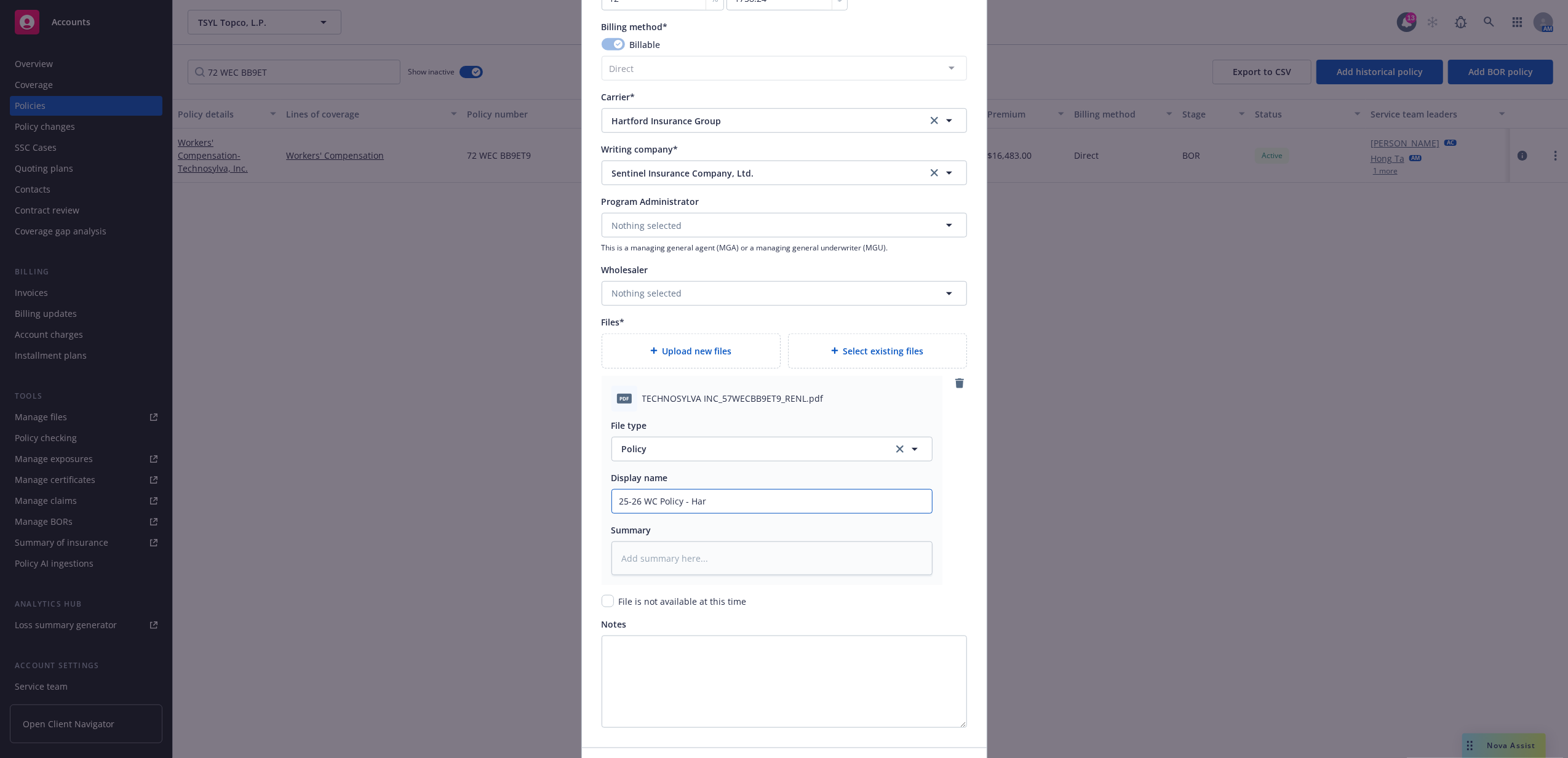
type input "25-26 WC Policy - Hart"
type textarea "x"
type input "25-26 WC Policy - Hartfo"
type textarea "x"
type input "25-26 WC Policy - Hartfor"
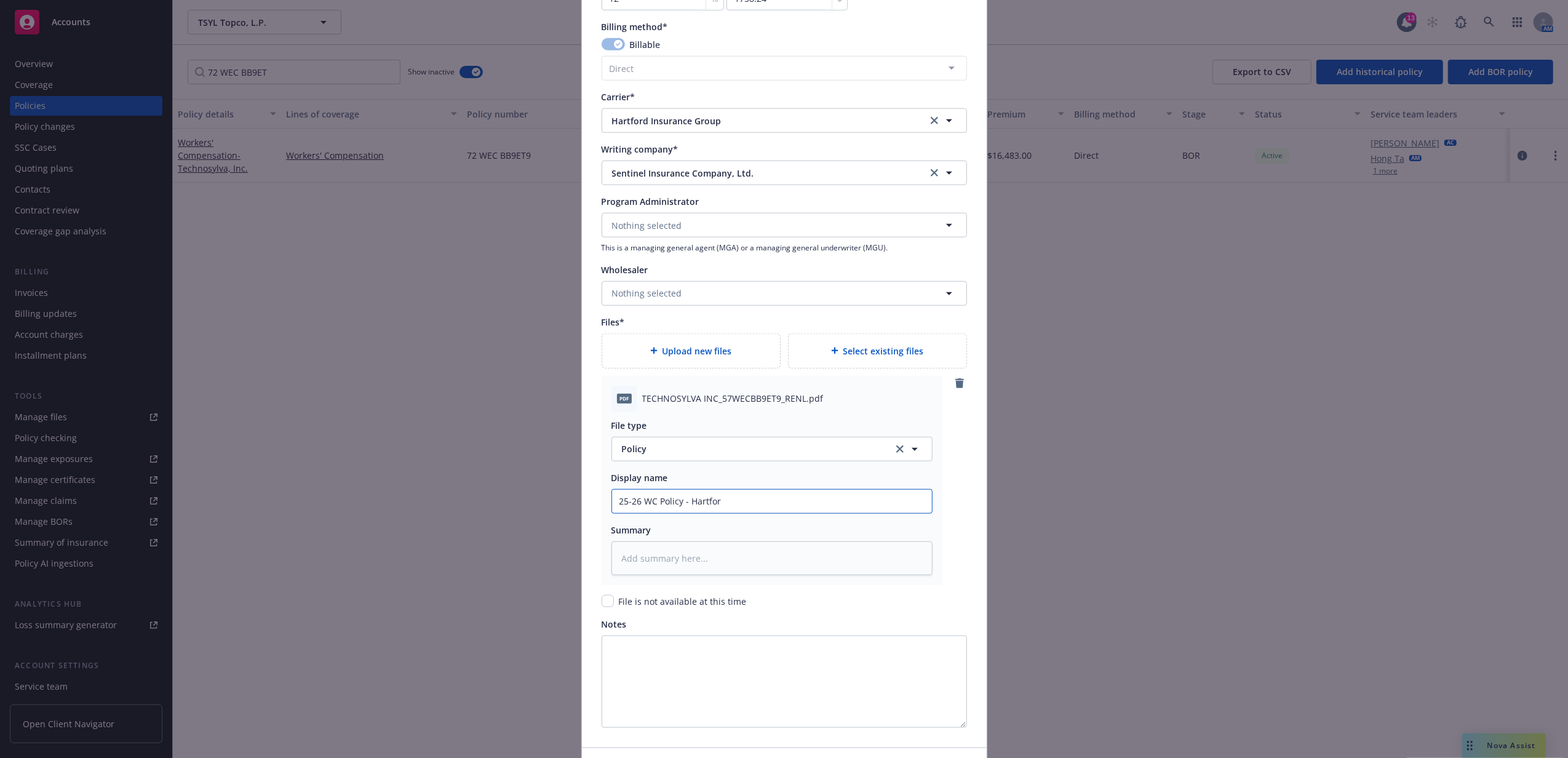
type textarea "x"
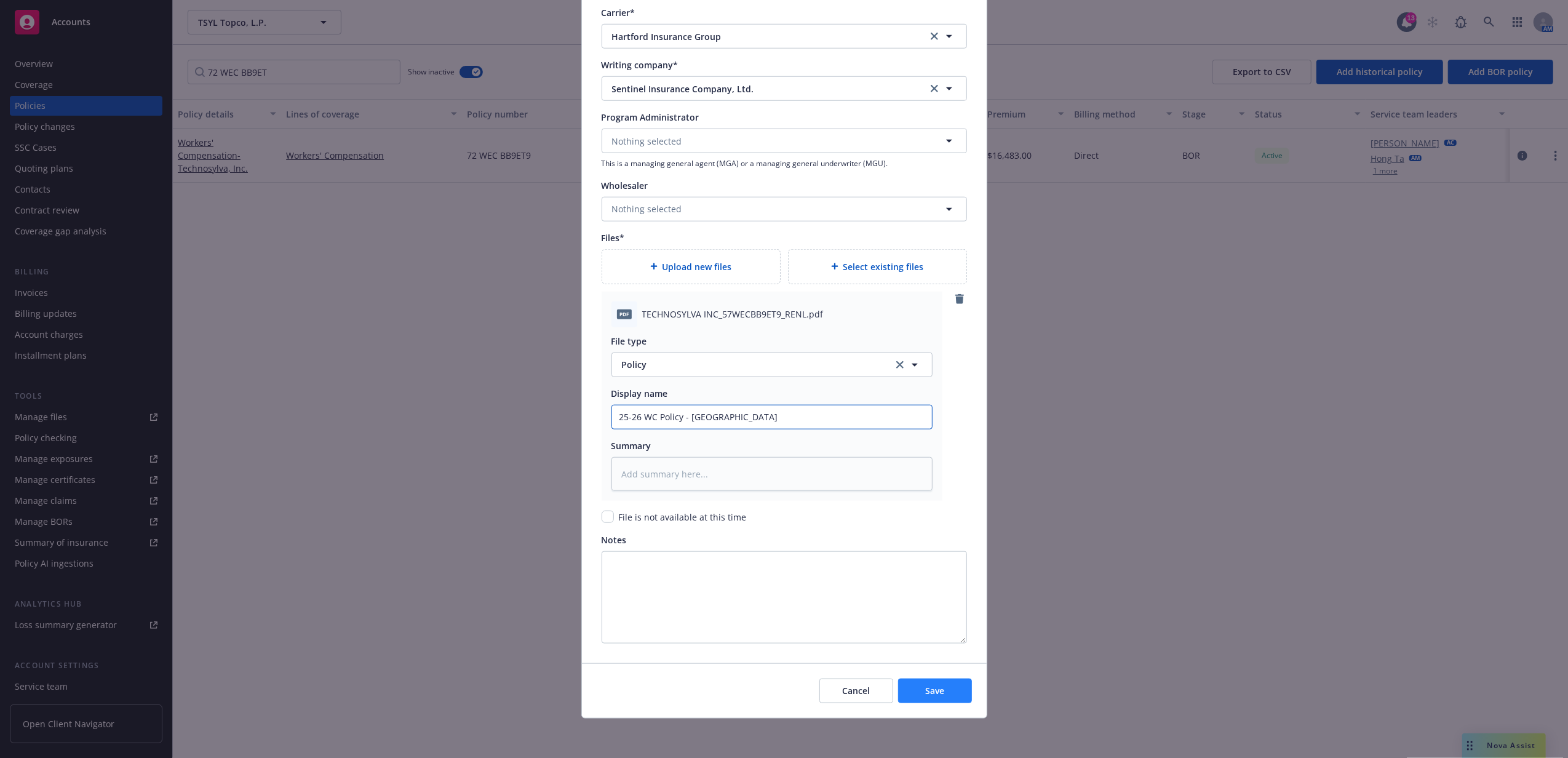
type input "25-26 WC Policy - Hartford"
click at [951, 688] on button "Save" at bounding box center [935, 691] width 74 height 25
type textarea "x"
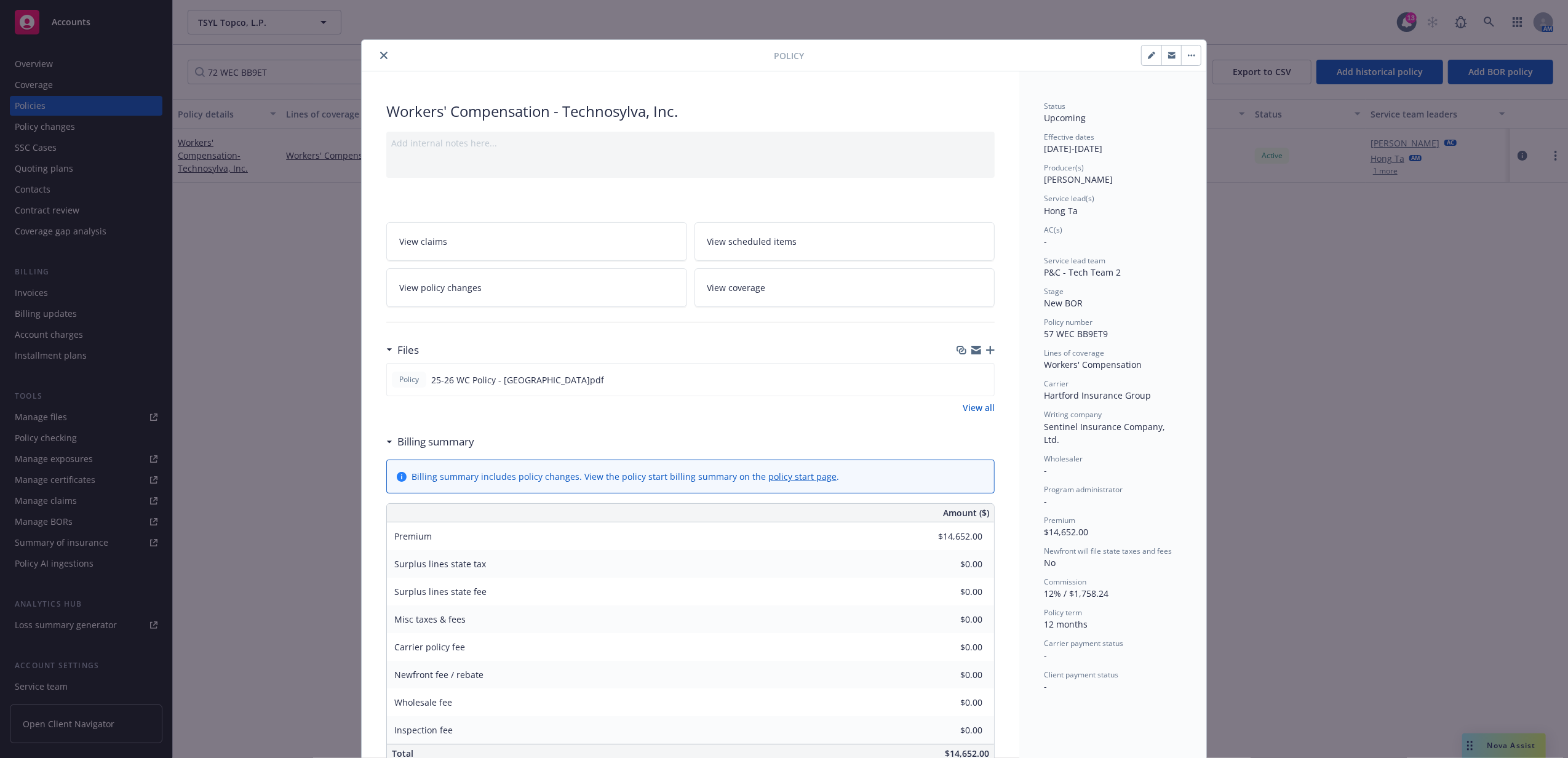
click at [380, 57] on icon "close" at bounding box center [384, 56] width 8 height 8
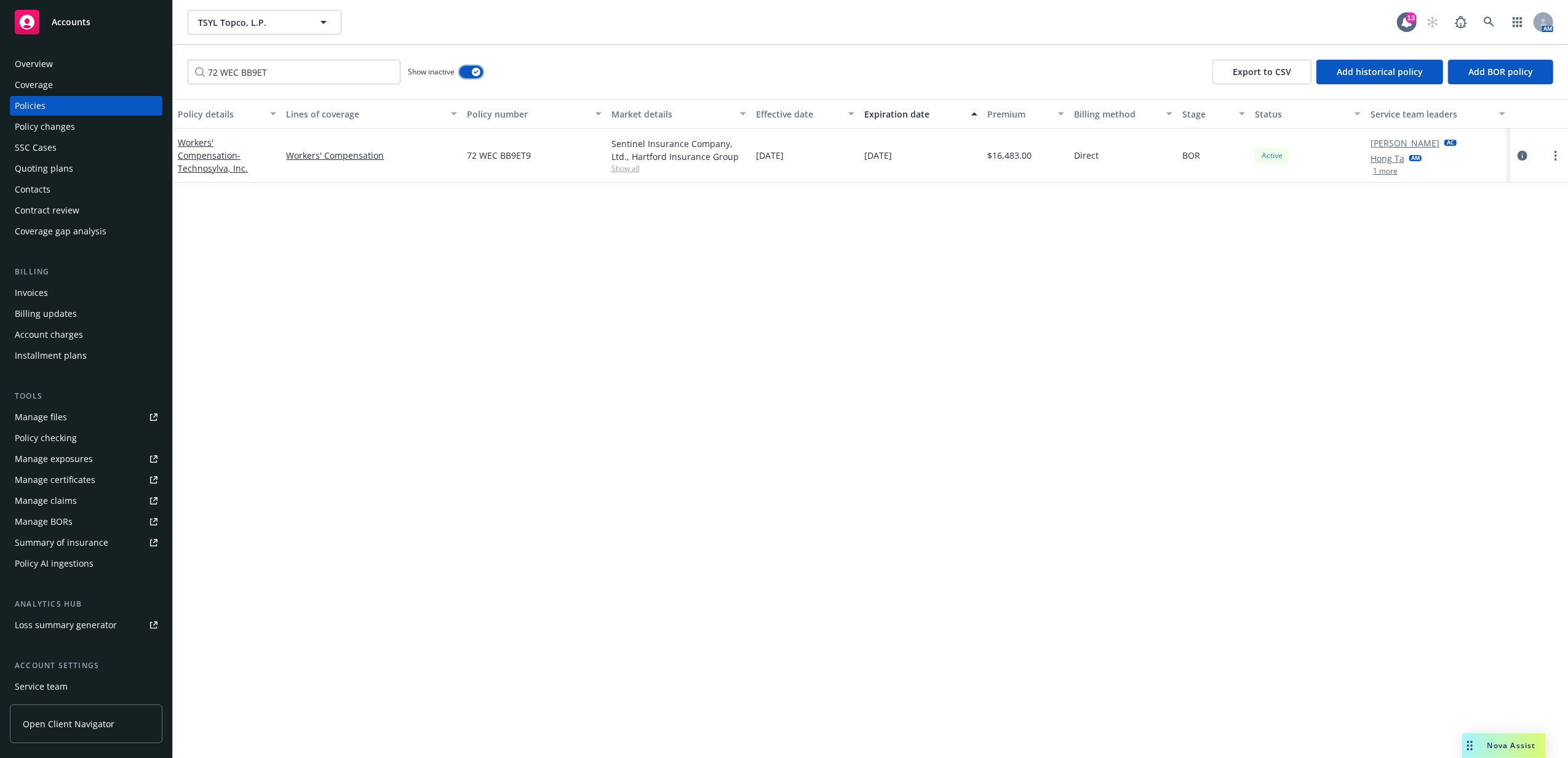
click at [465, 73] on button "button" at bounding box center [471, 72] width 23 height 12
click at [376, 70] on input "72 WEC BB9ET" at bounding box center [293, 72] width 213 height 25
click at [384, 73] on input "72 WEC BB9ET" at bounding box center [293, 72] width 213 height 25
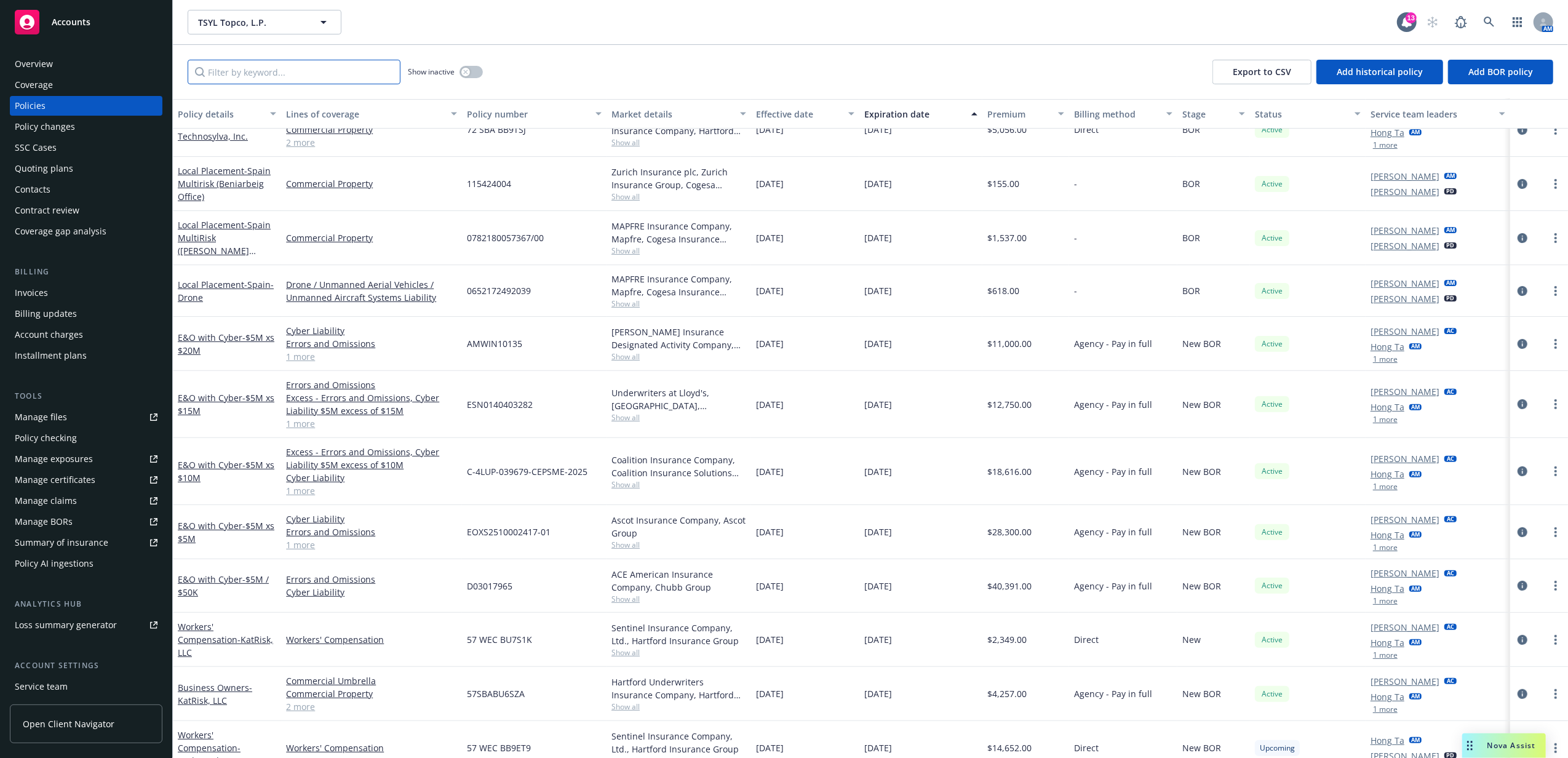
scroll to position [341, 0]
click at [1518, 740] on icon "circleInformation" at bounding box center [1522, 745] width 10 height 10
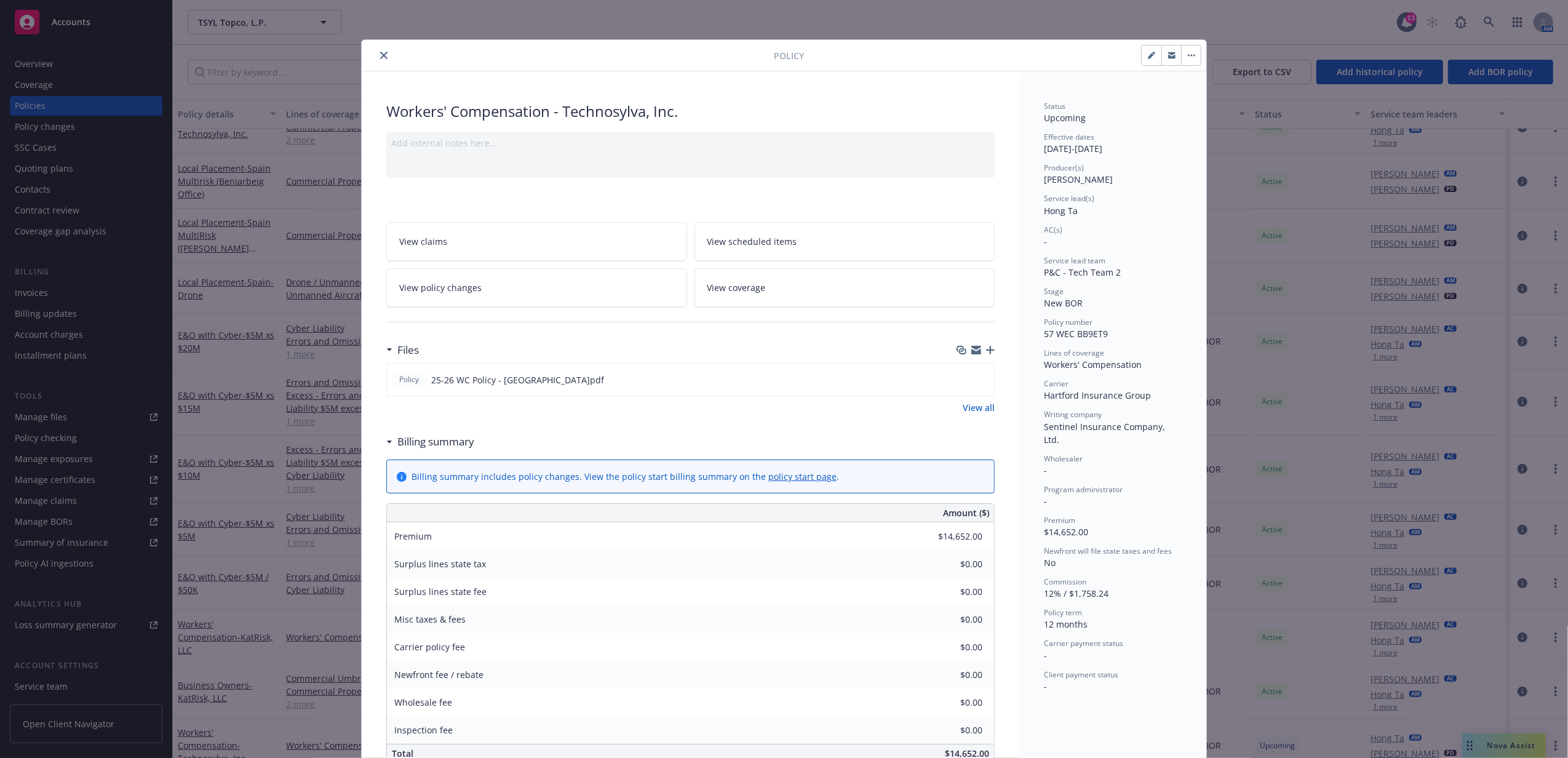
scroll to position [37, 0]
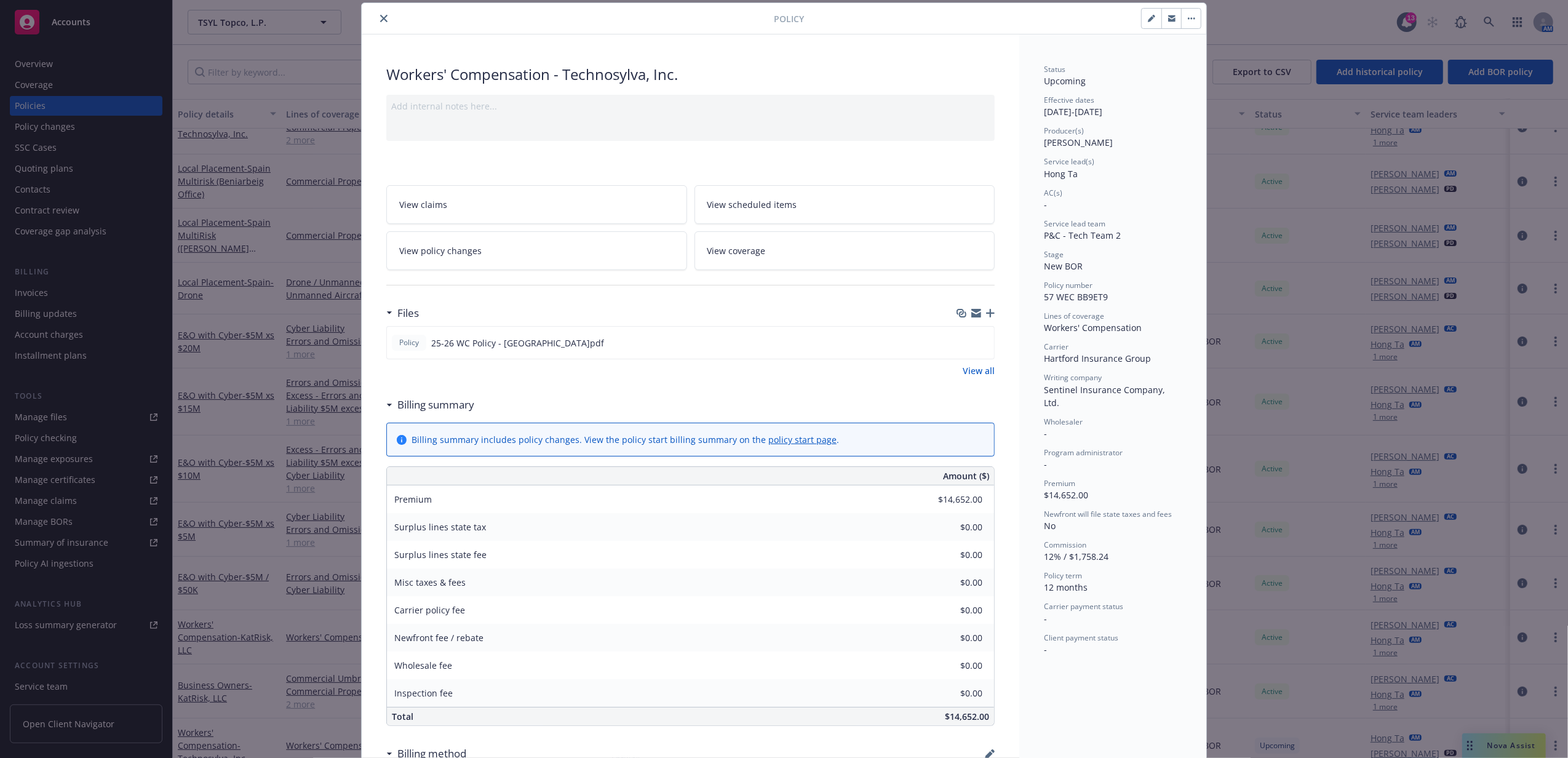
click at [1141, 18] on button "button" at bounding box center [1151, 18] width 19 height 19
select select "NEW_BOR"
select select "12"
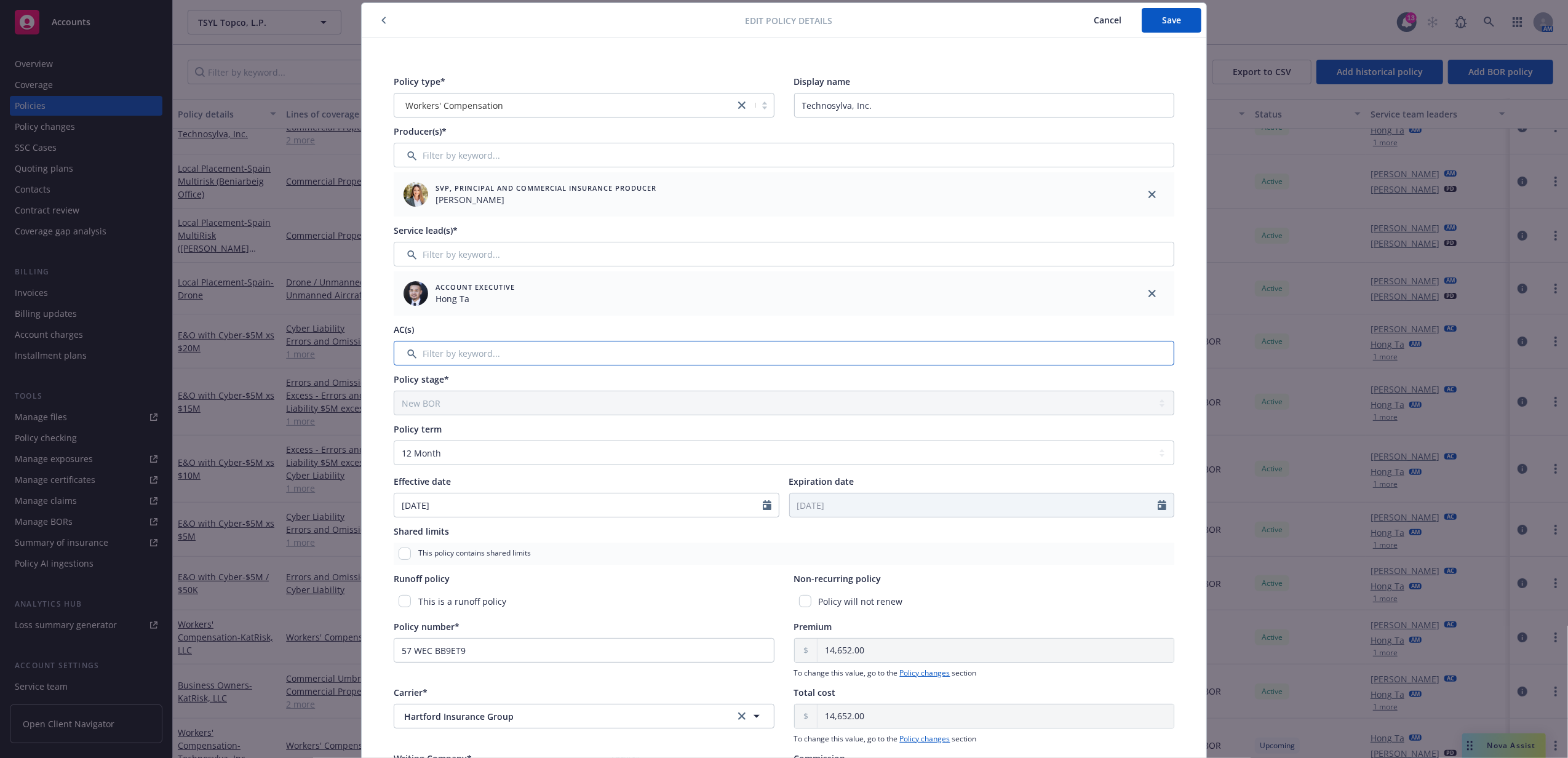
click at [499, 342] on input "Filter by keyword..." at bounding box center [784, 353] width 781 height 25
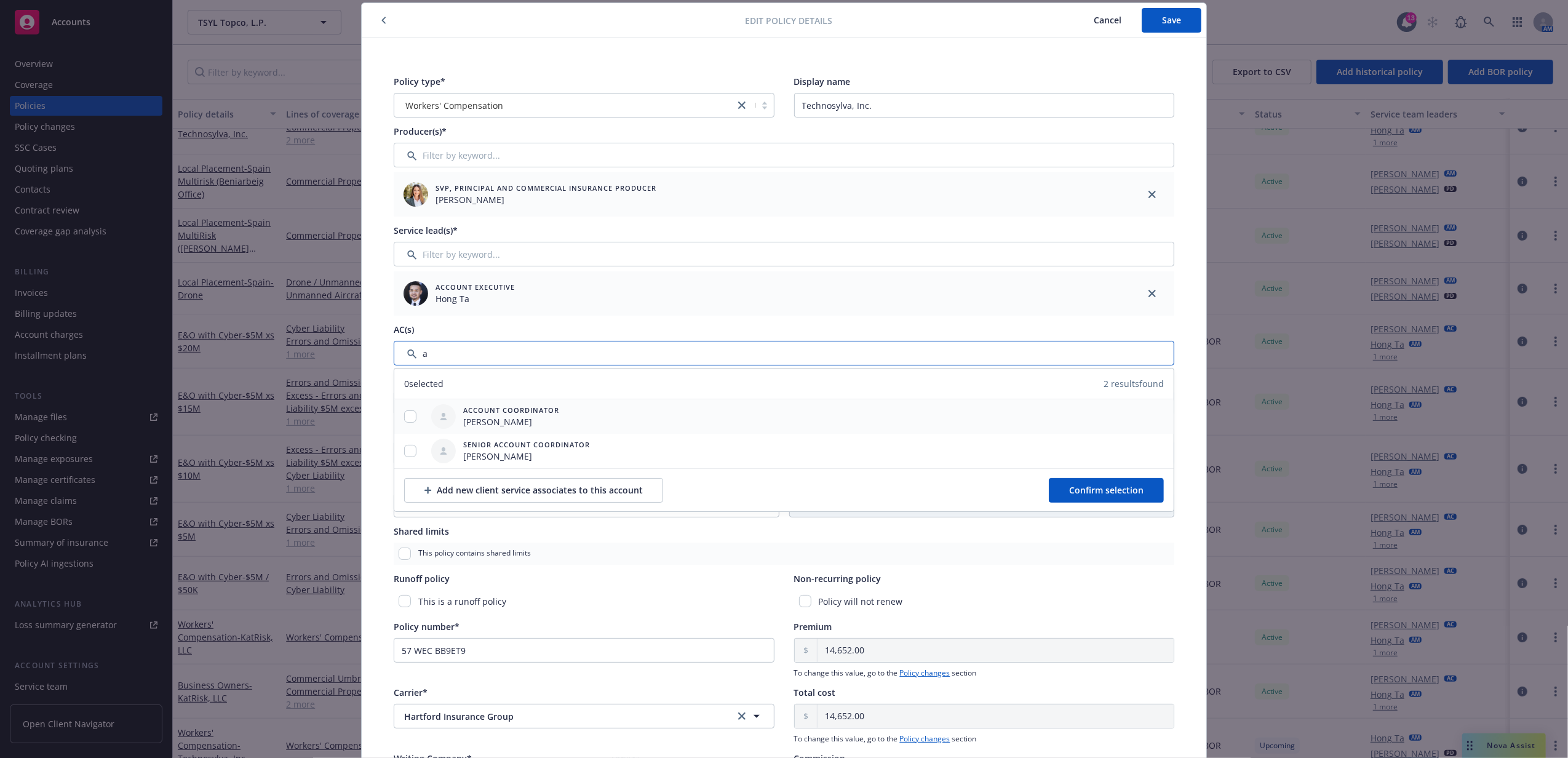
type input "a"
click at [404, 417] on input "checkbox" at bounding box center [410, 417] width 12 height 12
checkbox input "true"
click at [1116, 500] on button "Confirm selection" at bounding box center [1106, 490] width 115 height 25
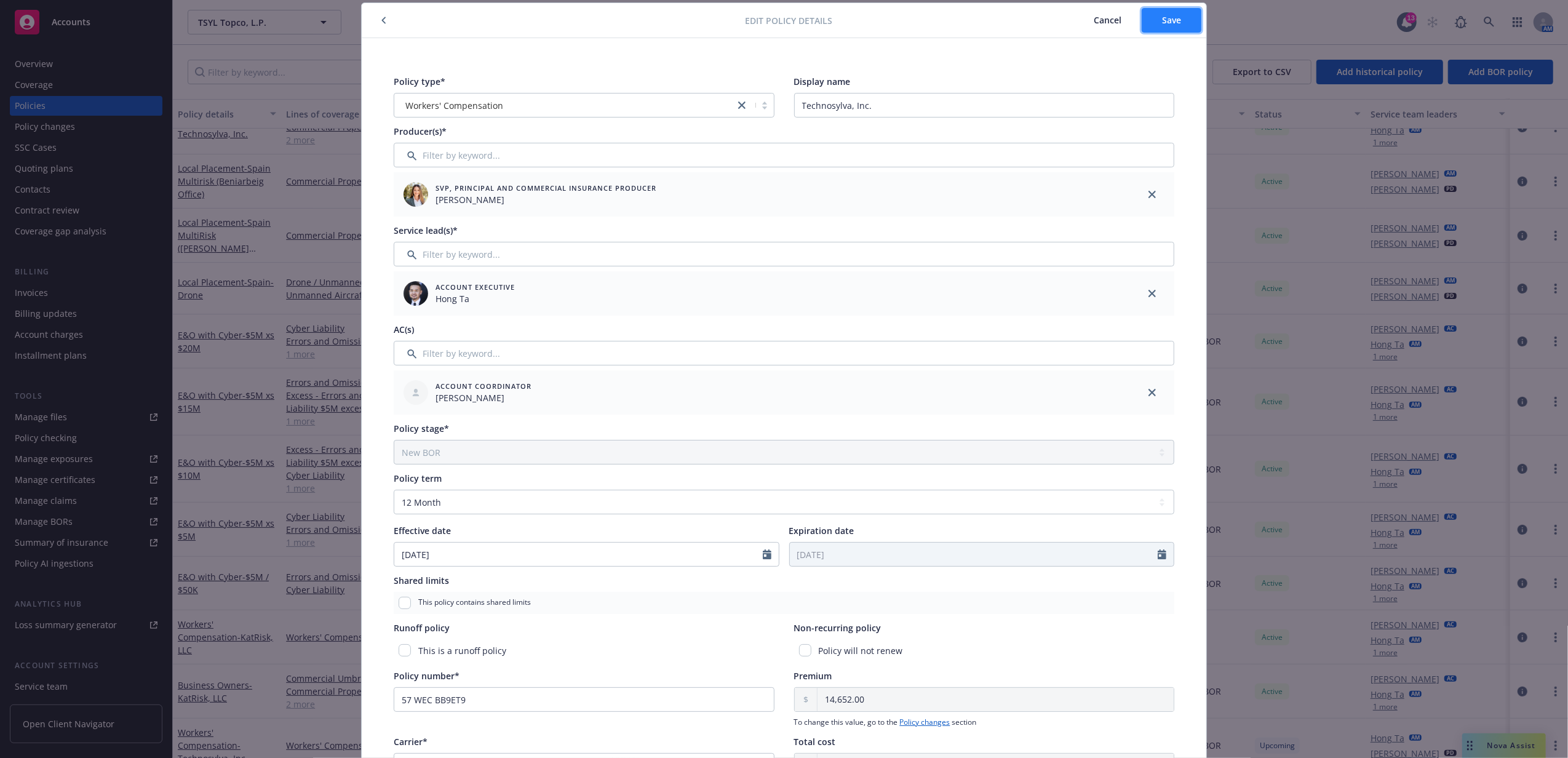
click at [1162, 22] on span "Save" at bounding box center [1172, 19] width 19 height 12
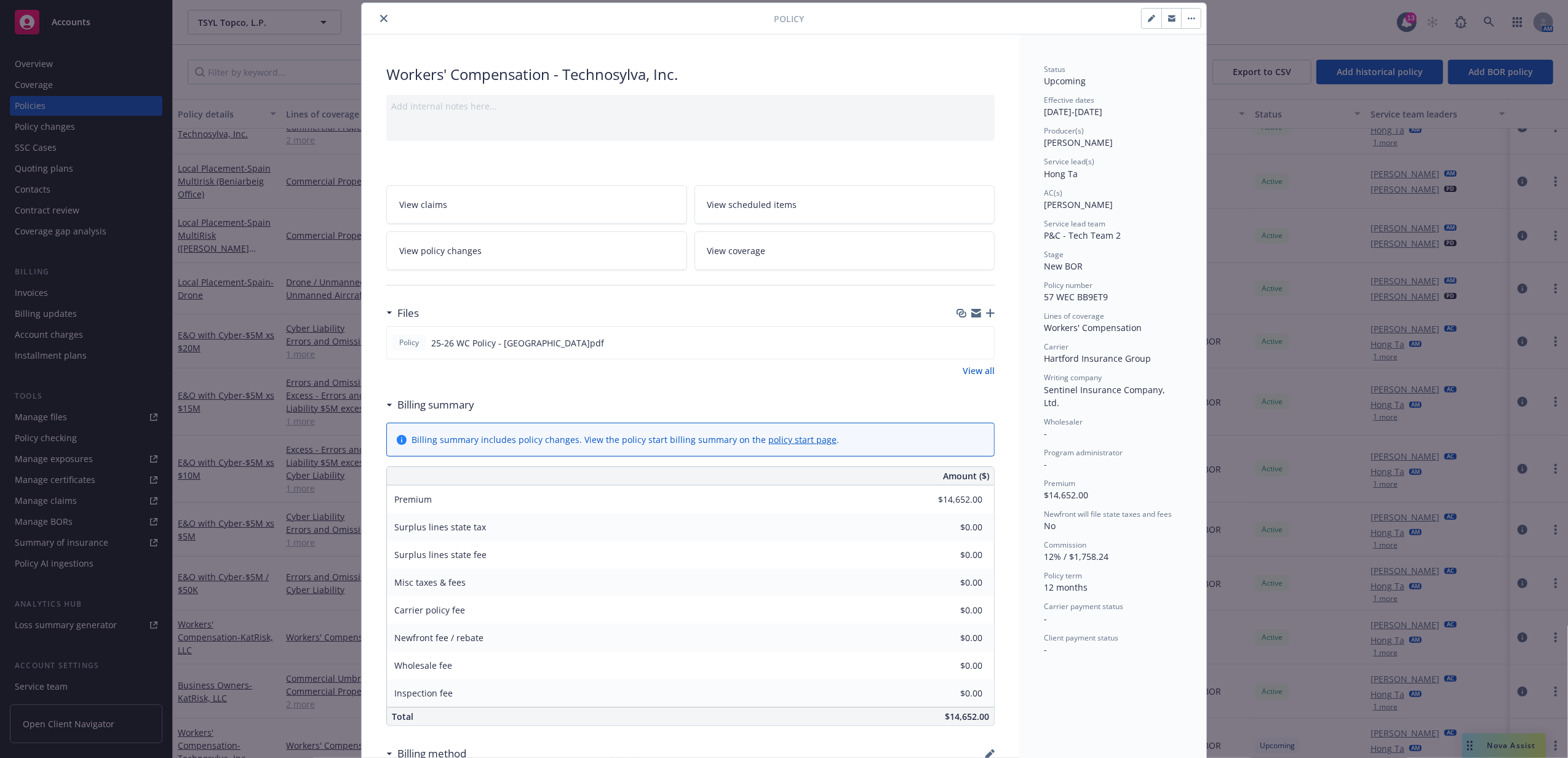
click at [372, 11] on div "Policy" at bounding box center [784, 19] width 845 height 32
click at [380, 15] on icon "close" at bounding box center [384, 19] width 8 height 8
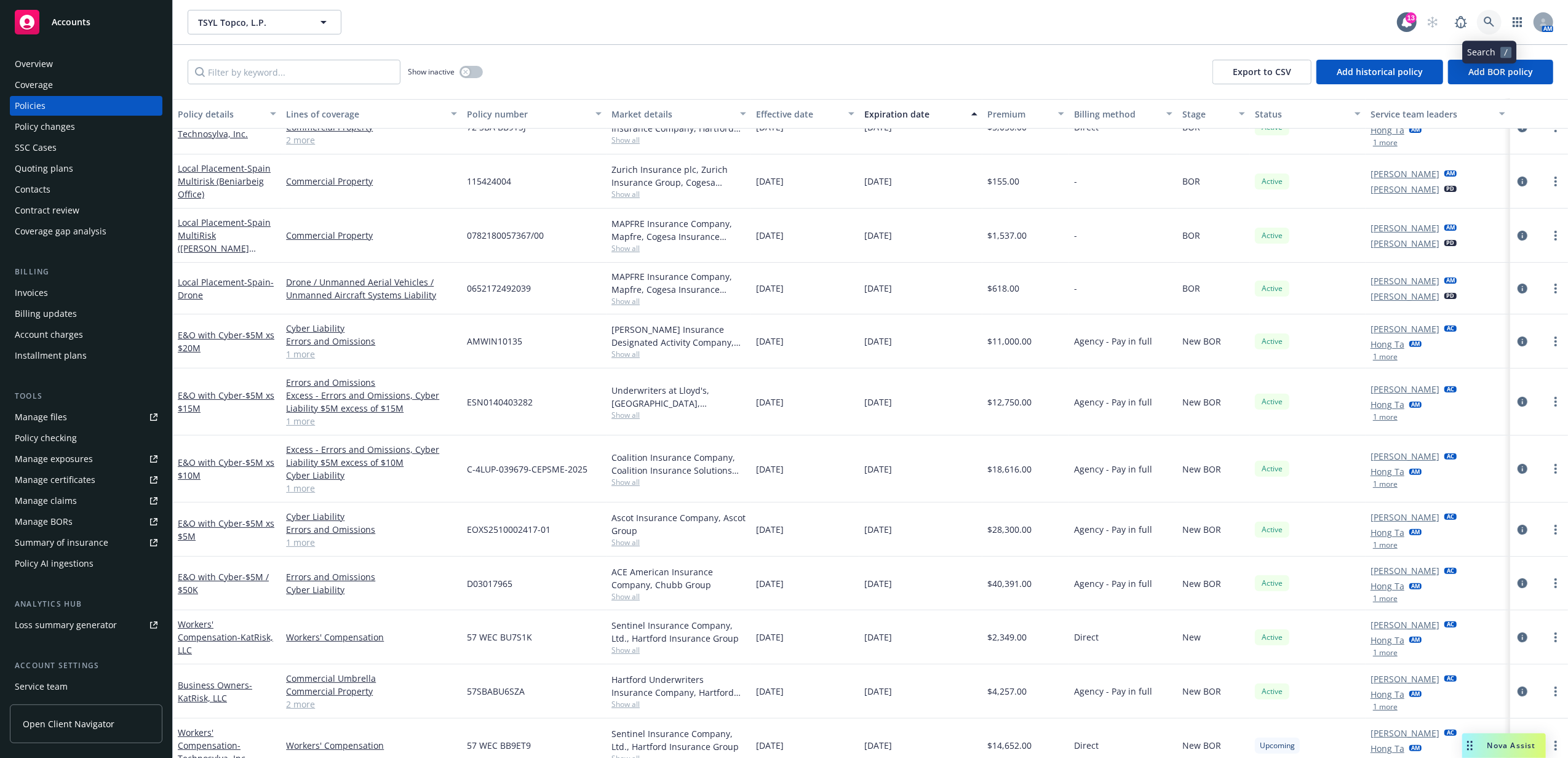
click at [1485, 22] on icon at bounding box center [1489, 22] width 11 height 11
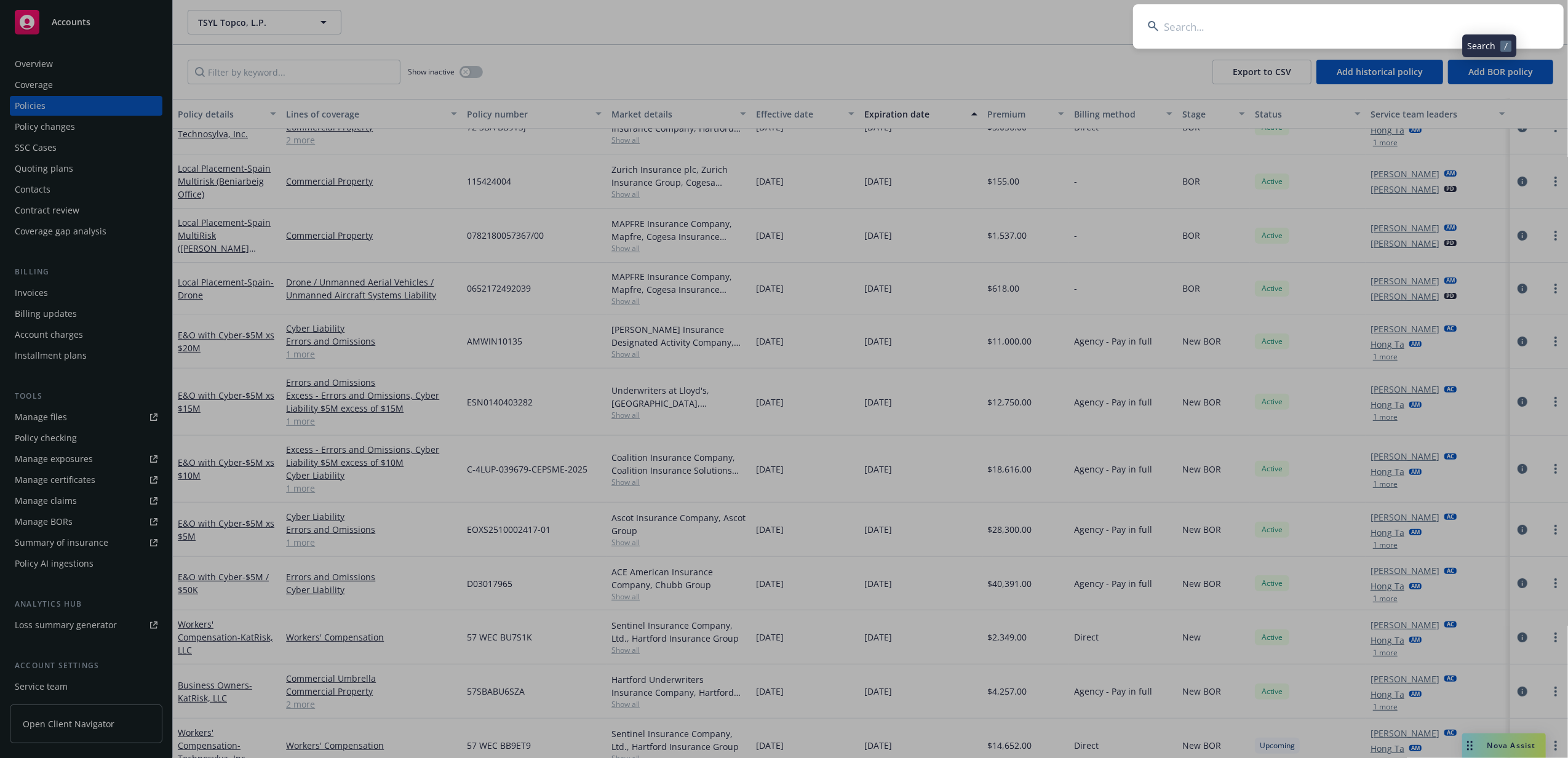
click at [1369, 31] on input at bounding box center [1348, 26] width 431 height 44
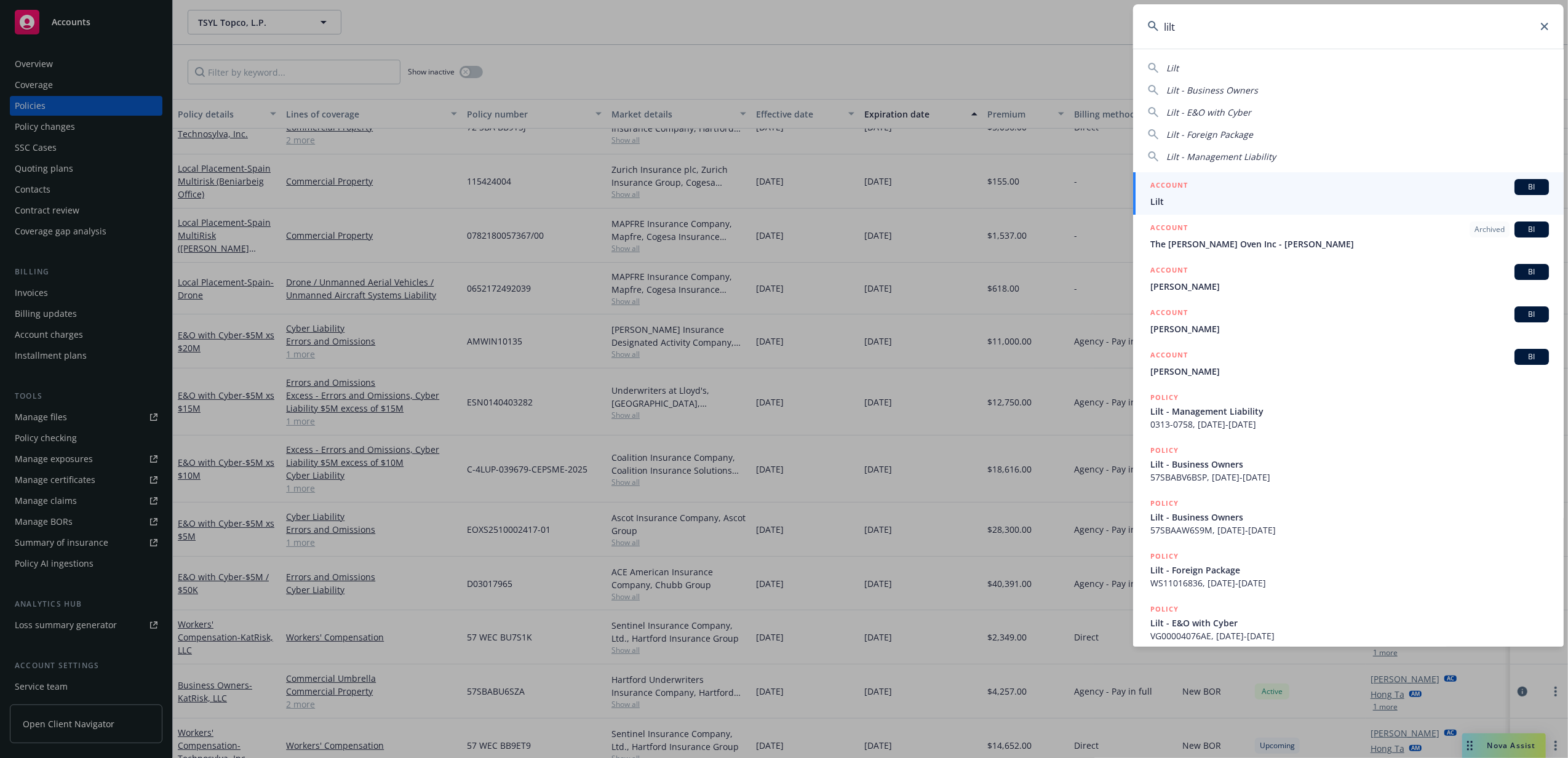
type input "lilt"
click at [1197, 187] on div "ACCOUNT BI" at bounding box center [1350, 187] width 399 height 16
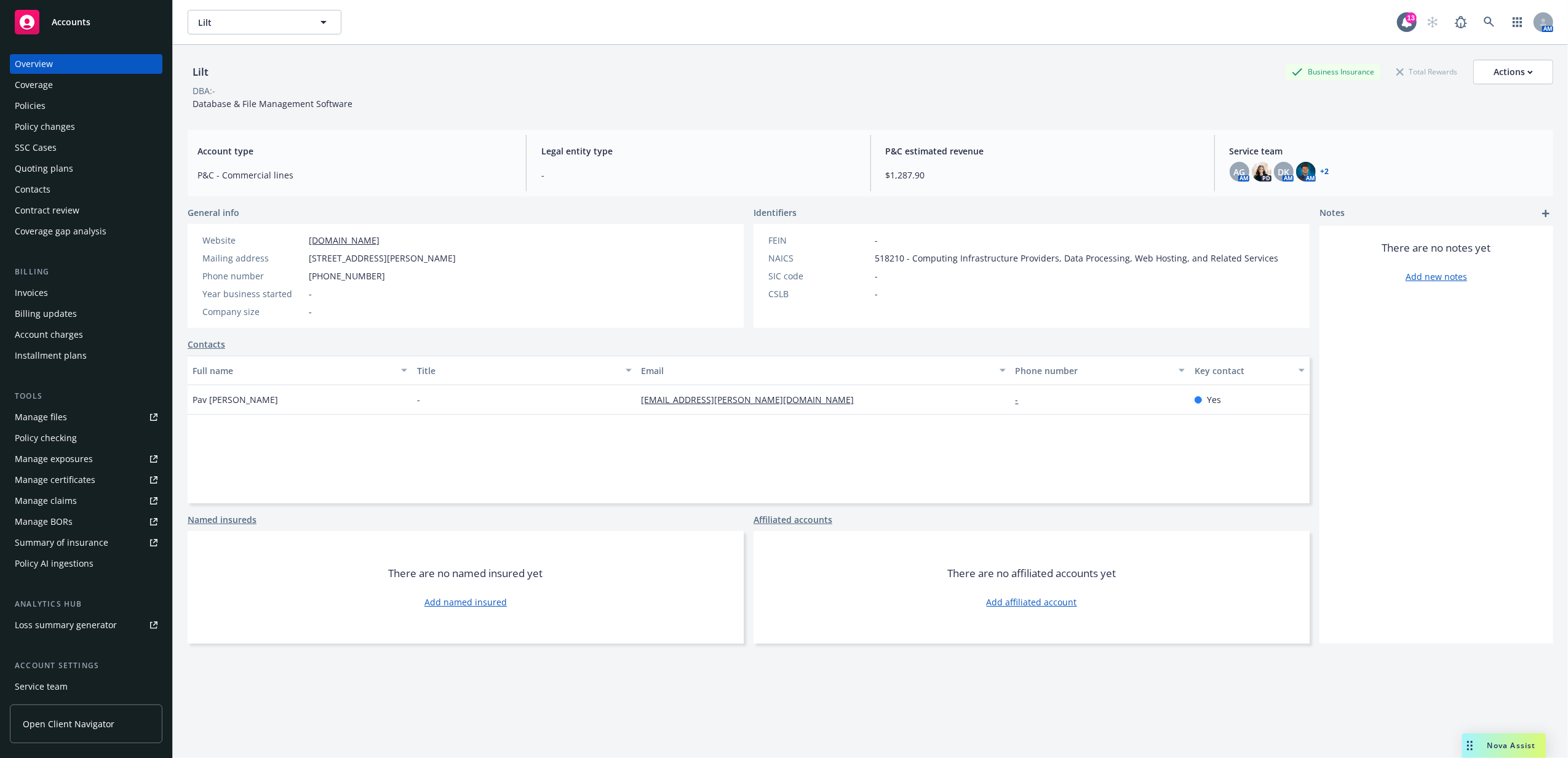
click at [92, 107] on div "Policies" at bounding box center [86, 105] width 142 height 19
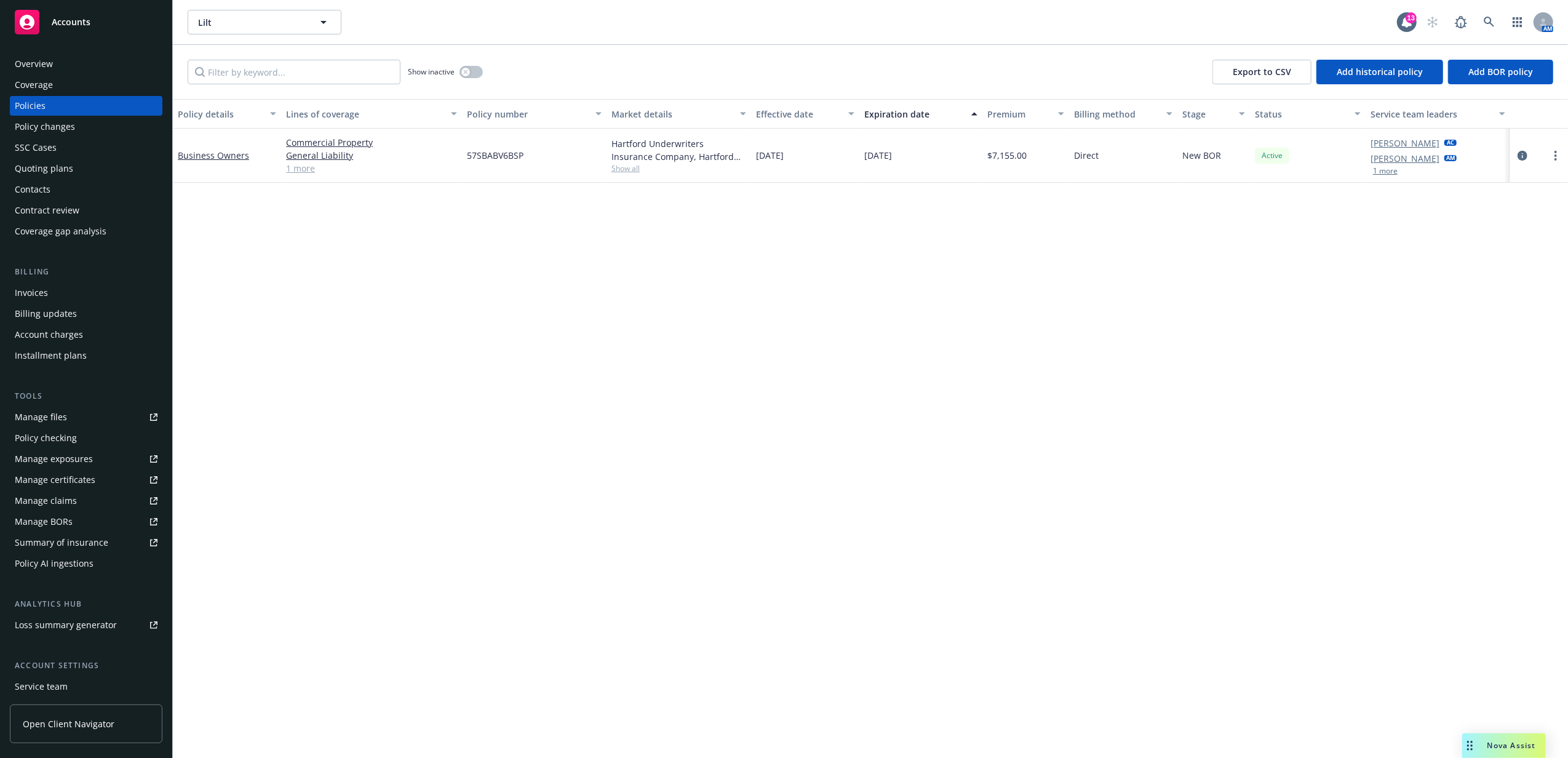
click at [293, 170] on link "1 more" at bounding box center [371, 168] width 171 height 13
click at [1381, 180] on button "1 more" at bounding box center [1385, 177] width 25 height 8
click at [85, 175] on div "Quoting plans" at bounding box center [86, 168] width 142 height 19
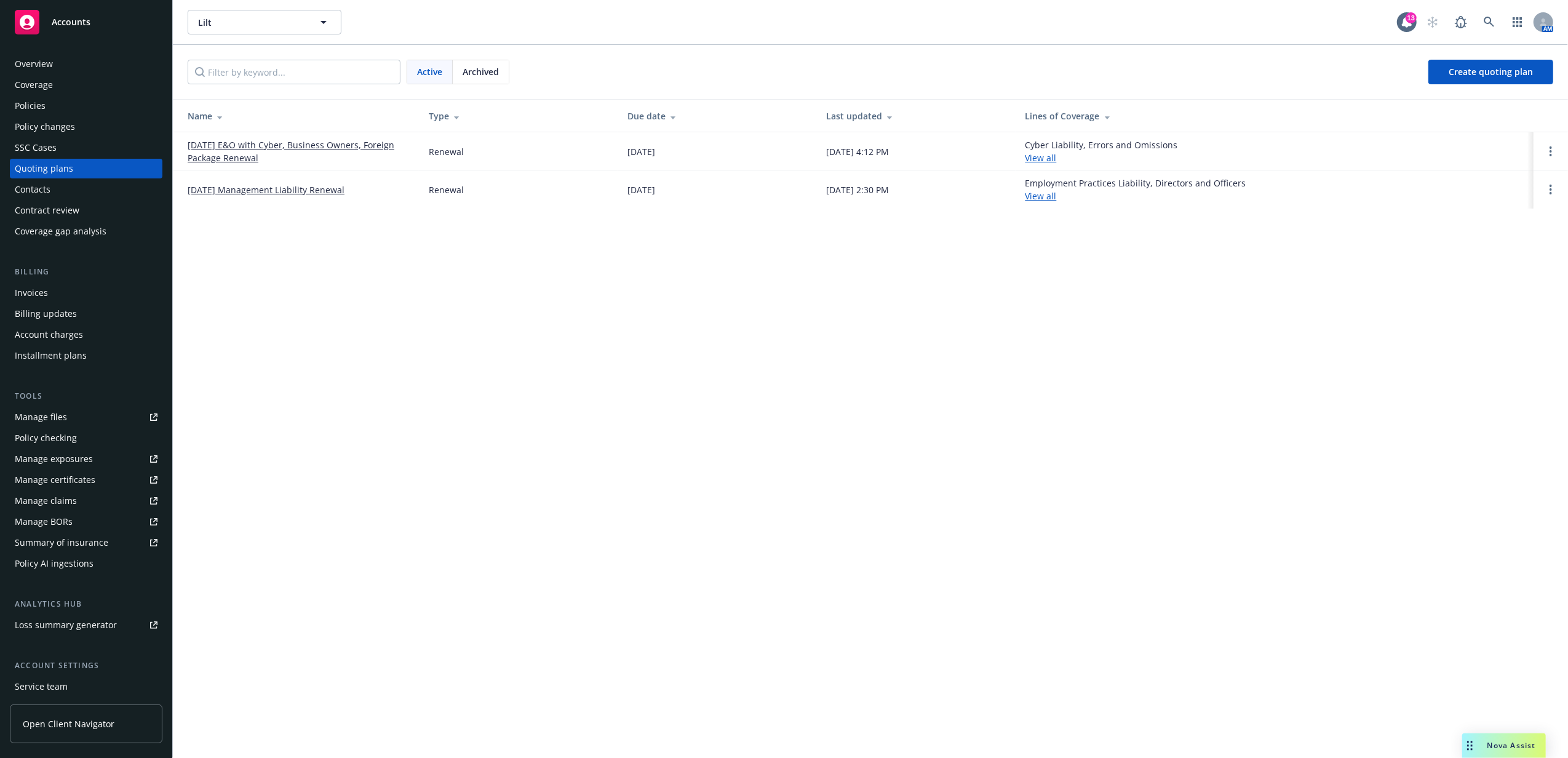
click at [318, 142] on link "[DATE] E&O with Cyber, Business Owners, Foreign Package Renewal" at bounding box center [298, 151] width 221 height 26
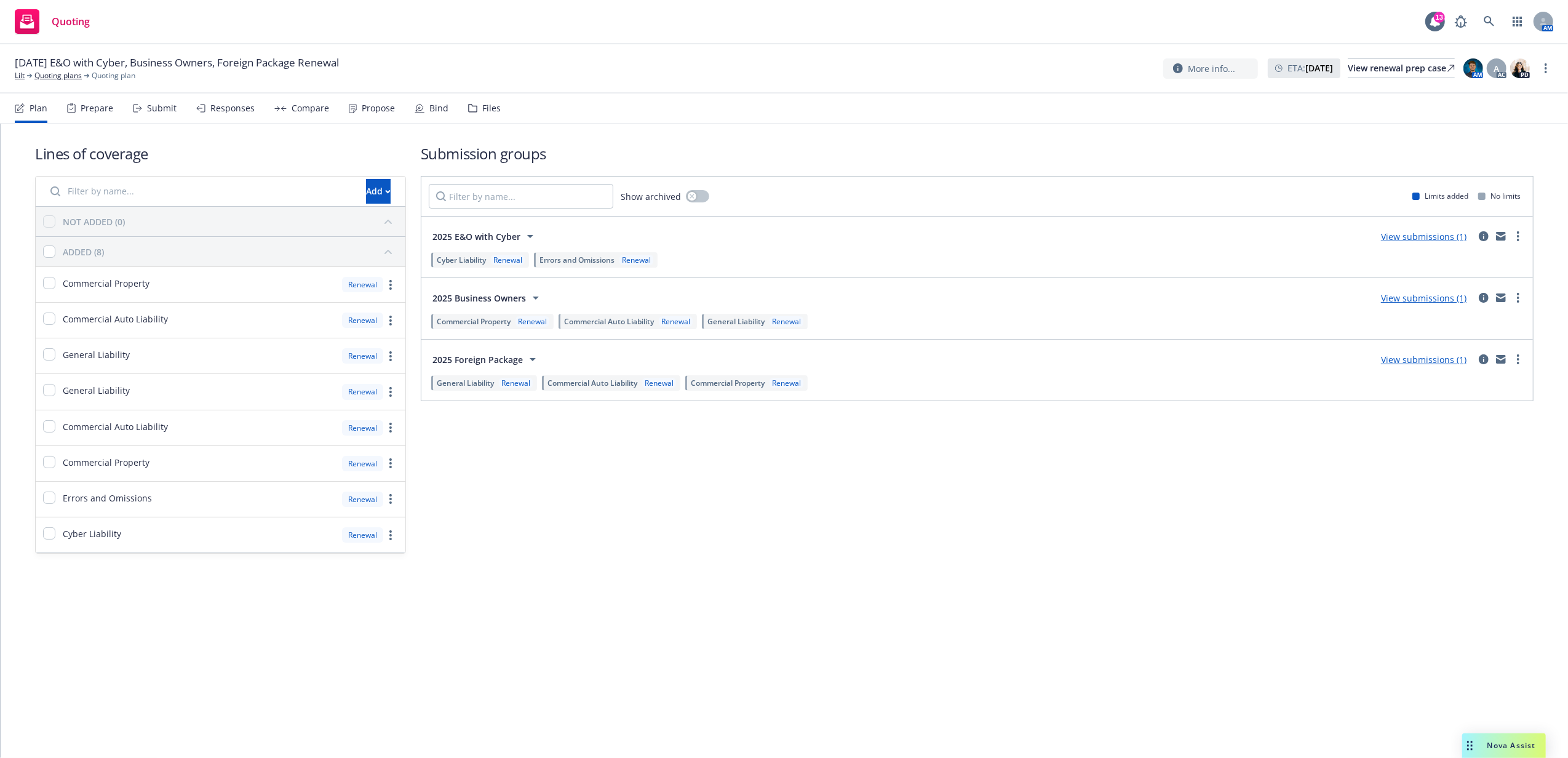
click at [482, 109] on div "Files" at bounding box center [492, 108] width 19 height 10
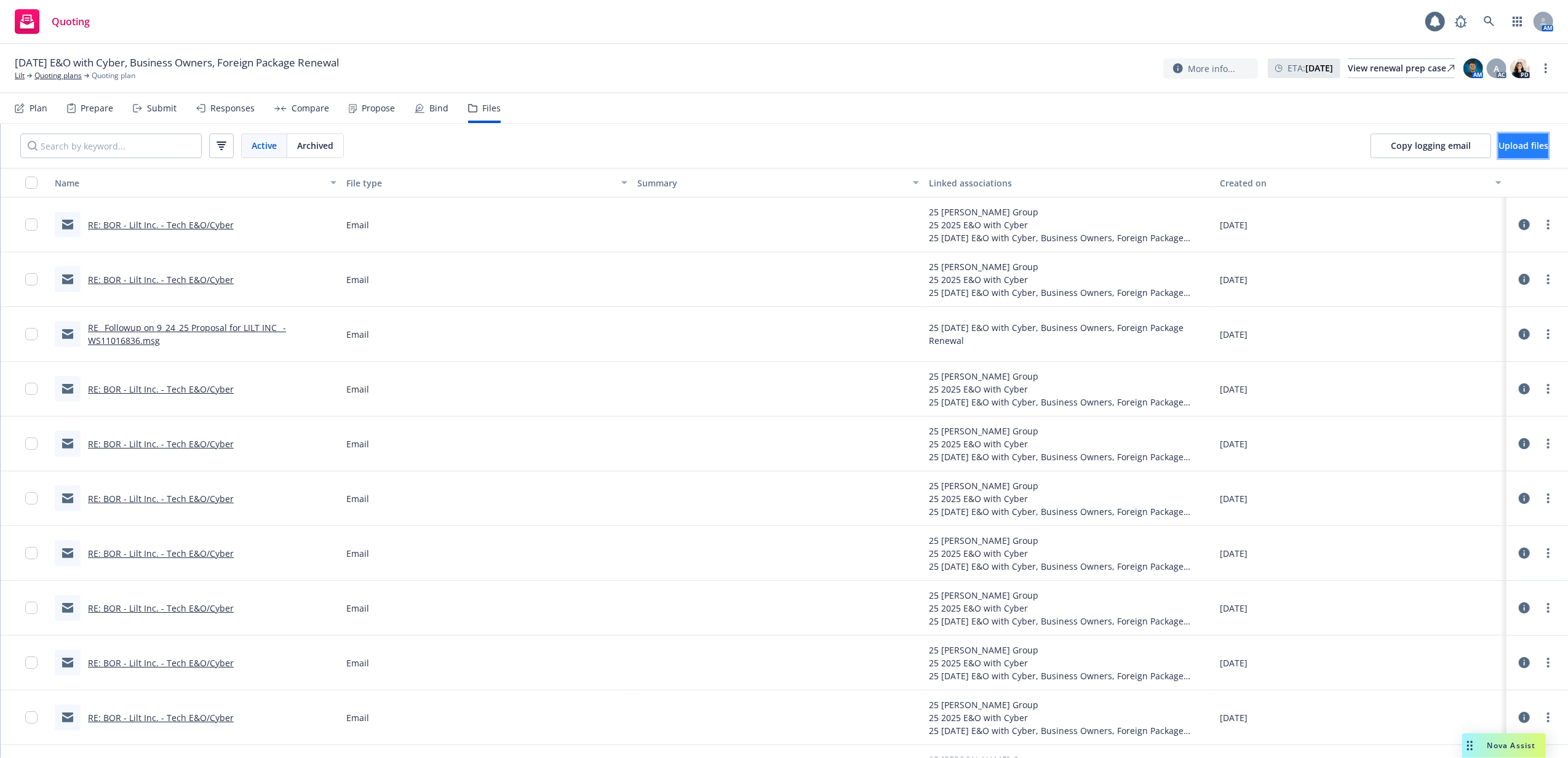
click at [1500, 142] on span "Upload files" at bounding box center [1523, 145] width 50 height 12
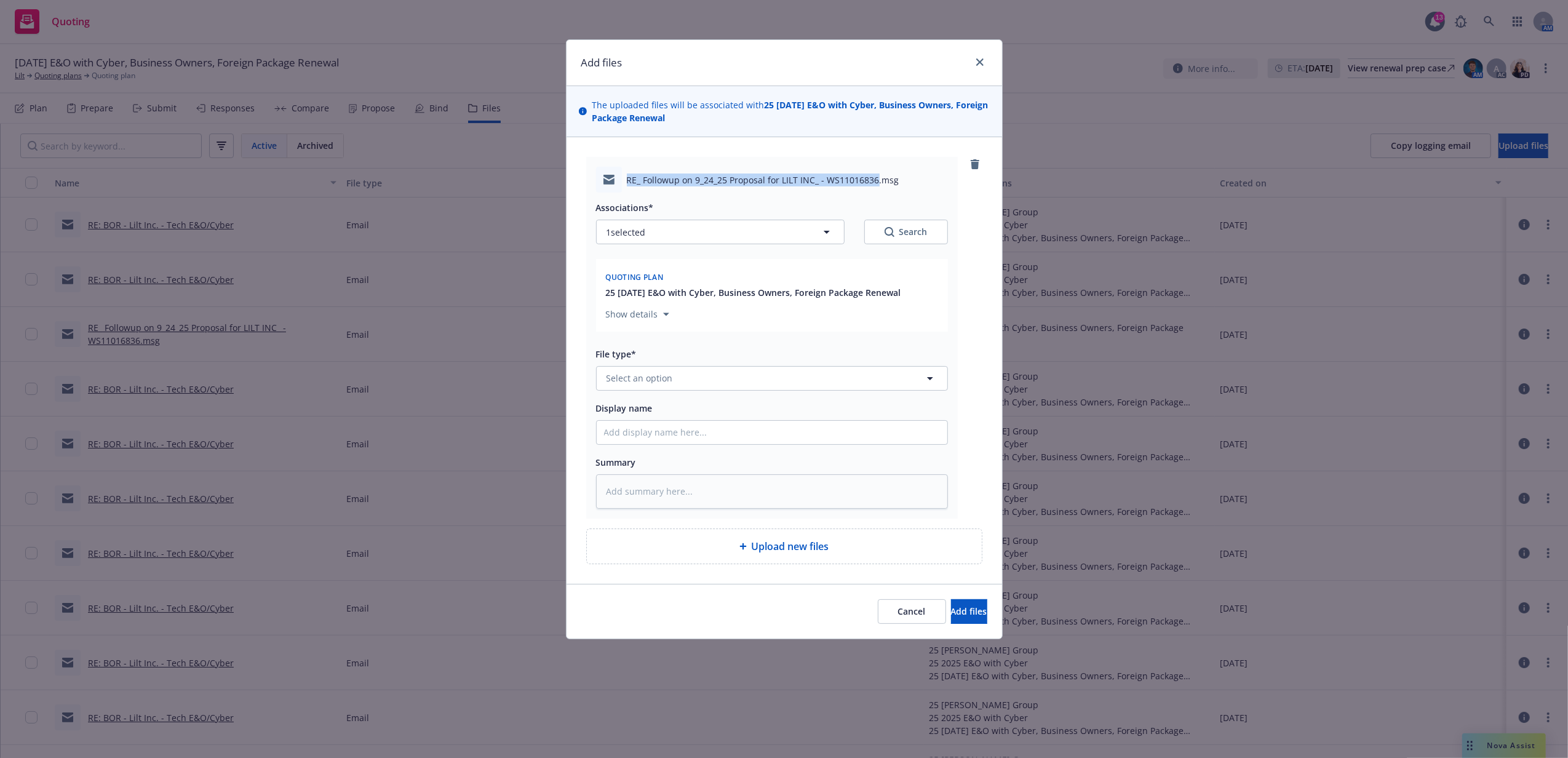
drag, startPoint x: 628, startPoint y: 180, endPoint x: 874, endPoint y: 180, distance: 246.0
click at [874, 180] on span "RE_ Followup on 9_24_25 Proposal for LILT INC_ - WS11016836.msg" at bounding box center [763, 180] width 273 height 13
copy span "RE_ Followup on 9_24_25 Proposal for LILT INC_ - WS11016836"
click at [724, 430] on input "Display name" at bounding box center [772, 432] width 351 height 23
paste input "RE_ Followup on 9_24_25 Proposal for LILT INC_ - WS11016836"
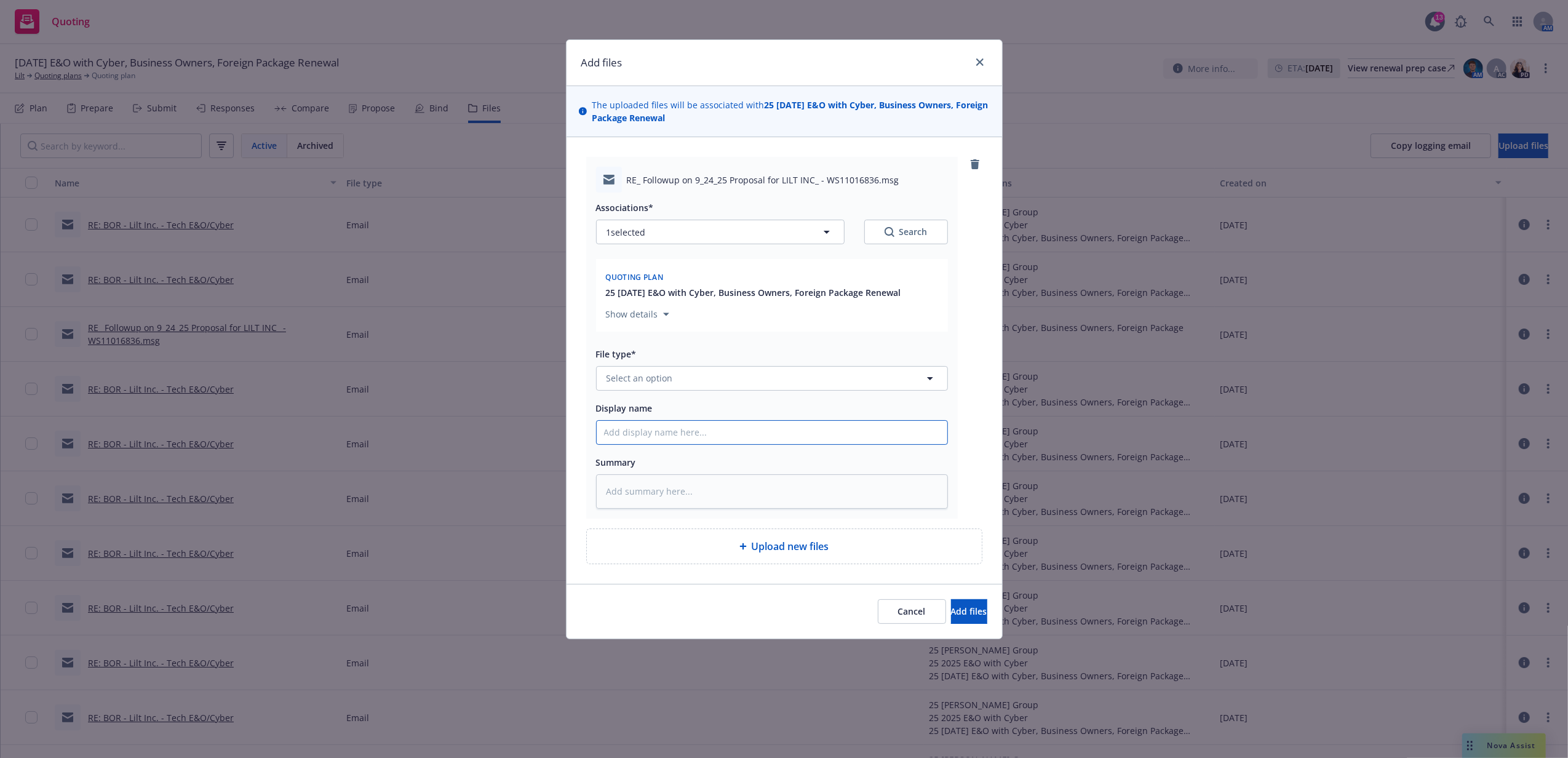
type textarea "x"
type input "RE_ Followup on 9_24_25 Proposal for LILT INC_ - WS11016836"
click at [717, 375] on button "Select an option" at bounding box center [772, 379] width 352 height 25
type input "email"
click at [722, 417] on div "Email" at bounding box center [772, 412] width 336 height 18
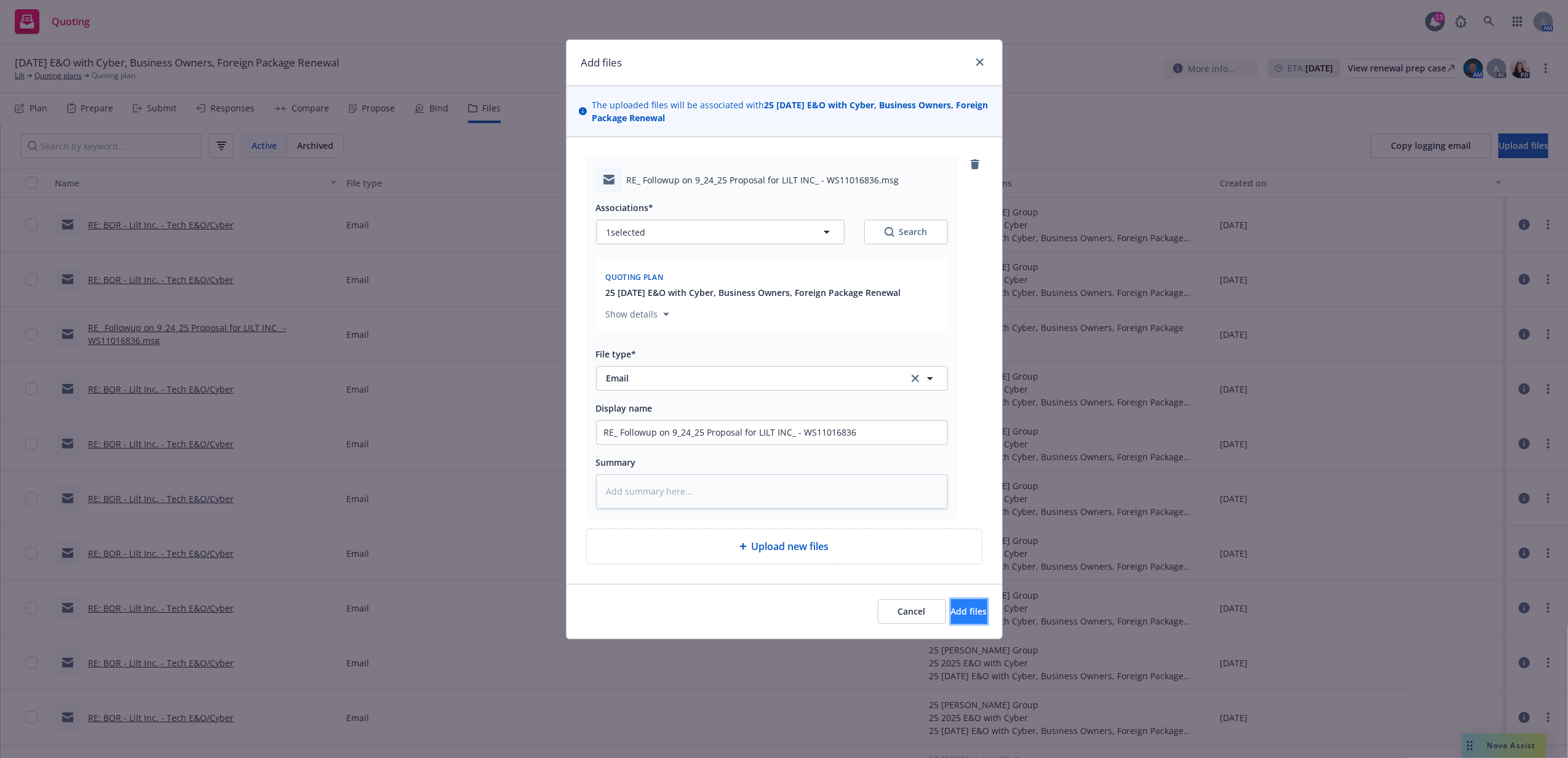
click at [956, 612] on span "Add files" at bounding box center [969, 611] width 36 height 12
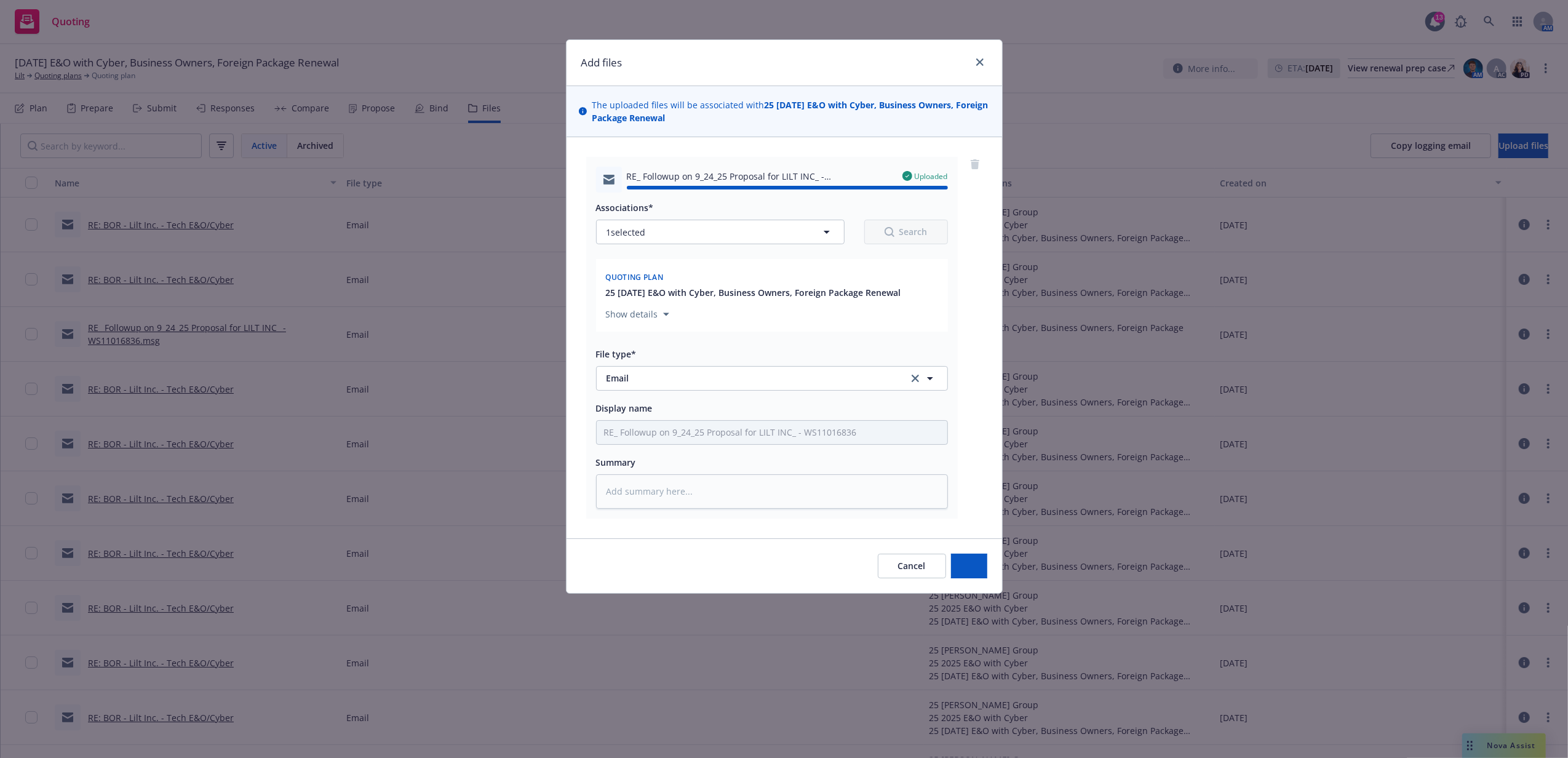
type textarea "x"
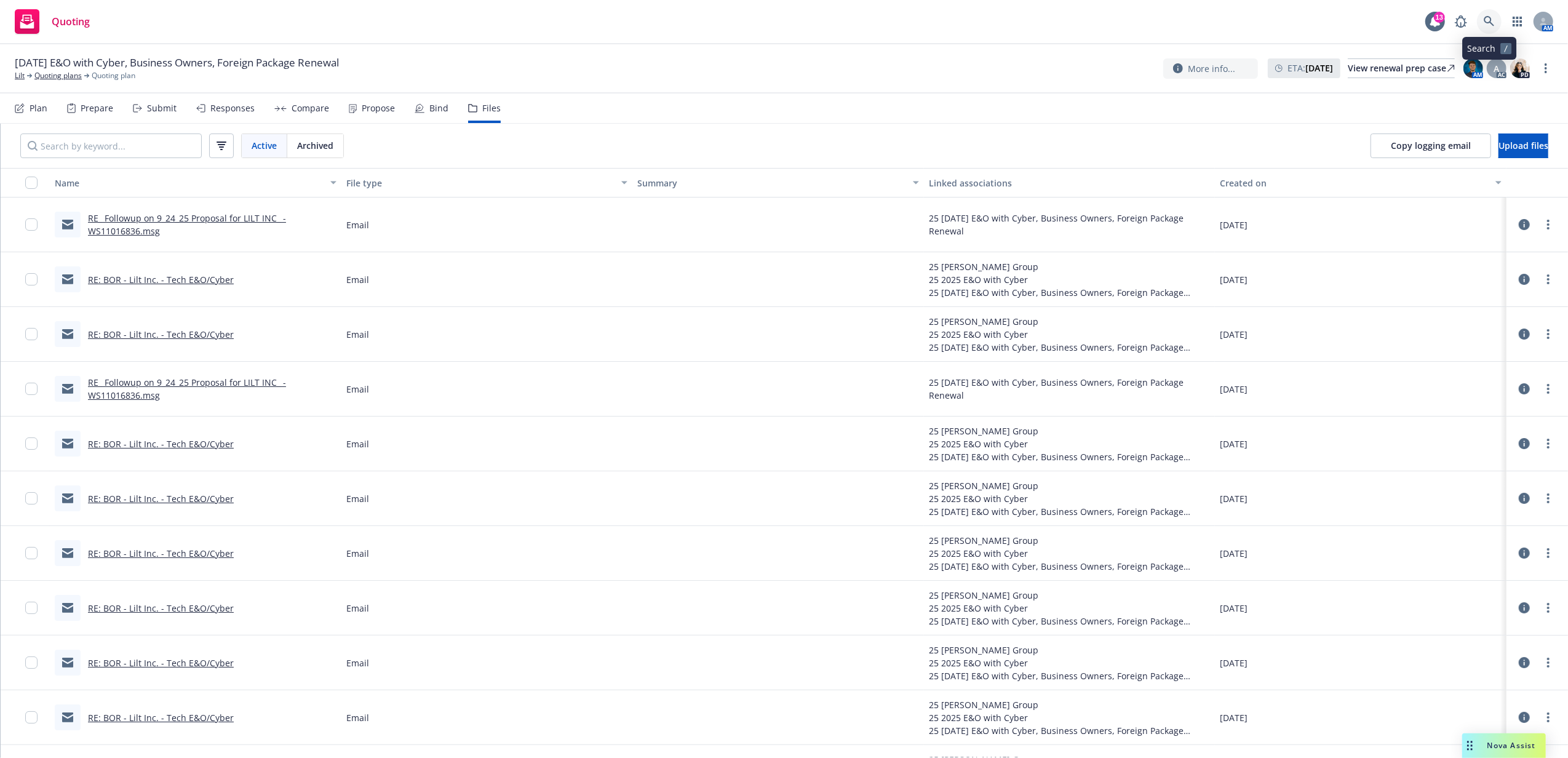
click at [1494, 26] on icon at bounding box center [1489, 22] width 11 height 11
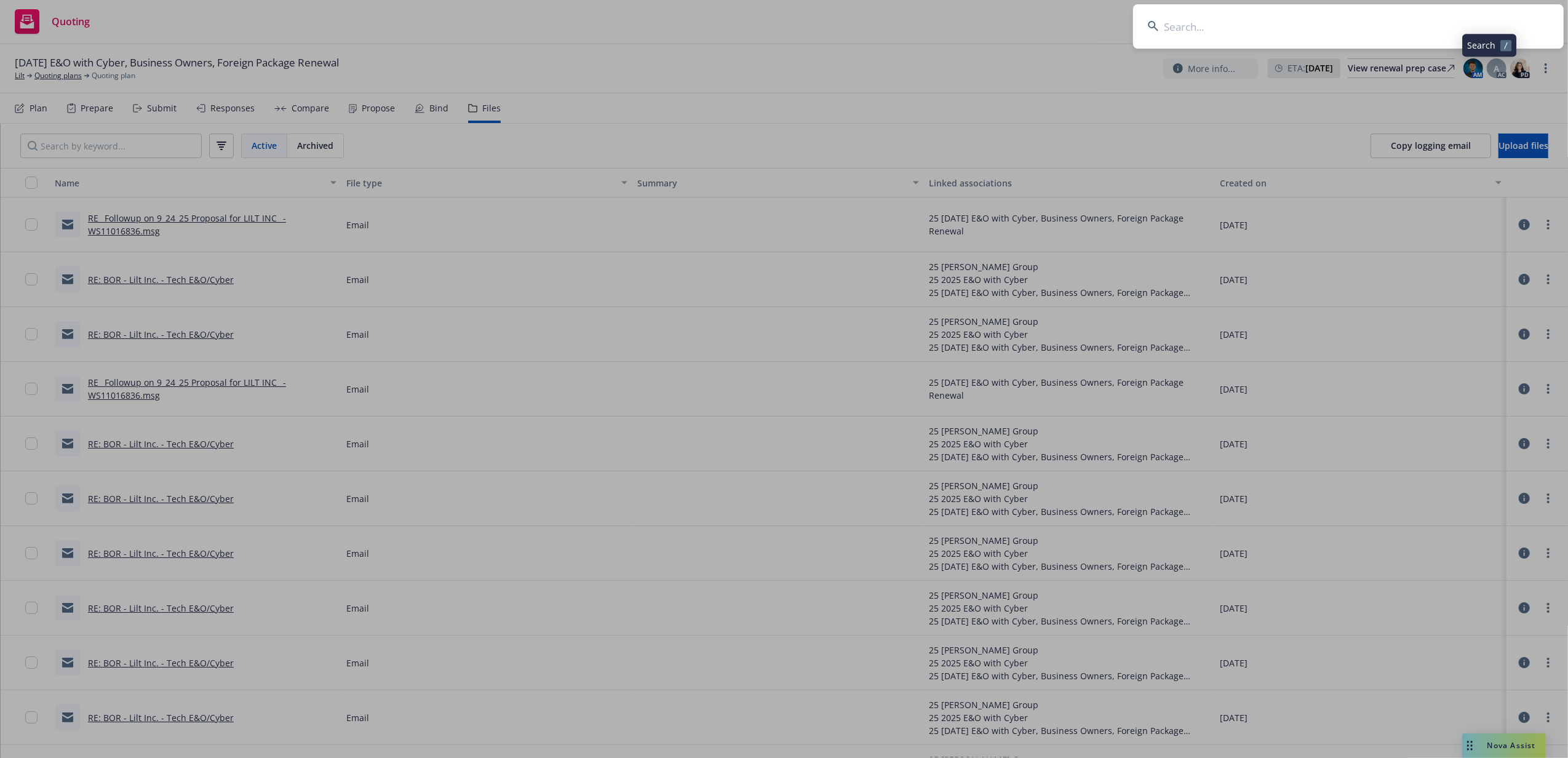
click at [1462, 21] on input at bounding box center [1348, 26] width 431 height 44
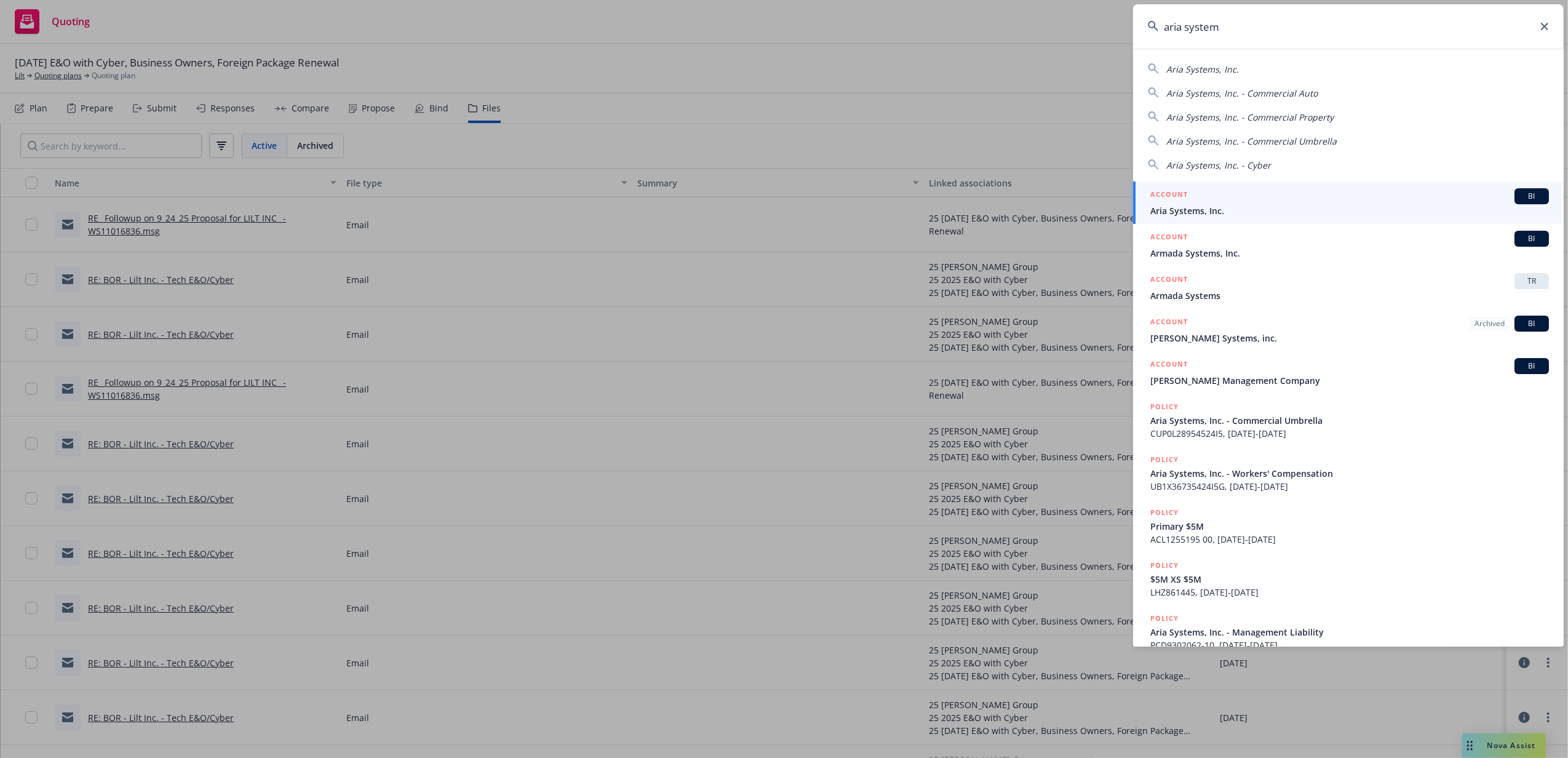
type input "aria system"
click at [1260, 205] on span "Aria Systems, Inc." at bounding box center [1350, 211] width 399 height 13
